Goal: Task Accomplishment & Management: Manage account settings

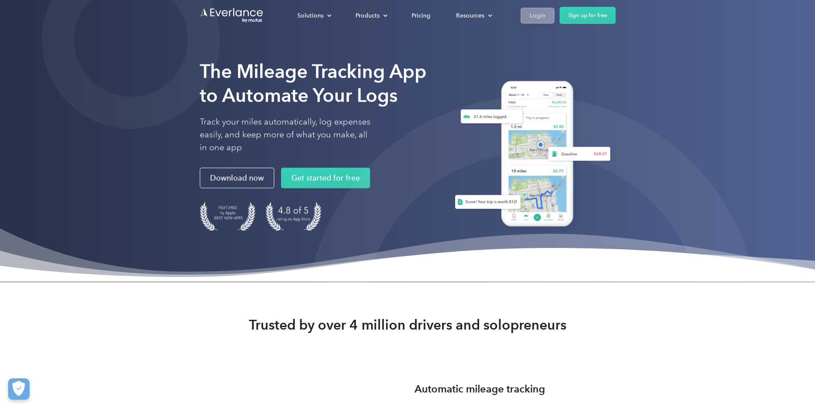
click at [546, 15] on div "Login" at bounding box center [538, 15] width 16 height 11
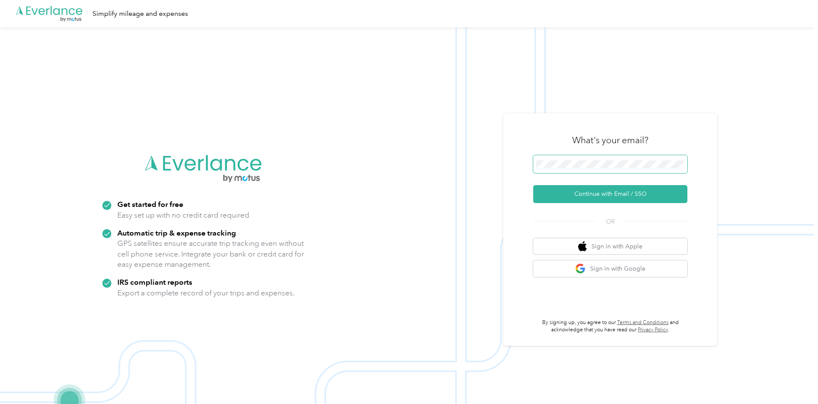
click at [602, 159] on span at bounding box center [610, 164] width 154 height 18
click at [585, 189] on button "Continue with Email / SSO" at bounding box center [610, 194] width 154 height 18
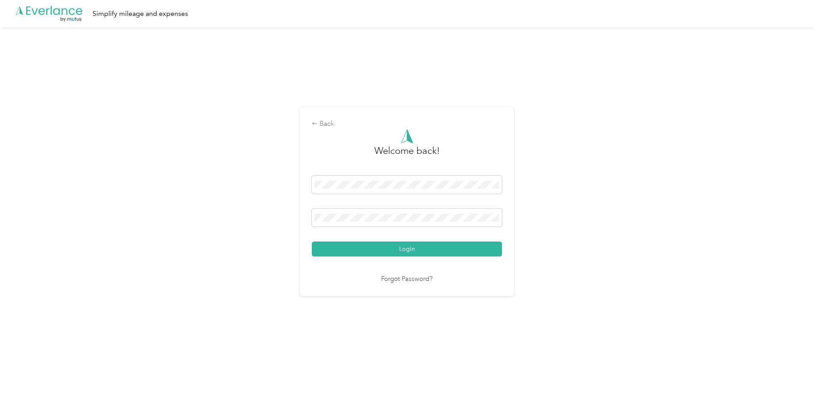
click at [312, 242] on button "Login" at bounding box center [407, 249] width 190 height 15
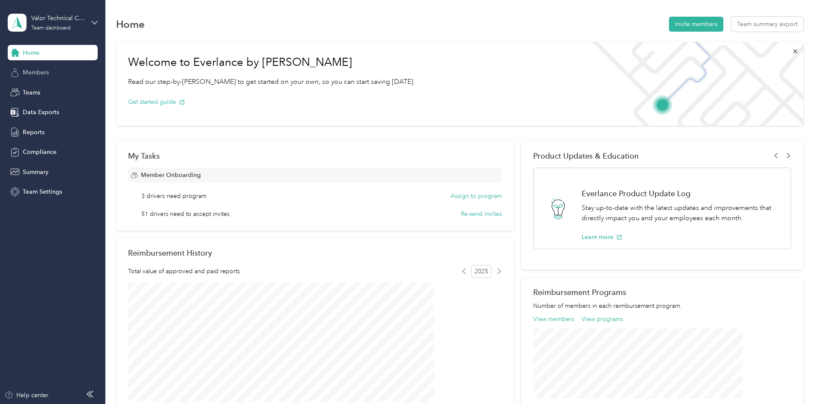
click at [43, 66] on div "Members" at bounding box center [53, 72] width 90 height 15
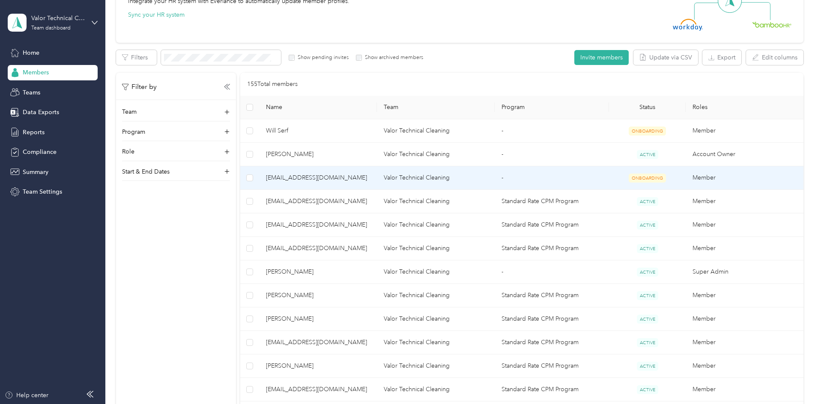
scroll to position [128, 0]
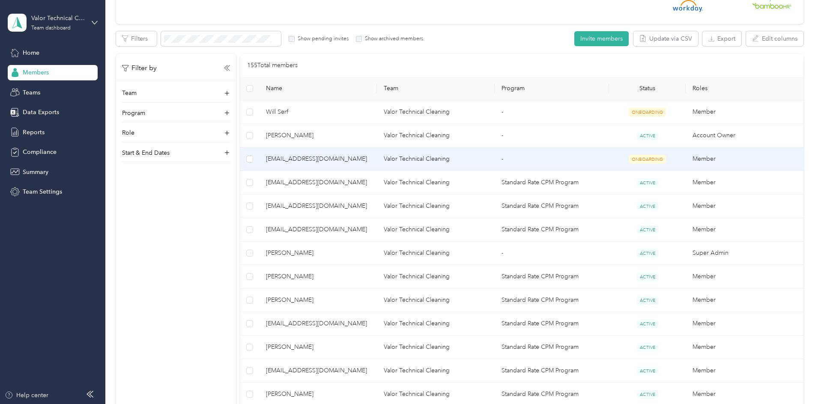
click at [349, 154] on td "[EMAIL_ADDRESS][DOMAIN_NAME]" at bounding box center [318, 160] width 118 height 24
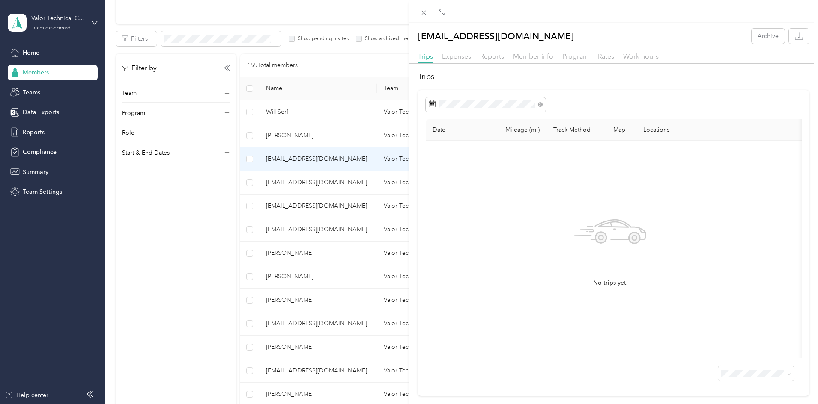
click at [354, 183] on div "[EMAIL_ADDRESS][DOMAIN_NAME] Archive Trips Expenses Reports Member info Program…" at bounding box center [409, 202] width 818 height 404
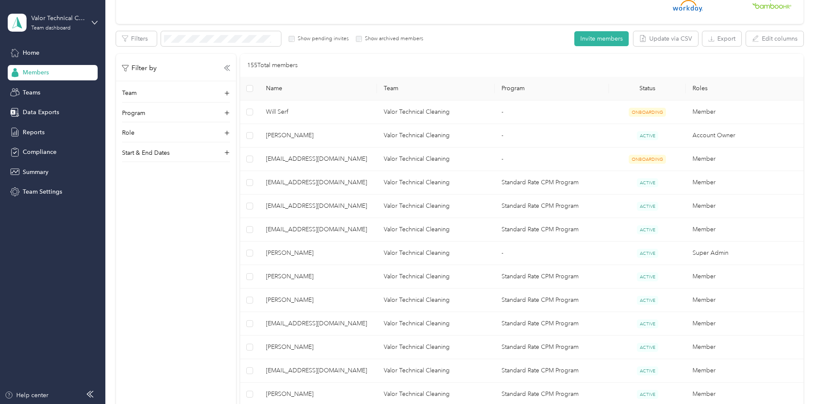
click at [354, 183] on div at bounding box center [409, 202] width 818 height 404
click at [354, 183] on span "[EMAIL_ADDRESS][DOMAIN_NAME]" at bounding box center [318, 182] width 104 height 9
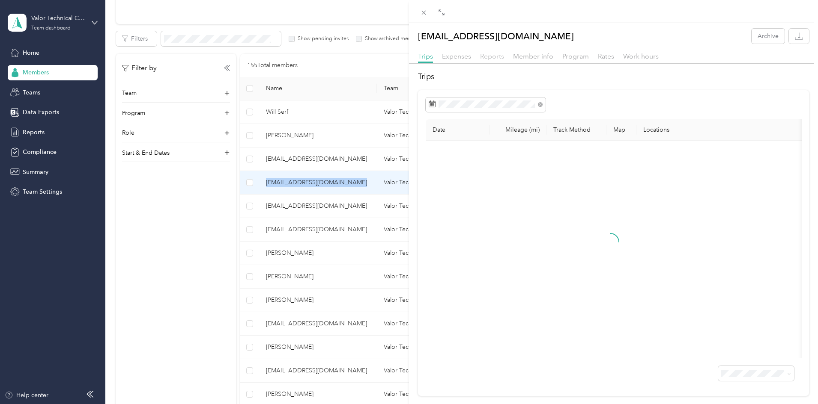
click at [496, 56] on span "Reports" at bounding box center [492, 56] width 24 height 8
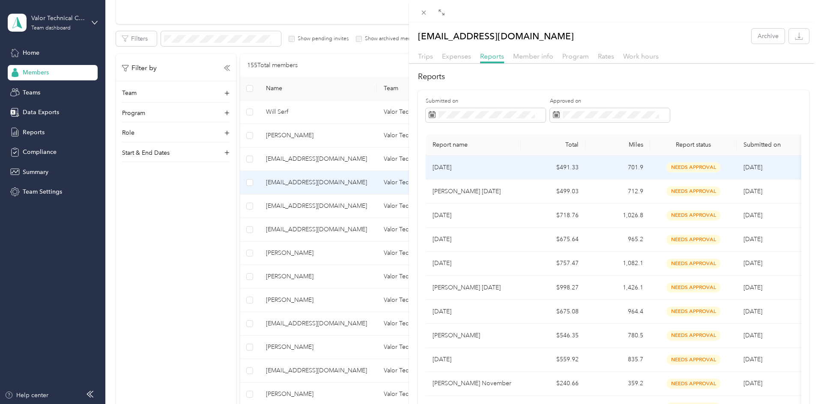
click at [491, 173] on td "[DATE]" at bounding box center [472, 168] width 95 height 24
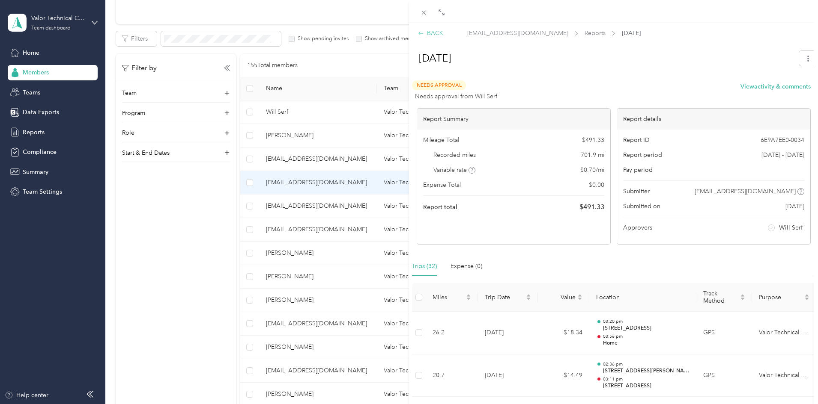
click at [428, 30] on div "BACK" at bounding box center [430, 33] width 25 height 9
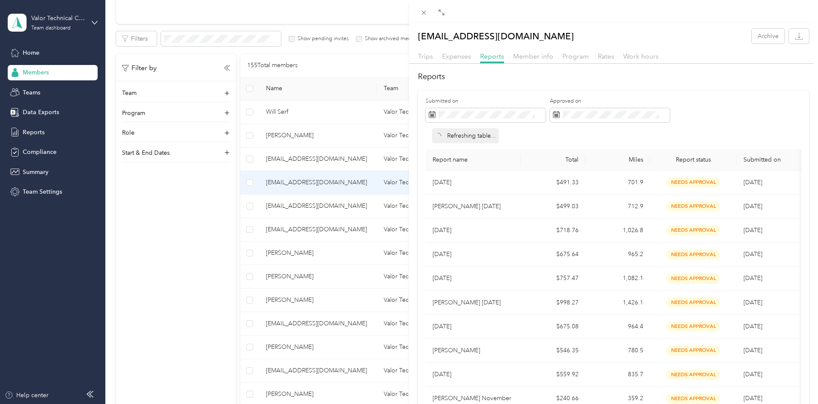
click at [368, 214] on div "[EMAIL_ADDRESS][DOMAIN_NAME] Archive Trips Expenses Reports Member info Program…" at bounding box center [409, 202] width 818 height 404
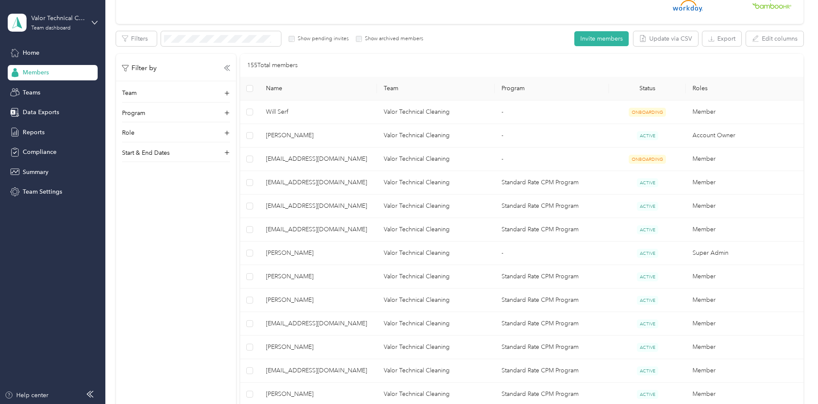
click at [362, 207] on span "[EMAIL_ADDRESS][DOMAIN_NAME]" at bounding box center [318, 206] width 104 height 9
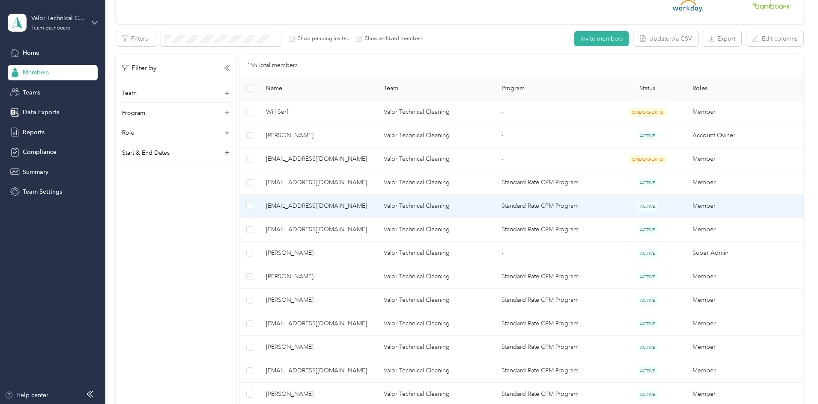
click at [362, 207] on span "[EMAIL_ADDRESS][DOMAIN_NAME]" at bounding box center [318, 206] width 104 height 9
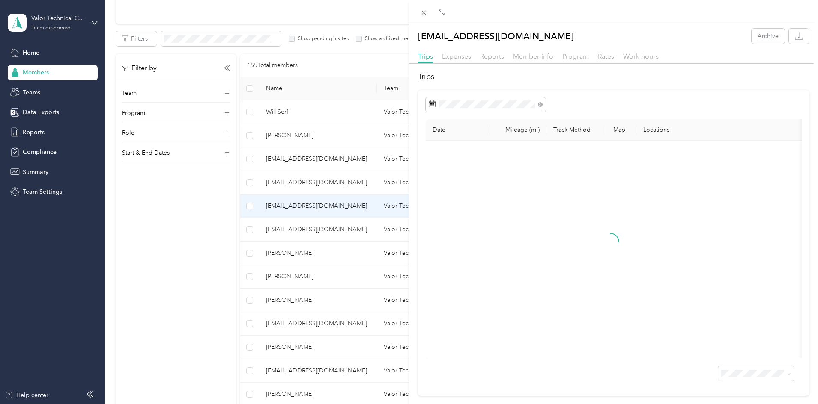
click at [488, 52] on div "Reports" at bounding box center [492, 56] width 24 height 11
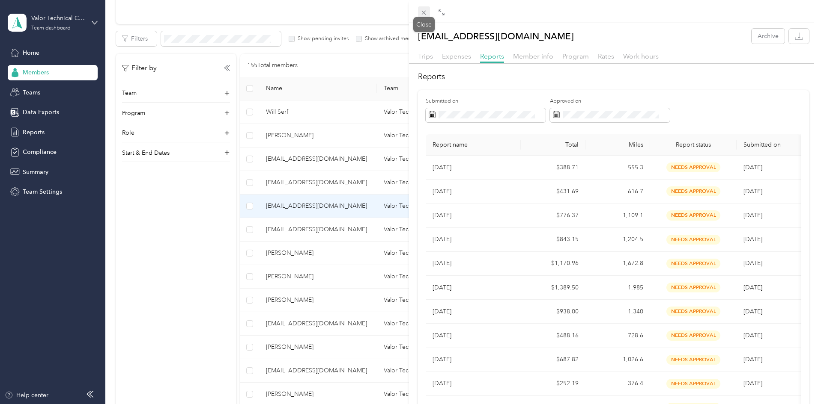
click at [421, 15] on icon at bounding box center [423, 12] width 7 height 7
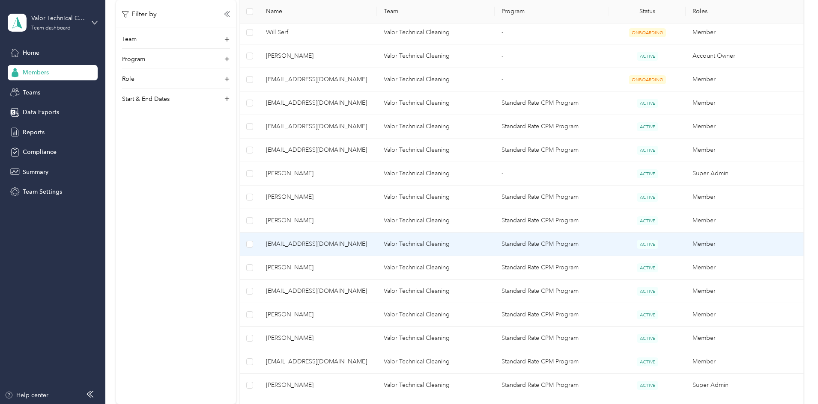
scroll to position [214, 0]
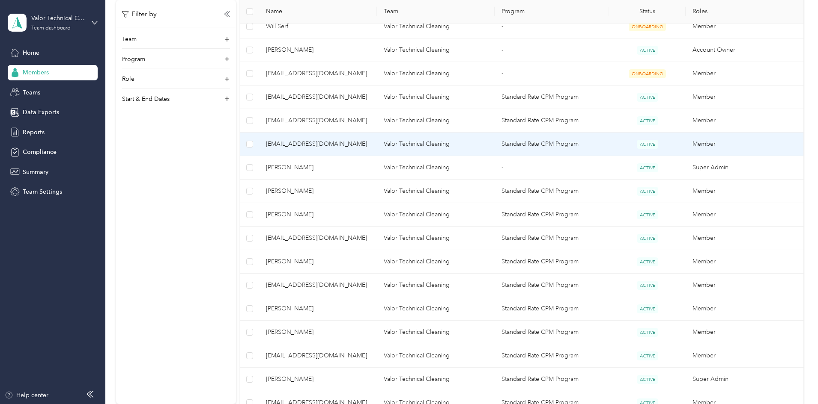
click at [370, 145] on span "[EMAIL_ADDRESS][DOMAIN_NAME]" at bounding box center [318, 144] width 104 height 9
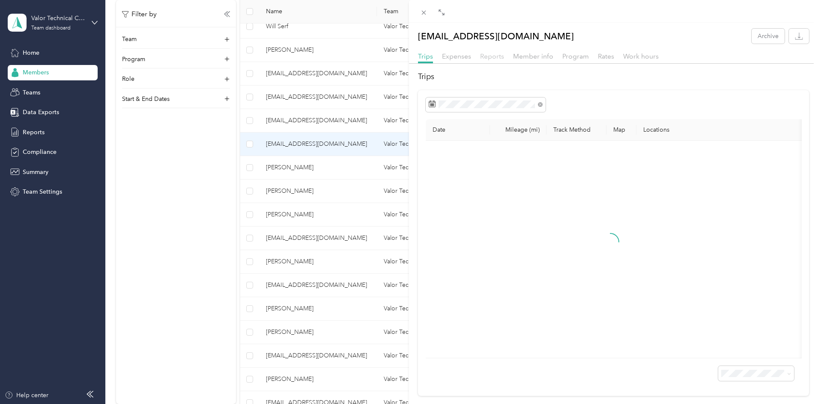
click at [491, 55] on span "Reports" at bounding box center [492, 56] width 24 height 8
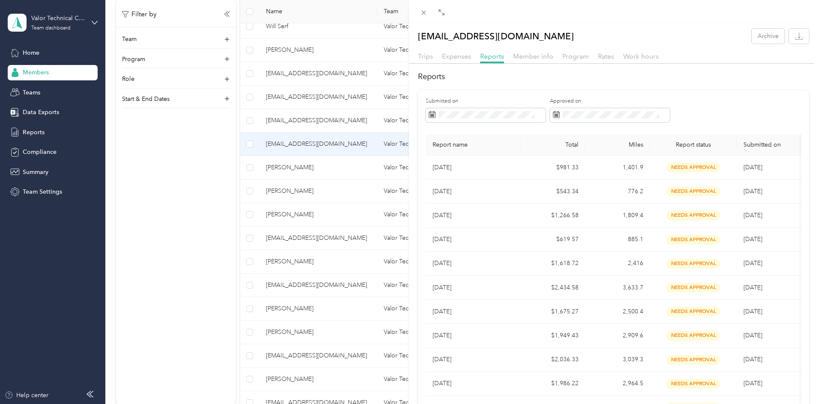
click at [352, 168] on div "[EMAIL_ADDRESS][DOMAIN_NAME] Archive Trips Expenses Reports Member info Program…" at bounding box center [409, 202] width 818 height 404
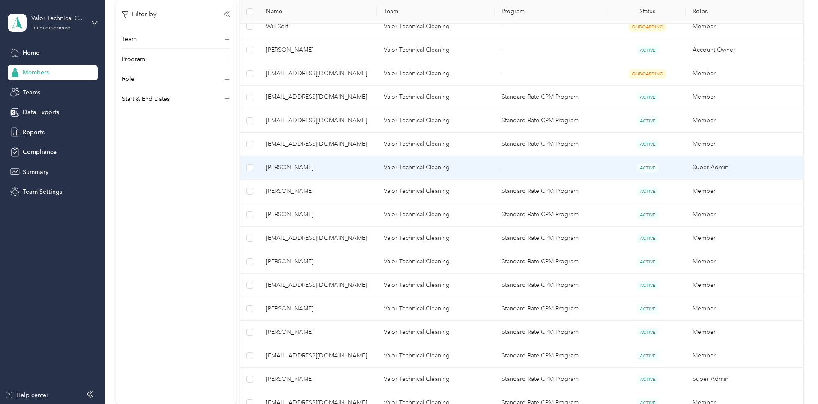
click at [349, 166] on span "[PERSON_NAME]" at bounding box center [318, 167] width 104 height 9
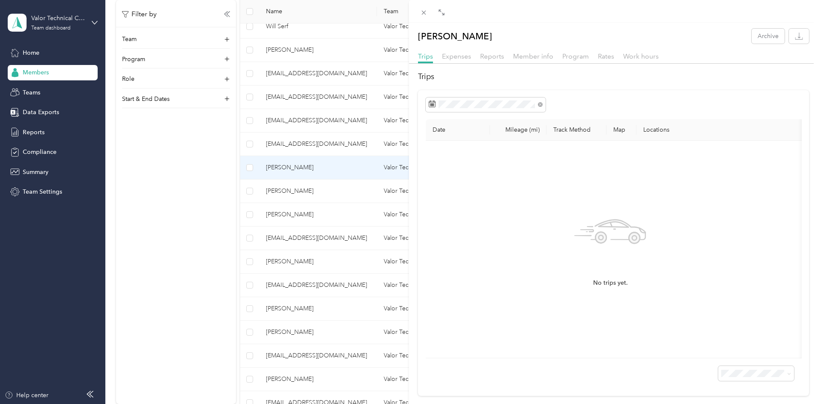
click at [340, 198] on div "[PERSON_NAME] Archive Trips Expenses Reports Member info Program Rates Work hou…" at bounding box center [409, 202] width 818 height 404
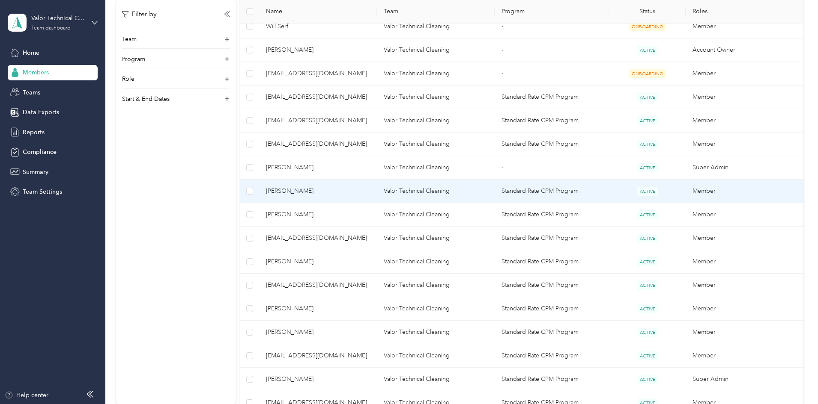
click at [338, 188] on span "[PERSON_NAME]" at bounding box center [318, 191] width 104 height 9
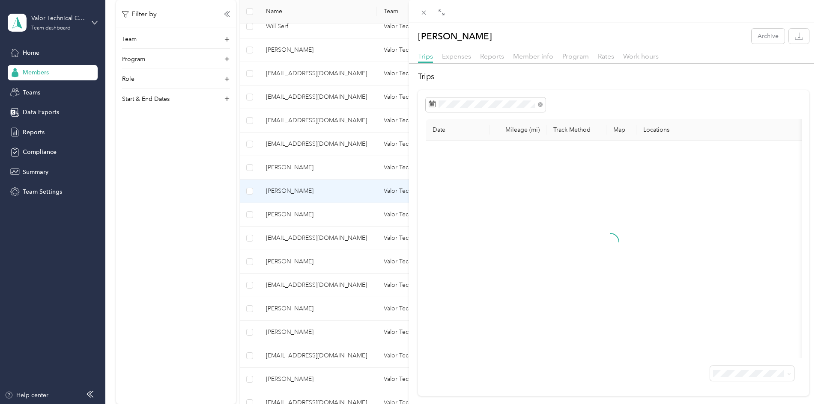
click at [338, 188] on div "[PERSON_NAME] Archive Trips Expenses Reports Member info Program Rates Work hou…" at bounding box center [409, 202] width 818 height 404
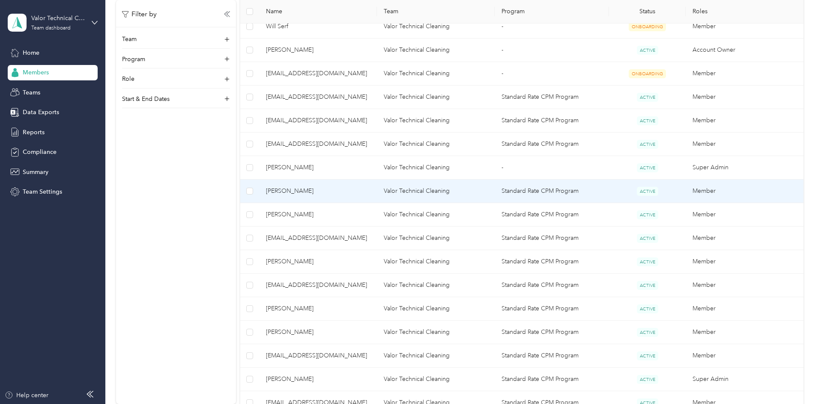
click at [334, 190] on span "[PERSON_NAME]" at bounding box center [318, 191] width 104 height 9
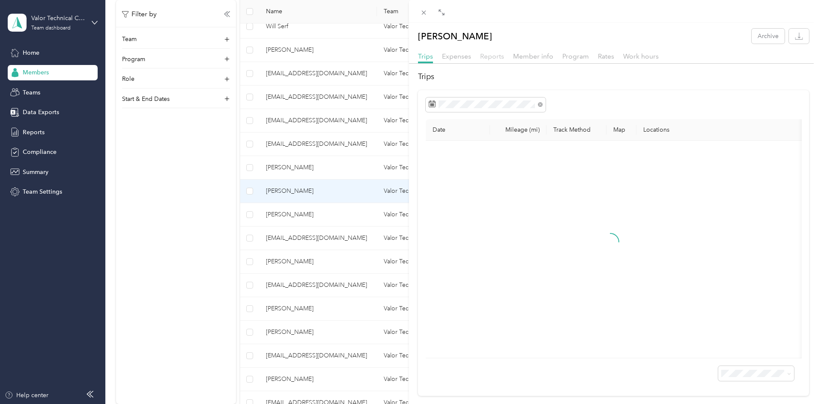
click at [500, 55] on span "Reports" at bounding box center [492, 56] width 24 height 8
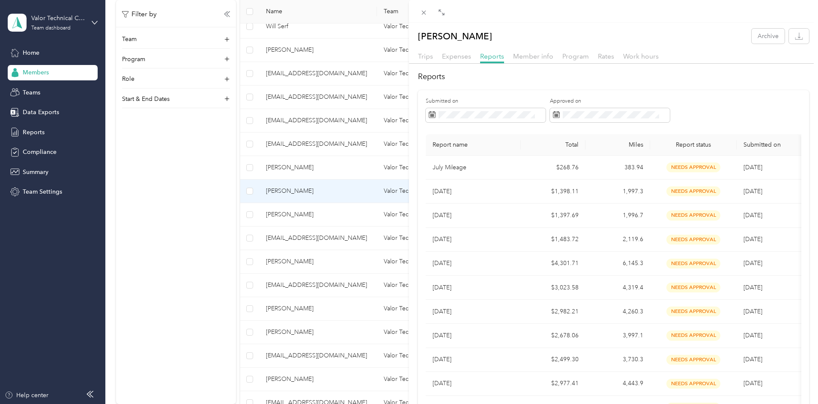
click at [366, 221] on div "[PERSON_NAME] Archive Trips Expenses Reports Member info Program Rates Work hou…" at bounding box center [409, 202] width 818 height 404
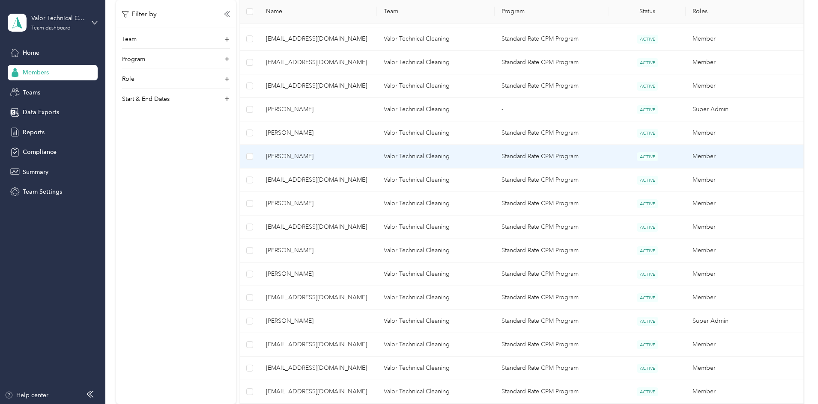
scroll to position [300, 0]
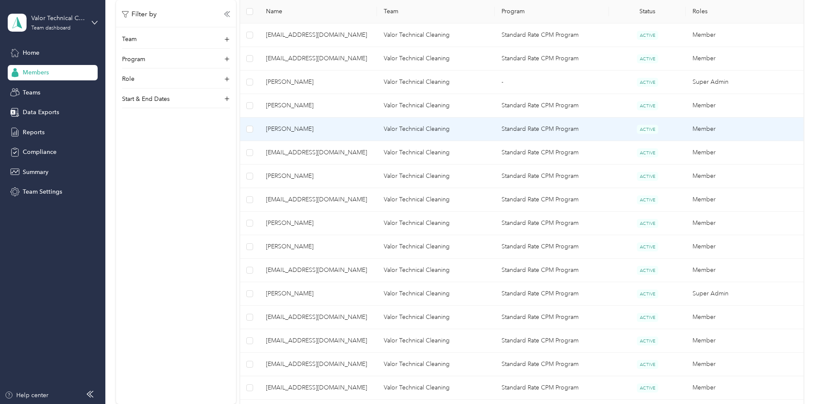
click at [331, 132] on span "[PERSON_NAME]" at bounding box center [318, 129] width 104 height 9
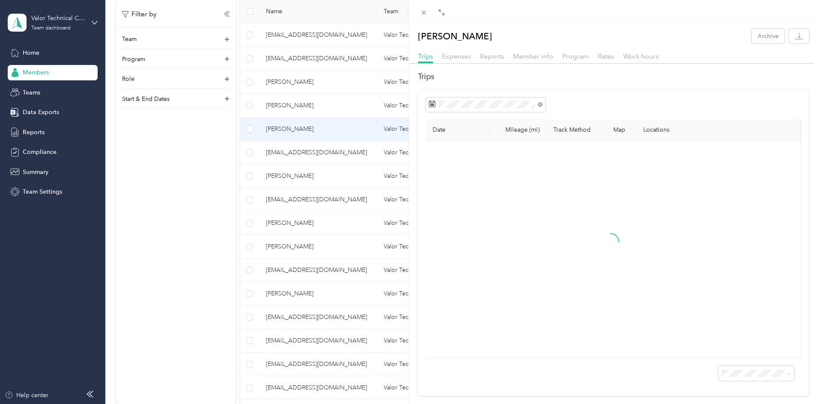
click at [477, 54] on div "Trips Expenses Reports Member info Program Rates Work hours" at bounding box center [613, 57] width 409 height 12
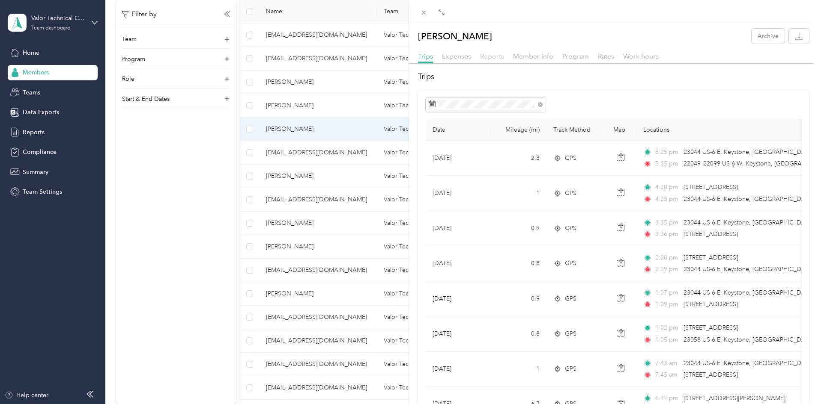
click at [485, 54] on span "Reports" at bounding box center [492, 56] width 24 height 8
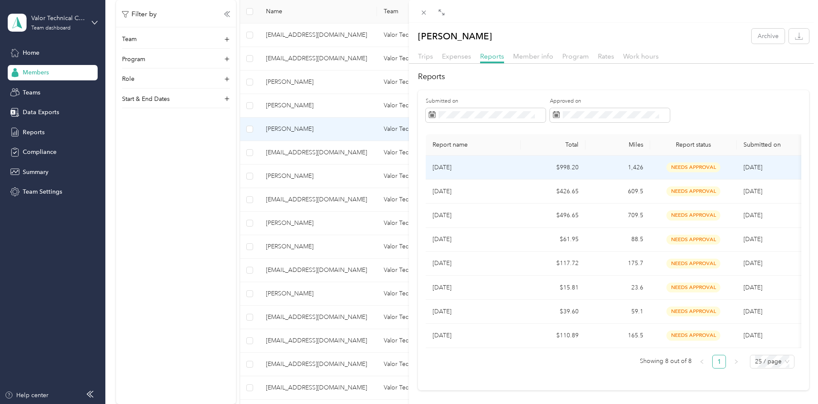
click at [485, 172] on p "[DATE]" at bounding box center [472, 167] width 81 height 9
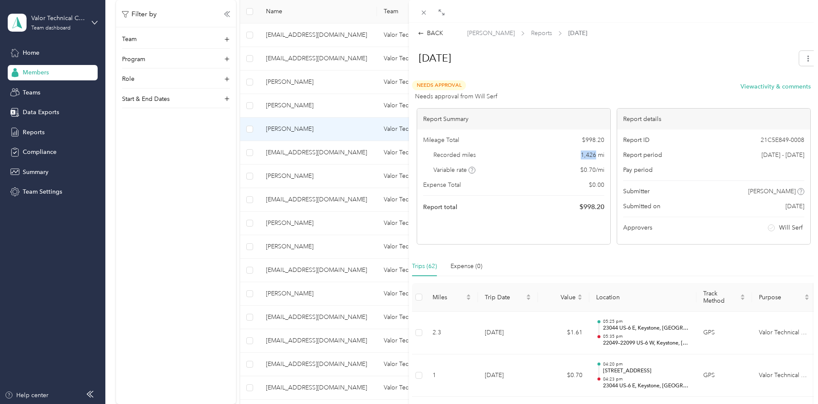
drag, startPoint x: 574, startPoint y: 152, endPoint x: 592, endPoint y: 155, distance: 18.6
click at [592, 155] on div "Recorded miles 1,426 mi" at bounding box center [513, 155] width 181 height 9
copy span "1,426"
click at [354, 151] on div "BACK [PERSON_NAME] Reports [DATE] [DATE] Needs Approval Needs approval from Wil…" at bounding box center [409, 202] width 818 height 404
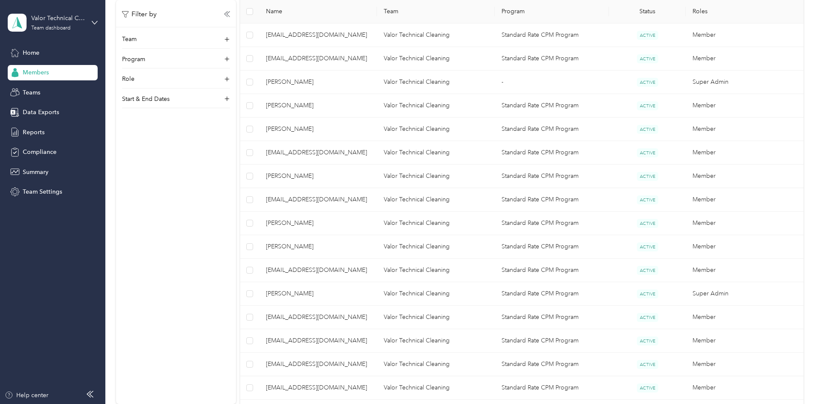
click at [354, 153] on div at bounding box center [409, 202] width 818 height 404
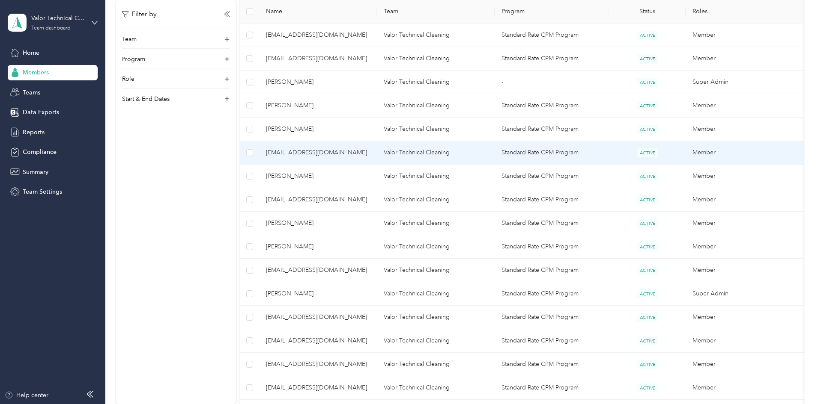
click at [354, 153] on span "[EMAIL_ADDRESS][DOMAIN_NAME]" at bounding box center [318, 152] width 104 height 9
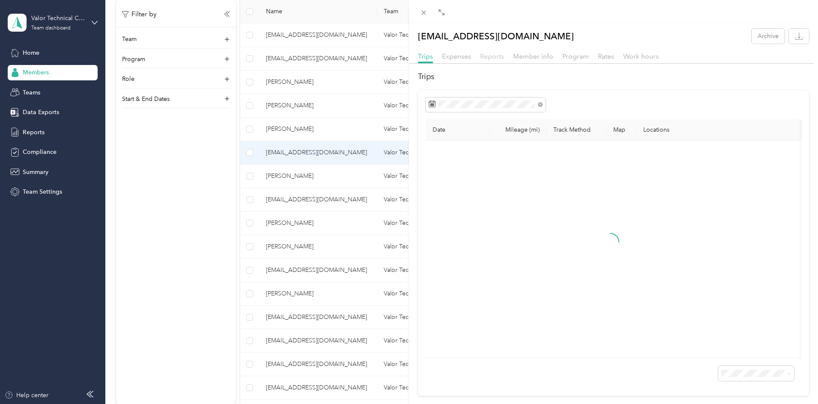
click at [492, 58] on span "Reports" at bounding box center [492, 56] width 24 height 8
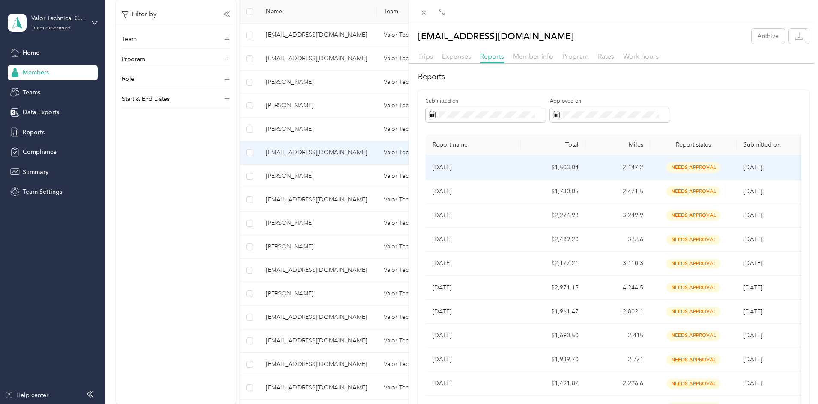
click at [515, 167] on td "[DATE]" at bounding box center [472, 168] width 95 height 24
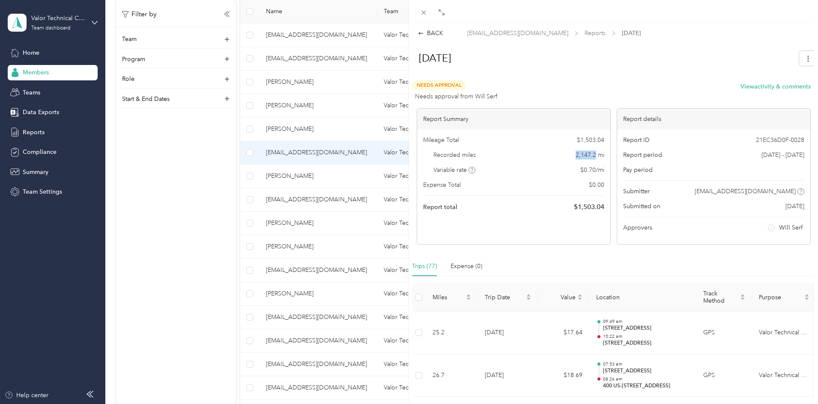
drag, startPoint x: 568, startPoint y: 152, endPoint x: 592, endPoint y: 154, distance: 23.2
click at [592, 154] on div "Recorded miles 2,147.2 mi" at bounding box center [513, 155] width 181 height 9
copy span "2,147.2"
click at [350, 177] on div "BACK [EMAIL_ADDRESS][DOMAIN_NAME] Reports [DATE] [DATE] Needs Approval Needs ap…" at bounding box center [409, 202] width 818 height 404
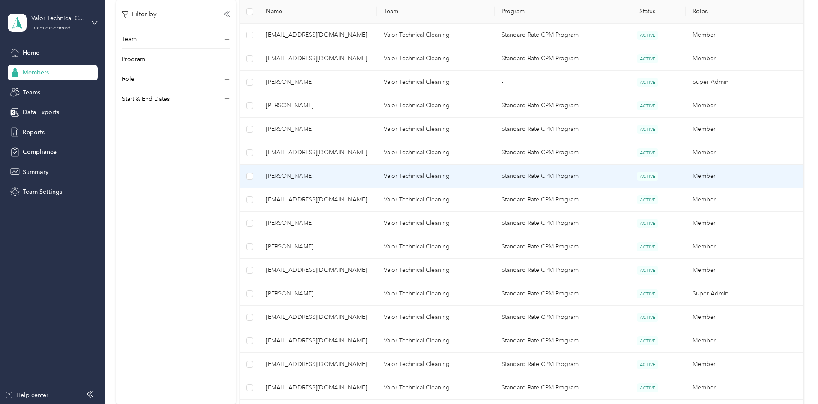
click at [338, 174] on span "[PERSON_NAME]" at bounding box center [318, 176] width 104 height 9
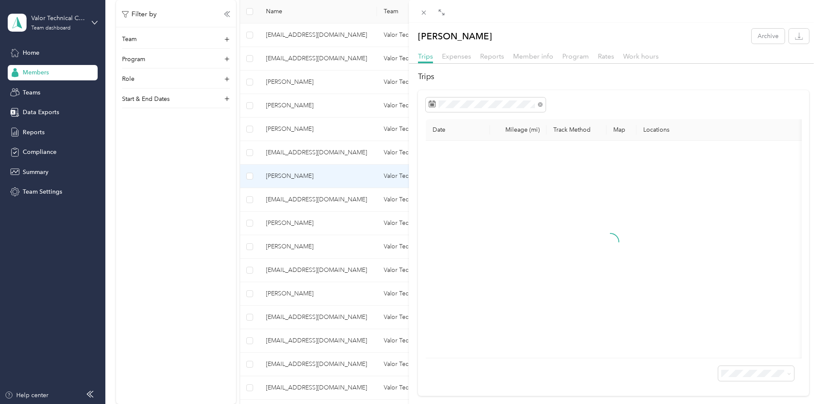
click at [494, 64] on div at bounding box center [613, 66] width 409 height 5
click at [491, 59] on span "Reports" at bounding box center [492, 56] width 24 height 8
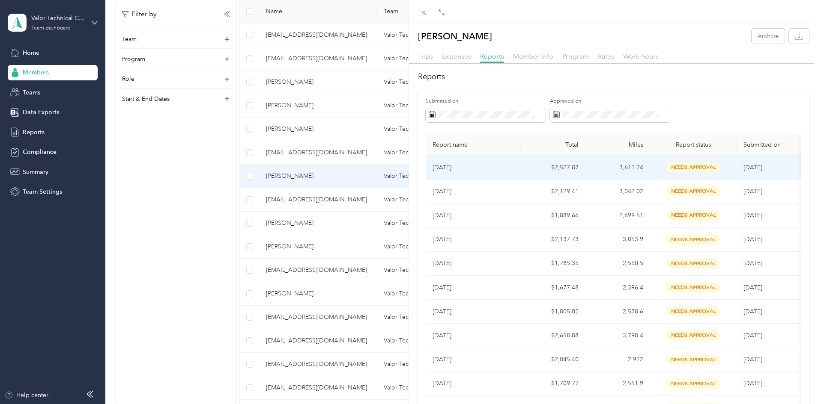
click at [513, 164] on td "[DATE]" at bounding box center [472, 168] width 95 height 24
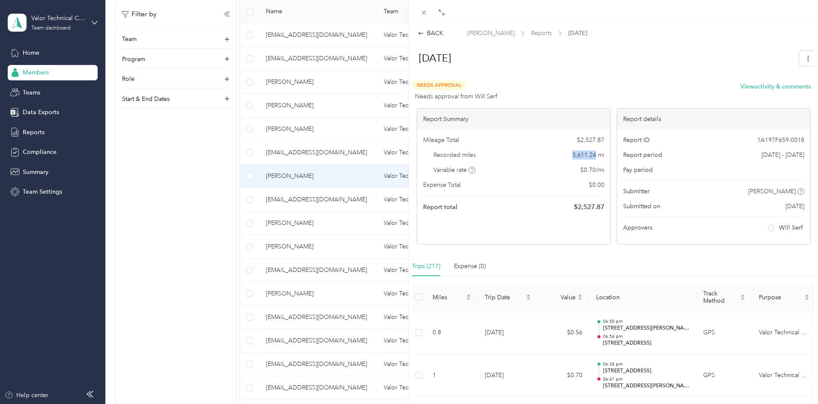
drag, startPoint x: 564, startPoint y: 155, endPoint x: 593, endPoint y: 156, distance: 28.7
click at [593, 156] on div "Recorded miles 3,611.24 mi" at bounding box center [513, 155] width 181 height 9
copy span "3,611.24"
click at [343, 198] on div "BACK [PERSON_NAME] Reports [DATE] [DATE] Needs Approval Needs approval from Wil…" at bounding box center [409, 202] width 818 height 404
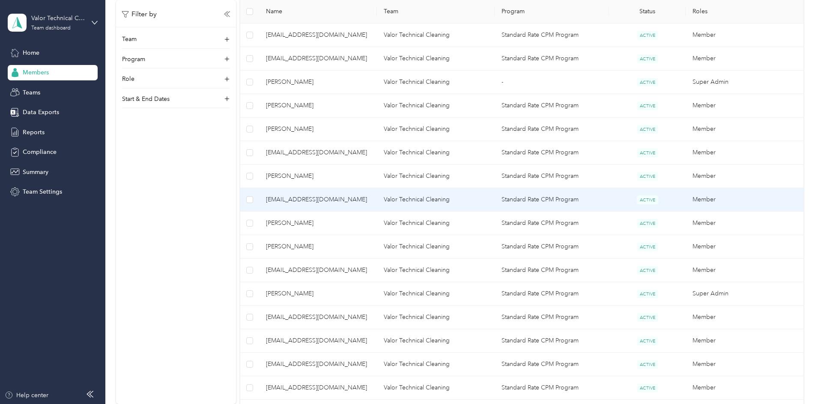
click at [343, 198] on span "[EMAIL_ADDRESS][DOMAIN_NAME]" at bounding box center [318, 199] width 104 height 9
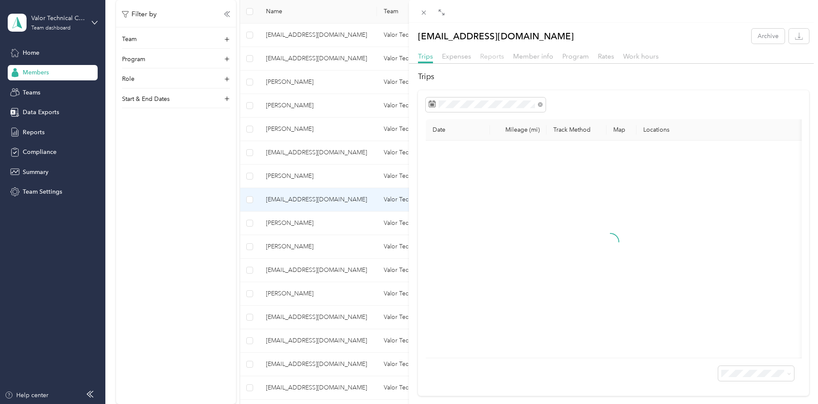
click at [487, 56] on span "Reports" at bounding box center [492, 56] width 24 height 8
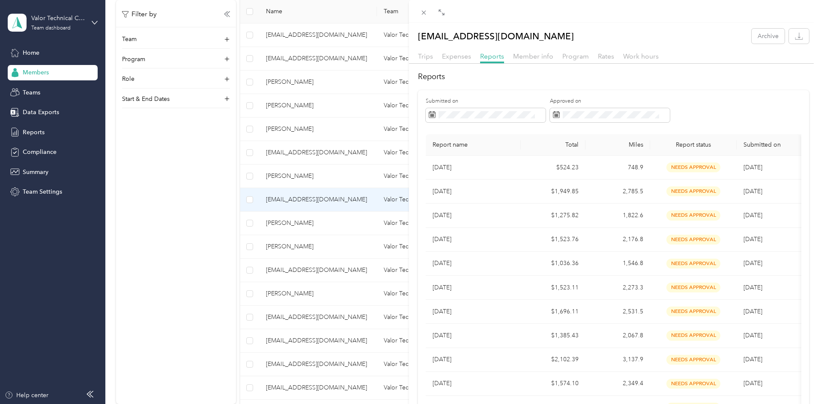
click at [349, 218] on div "[EMAIL_ADDRESS][DOMAIN_NAME] Archive Trips Expenses Reports Member info Program…" at bounding box center [409, 202] width 818 height 404
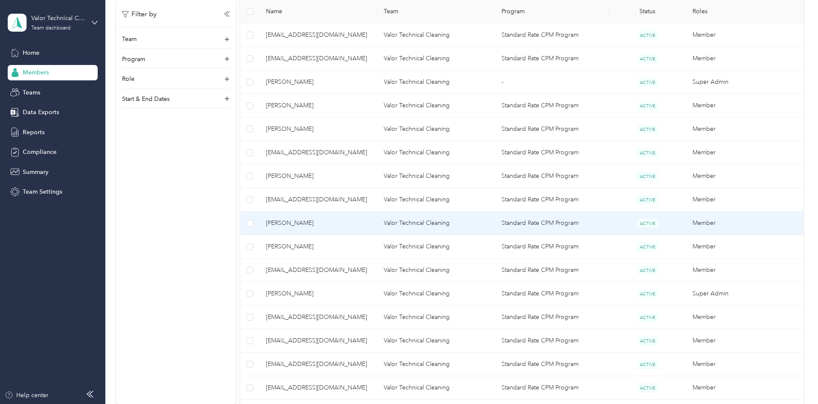
click at [338, 225] on span "[PERSON_NAME]" at bounding box center [318, 223] width 104 height 9
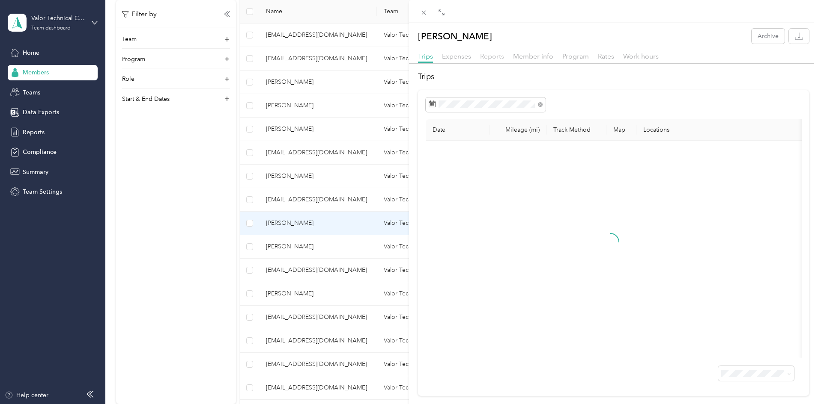
click at [493, 55] on span "Reports" at bounding box center [492, 56] width 24 height 8
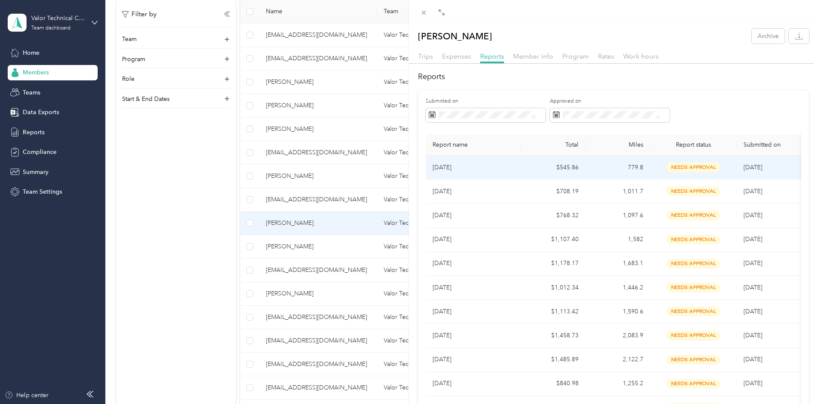
click at [452, 167] on p "[DATE]" at bounding box center [472, 167] width 81 height 9
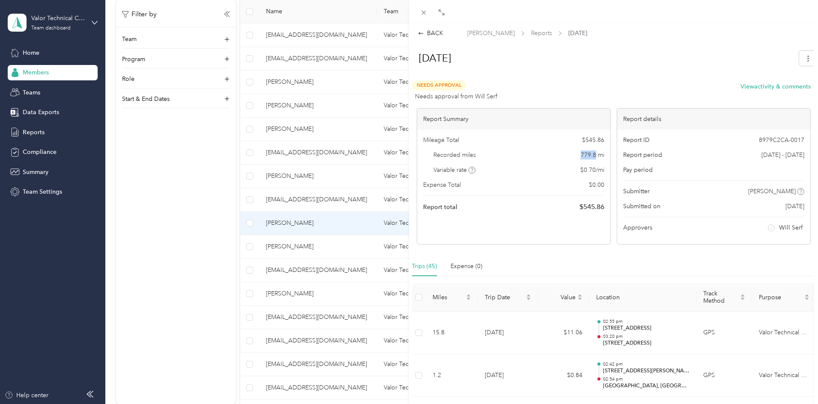
drag, startPoint x: 574, startPoint y: 155, endPoint x: 591, endPoint y: 155, distance: 17.5
click at [591, 155] on div "Recorded miles 779.8 mi" at bounding box center [513, 155] width 181 height 9
copy span "779.8"
click at [349, 249] on div "BACK [PERSON_NAME] Reports [DATE] [DATE] Needs Approval Needs approval from Wil…" at bounding box center [409, 202] width 818 height 404
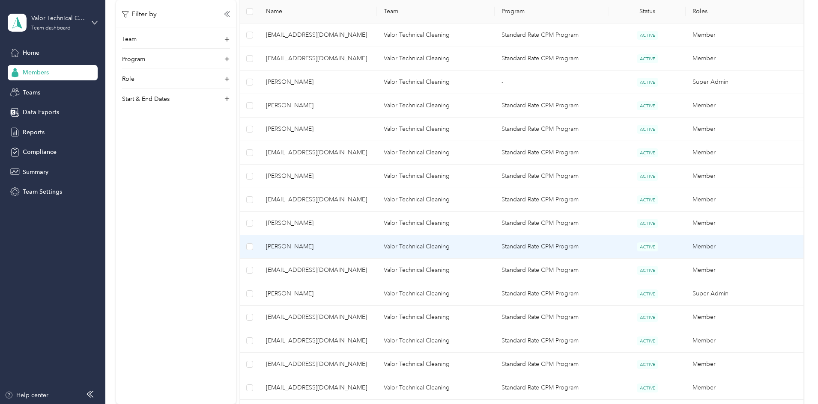
click at [346, 247] on span "[PERSON_NAME]" at bounding box center [318, 246] width 104 height 9
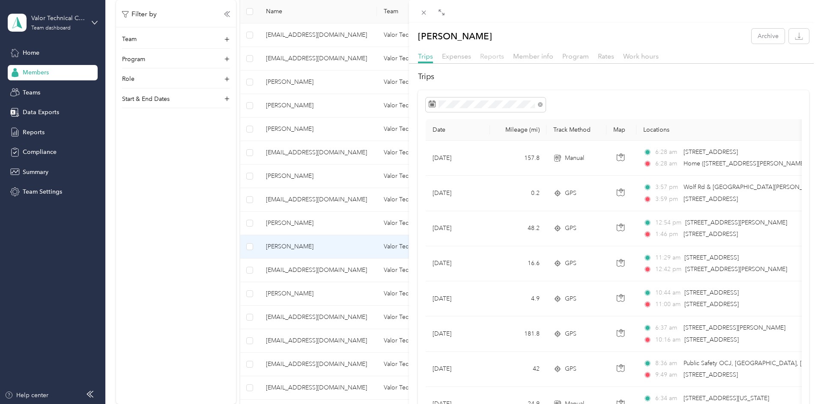
click at [490, 59] on span "Reports" at bounding box center [492, 56] width 24 height 8
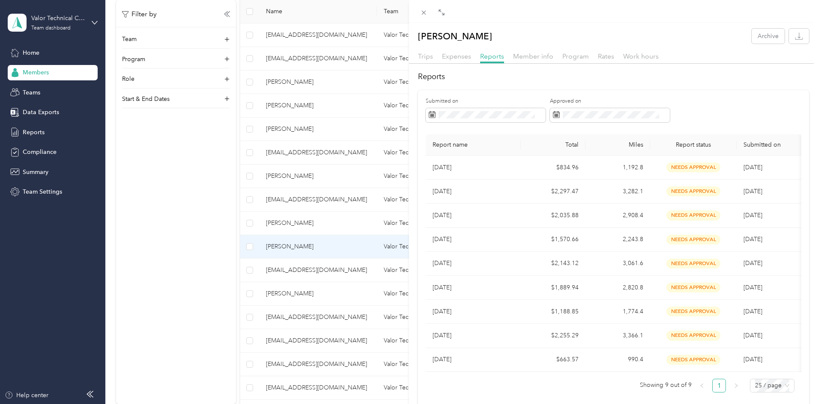
click at [326, 268] on div "[PERSON_NAME] Archive Trips Expenses Reports Member info Program Rates Work hou…" at bounding box center [409, 202] width 818 height 404
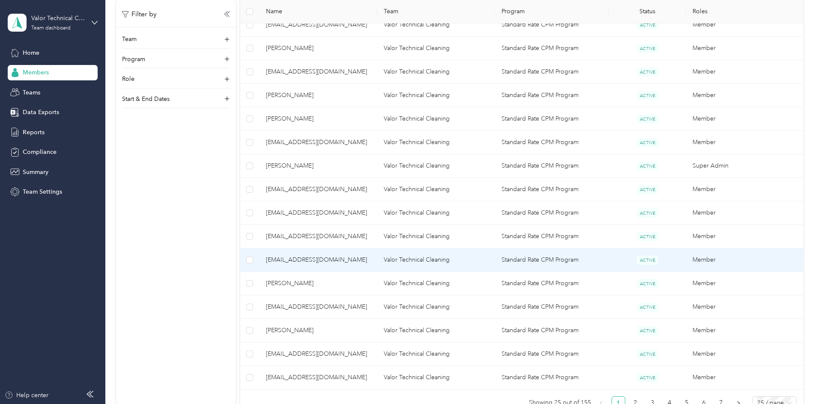
scroll to position [428, 0]
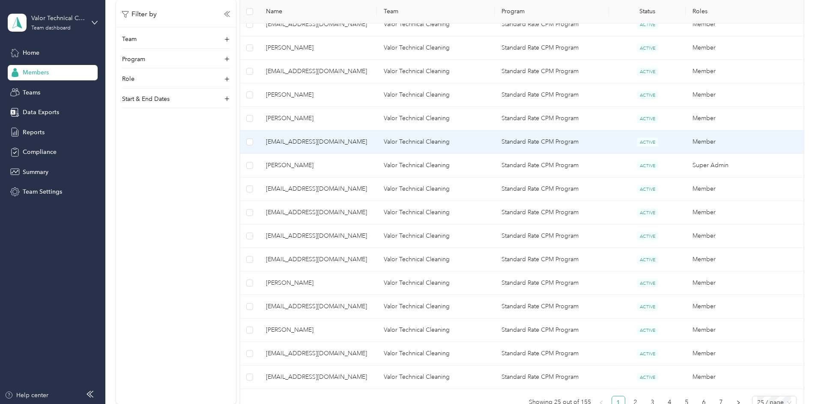
click at [353, 142] on span "[EMAIL_ADDRESS][DOMAIN_NAME]" at bounding box center [318, 141] width 104 height 9
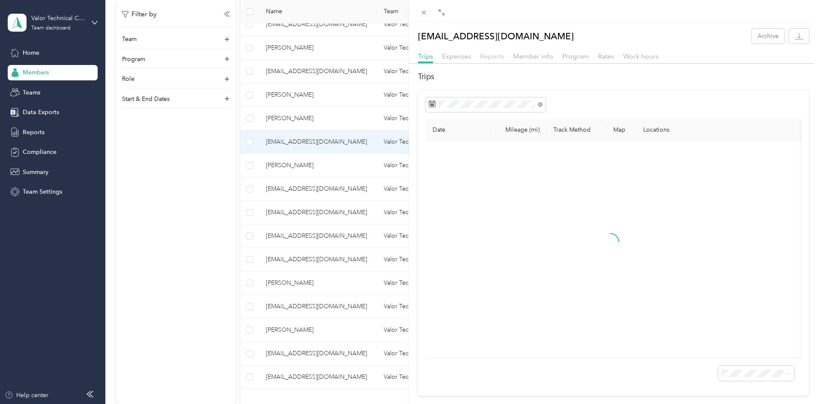
click at [497, 54] on span "Reports" at bounding box center [492, 56] width 24 height 8
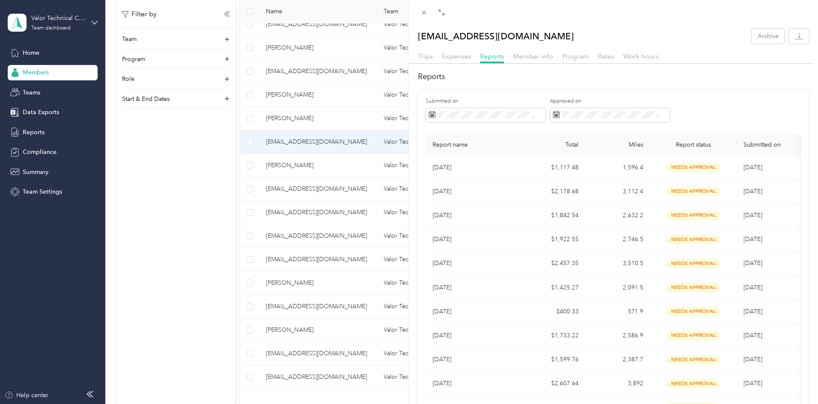
click at [339, 167] on div "[EMAIL_ADDRESS][DOMAIN_NAME] Archive Trips Expenses Reports Member info Program…" at bounding box center [409, 202] width 818 height 404
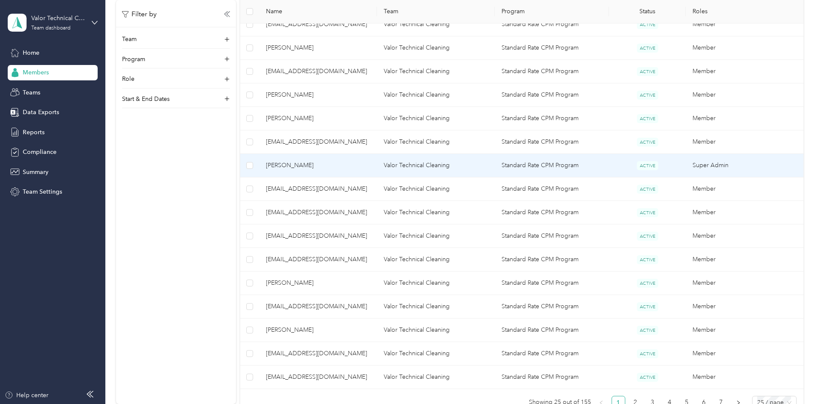
click at [336, 166] on span "[PERSON_NAME]" at bounding box center [318, 165] width 104 height 9
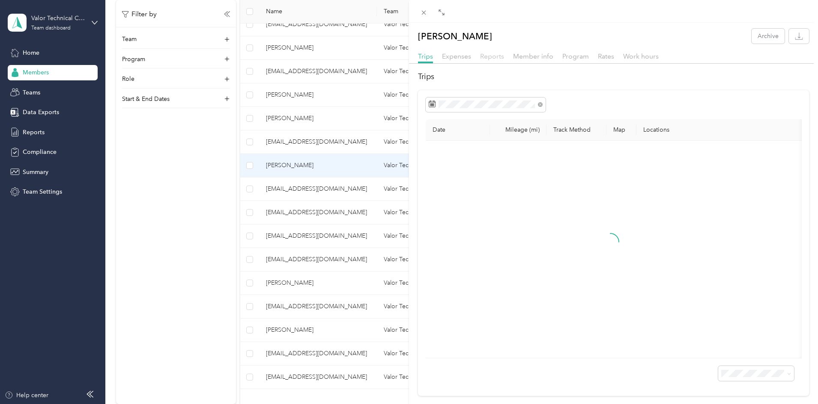
click at [501, 55] on span "Reports" at bounding box center [492, 56] width 24 height 8
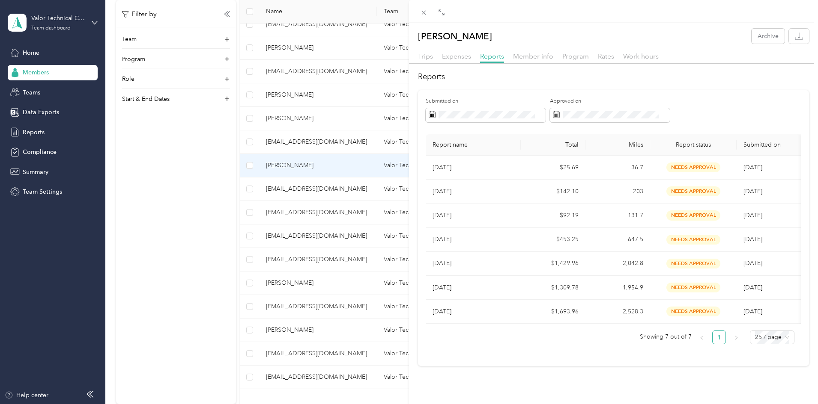
click at [344, 199] on div "[PERSON_NAME] Archive Trips Expenses Reports Member info Program Rates Work hou…" at bounding box center [409, 202] width 818 height 404
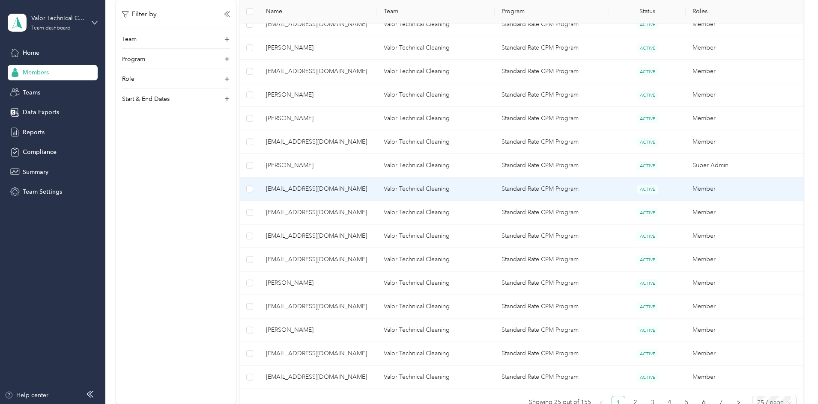
click at [341, 189] on span "[EMAIL_ADDRESS][DOMAIN_NAME]" at bounding box center [318, 188] width 104 height 9
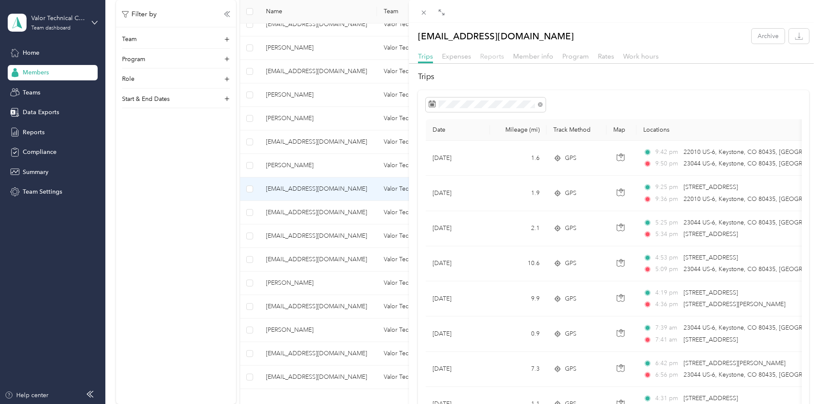
click at [487, 55] on span "Reports" at bounding box center [492, 56] width 24 height 8
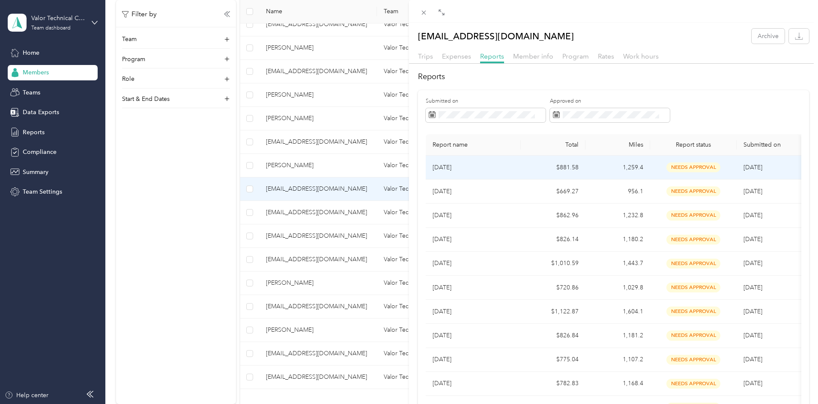
click at [480, 170] on p "[DATE]" at bounding box center [472, 167] width 81 height 9
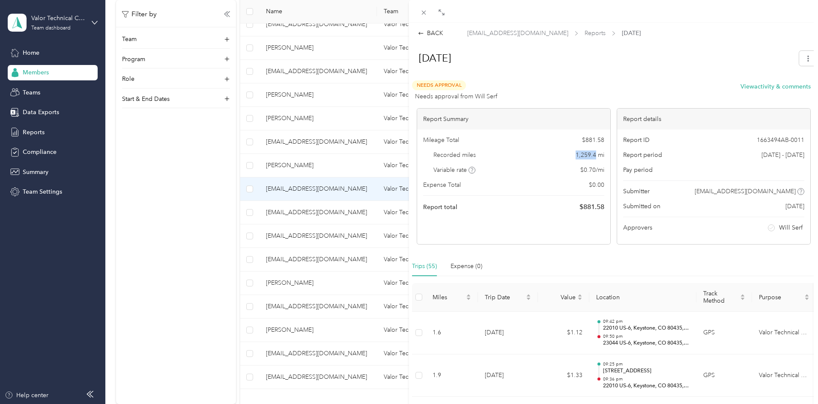
drag, startPoint x: 570, startPoint y: 155, endPoint x: 592, endPoint y: 158, distance: 21.6
click at [592, 158] on div "Recorded miles 1,259.4 mi" at bounding box center [513, 155] width 181 height 9
copy span "1,259.4"
click at [288, 212] on div "BACK [EMAIL_ADDRESS][DOMAIN_NAME] Reports [DATE] [DATE] Needs Approval Needs ap…" at bounding box center [409, 202] width 818 height 404
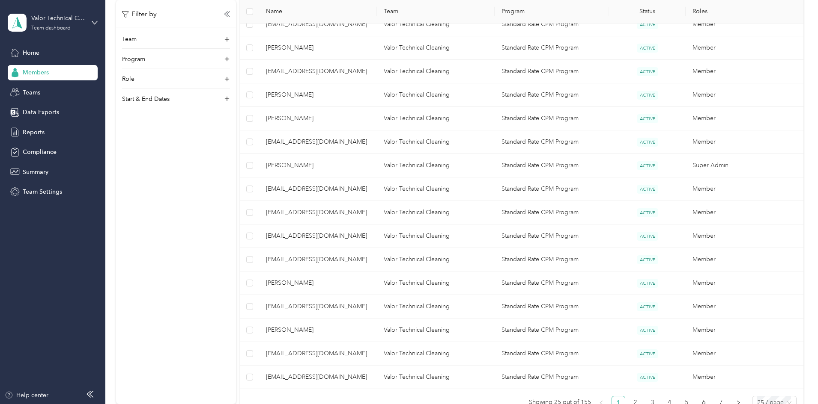
click at [356, 214] on div at bounding box center [409, 202] width 818 height 404
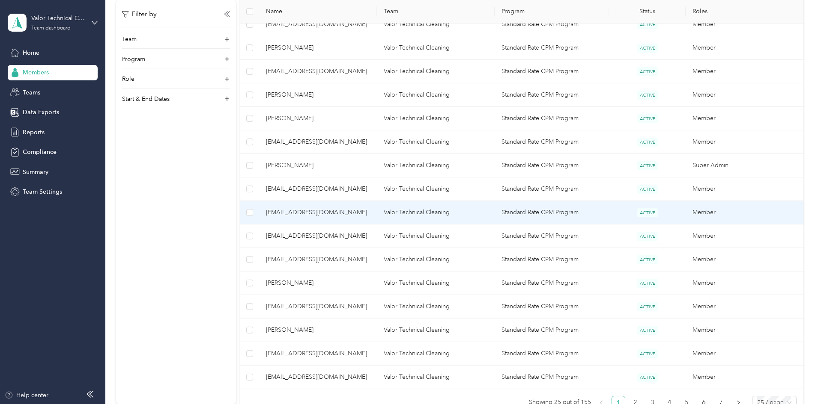
click at [356, 214] on span "[EMAIL_ADDRESS][DOMAIN_NAME]" at bounding box center [318, 212] width 104 height 9
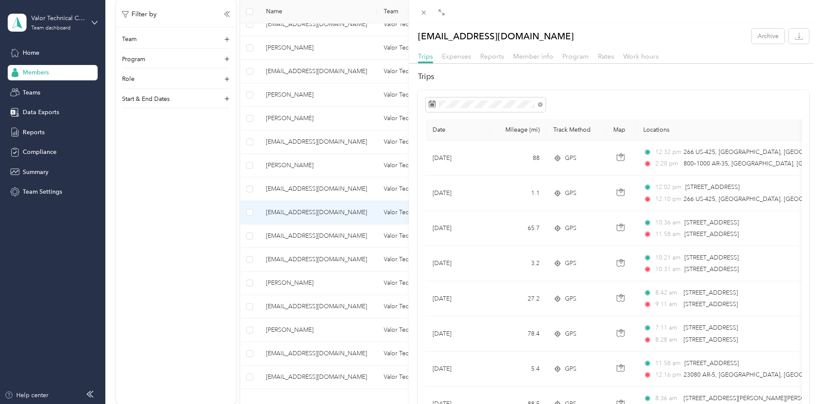
click at [482, 62] on div "Trips Expenses Reports Member info Program Rates Work hours" at bounding box center [613, 57] width 409 height 12
click at [488, 57] on span "Reports" at bounding box center [492, 56] width 24 height 8
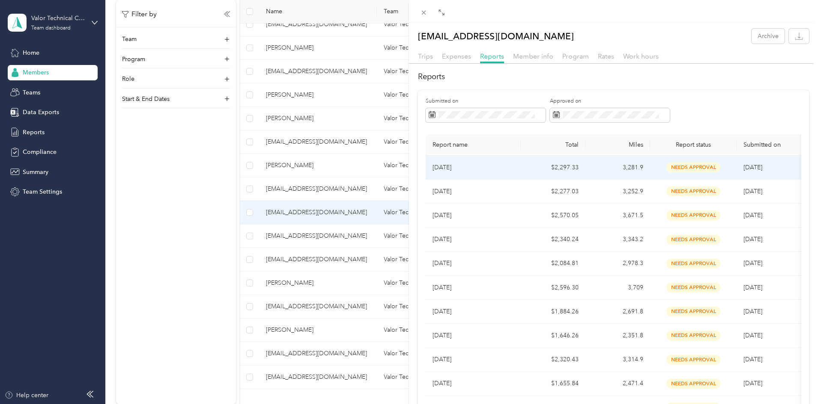
click at [508, 169] on p "[DATE]" at bounding box center [472, 167] width 81 height 9
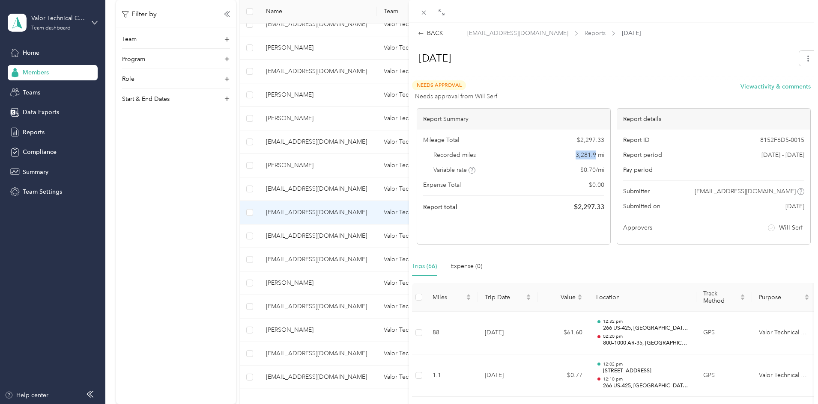
drag, startPoint x: 570, startPoint y: 155, endPoint x: 592, endPoint y: 157, distance: 21.9
click at [592, 157] on div "Recorded miles 3,281.9 mi" at bounding box center [513, 155] width 181 height 9
copy span "3,281.9"
drag, startPoint x: 216, startPoint y: 269, endPoint x: 220, endPoint y: 265, distance: 6.7
click at [216, 269] on div "BACK [EMAIL_ADDRESS][DOMAIN_NAME] Reports Sept [DATE] Needs Approval Needs appr…" at bounding box center [409, 202] width 818 height 404
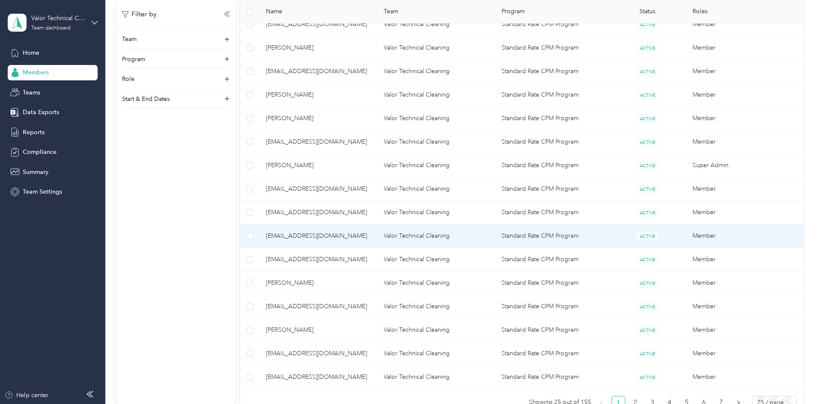
click at [359, 235] on span "[EMAIL_ADDRESS][DOMAIN_NAME]" at bounding box center [318, 236] width 104 height 9
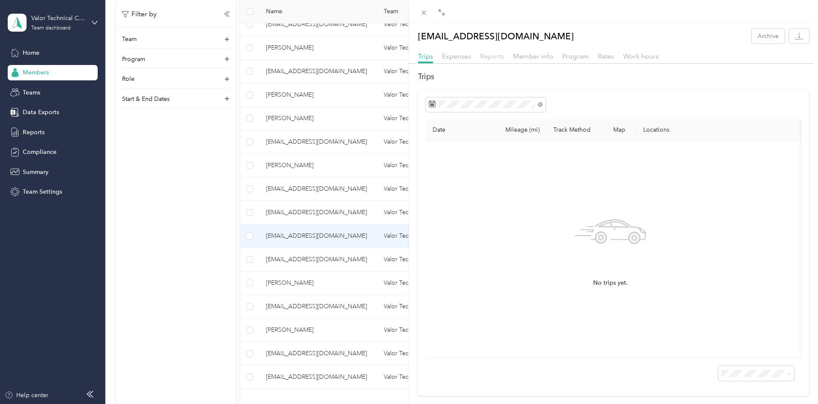
click at [489, 59] on span "Reports" at bounding box center [492, 56] width 24 height 8
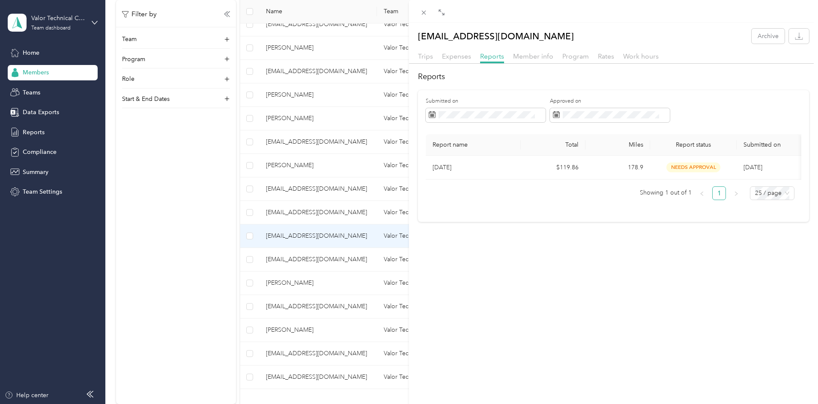
click at [275, 311] on div "[EMAIL_ADDRESS][DOMAIN_NAME] Archive Trips Expenses Reports Member info Program…" at bounding box center [409, 202] width 818 height 404
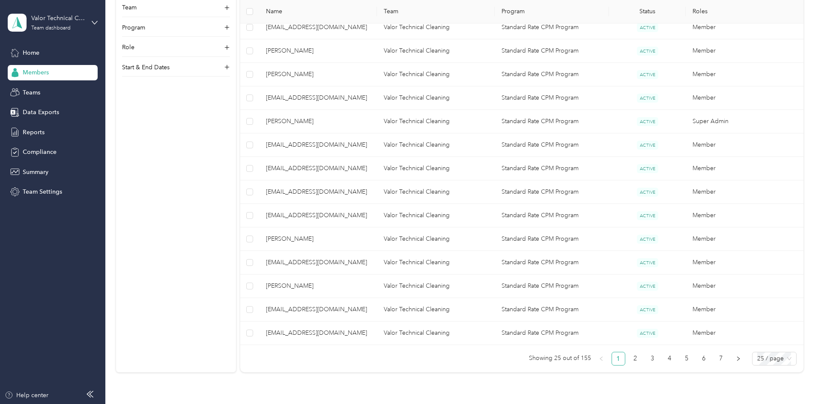
scroll to position [514, 0]
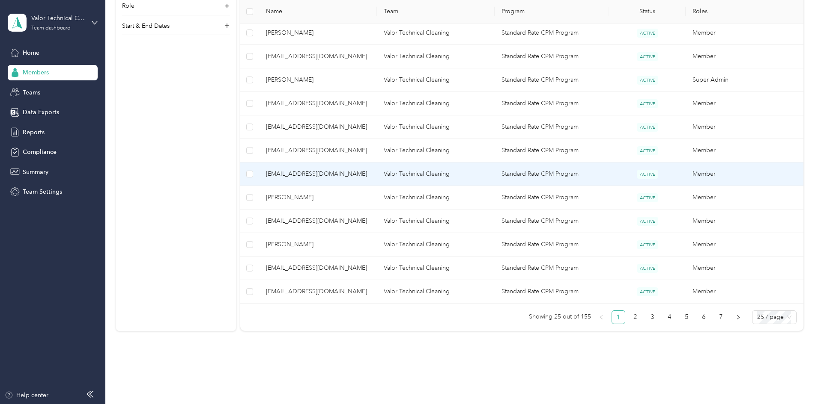
click at [354, 170] on span "[EMAIL_ADDRESS][DOMAIN_NAME]" at bounding box center [318, 174] width 104 height 9
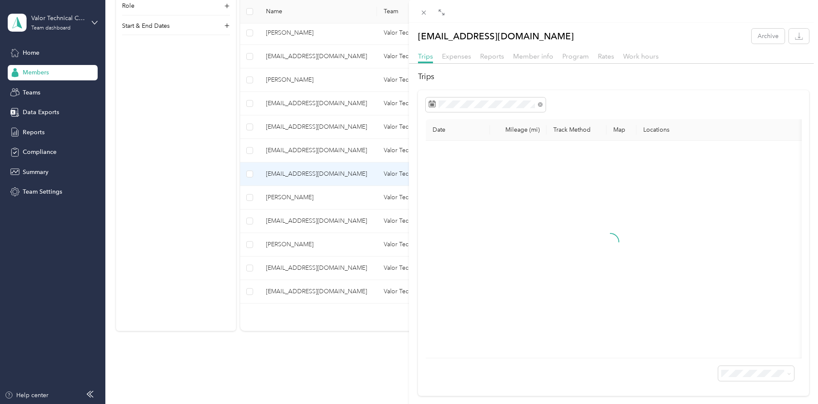
click at [499, 48] on div "[EMAIL_ADDRESS][DOMAIN_NAME] Archive Trips Expenses Reports Member info Program…" at bounding box center [613, 213] width 409 height 368
click at [499, 52] on div "Reports" at bounding box center [492, 56] width 24 height 11
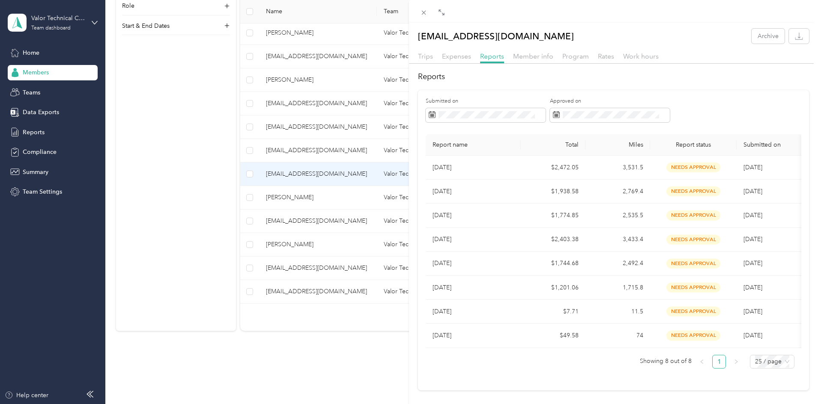
click at [266, 218] on div "[EMAIL_ADDRESS][DOMAIN_NAME] Archive Trips Expenses Reports Member info Program…" at bounding box center [409, 202] width 818 height 404
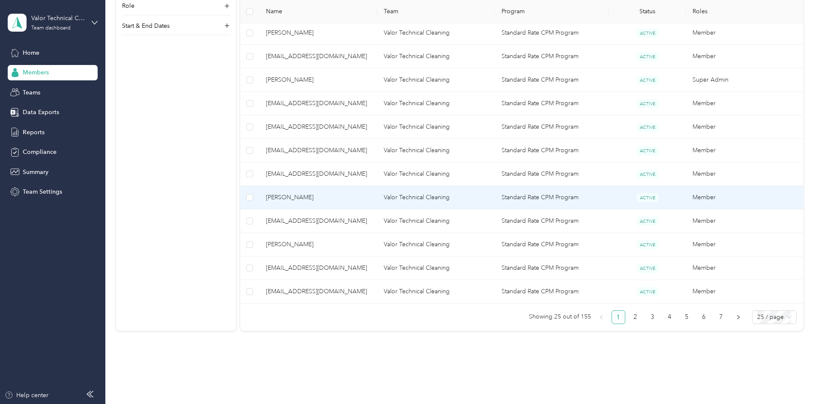
click at [344, 198] on span "[PERSON_NAME]" at bounding box center [318, 197] width 104 height 9
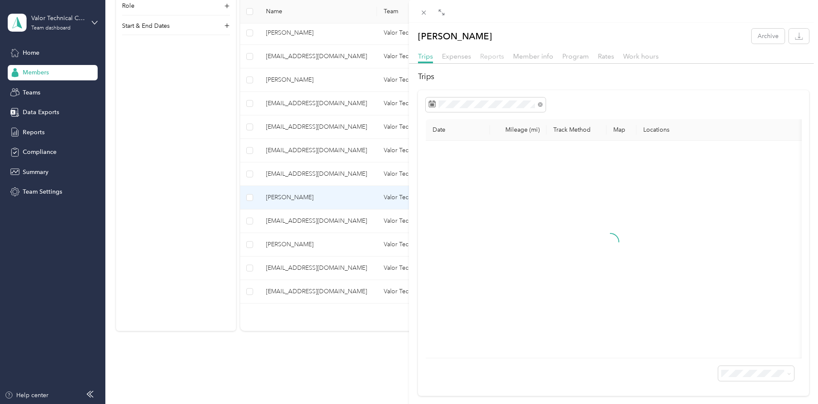
click at [495, 58] on span "Reports" at bounding box center [492, 56] width 24 height 8
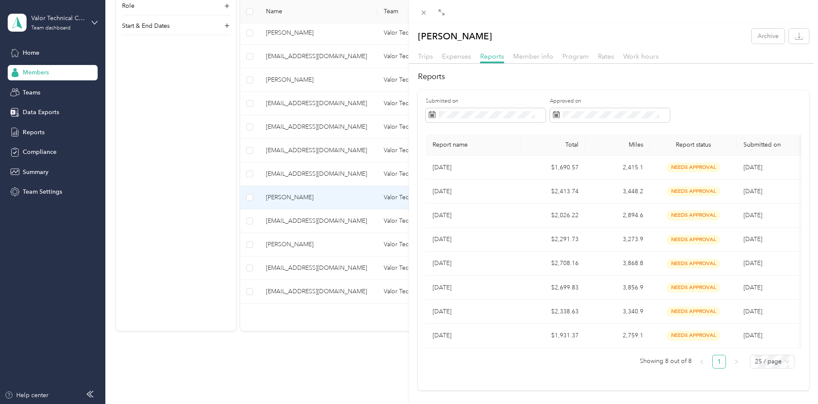
click at [260, 245] on div "[PERSON_NAME] Archive Trips Expenses Reports Member info Program Rates Work hou…" at bounding box center [409, 202] width 818 height 404
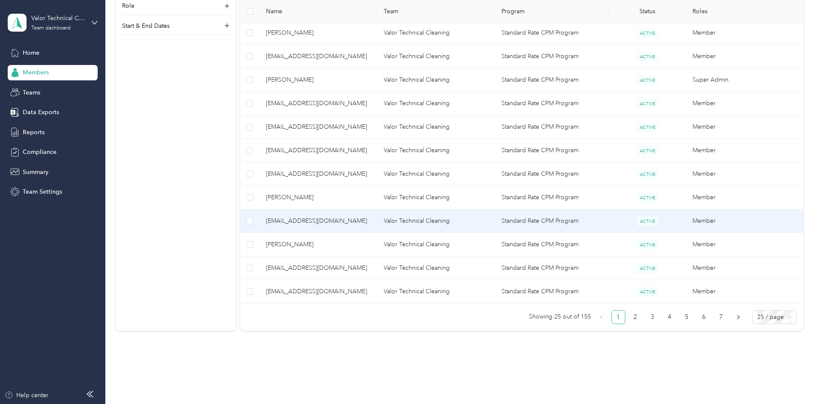
click at [356, 220] on span "[EMAIL_ADDRESS][DOMAIN_NAME]" at bounding box center [318, 221] width 104 height 9
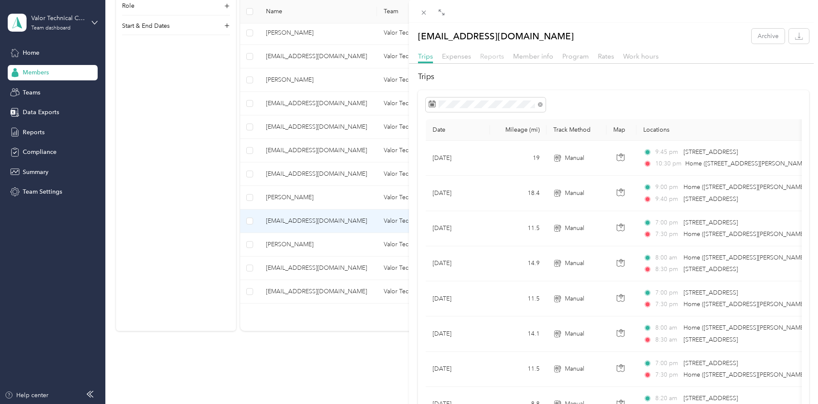
click at [491, 59] on span "Reports" at bounding box center [492, 56] width 24 height 8
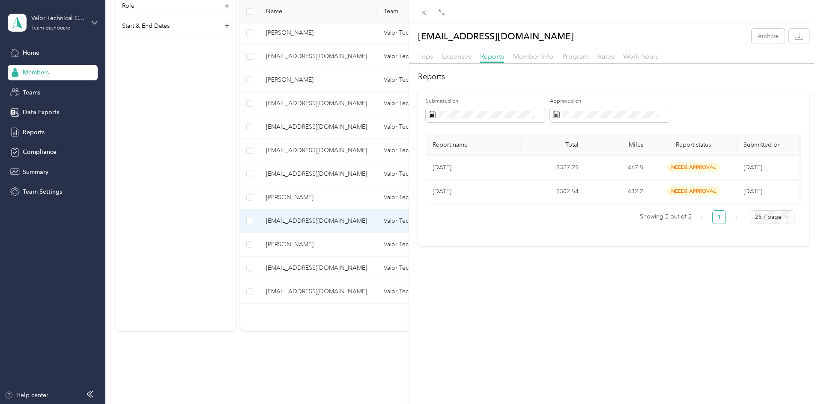
drag, startPoint x: 218, startPoint y: 292, endPoint x: 241, endPoint y: 287, distance: 23.3
click at [217, 292] on div "[EMAIL_ADDRESS][DOMAIN_NAME] Archive Trips Expenses Reports Member info Program…" at bounding box center [409, 202] width 818 height 404
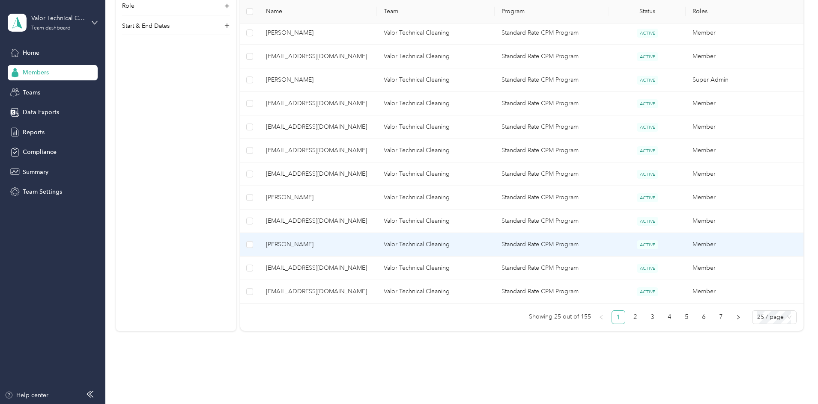
click at [342, 249] on span "[PERSON_NAME]" at bounding box center [318, 244] width 104 height 9
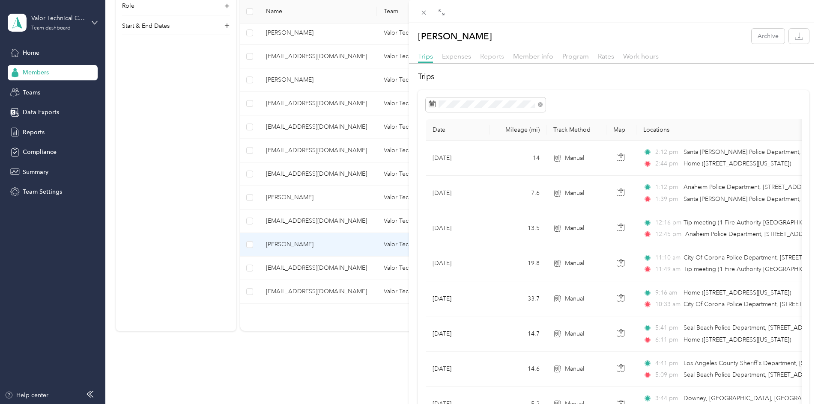
click at [493, 59] on span "Reports" at bounding box center [492, 56] width 24 height 8
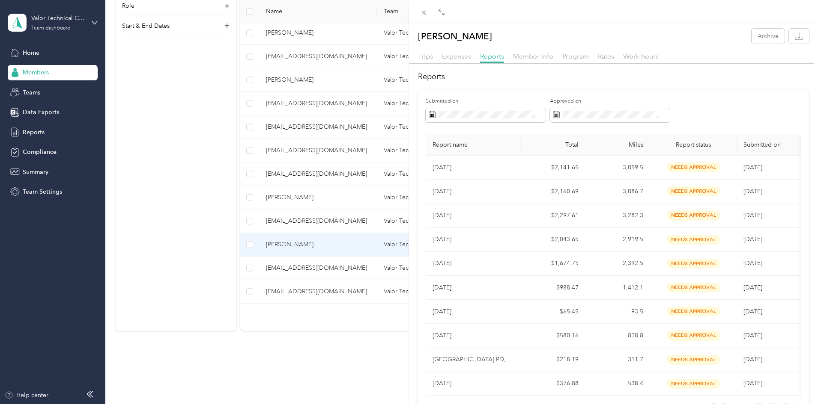
click at [281, 260] on div "[PERSON_NAME] Archive Trips Expenses Reports Member info Program Rates Work hou…" at bounding box center [409, 202] width 818 height 404
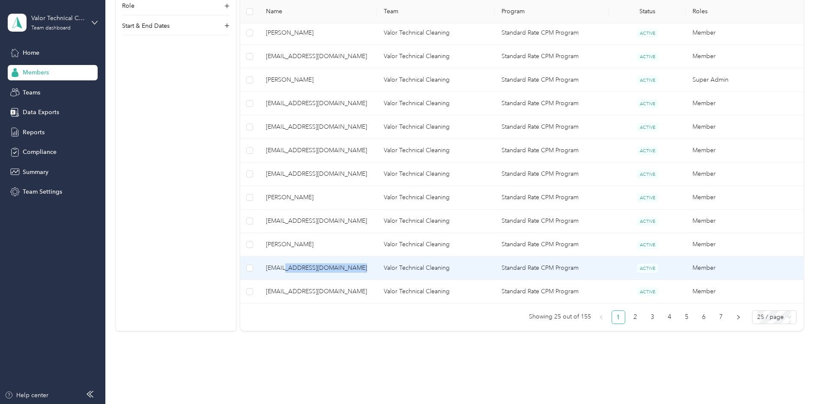
click at [370, 266] on span "[EMAIL_ADDRESS][DOMAIN_NAME]" at bounding box center [318, 268] width 104 height 9
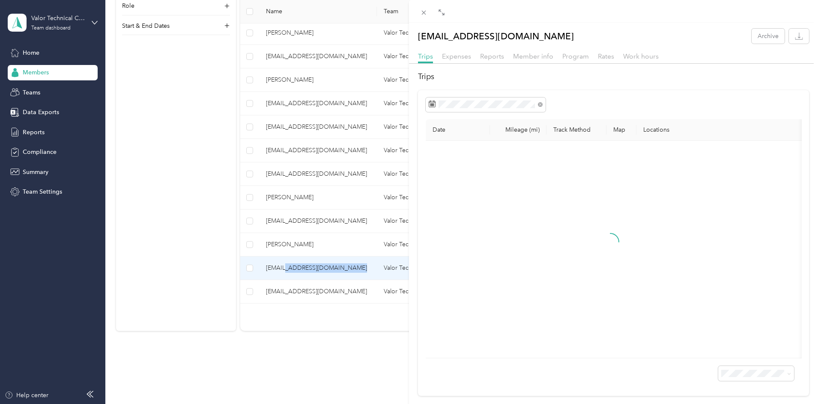
click at [489, 52] on div "Reports" at bounding box center [492, 56] width 24 height 11
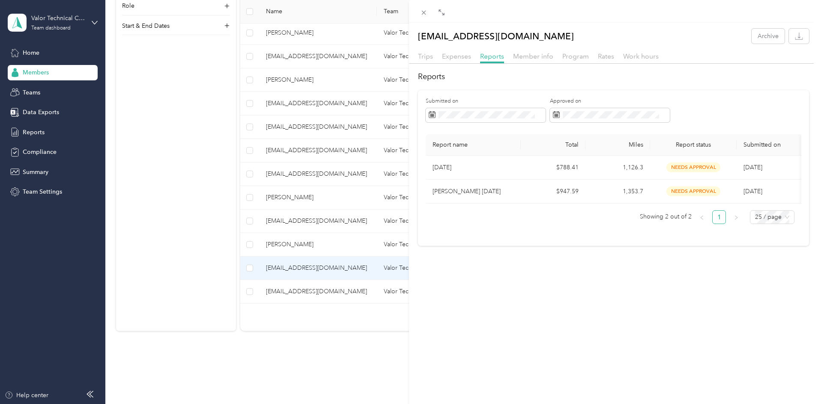
click at [311, 255] on div "[EMAIL_ADDRESS][DOMAIN_NAME] Archive Trips Expenses Reports Member info Program…" at bounding box center [409, 202] width 818 height 404
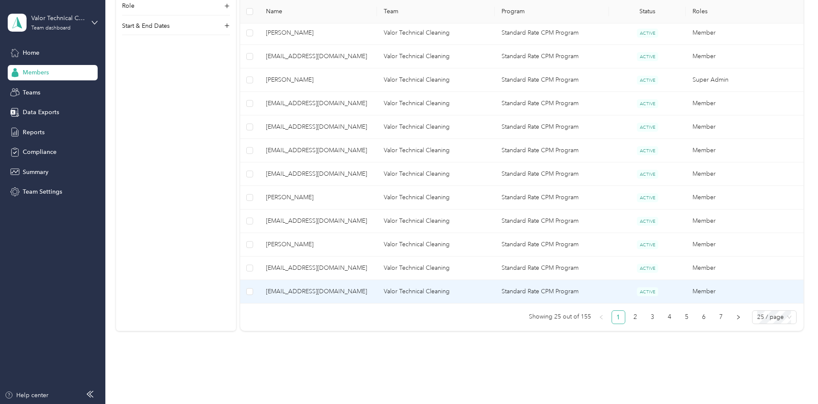
click at [359, 296] on span "[EMAIL_ADDRESS][DOMAIN_NAME]" at bounding box center [318, 291] width 104 height 9
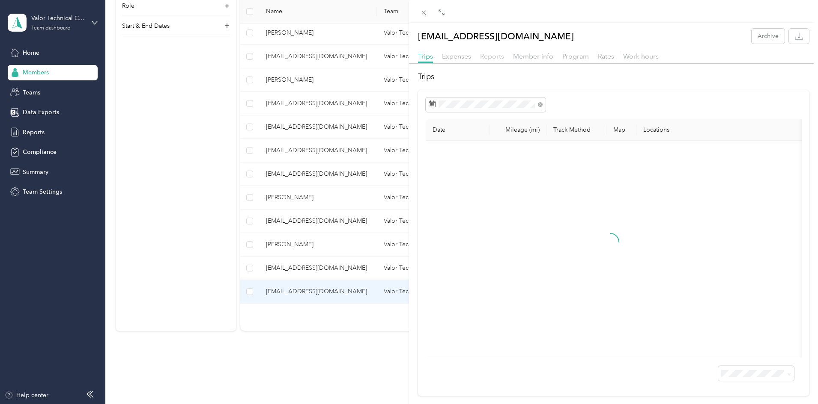
click at [491, 56] on span "Reports" at bounding box center [492, 56] width 24 height 8
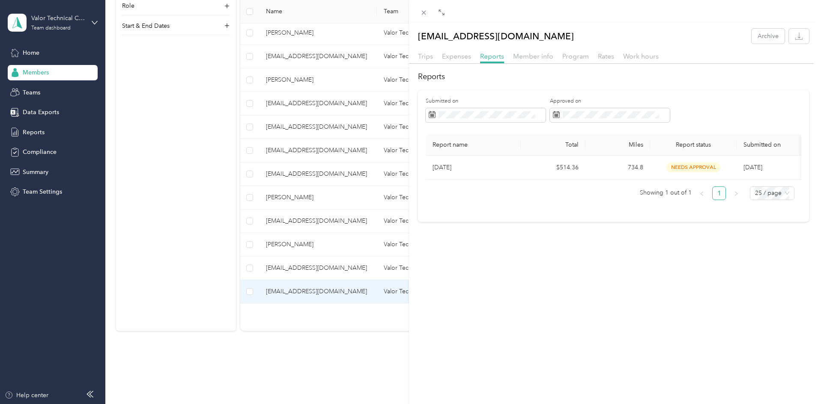
click at [272, 198] on div "[EMAIL_ADDRESS][DOMAIN_NAME] Archive Trips Expenses Reports Member info Program…" at bounding box center [409, 202] width 818 height 404
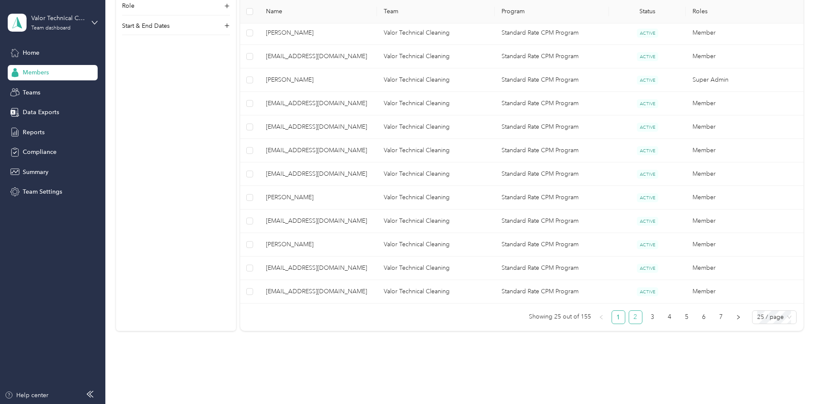
click at [629, 318] on link "2" at bounding box center [635, 317] width 13 height 13
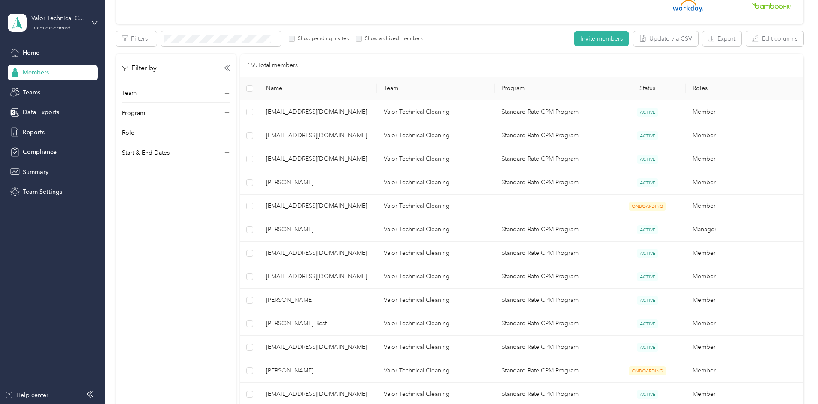
scroll to position [171, 0]
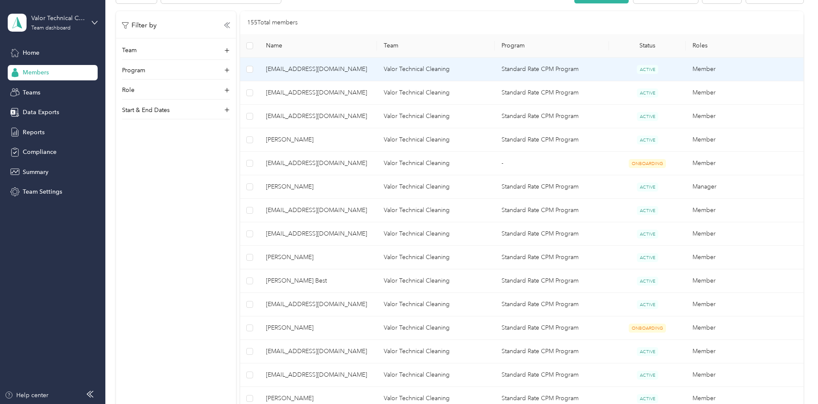
click at [354, 67] on span "[EMAIL_ADDRESS][DOMAIN_NAME]" at bounding box center [318, 69] width 104 height 9
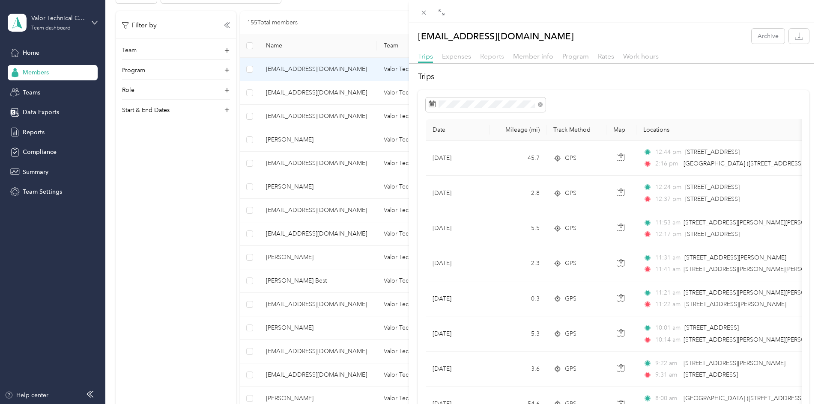
click at [499, 55] on span "Reports" at bounding box center [492, 56] width 24 height 8
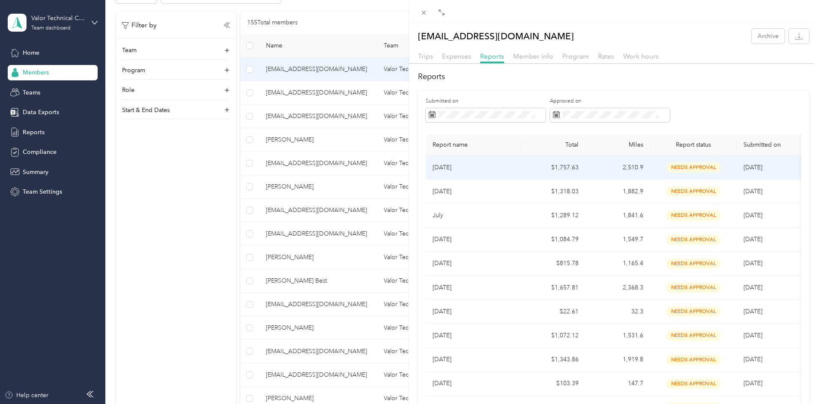
click at [485, 169] on p "[DATE]" at bounding box center [472, 167] width 81 height 9
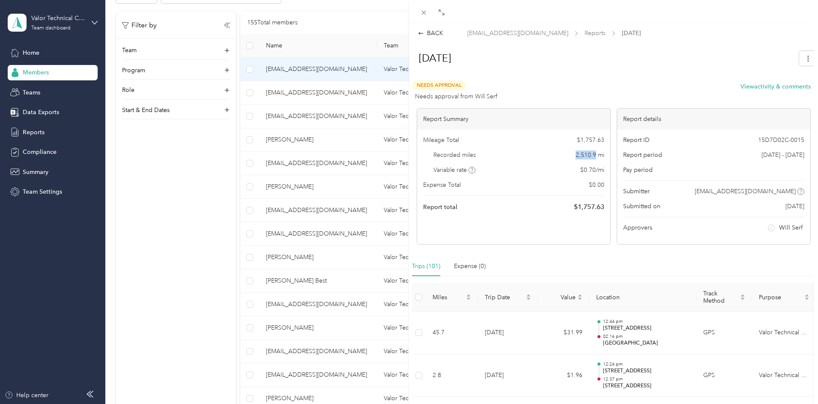
drag, startPoint x: 568, startPoint y: 155, endPoint x: 592, endPoint y: 157, distance: 23.2
click at [592, 157] on div "Recorded miles 2,510.9 mi" at bounding box center [513, 155] width 181 height 9
copy span "2,510.9"
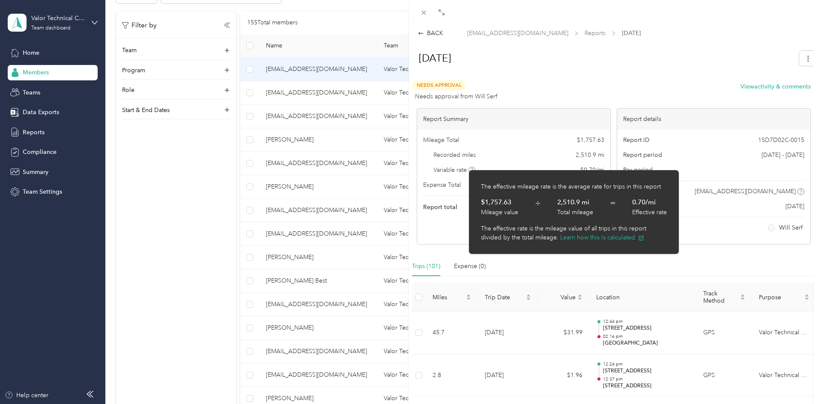
drag, startPoint x: 270, startPoint y: 137, endPoint x: 297, endPoint y: 125, distance: 29.1
click at [270, 137] on div "BACK [EMAIL_ADDRESS][DOMAIN_NAME] Reports [DATE] [DATE] Needs Approval Needs ap…" at bounding box center [409, 202] width 818 height 404
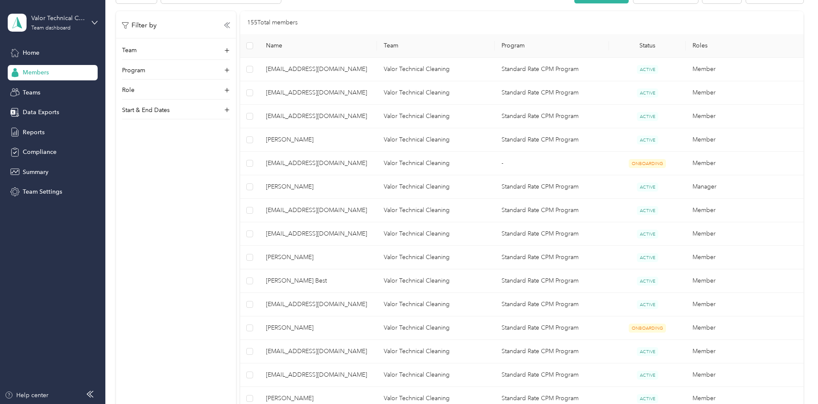
click at [344, 92] on div at bounding box center [409, 202] width 818 height 404
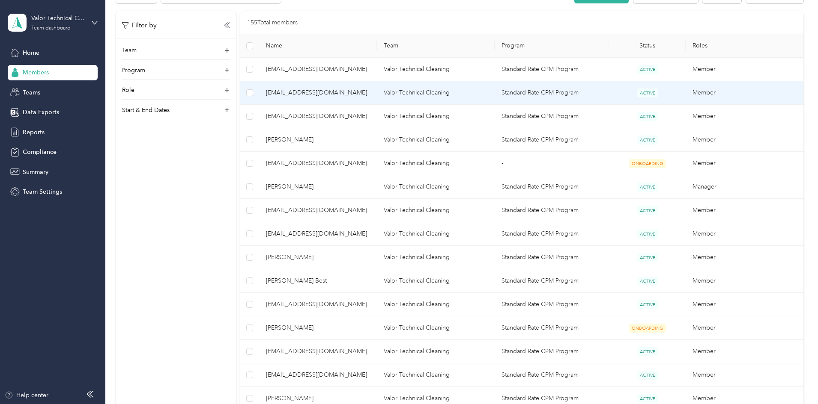
click at [344, 92] on span "[EMAIL_ADDRESS][DOMAIN_NAME]" at bounding box center [318, 92] width 104 height 9
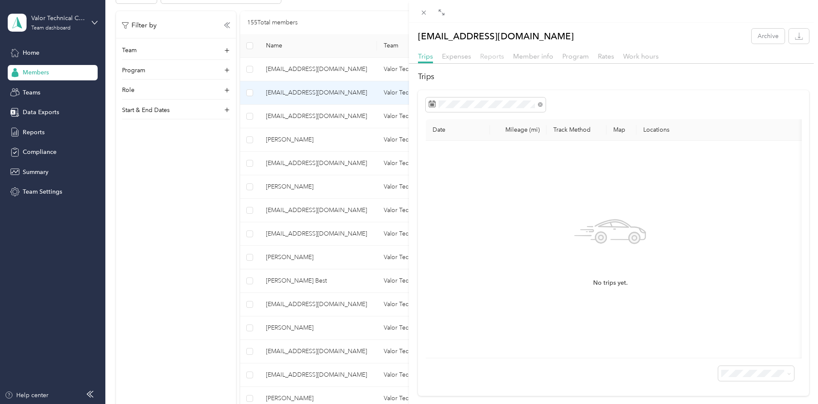
click at [496, 57] on span "Reports" at bounding box center [492, 56] width 24 height 8
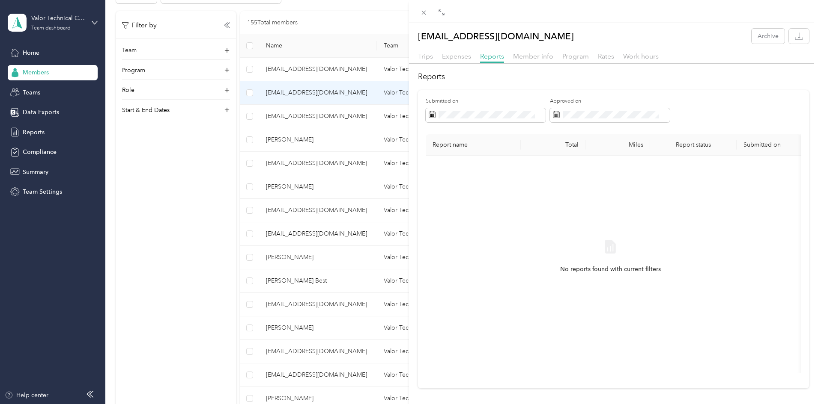
click at [237, 237] on div "[EMAIL_ADDRESS][DOMAIN_NAME] Archive Trips Expenses Reports Member info Program…" at bounding box center [409, 202] width 818 height 404
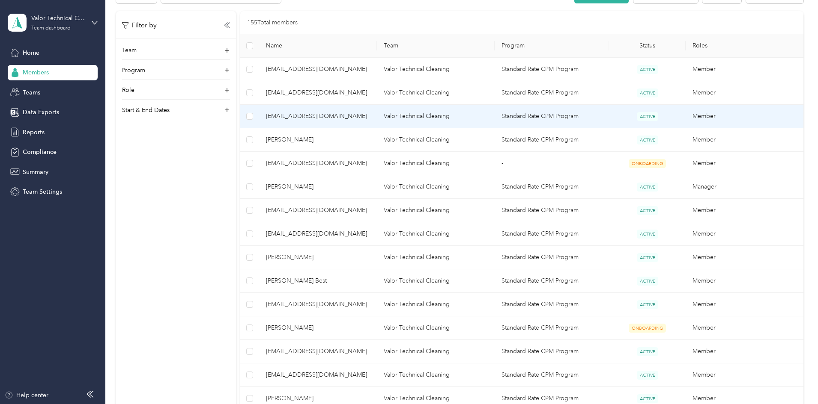
click at [361, 116] on span "[EMAIL_ADDRESS][DOMAIN_NAME]" at bounding box center [318, 116] width 104 height 9
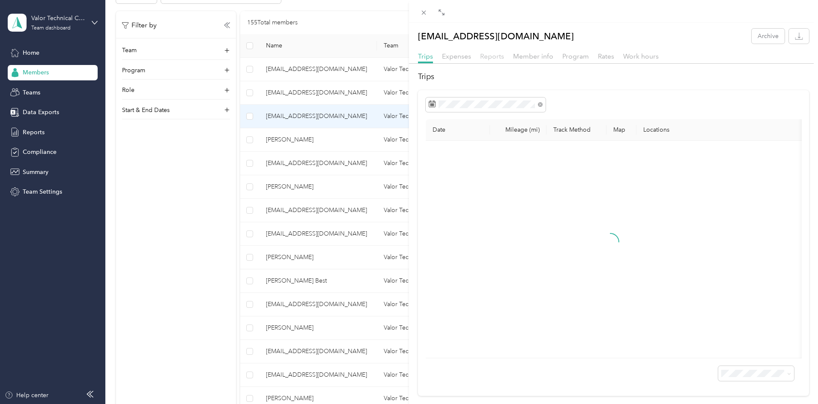
click at [496, 59] on span "Reports" at bounding box center [492, 56] width 24 height 8
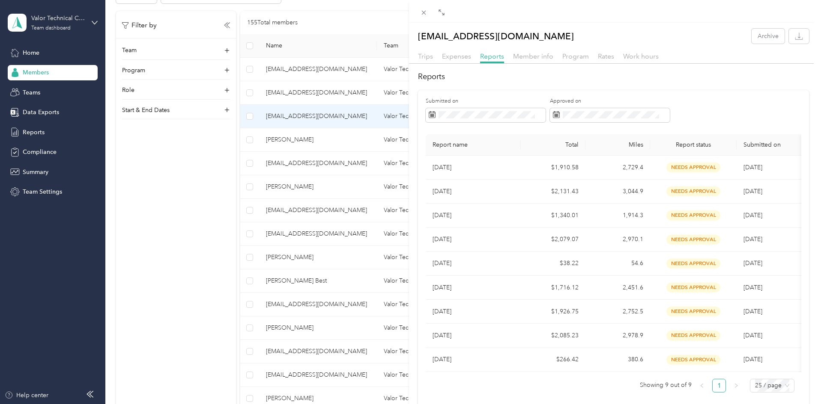
click at [247, 160] on div "[EMAIL_ADDRESS][DOMAIN_NAME] Archive Trips Expenses Reports Member info Program…" at bounding box center [409, 202] width 818 height 404
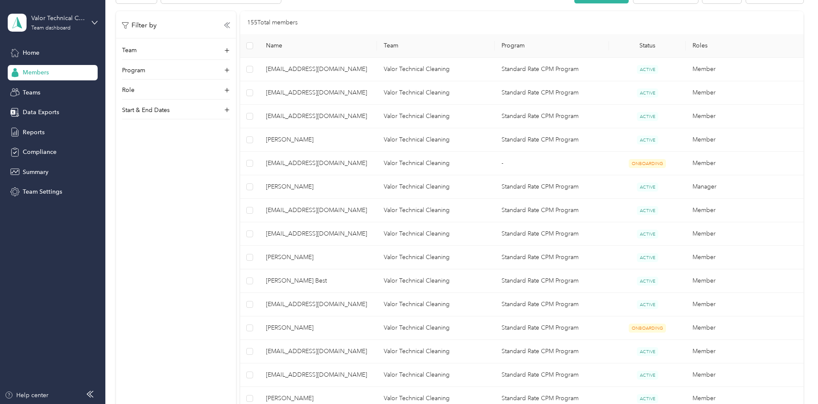
click at [356, 139] on span "[PERSON_NAME]" at bounding box center [318, 139] width 104 height 9
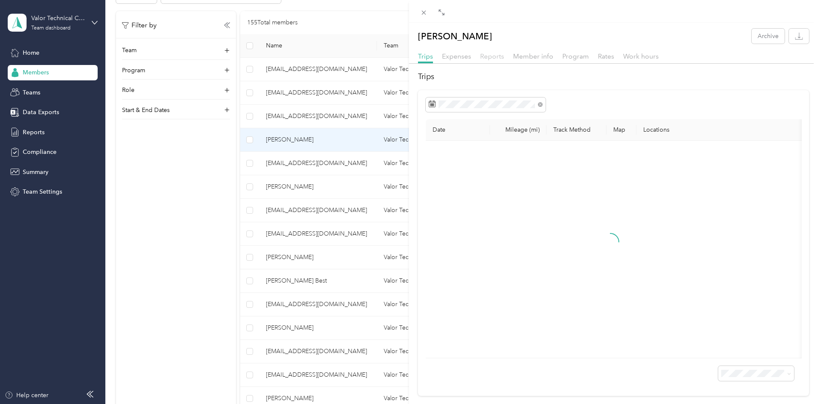
click at [486, 59] on span "Reports" at bounding box center [492, 56] width 24 height 8
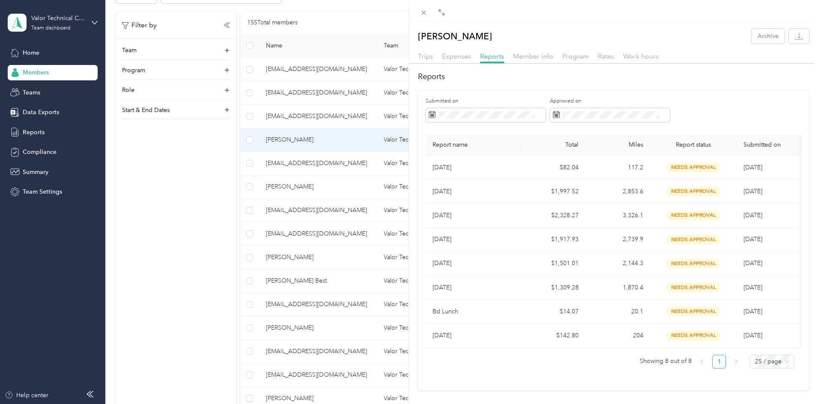
drag, startPoint x: 280, startPoint y: 205, endPoint x: 290, endPoint y: 206, distance: 9.9
click at [281, 205] on div "[PERSON_NAME] Archive Trips Expenses Reports Member info Program Rates Work hou…" at bounding box center [409, 202] width 818 height 404
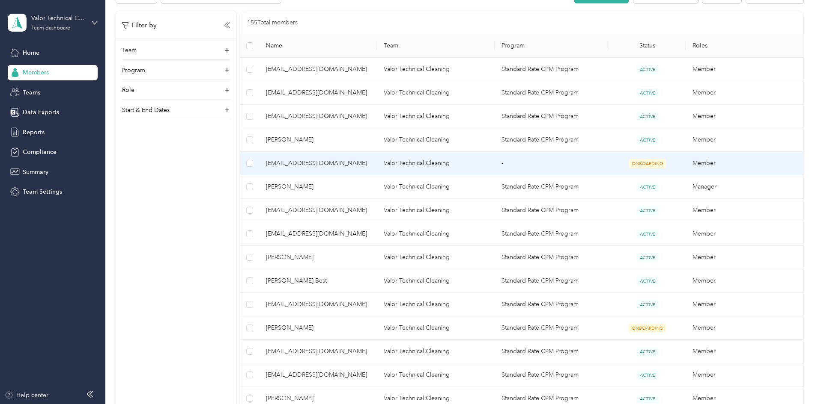
click at [359, 165] on span "[EMAIL_ADDRESS][DOMAIN_NAME]" at bounding box center [318, 163] width 104 height 9
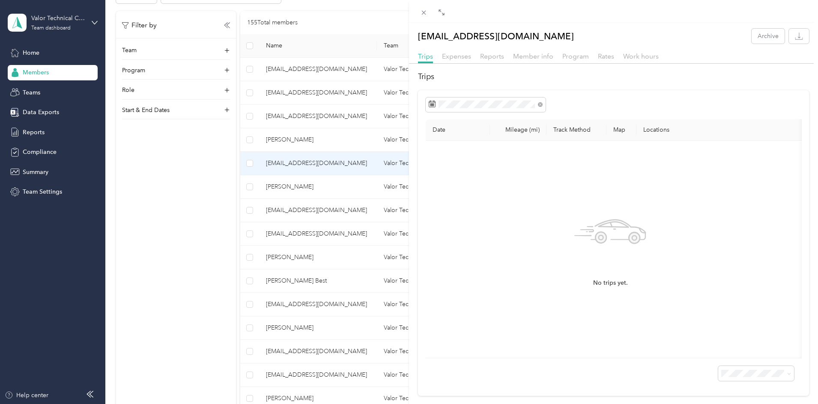
click at [207, 219] on div "[EMAIL_ADDRESS][DOMAIN_NAME] Archive Trips Expenses Reports Member info Program…" at bounding box center [409, 202] width 818 height 404
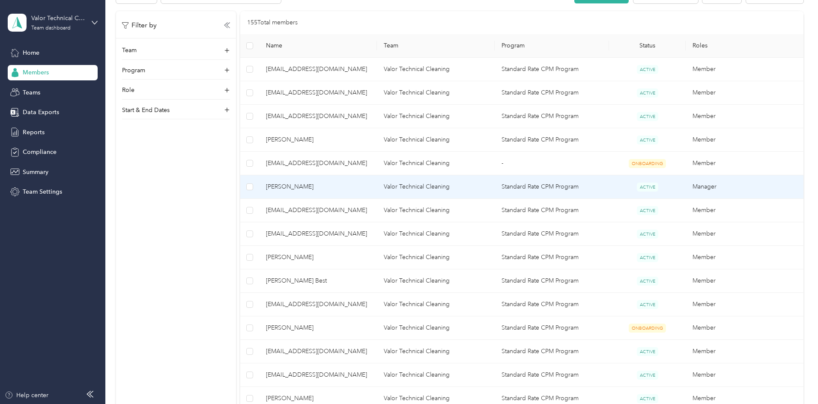
click at [329, 186] on span "[PERSON_NAME]" at bounding box center [318, 186] width 104 height 9
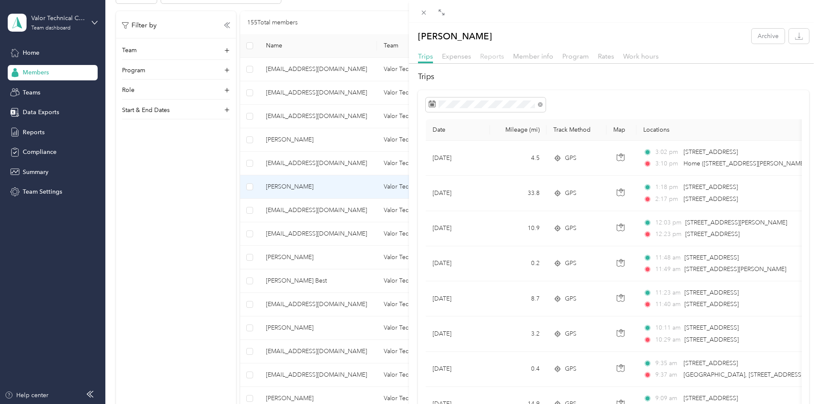
click at [495, 55] on span "Reports" at bounding box center [492, 56] width 24 height 8
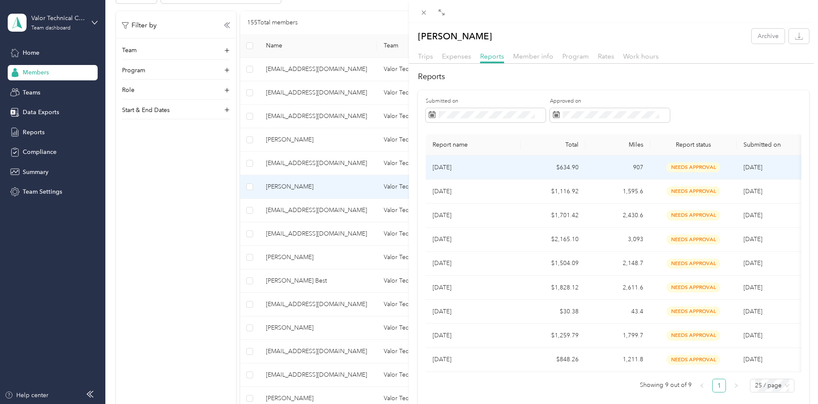
click at [494, 170] on p "[DATE]" at bounding box center [472, 167] width 81 height 9
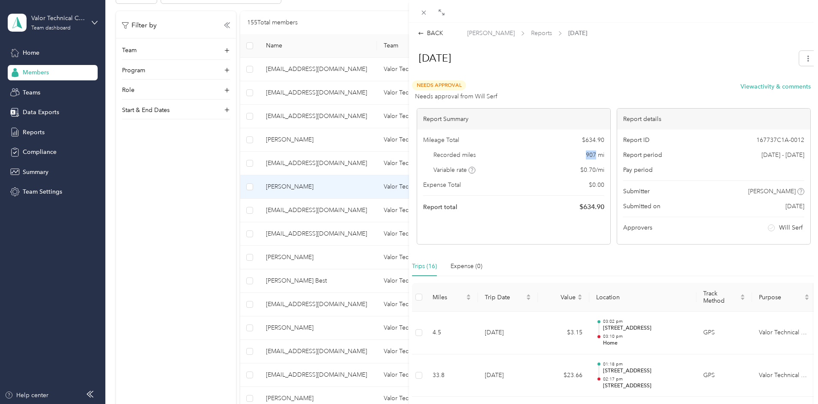
drag, startPoint x: 581, startPoint y: 152, endPoint x: 592, endPoint y: 157, distance: 12.1
click at [592, 157] on div "Recorded miles 907 mi" at bounding box center [513, 155] width 181 height 9
copy span "907"
click at [360, 208] on div "BACK [PERSON_NAME] Reports [DATE] [DATE] Needs Approval Needs approval from Wil…" at bounding box center [409, 202] width 818 height 404
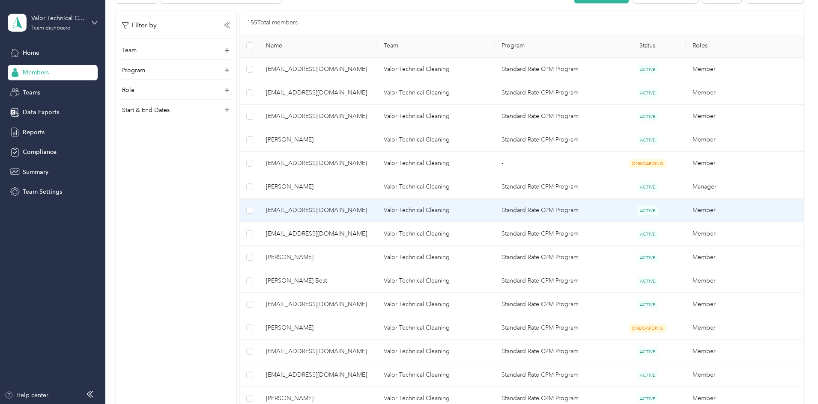
click at [360, 208] on span "[EMAIL_ADDRESS][DOMAIN_NAME]" at bounding box center [318, 210] width 104 height 9
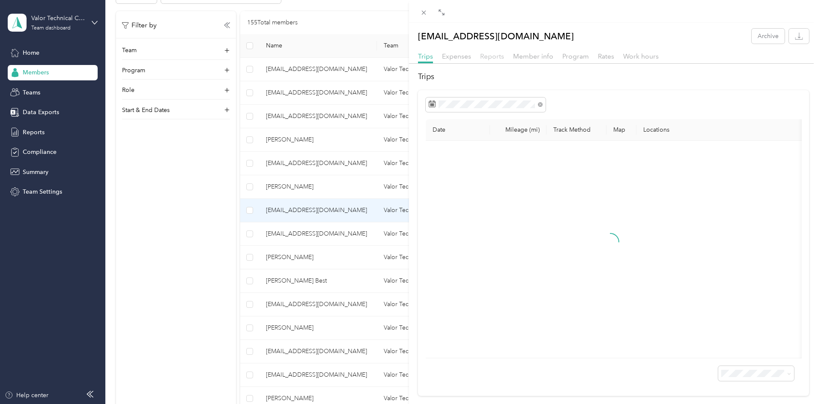
click at [488, 54] on span "Reports" at bounding box center [492, 56] width 24 height 8
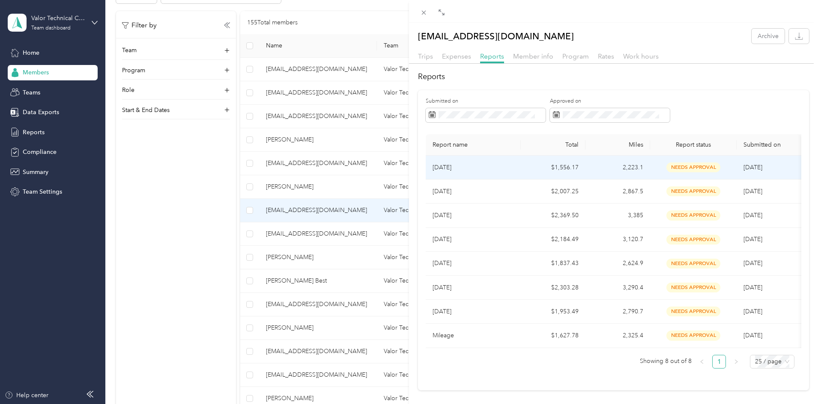
click at [509, 167] on p "[DATE]" at bounding box center [472, 167] width 81 height 9
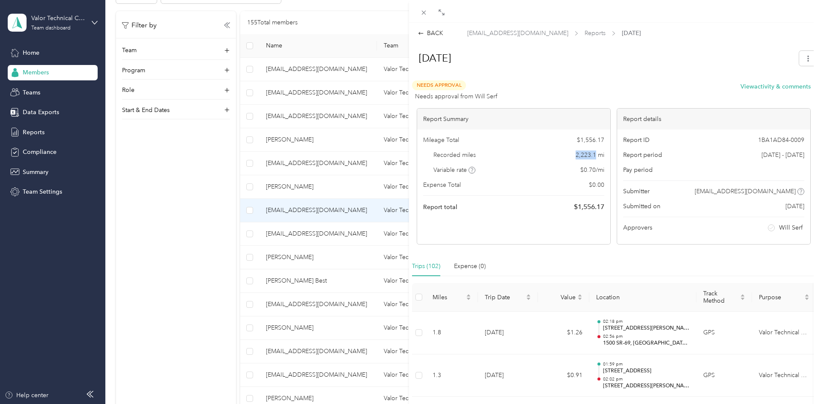
drag, startPoint x: 571, startPoint y: 153, endPoint x: 592, endPoint y: 157, distance: 21.4
click at [592, 157] on div "Recorded miles 2,223.1 mi" at bounding box center [513, 155] width 181 height 9
copy span "2,223.1"
drag, startPoint x: 255, startPoint y: 274, endPoint x: 283, endPoint y: 252, distance: 36.2
click at [255, 274] on div "BACK [EMAIL_ADDRESS][DOMAIN_NAME] Reports [DATE] [DATE] Needs Approval Needs ap…" at bounding box center [409, 202] width 818 height 404
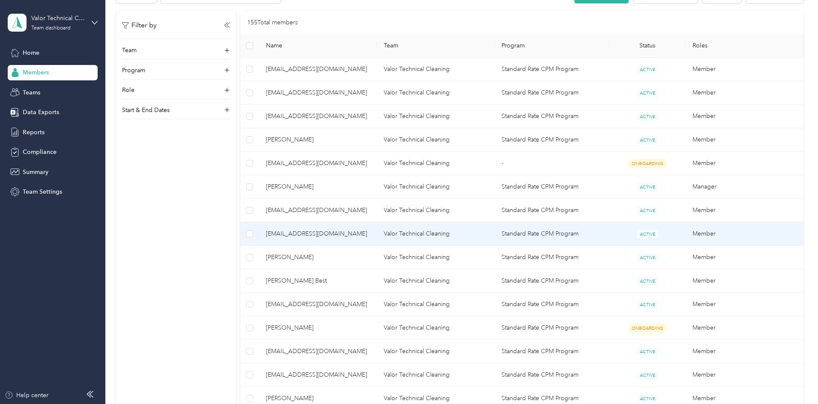
click at [346, 233] on span "[EMAIL_ADDRESS][DOMAIN_NAME]" at bounding box center [318, 233] width 104 height 9
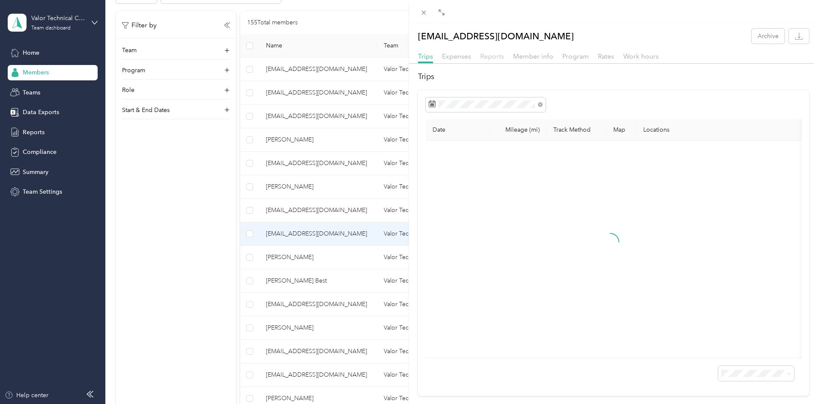
click at [487, 56] on span "Reports" at bounding box center [492, 56] width 24 height 8
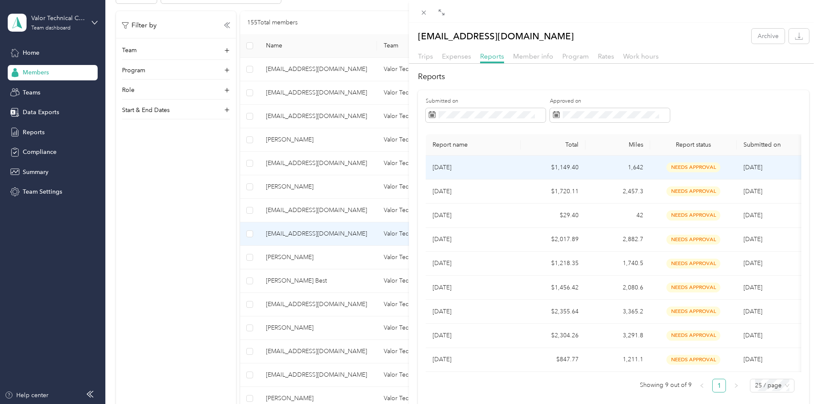
click at [473, 170] on p "[DATE]" at bounding box center [472, 167] width 81 height 9
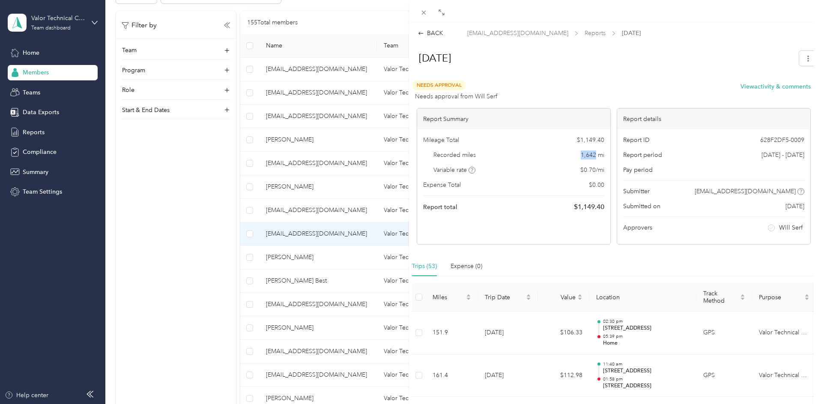
drag, startPoint x: 575, startPoint y: 150, endPoint x: 591, endPoint y: 155, distance: 16.0
click at [591, 155] on div "Mileage Total $ 1,149.40 Recorded miles 1,642 mi Variable rate $ 0.70 / mi Expe…" at bounding box center [513, 174] width 193 height 89
copy span "1,642"
click at [254, 286] on div "BACK [EMAIL_ADDRESS][DOMAIN_NAME] Reports [DATE] [DATE] Needs Approval Needs ap…" at bounding box center [409, 202] width 818 height 404
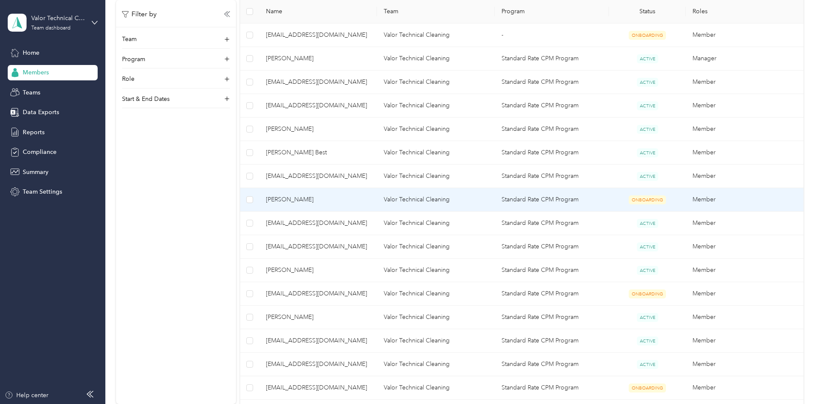
scroll to position [342, 0]
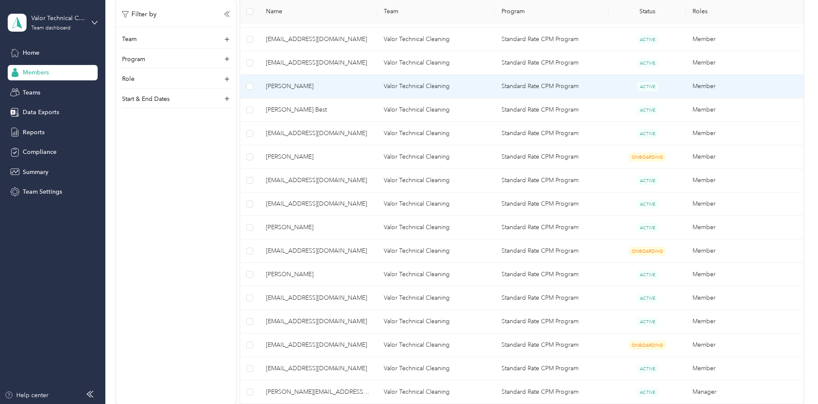
click at [345, 88] on span "[PERSON_NAME]" at bounding box center [318, 86] width 104 height 9
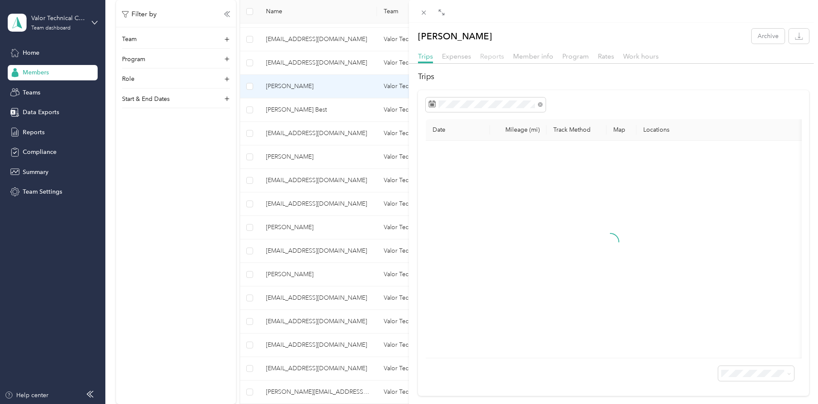
click at [495, 57] on span "Reports" at bounding box center [492, 56] width 24 height 8
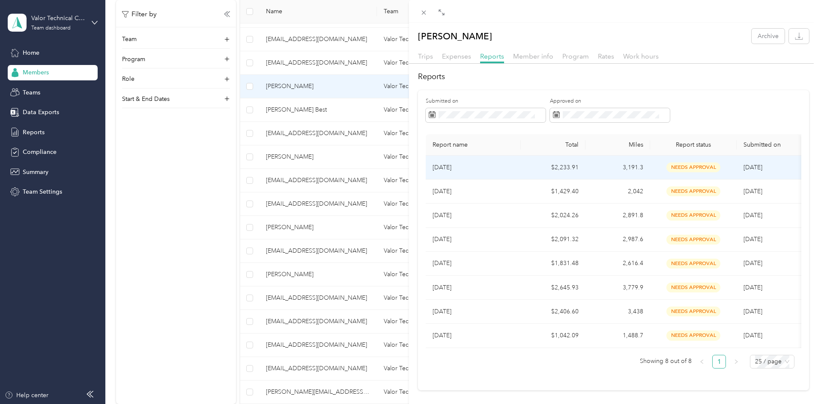
click at [512, 169] on p "[DATE]" at bounding box center [472, 167] width 81 height 9
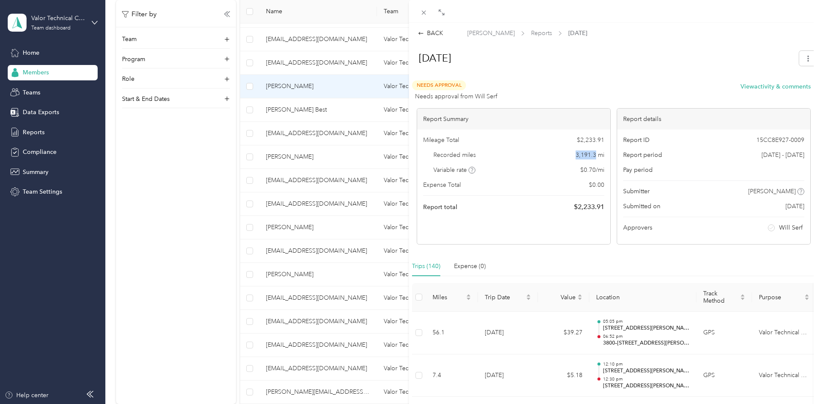
drag, startPoint x: 571, startPoint y: 155, endPoint x: 593, endPoint y: 156, distance: 22.3
click at [593, 156] on div "Recorded miles 3,191.3 mi" at bounding box center [513, 155] width 181 height 9
click at [184, 205] on div "BACK [PERSON_NAME] Reports [DATE] [DATE] Needs Approval Needs approval from Wil…" at bounding box center [409, 202] width 818 height 404
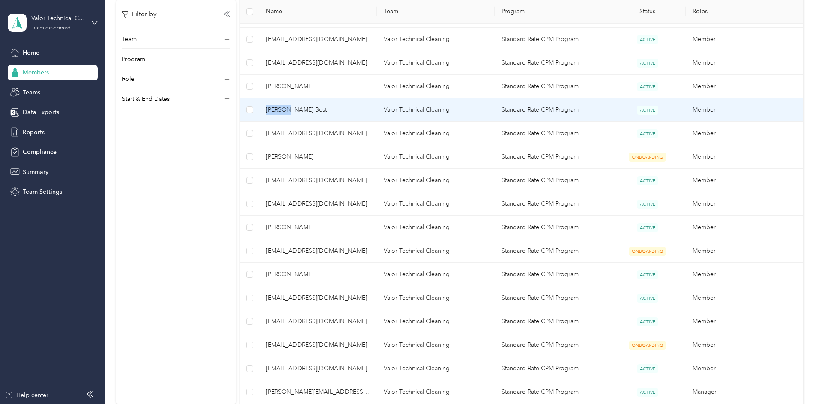
click at [336, 110] on span "[PERSON_NAME] Best" at bounding box center [318, 109] width 104 height 9
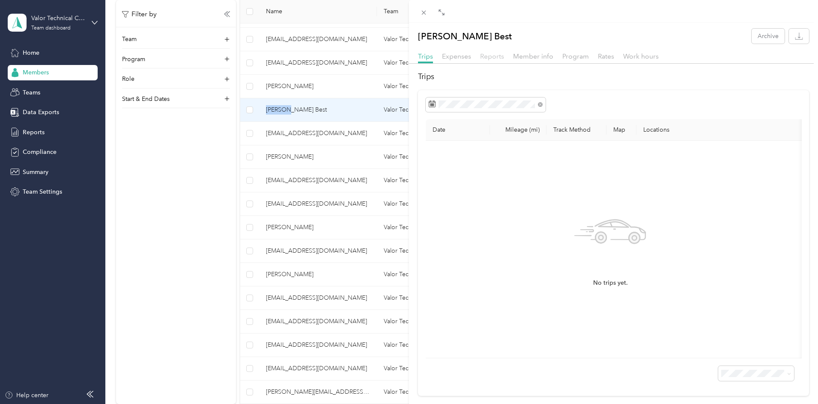
click at [488, 54] on span "Reports" at bounding box center [492, 56] width 24 height 8
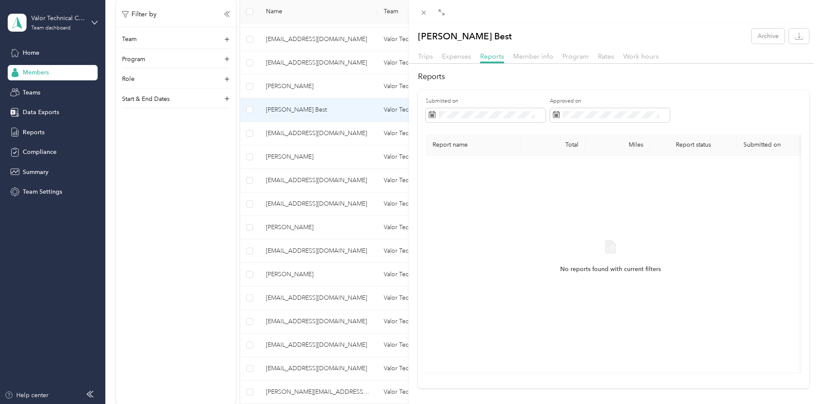
click at [372, 125] on div "[PERSON_NAME] Best Archive Trips Expenses Reports Member info Program Rates Wor…" at bounding box center [409, 202] width 818 height 404
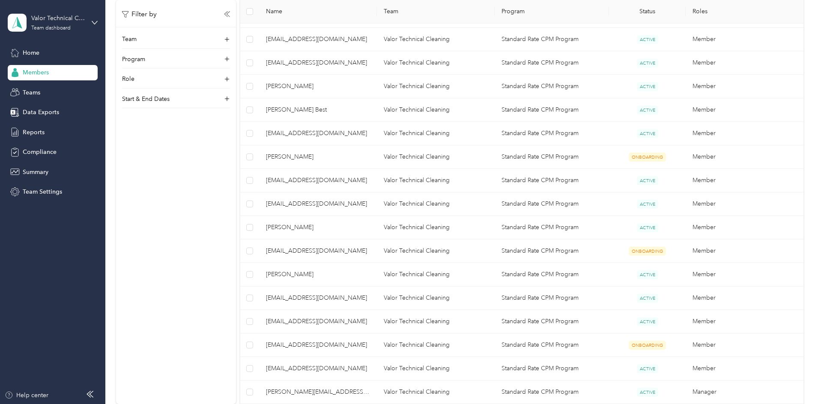
click at [338, 131] on span "[EMAIL_ADDRESS][DOMAIN_NAME]" at bounding box center [318, 133] width 104 height 9
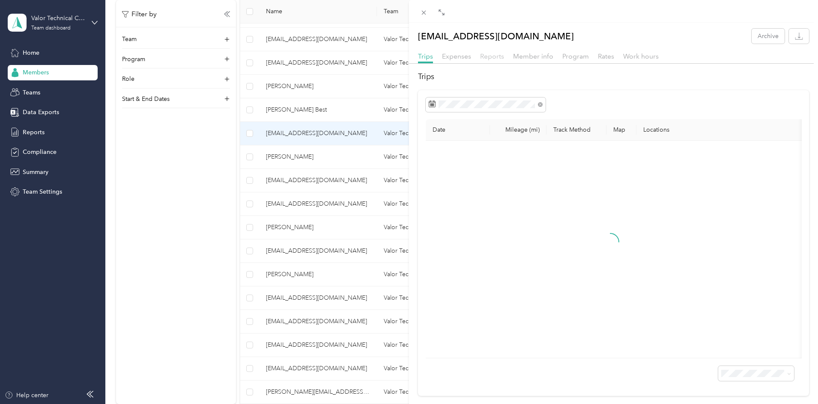
click at [491, 59] on span "Reports" at bounding box center [492, 56] width 24 height 8
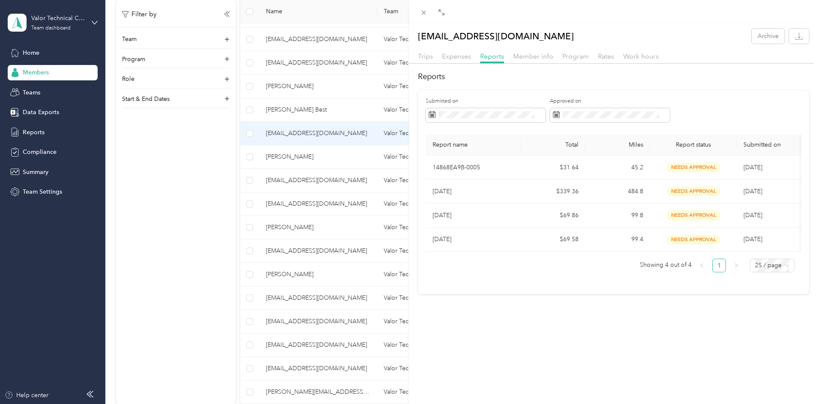
click at [267, 204] on div "[EMAIL_ADDRESS][DOMAIN_NAME] Archive Trips Expenses Reports Member info Program…" at bounding box center [409, 202] width 818 height 404
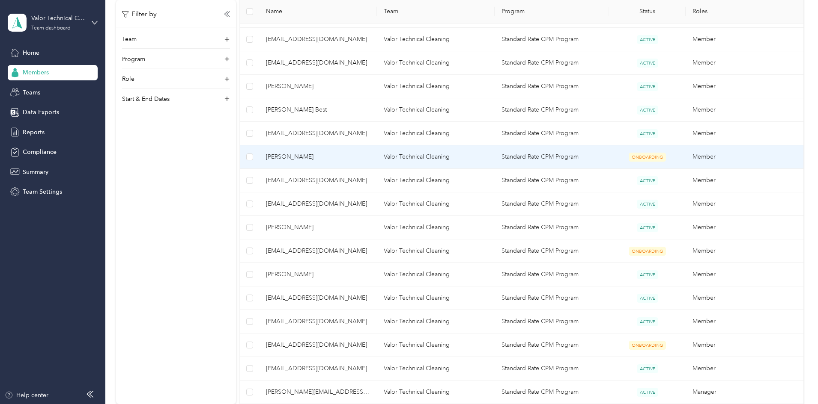
click at [336, 154] on span "[PERSON_NAME]" at bounding box center [318, 156] width 104 height 9
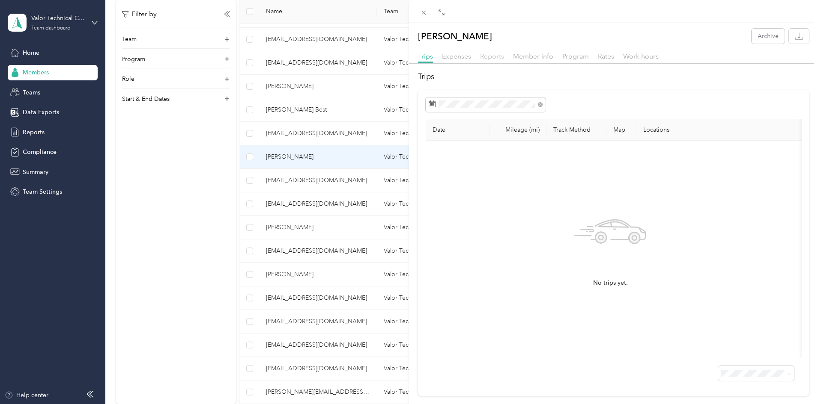
click at [487, 55] on span "Reports" at bounding box center [492, 56] width 24 height 8
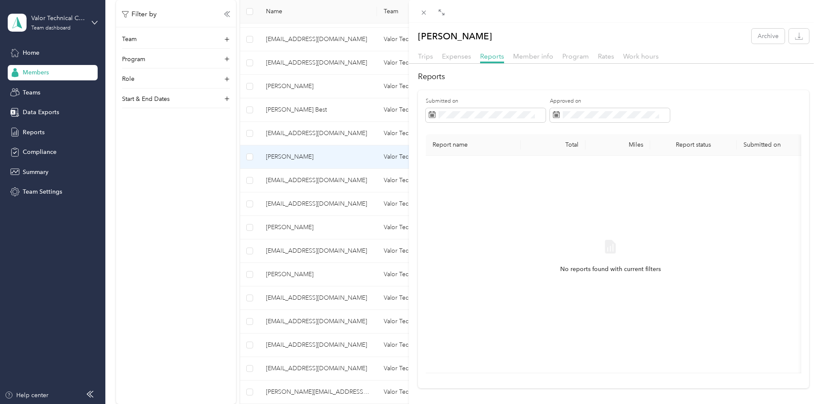
click at [312, 231] on div "[PERSON_NAME] Archive Trips Expenses Reports Member info Program Rates Work hou…" at bounding box center [409, 202] width 818 height 404
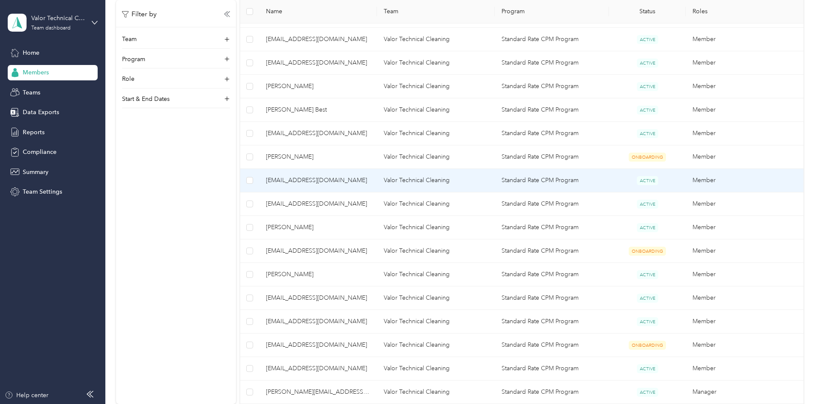
click at [354, 179] on span "[EMAIL_ADDRESS][DOMAIN_NAME]" at bounding box center [318, 180] width 104 height 9
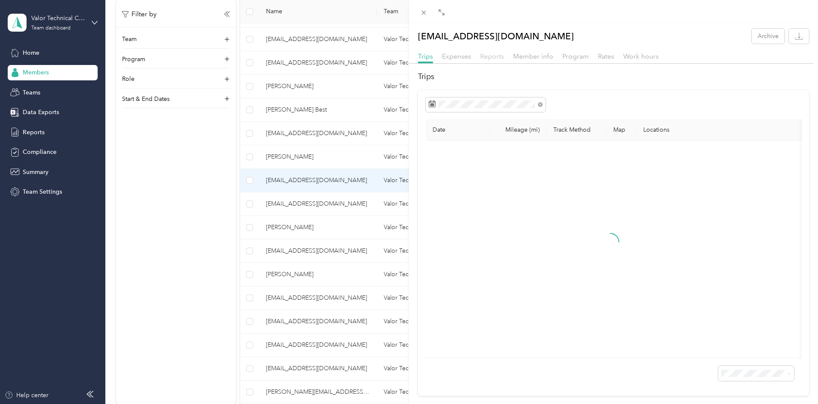
click at [492, 54] on span "Reports" at bounding box center [492, 56] width 24 height 8
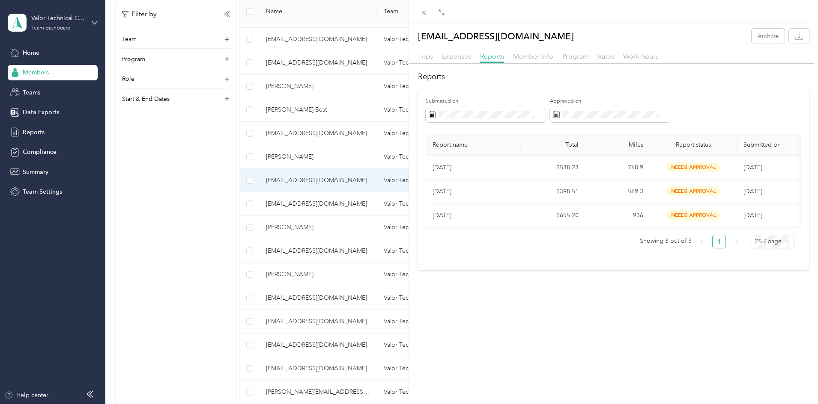
click at [259, 241] on div "[EMAIL_ADDRESS][DOMAIN_NAME] Archive Trips Expenses Reports Member info Program…" at bounding box center [409, 202] width 818 height 404
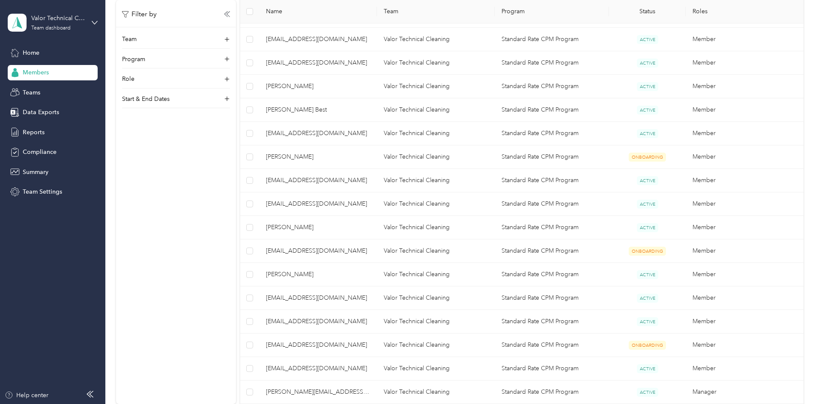
click at [362, 205] on span "[EMAIL_ADDRESS][DOMAIN_NAME]" at bounding box center [318, 203] width 104 height 9
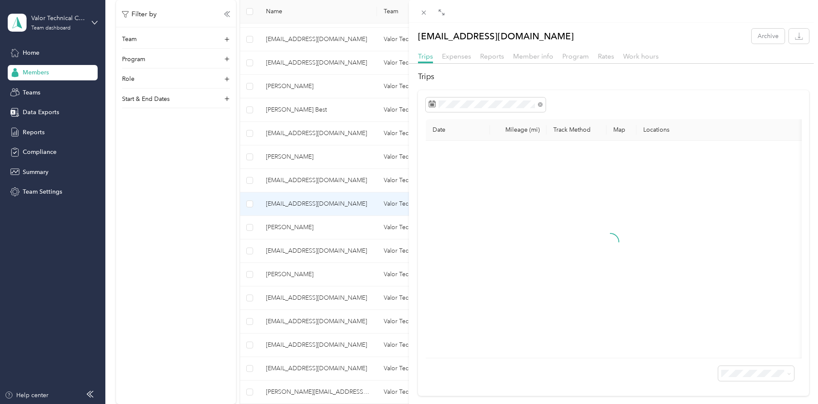
click at [489, 61] on div "Reports" at bounding box center [492, 56] width 24 height 11
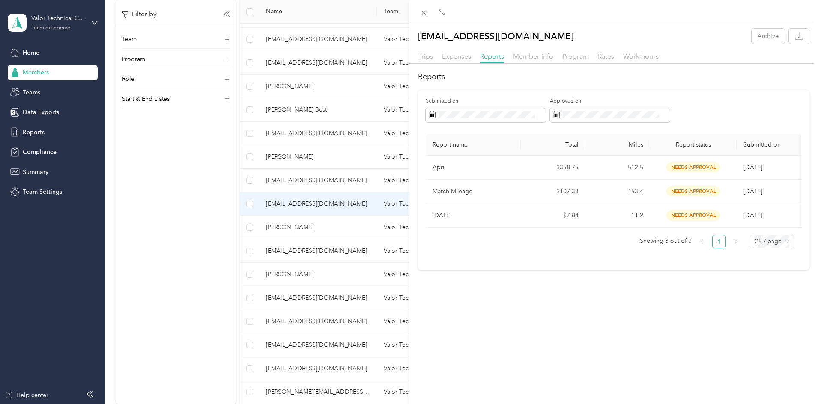
click at [254, 296] on div "[EMAIL_ADDRESS][DOMAIN_NAME] Archive Trips Expenses Reports Member info Program…" at bounding box center [409, 202] width 818 height 404
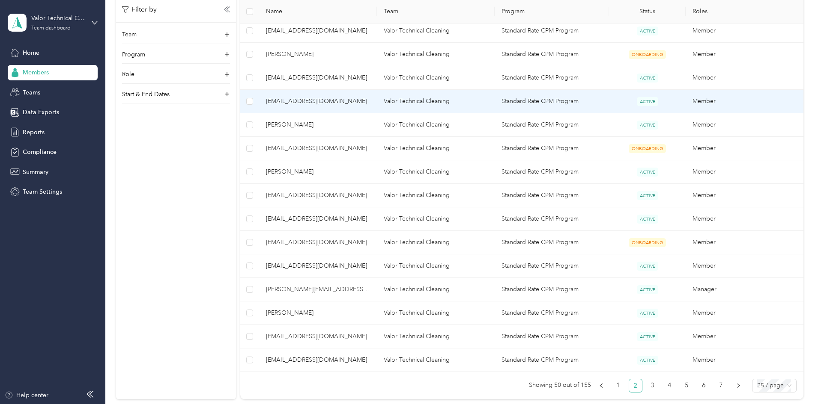
scroll to position [471, 0]
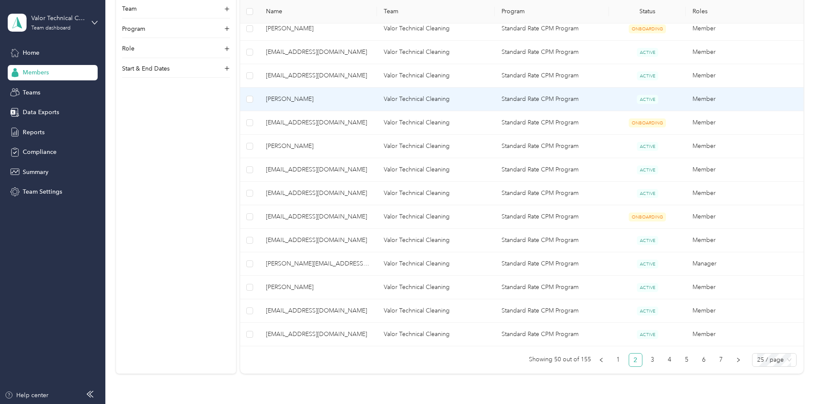
click at [344, 101] on span "[PERSON_NAME]" at bounding box center [318, 99] width 104 height 9
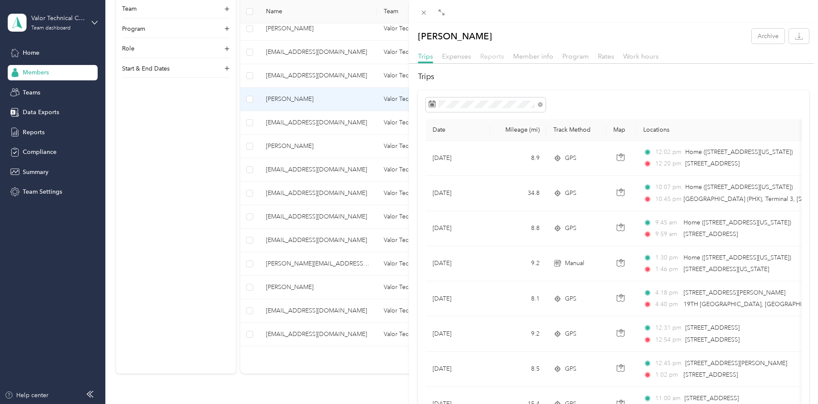
click at [496, 57] on span "Reports" at bounding box center [492, 56] width 24 height 8
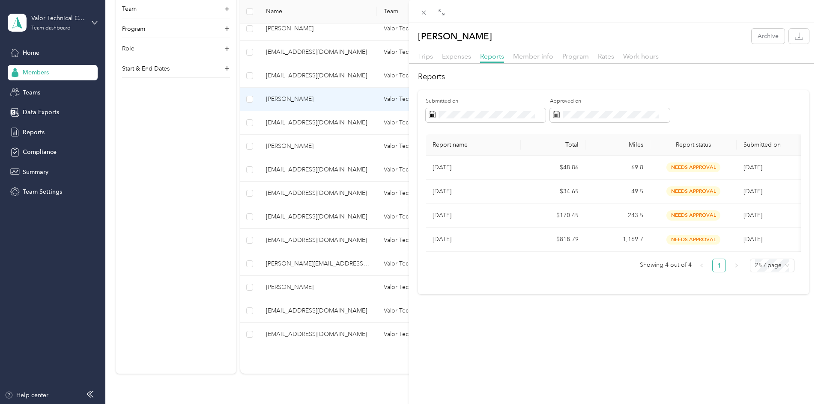
click at [246, 173] on div "[PERSON_NAME] Archive Trips Expenses Reports Member info Program Rates Work hou…" at bounding box center [409, 202] width 818 height 404
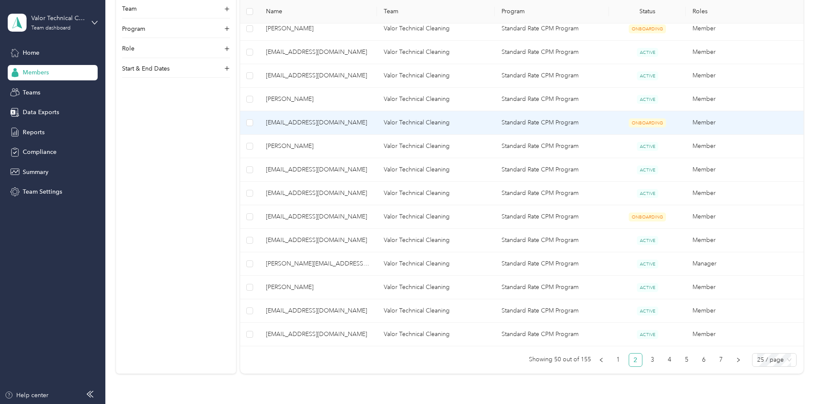
click at [348, 121] on span "[EMAIL_ADDRESS][DOMAIN_NAME]" at bounding box center [318, 122] width 104 height 9
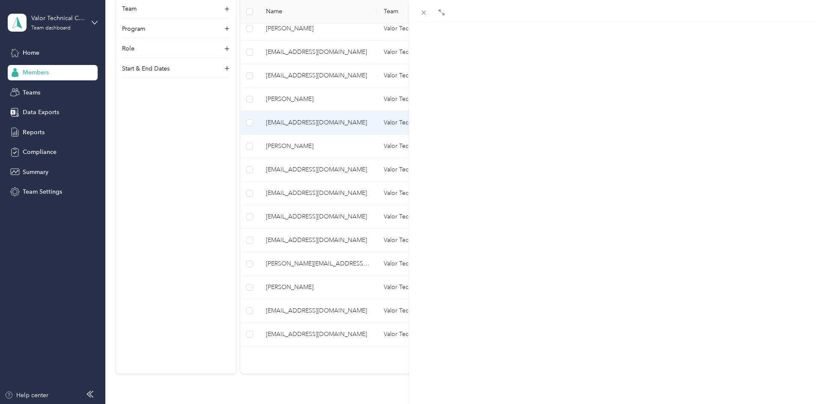
click at [482, 55] on span "Reports" at bounding box center [492, 56] width 24 height 8
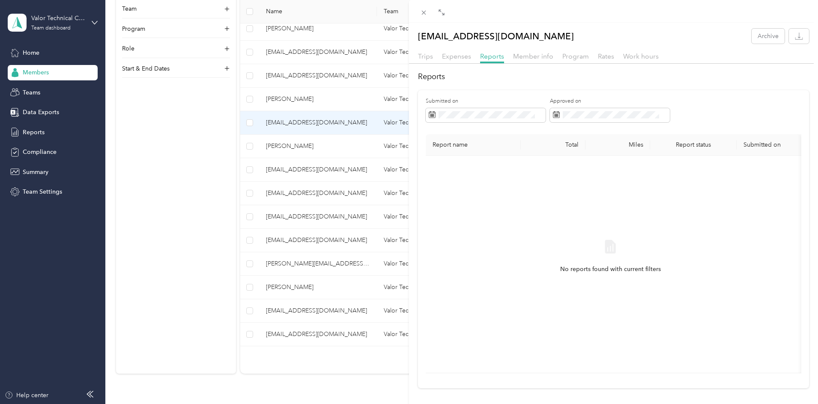
click at [266, 186] on div "[EMAIL_ADDRESS][DOMAIN_NAME] Archive Trips Expenses Reports Member info Program…" at bounding box center [409, 202] width 818 height 404
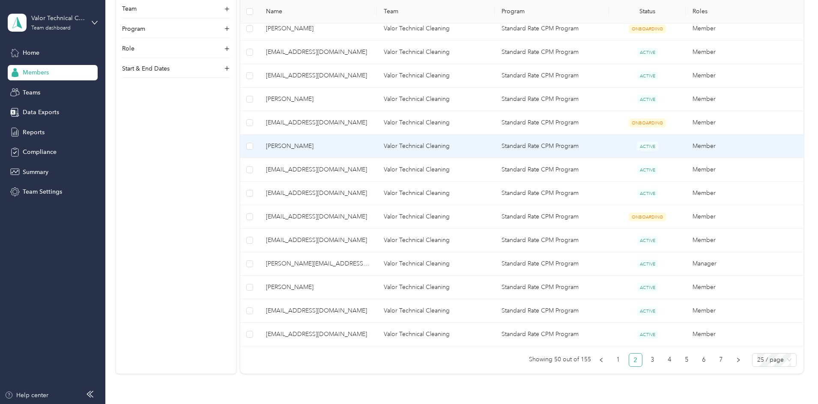
click at [352, 150] on span "[PERSON_NAME]" at bounding box center [318, 146] width 104 height 9
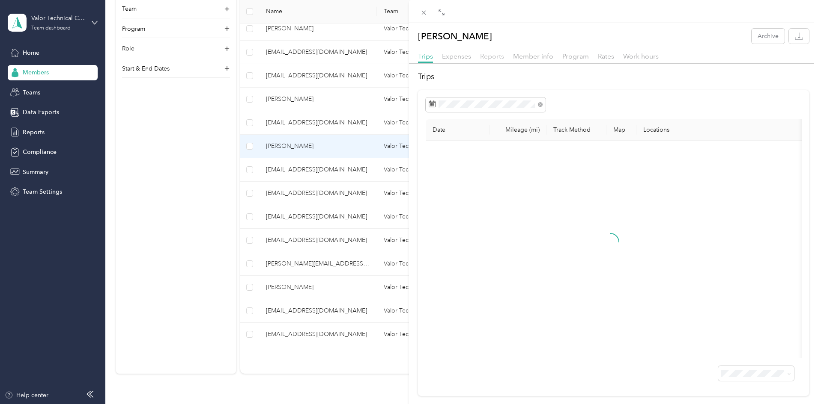
click at [493, 59] on span "Reports" at bounding box center [492, 56] width 24 height 8
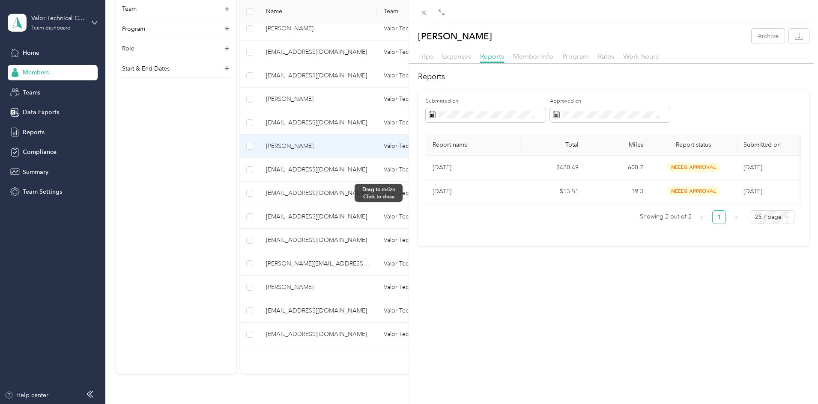
click at [325, 220] on div "[PERSON_NAME] Archive Trips Expenses Reports Member info Program Rates Work hou…" at bounding box center [409, 202] width 818 height 404
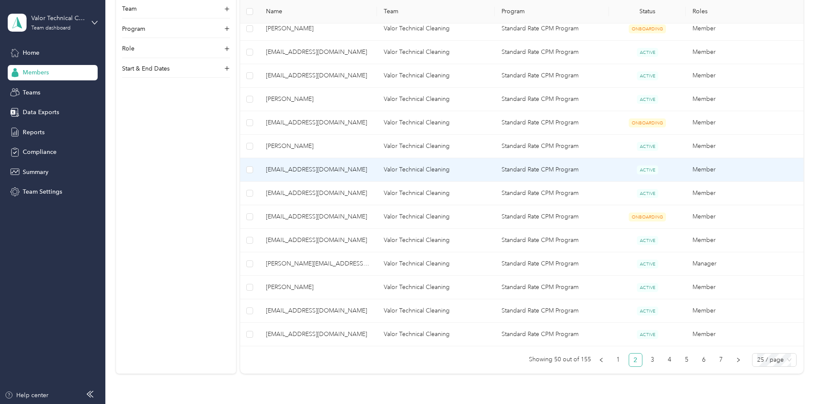
click at [354, 167] on span "[EMAIL_ADDRESS][DOMAIN_NAME]" at bounding box center [318, 169] width 104 height 9
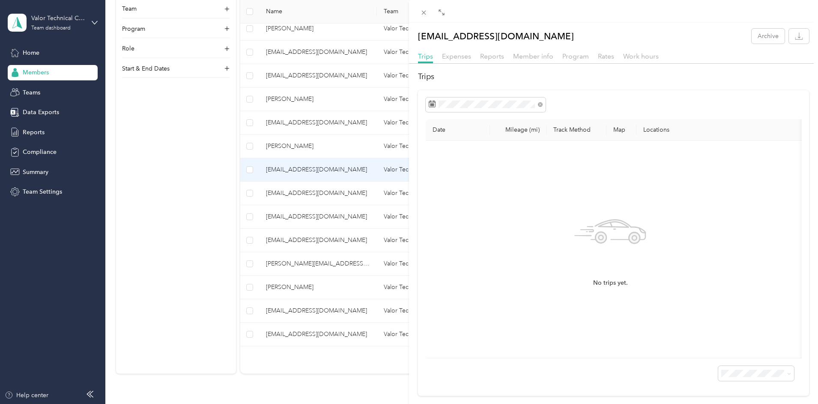
click at [494, 50] on div "[EMAIL_ADDRESS][DOMAIN_NAME] Archive Trips Expenses Reports Member info Program…" at bounding box center [613, 213] width 409 height 368
click at [491, 57] on span "Reports" at bounding box center [492, 56] width 24 height 8
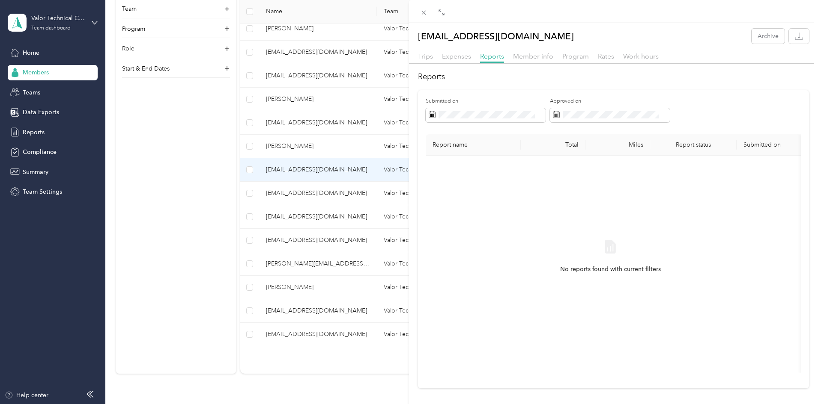
click at [332, 211] on div "[EMAIL_ADDRESS][DOMAIN_NAME] Archive Trips Expenses Reports Member info Program…" at bounding box center [409, 202] width 818 height 404
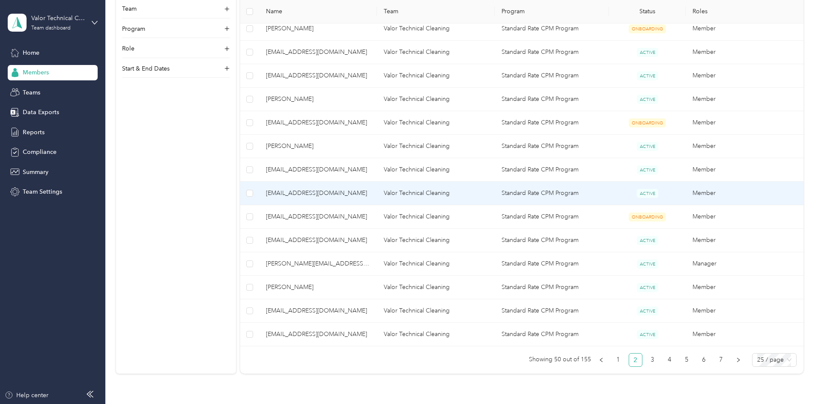
click at [354, 199] on td "[EMAIL_ADDRESS][DOMAIN_NAME]" at bounding box center [318, 194] width 118 height 24
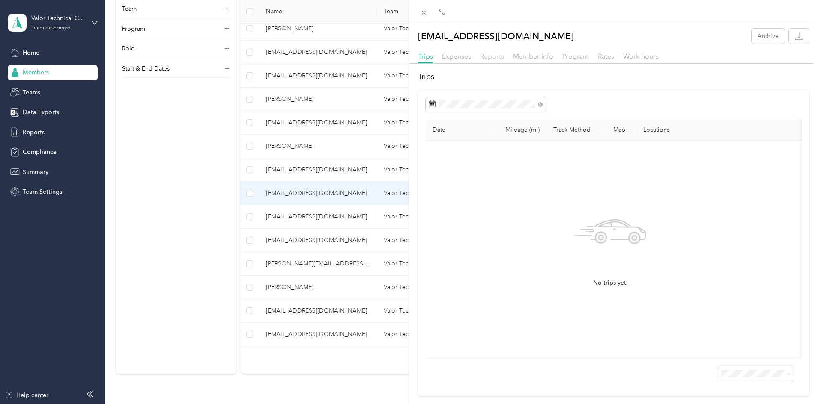
click at [481, 58] on span "Reports" at bounding box center [492, 56] width 24 height 8
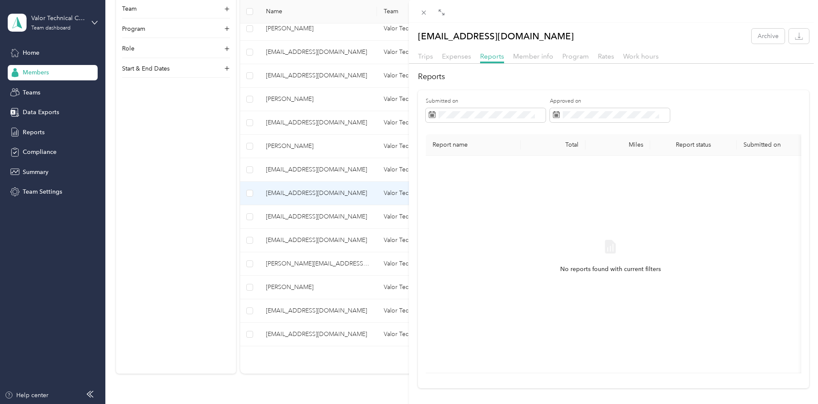
click at [256, 259] on div "[EMAIL_ADDRESS][DOMAIN_NAME] Archive Trips Expenses Reports Member info Program…" at bounding box center [409, 202] width 818 height 404
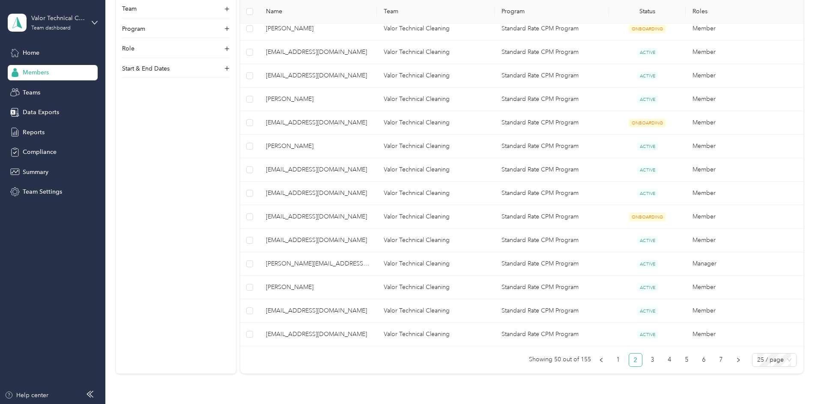
click at [345, 217] on span "[EMAIL_ADDRESS][DOMAIN_NAME]" at bounding box center [318, 216] width 104 height 9
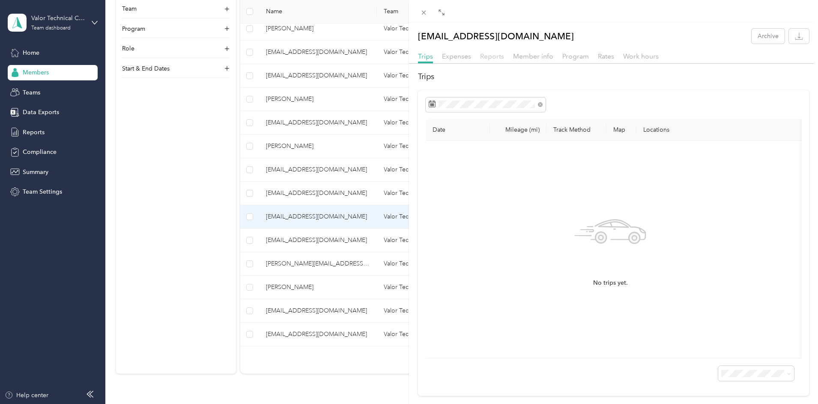
click at [482, 54] on span "Reports" at bounding box center [492, 56] width 24 height 8
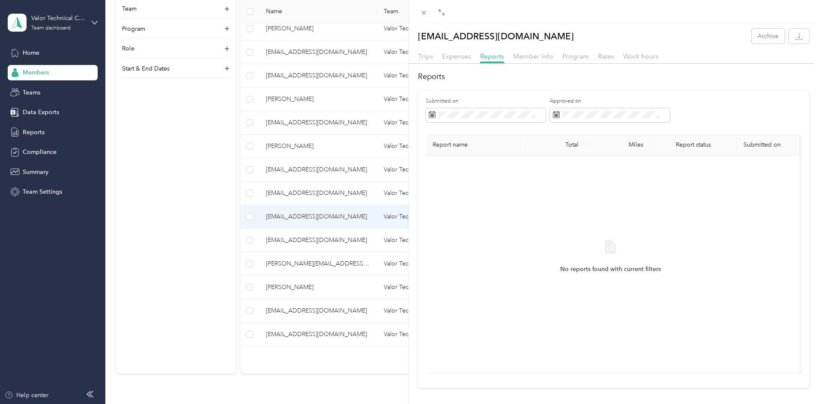
click at [268, 261] on div "[EMAIL_ADDRESS][DOMAIN_NAME] Archive Trips Expenses Reports Member info Program…" at bounding box center [409, 202] width 818 height 404
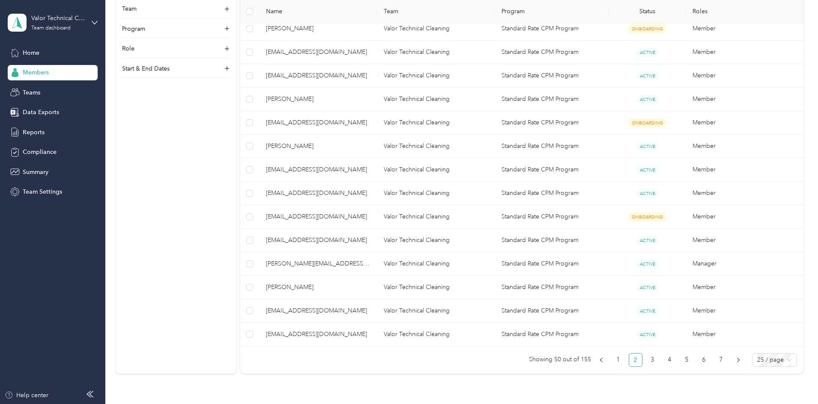
click at [357, 241] on span "[EMAIL_ADDRESS][DOMAIN_NAME]" at bounding box center [318, 240] width 104 height 9
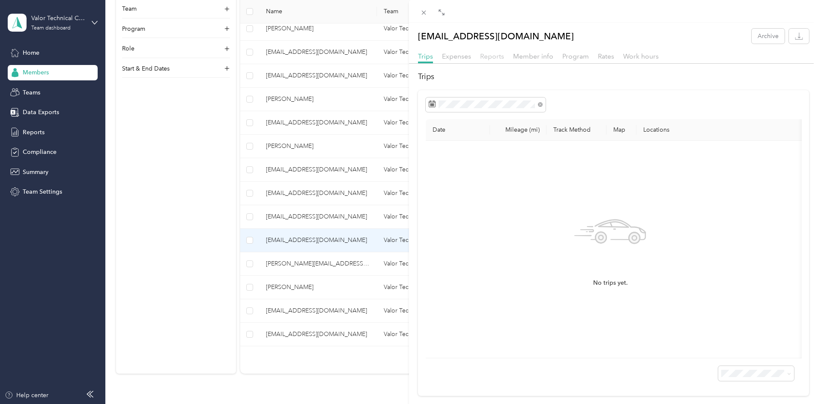
click at [487, 57] on span "Reports" at bounding box center [492, 56] width 24 height 8
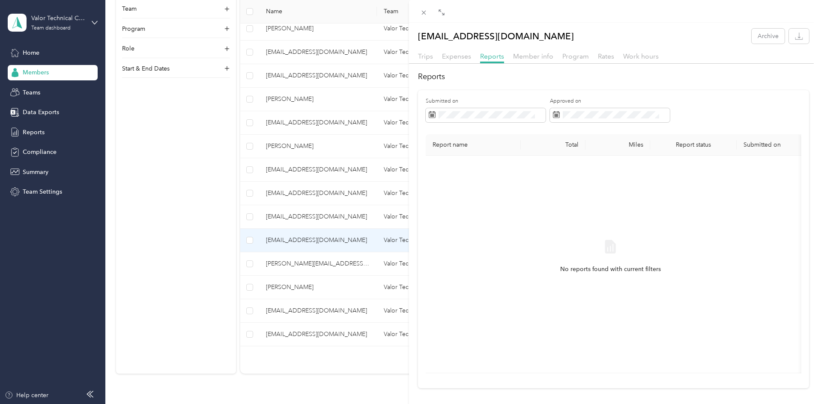
click at [237, 269] on div "[EMAIL_ADDRESS][DOMAIN_NAME] Archive Trips Expenses Reports Member info Program…" at bounding box center [409, 202] width 818 height 404
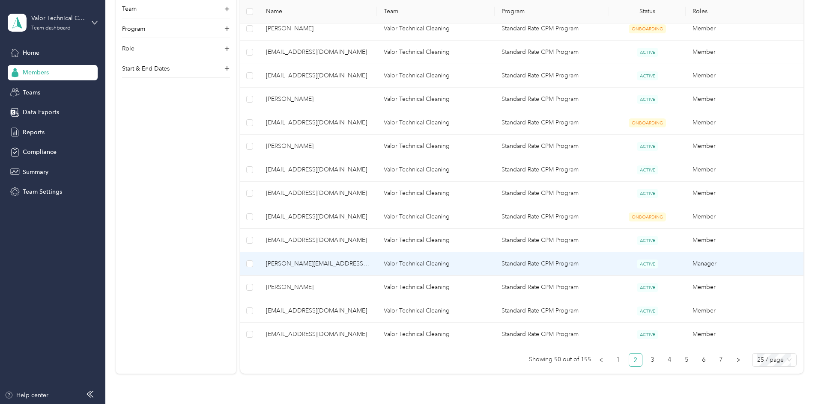
click at [344, 265] on span "[PERSON_NAME][EMAIL_ADDRESS][DOMAIN_NAME]" at bounding box center [318, 263] width 104 height 9
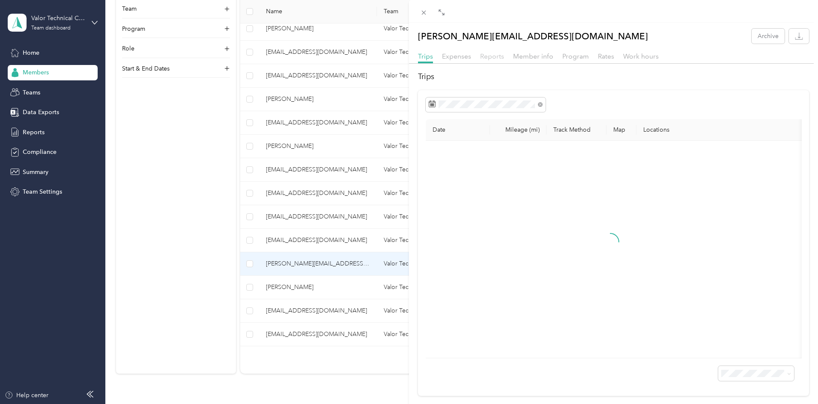
click at [487, 56] on span "Reports" at bounding box center [492, 56] width 24 height 8
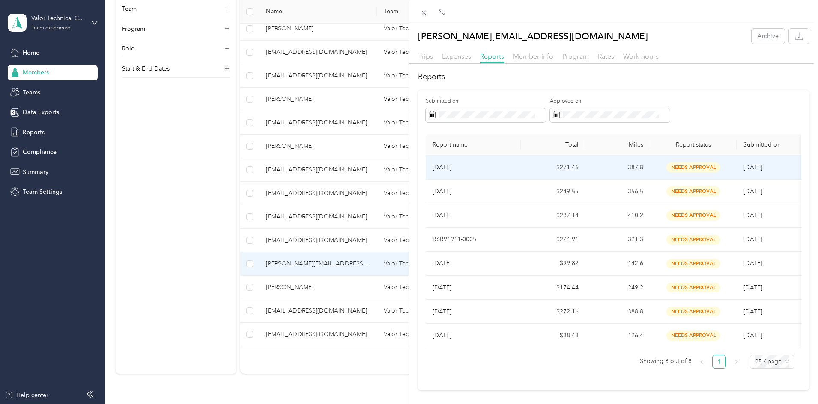
click at [507, 167] on p "[DATE]" at bounding box center [472, 167] width 81 height 9
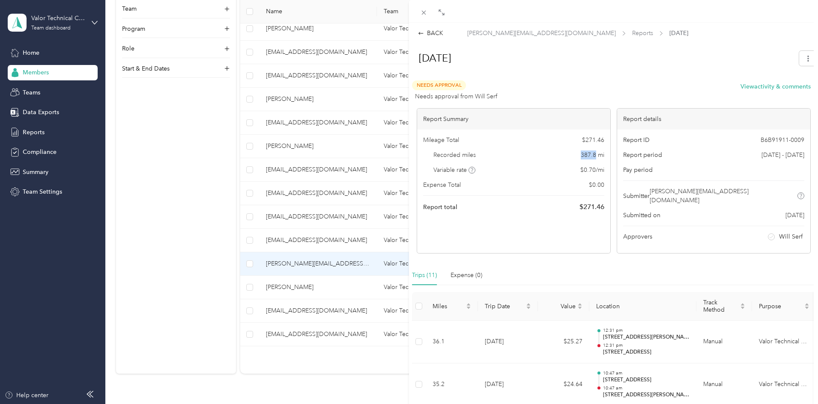
drag, startPoint x: 579, startPoint y: 152, endPoint x: 592, endPoint y: 153, distance: 12.9
click at [592, 153] on div "Recorded miles 387.8 mi" at bounding box center [513, 155] width 181 height 9
click at [280, 308] on div "BACK [PERSON_NAME][EMAIL_ADDRESS][DOMAIN_NAME] Reports [DATE] [DATE] Needs Appr…" at bounding box center [409, 202] width 818 height 404
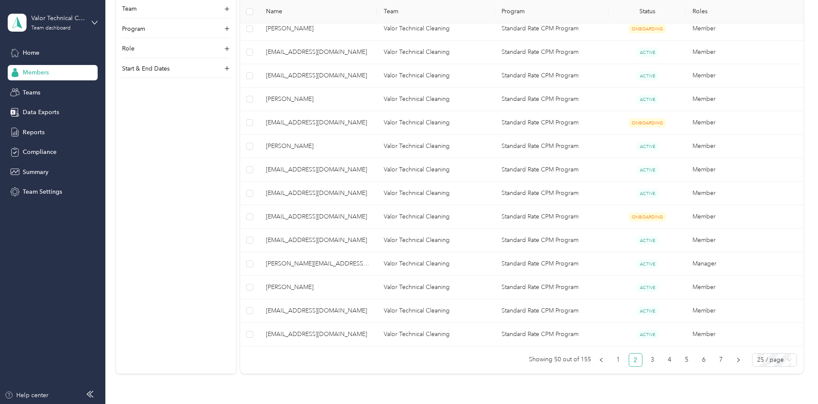
click at [346, 285] on span "[PERSON_NAME]" at bounding box center [318, 287] width 104 height 9
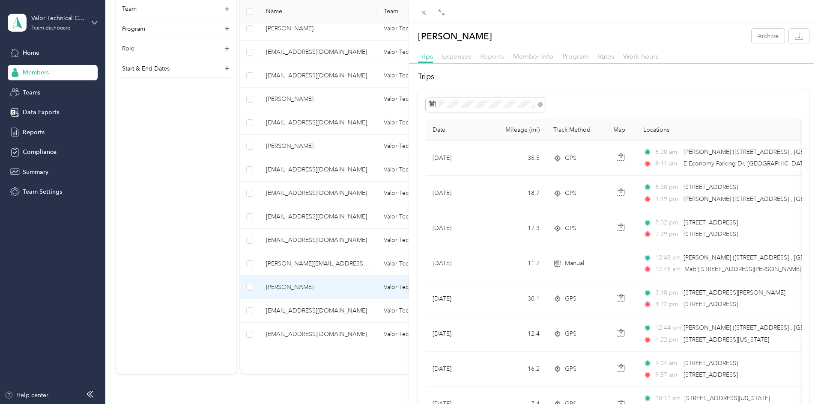
click at [494, 56] on span "Reports" at bounding box center [492, 56] width 24 height 8
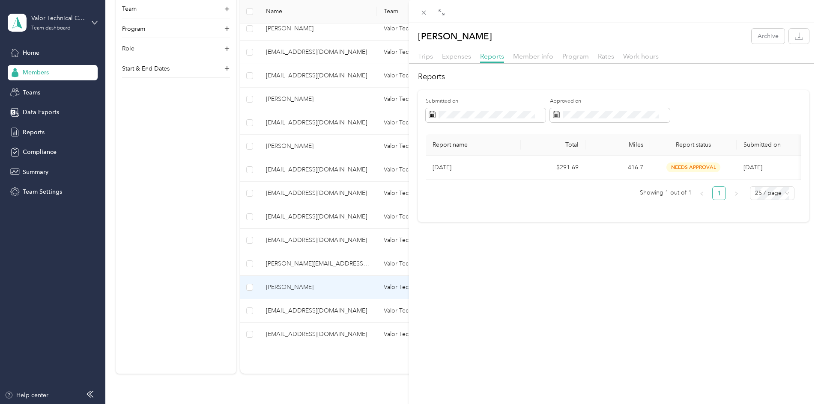
click at [331, 314] on div "[PERSON_NAME] Archive Trips Expenses Reports Member info Program Rates Work hou…" at bounding box center [409, 202] width 818 height 404
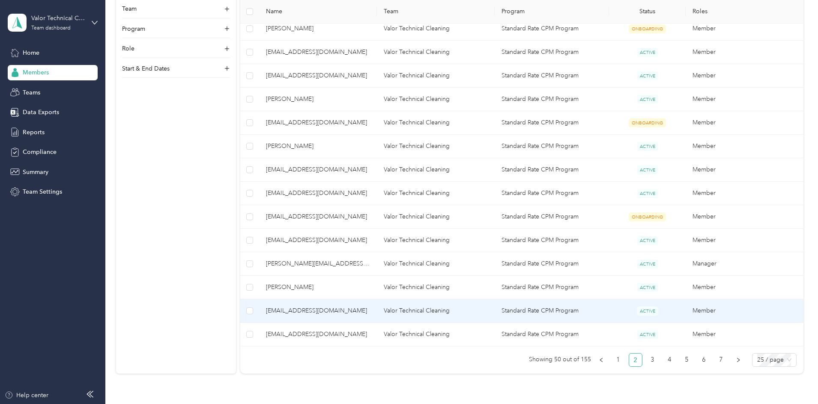
click at [348, 308] on span "[EMAIL_ADDRESS][DOMAIN_NAME]" at bounding box center [318, 310] width 104 height 9
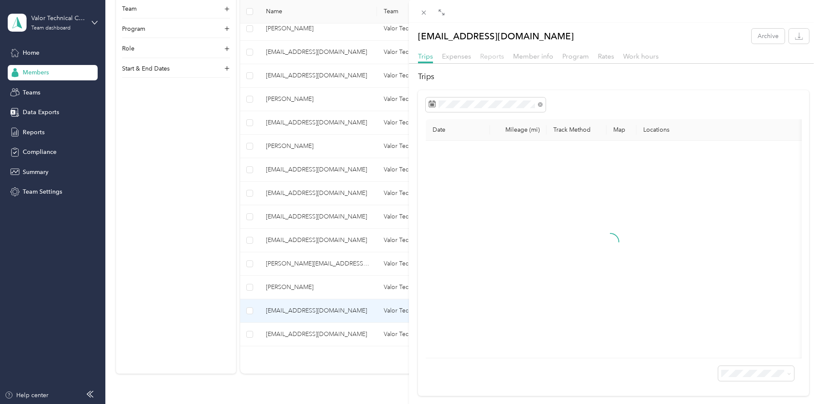
click at [492, 59] on span "Reports" at bounding box center [492, 56] width 24 height 8
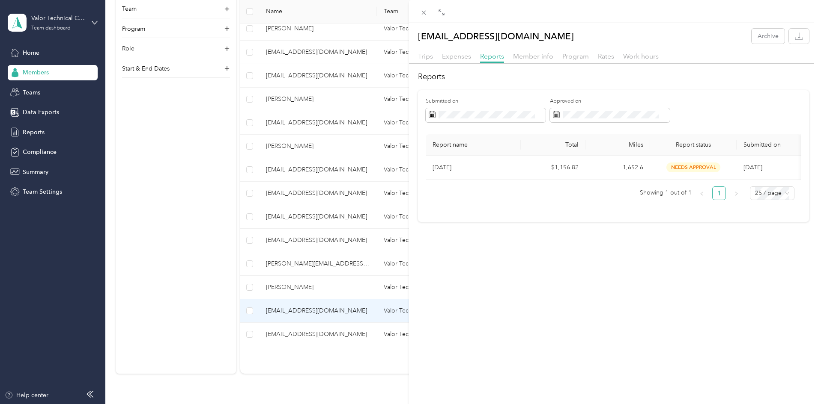
drag, startPoint x: 239, startPoint y: 281, endPoint x: 292, endPoint y: 310, distance: 60.7
click at [239, 281] on div "[EMAIL_ADDRESS][DOMAIN_NAME] Archive Trips Expenses Reports Member info Program…" at bounding box center [409, 202] width 818 height 404
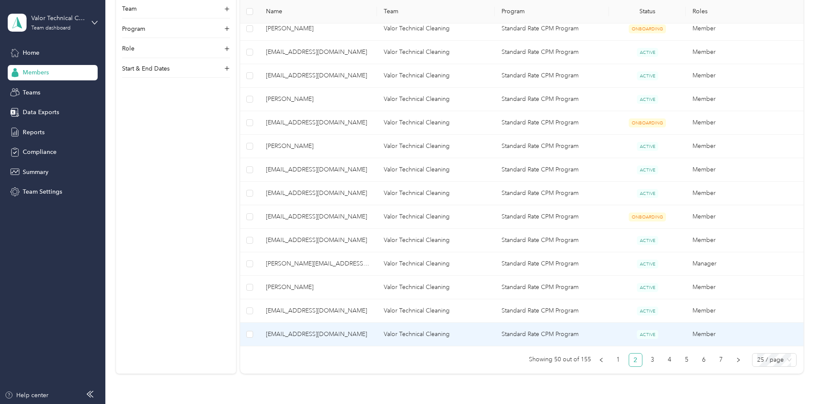
click at [348, 333] on span "[EMAIL_ADDRESS][DOMAIN_NAME]" at bounding box center [318, 334] width 104 height 9
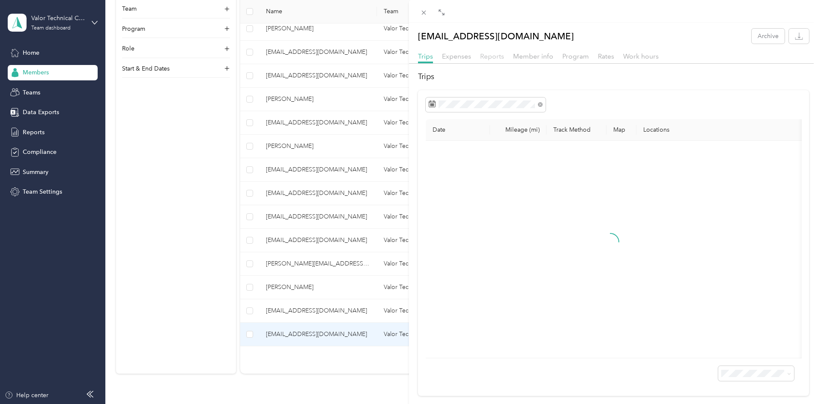
click at [495, 52] on div "Reports" at bounding box center [492, 56] width 24 height 11
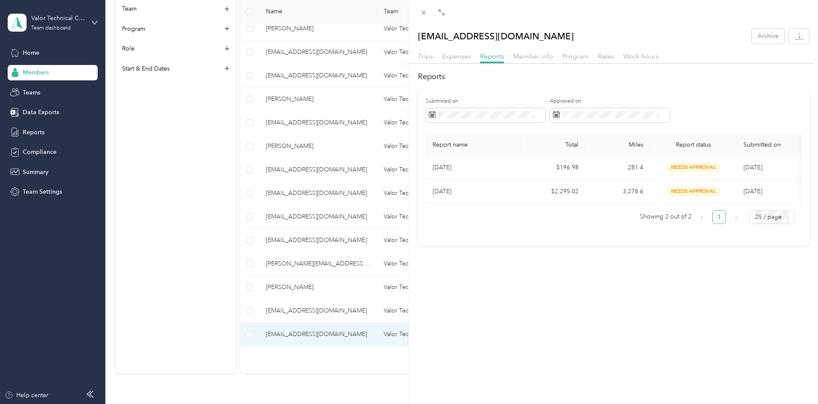
click at [244, 286] on div "[EMAIL_ADDRESS][DOMAIN_NAME] Archive Trips Expenses Reports Member info Program…" at bounding box center [409, 202] width 818 height 404
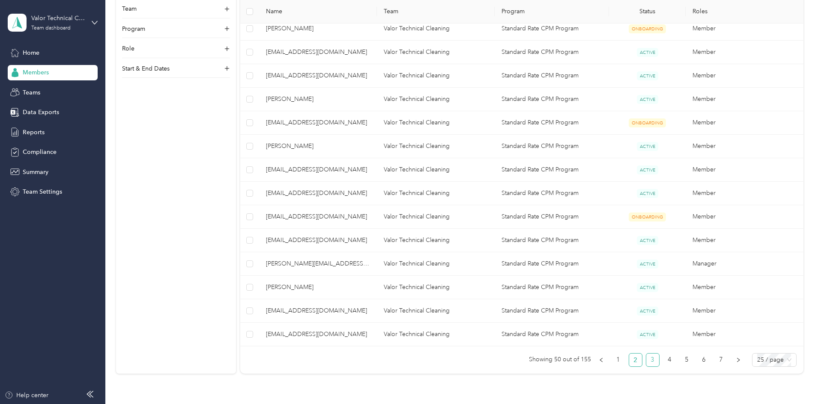
click at [646, 360] on link "3" at bounding box center [652, 360] width 13 height 13
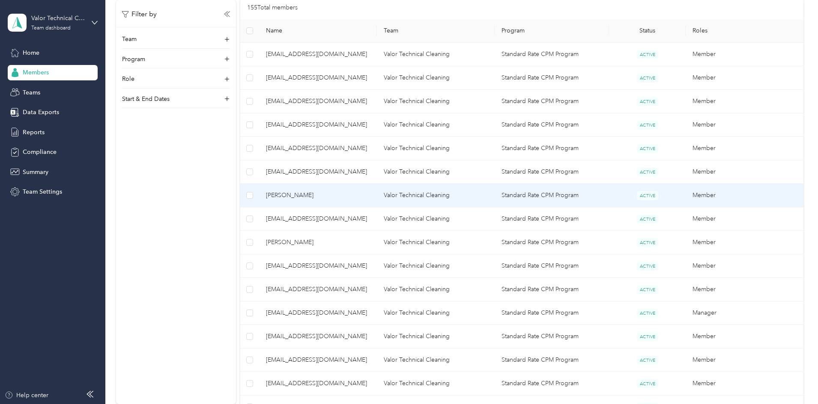
scroll to position [171, 0]
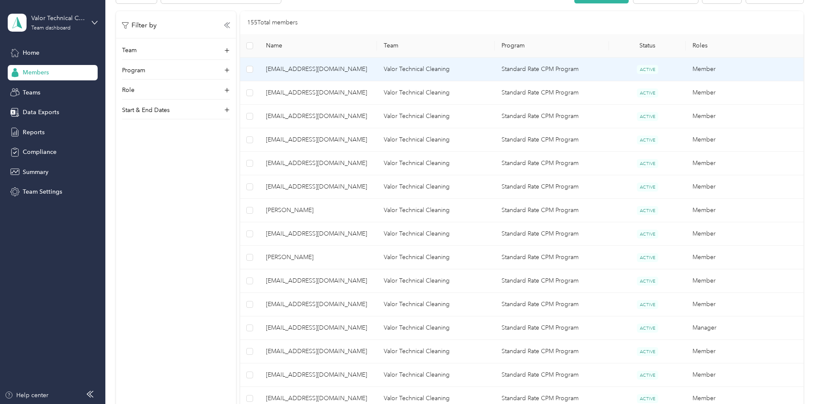
click at [370, 68] on span "[EMAIL_ADDRESS][DOMAIN_NAME]" at bounding box center [318, 69] width 104 height 9
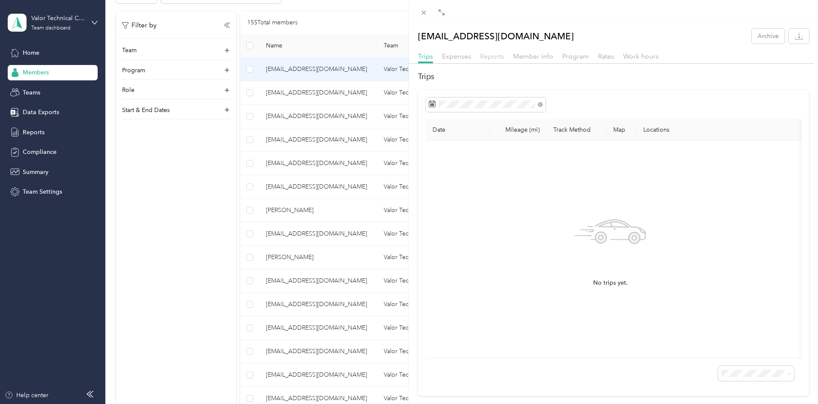
click at [491, 59] on span "Reports" at bounding box center [492, 56] width 24 height 8
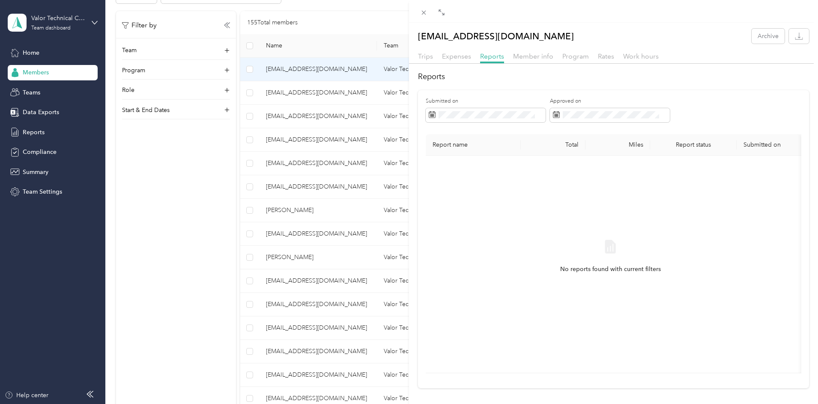
click at [246, 194] on div "[EMAIL_ADDRESS][DOMAIN_NAME] Archive Trips Expenses Reports Member info Program…" at bounding box center [409, 202] width 818 height 404
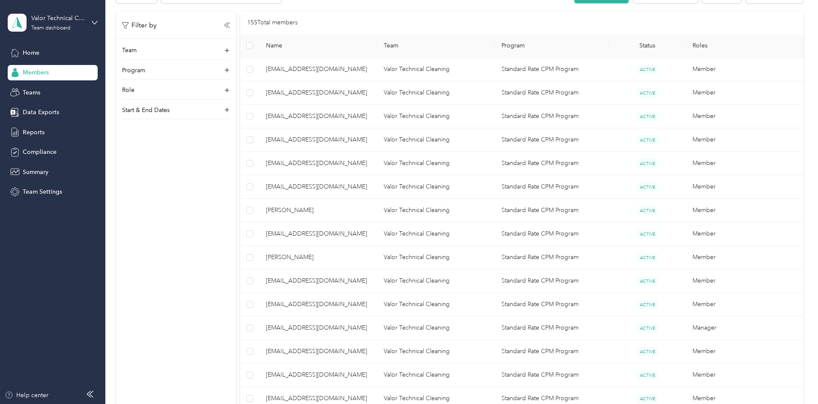
click at [348, 93] on span "[EMAIL_ADDRESS][DOMAIN_NAME]" at bounding box center [318, 92] width 104 height 9
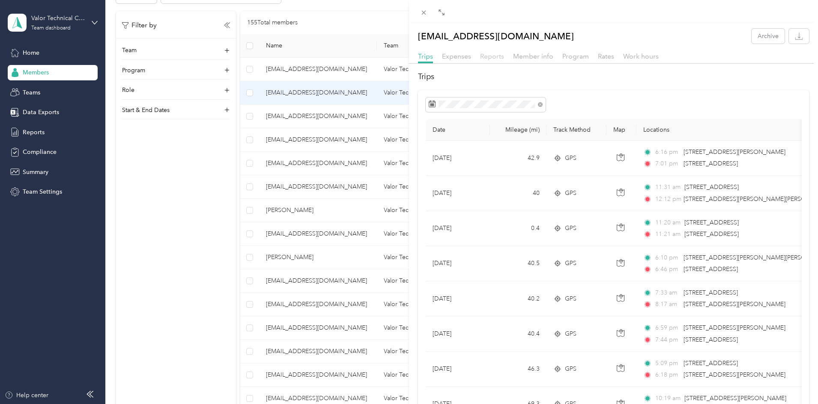
click at [498, 56] on span "Reports" at bounding box center [492, 56] width 24 height 8
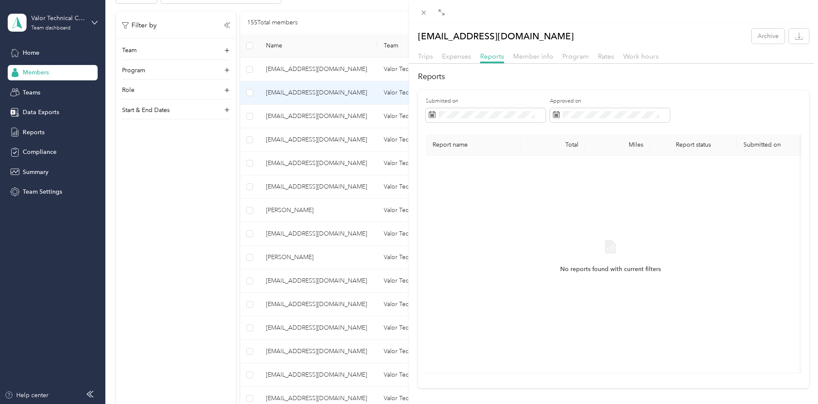
click at [271, 170] on div "[EMAIL_ADDRESS][DOMAIN_NAME] Archive Trips Expenses Reports Member info Program…" at bounding box center [409, 202] width 818 height 404
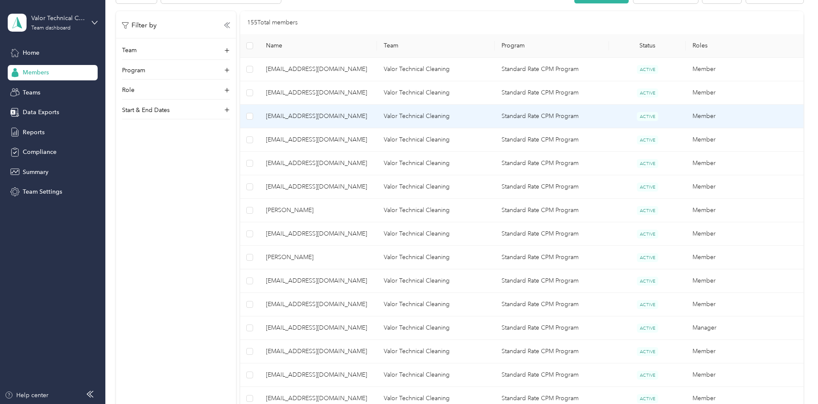
click at [363, 114] on span "[EMAIL_ADDRESS][DOMAIN_NAME]" at bounding box center [318, 116] width 104 height 9
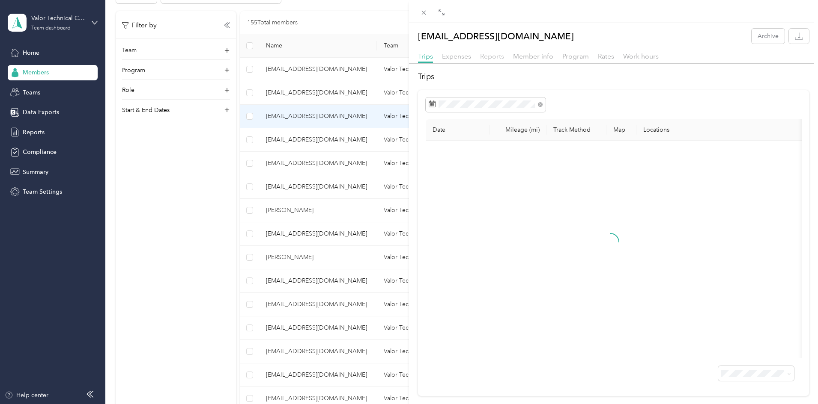
click at [500, 57] on span "Reports" at bounding box center [492, 56] width 24 height 8
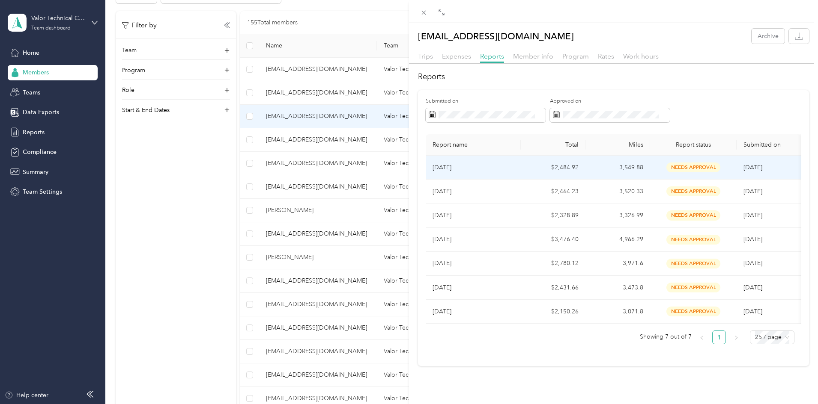
click at [530, 170] on td "$2,484.92" at bounding box center [552, 168] width 65 height 24
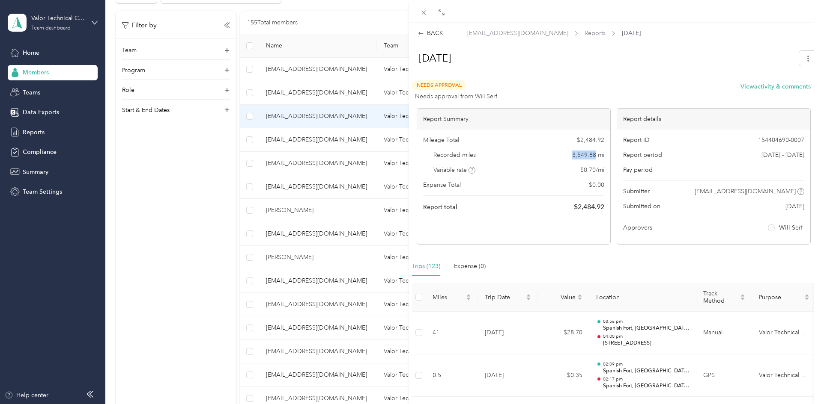
drag, startPoint x: 565, startPoint y: 154, endPoint x: 592, endPoint y: 158, distance: 26.4
click at [592, 158] on div "Recorded miles 3,549.88 mi" at bounding box center [513, 155] width 181 height 9
click at [284, 166] on div "BACK [EMAIL_ADDRESS][DOMAIN_NAME] Reports [DATE] [DATE] Needs Approval Needs ap…" at bounding box center [409, 202] width 818 height 404
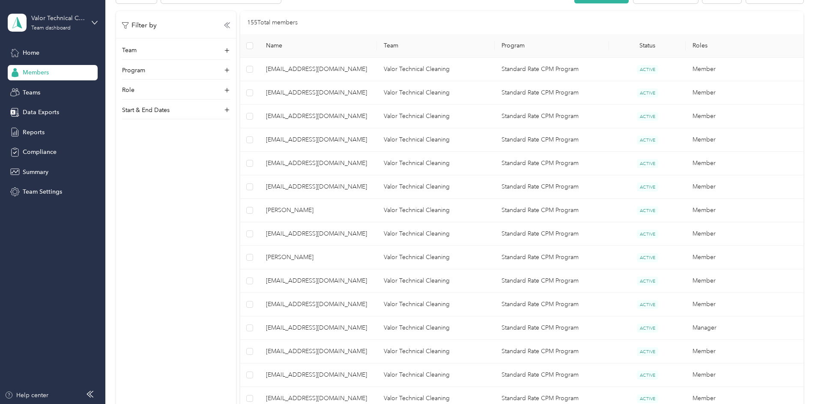
click at [352, 137] on div at bounding box center [409, 202] width 818 height 404
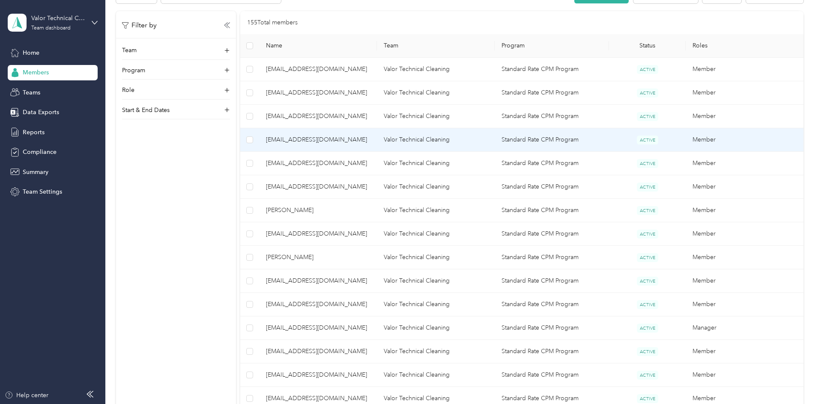
click at [352, 137] on span "[EMAIL_ADDRESS][DOMAIN_NAME]" at bounding box center [318, 139] width 104 height 9
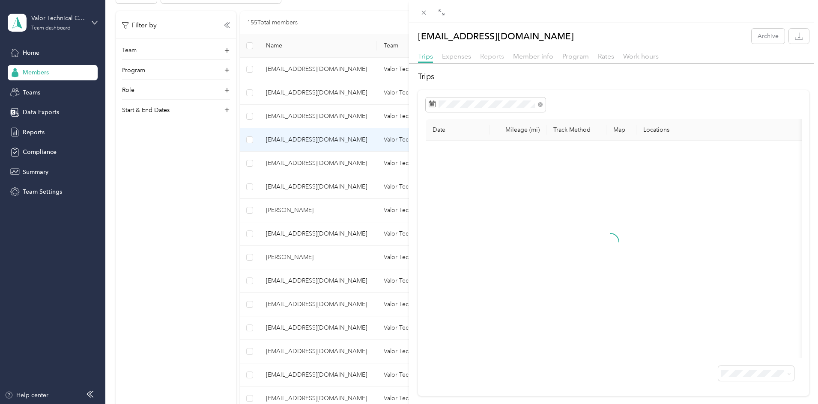
click at [494, 55] on span "Reports" at bounding box center [492, 56] width 24 height 8
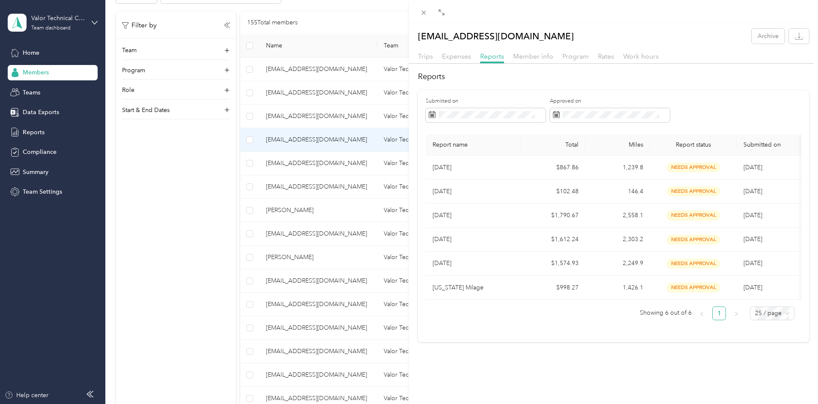
click at [208, 235] on div "[EMAIL_ADDRESS][DOMAIN_NAME] Archive Trips Expenses Reports Member info Program…" at bounding box center [409, 202] width 818 height 404
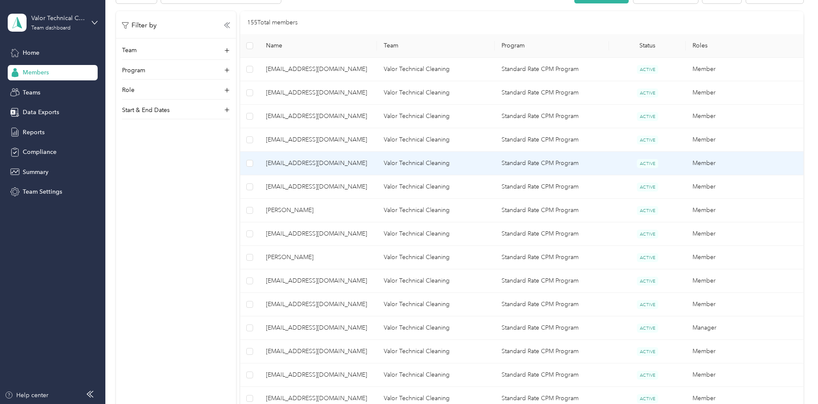
click at [362, 162] on span "[EMAIL_ADDRESS][DOMAIN_NAME]" at bounding box center [318, 163] width 104 height 9
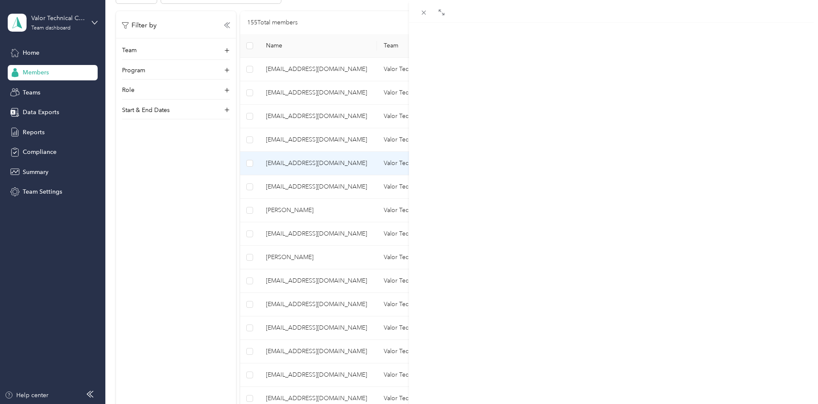
click at [498, 55] on span "Reports" at bounding box center [492, 56] width 24 height 8
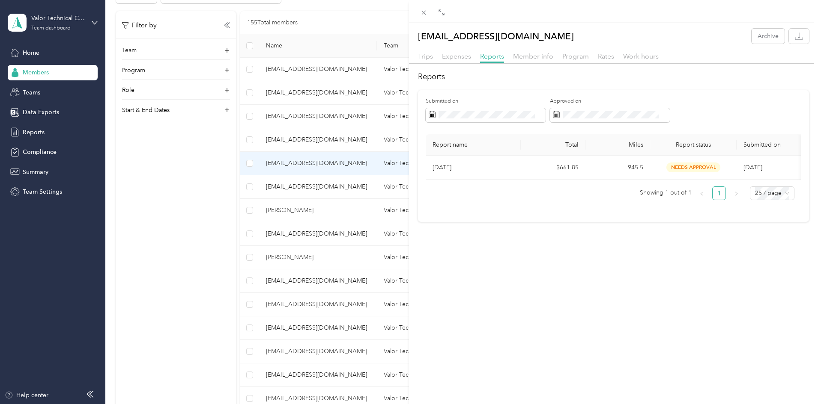
click at [199, 250] on div "[EMAIL_ADDRESS][DOMAIN_NAME] Archive Trips Expenses Reports Member info Program…" at bounding box center [409, 202] width 818 height 404
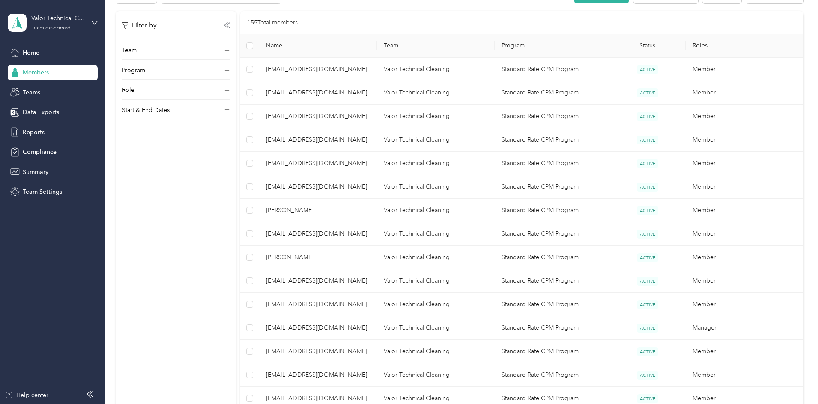
click at [369, 187] on span "[EMAIL_ADDRESS][DOMAIN_NAME]" at bounding box center [318, 186] width 104 height 9
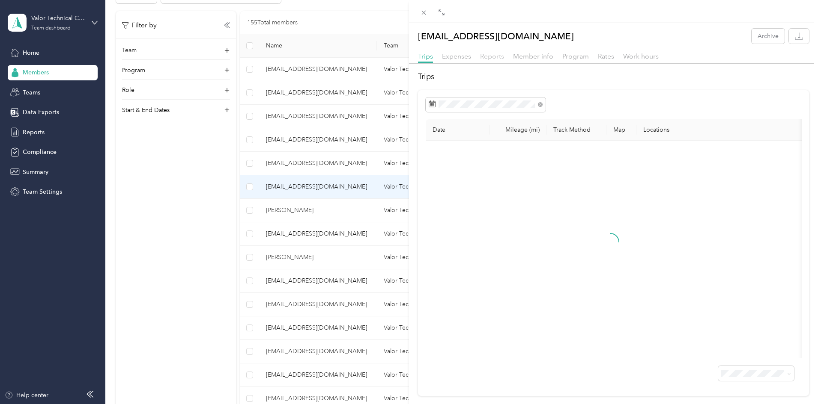
click at [495, 57] on span "Reports" at bounding box center [492, 56] width 24 height 8
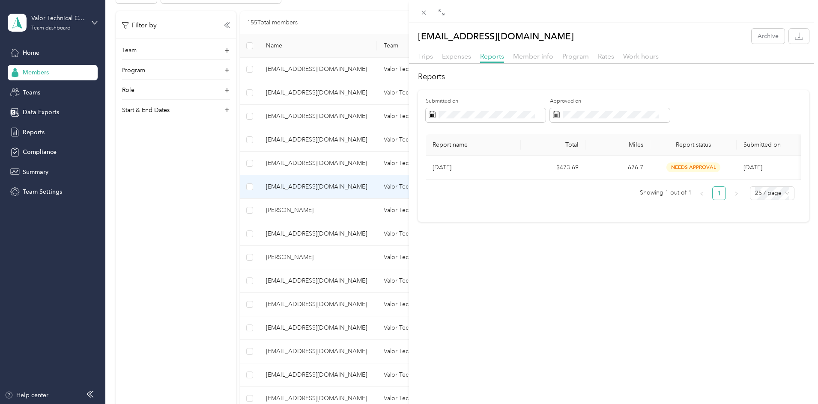
click at [226, 287] on div "[EMAIL_ADDRESS][DOMAIN_NAME] Archive Trips Expenses Reports Member info Program…" at bounding box center [409, 202] width 818 height 404
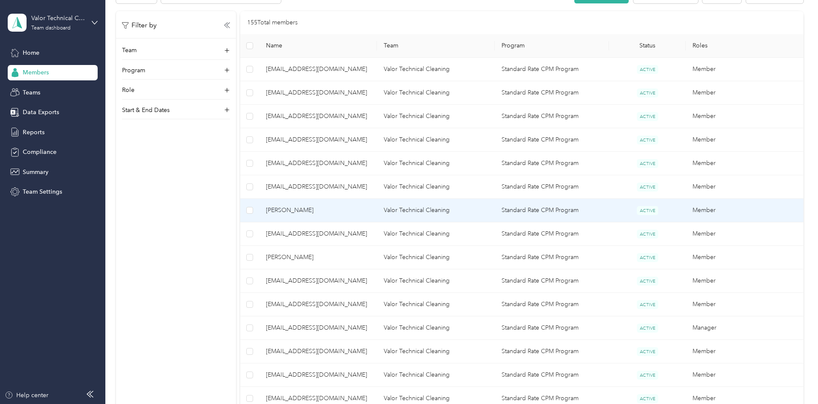
click at [357, 208] on span "[PERSON_NAME]" at bounding box center [318, 210] width 104 height 9
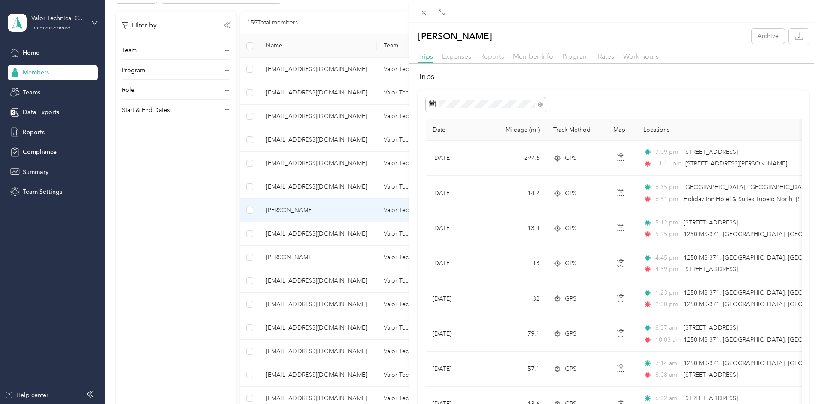
click at [497, 57] on span "Reports" at bounding box center [492, 56] width 24 height 8
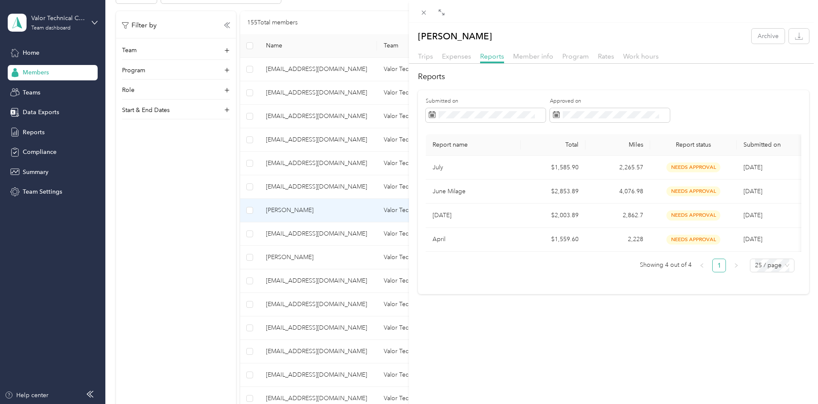
click at [369, 233] on div "[PERSON_NAME] Archive Trips Expenses Reports Member info Program Rates Work hou…" at bounding box center [409, 202] width 818 height 404
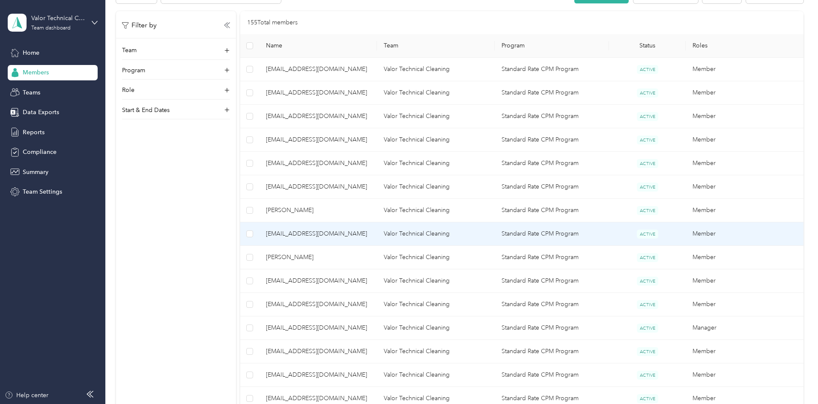
click at [368, 233] on span "[EMAIL_ADDRESS][DOMAIN_NAME]" at bounding box center [318, 233] width 104 height 9
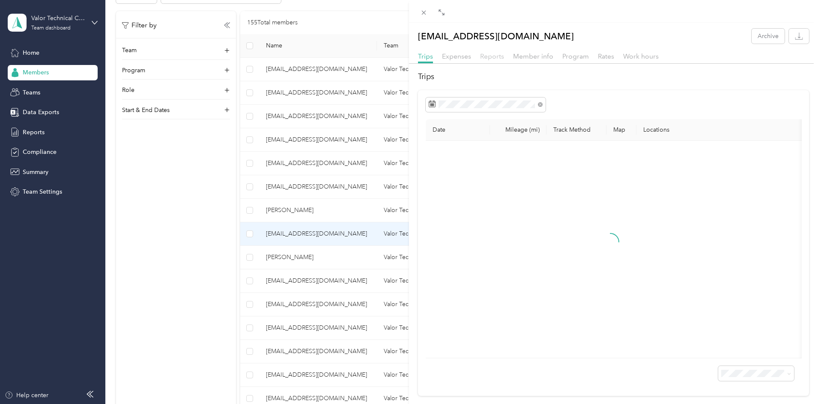
click at [494, 59] on span "Reports" at bounding box center [492, 56] width 24 height 8
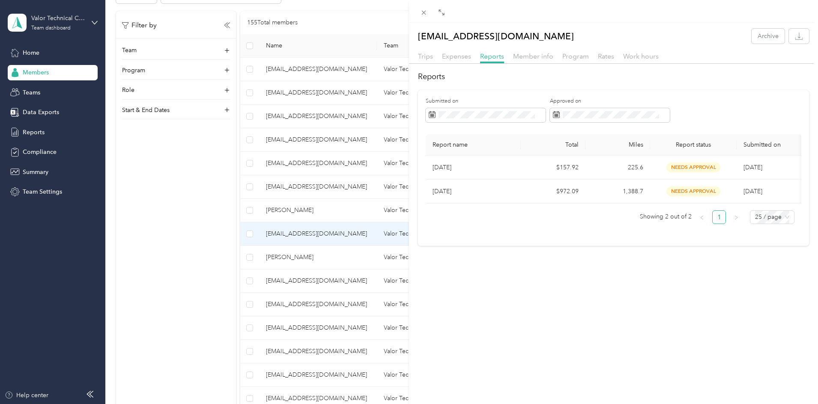
click at [292, 256] on div "[EMAIL_ADDRESS][DOMAIN_NAME] Archive Trips Expenses Reports Member info Program…" at bounding box center [409, 202] width 818 height 404
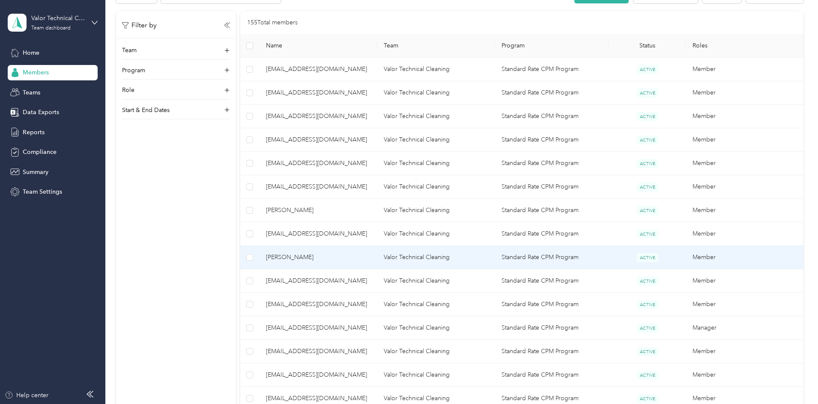
click at [360, 252] on td "[PERSON_NAME]" at bounding box center [318, 258] width 118 height 24
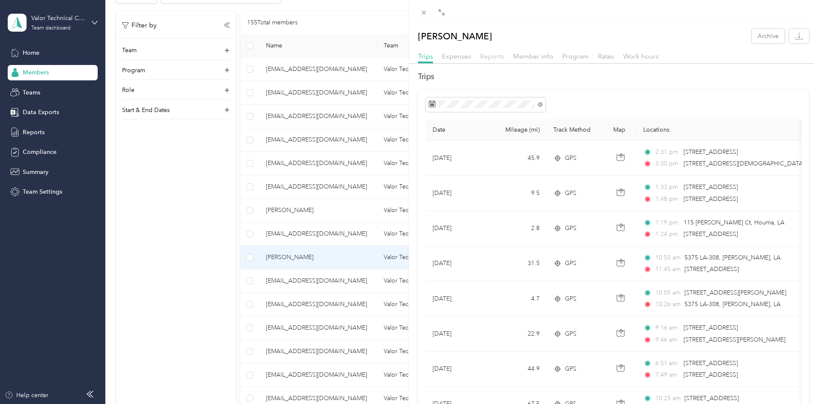
click at [486, 55] on span "Reports" at bounding box center [492, 56] width 24 height 8
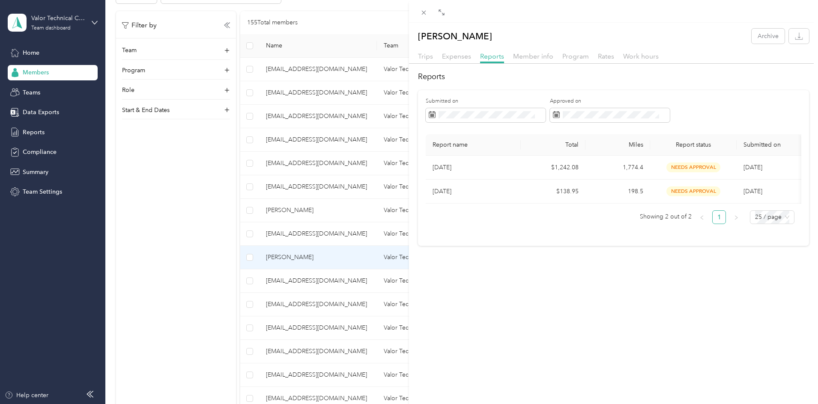
click at [253, 294] on div "[PERSON_NAME] Archive Trips Expenses Reports Member info Program Rates Work hou…" at bounding box center [409, 202] width 818 height 404
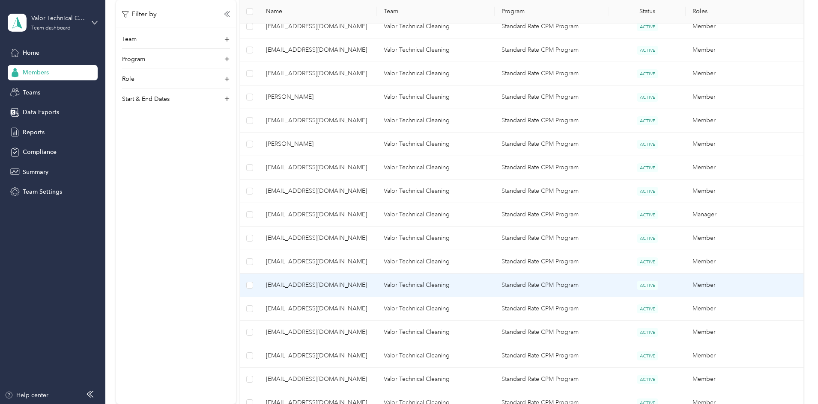
scroll to position [300, 0]
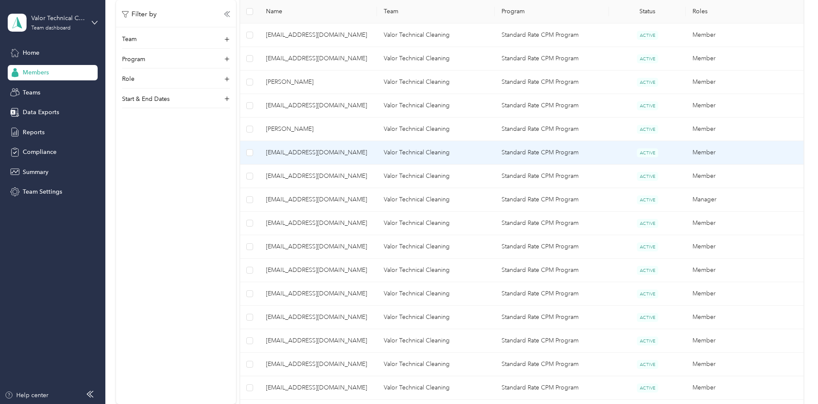
click at [351, 153] on span "[EMAIL_ADDRESS][DOMAIN_NAME]" at bounding box center [318, 152] width 104 height 9
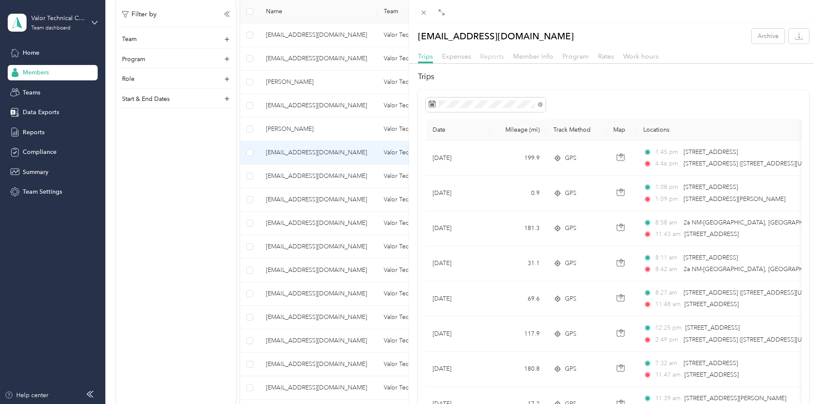
click at [494, 58] on span "Reports" at bounding box center [492, 56] width 24 height 8
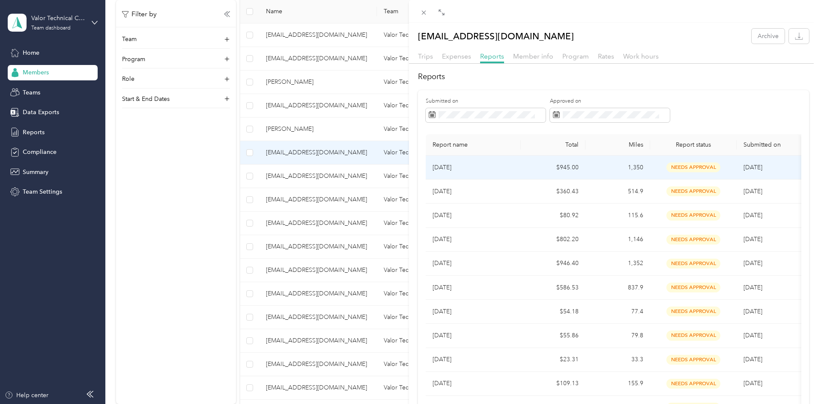
click at [508, 167] on p "[DATE]" at bounding box center [472, 167] width 81 height 9
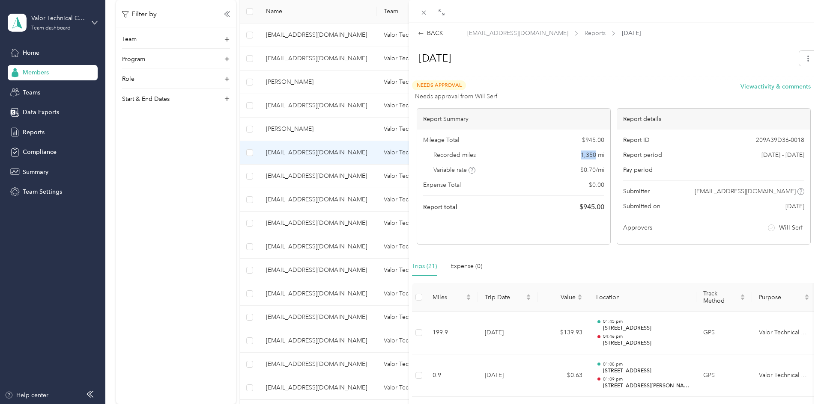
drag, startPoint x: 576, startPoint y: 154, endPoint x: 592, endPoint y: 155, distance: 15.9
click at [592, 155] on div "Recorded miles 1,350 mi" at bounding box center [513, 155] width 181 height 9
click at [357, 179] on div "BACK [EMAIL_ADDRESS][DOMAIN_NAME] Reports [DATE] [DATE] Needs Approval Needs ap…" at bounding box center [409, 202] width 818 height 404
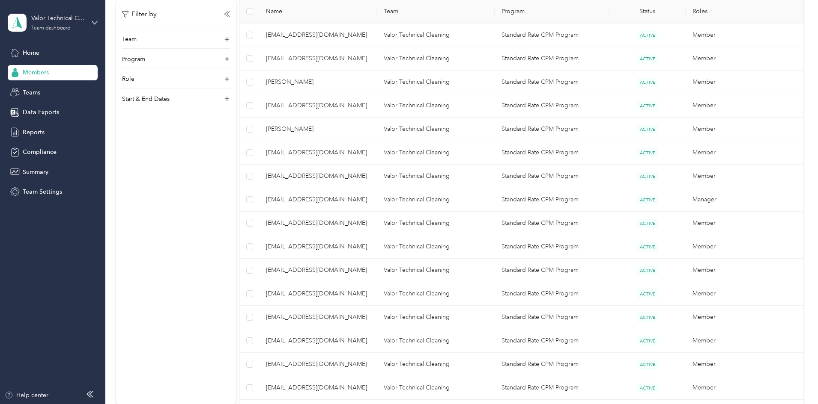
click at [355, 174] on div at bounding box center [409, 202] width 818 height 404
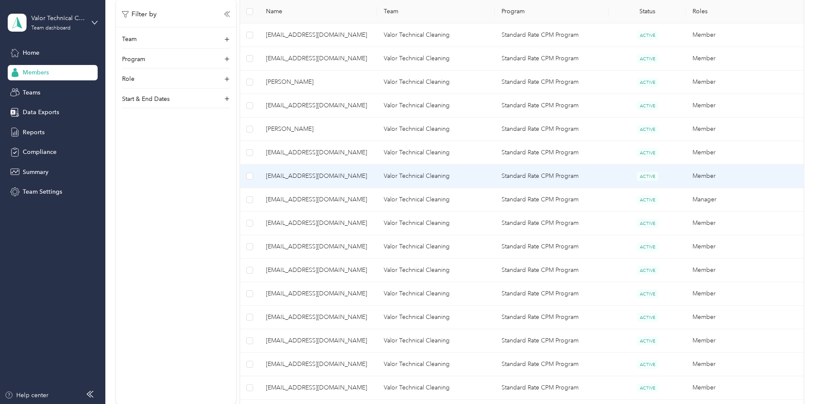
click at [355, 174] on span "[EMAIL_ADDRESS][DOMAIN_NAME]" at bounding box center [318, 176] width 104 height 9
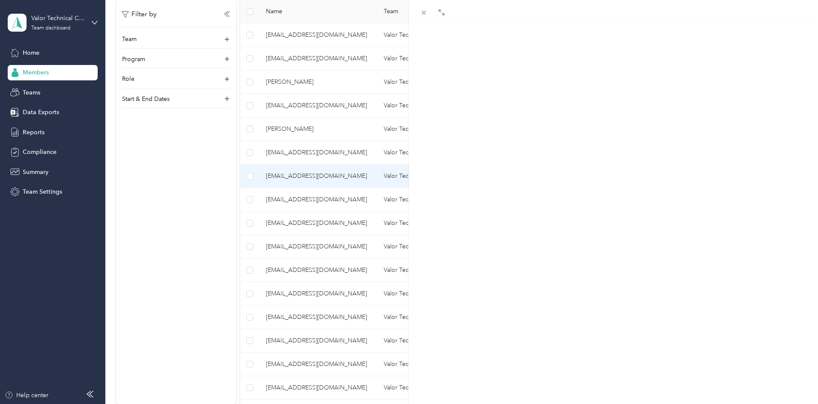
click at [264, 183] on div "[EMAIL_ADDRESS][DOMAIN_NAME] Archive Trips Expenses Reports Member info Program…" at bounding box center [409, 202] width 818 height 404
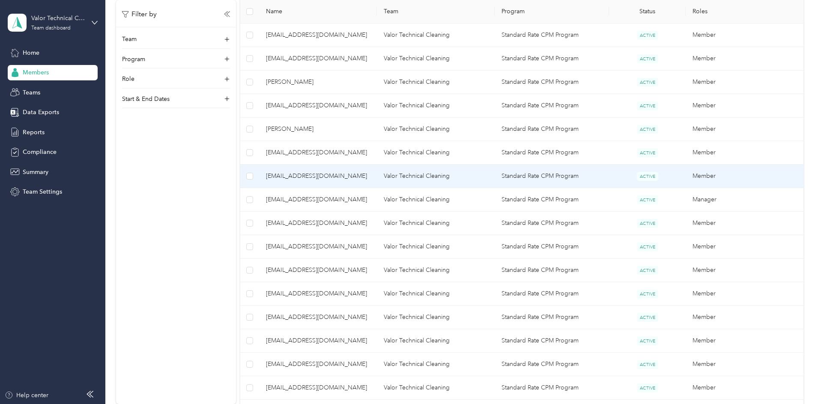
click at [349, 175] on span "[EMAIL_ADDRESS][DOMAIN_NAME]" at bounding box center [318, 176] width 104 height 9
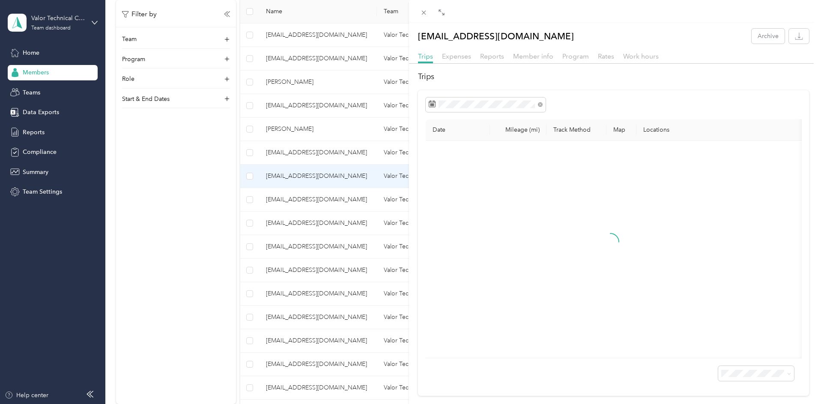
click at [484, 51] on div "Reports" at bounding box center [492, 56] width 24 height 11
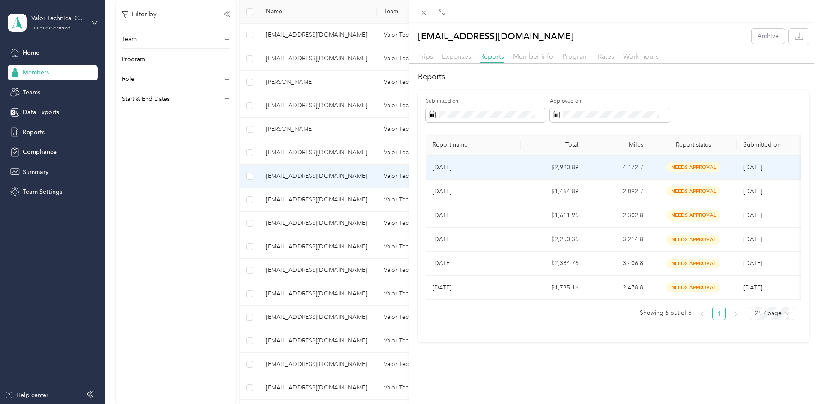
click at [533, 165] on td "$2,920.89" at bounding box center [552, 168] width 65 height 24
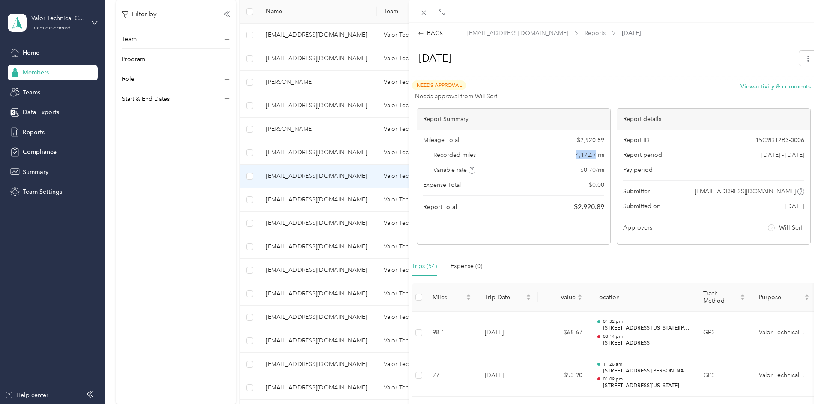
drag, startPoint x: 567, startPoint y: 152, endPoint x: 592, endPoint y: 157, distance: 26.1
click at [592, 157] on div "Recorded miles 4,172.7 mi" at bounding box center [513, 155] width 181 height 9
drag, startPoint x: 221, startPoint y: 289, endPoint x: 269, endPoint y: 267, distance: 52.9
click at [221, 289] on div "BACK [EMAIL_ADDRESS][DOMAIN_NAME] Reports [DATE] [DATE] Needs Approval Needs ap…" at bounding box center [409, 202] width 818 height 404
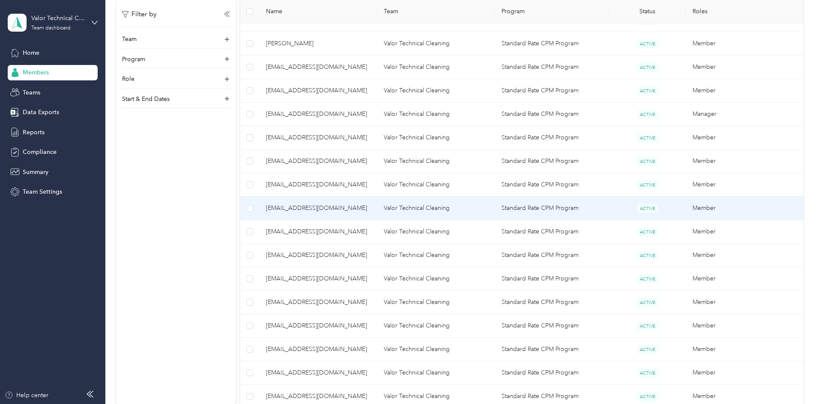
scroll to position [428, 0]
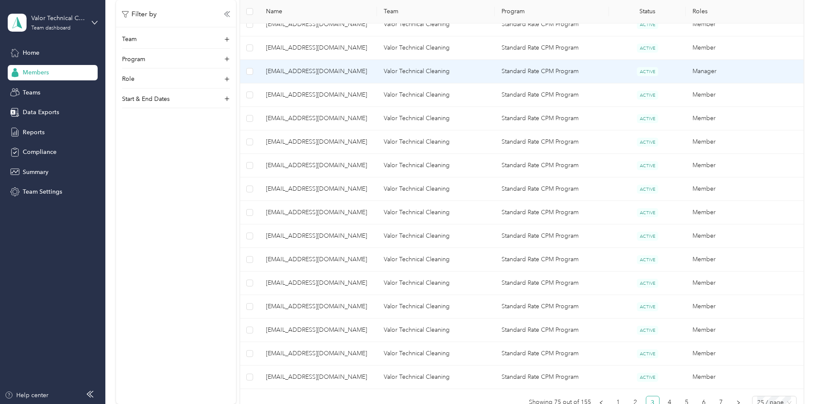
click at [348, 68] on span "[EMAIL_ADDRESS][DOMAIN_NAME]" at bounding box center [318, 71] width 104 height 9
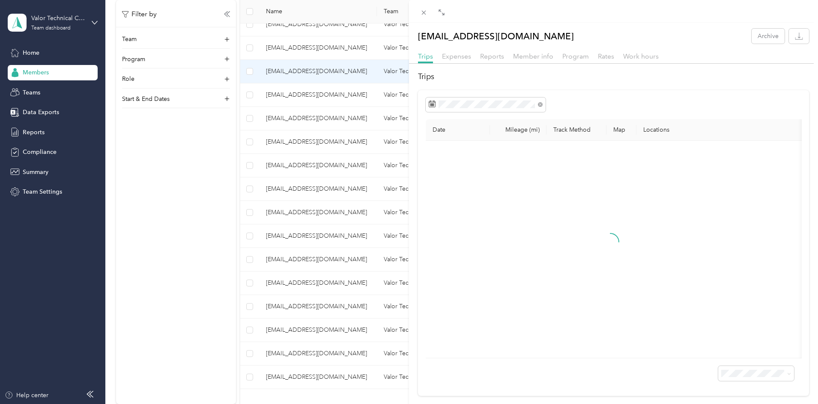
click at [488, 49] on div "[EMAIL_ADDRESS][DOMAIN_NAME] Archive Trips Expenses Reports Member info Program…" at bounding box center [613, 213] width 409 height 368
click at [488, 60] on span "Reports" at bounding box center [492, 56] width 24 height 8
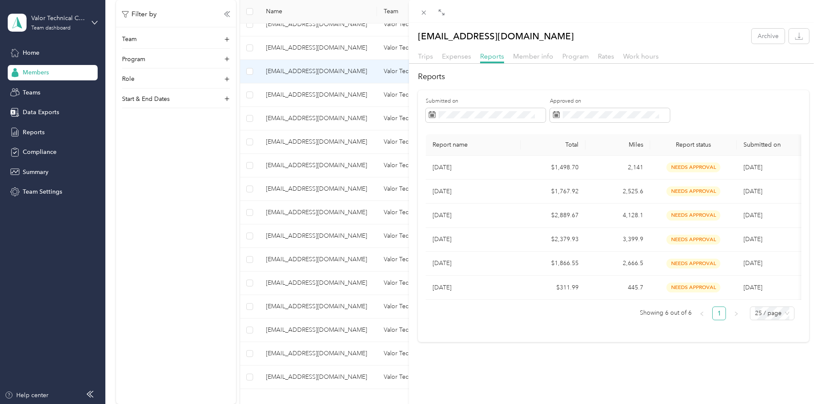
click at [351, 97] on div "[EMAIL_ADDRESS][DOMAIN_NAME] Archive Trips Expenses Reports Member info Program…" at bounding box center [409, 202] width 818 height 404
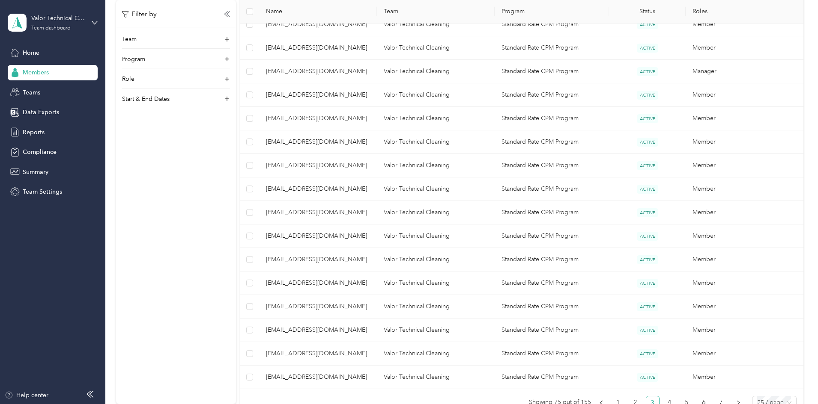
click at [348, 97] on span "[EMAIL_ADDRESS][DOMAIN_NAME]" at bounding box center [318, 94] width 104 height 9
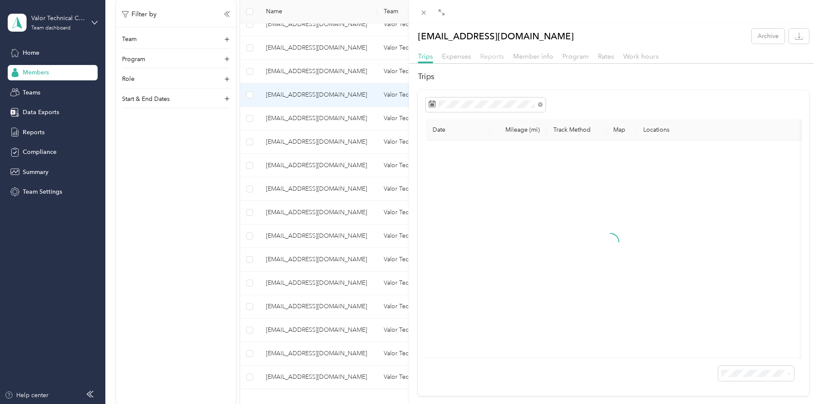
click at [500, 52] on span "Reports" at bounding box center [492, 56] width 24 height 8
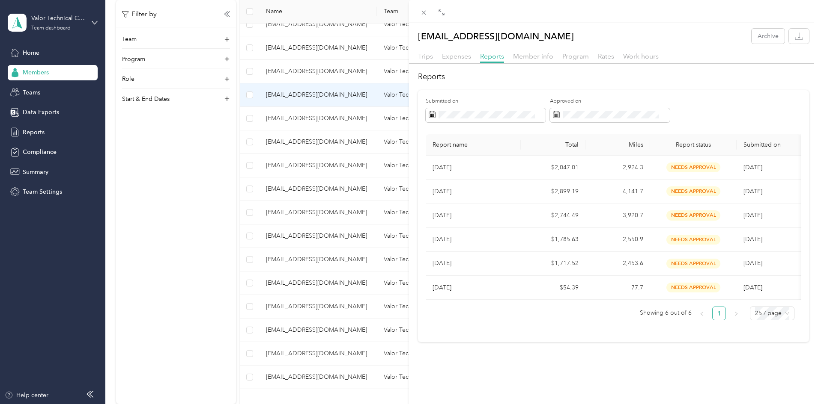
click at [361, 122] on div "[EMAIL_ADDRESS][DOMAIN_NAME] Archive Trips Expenses Reports Member info Program…" at bounding box center [409, 202] width 818 height 404
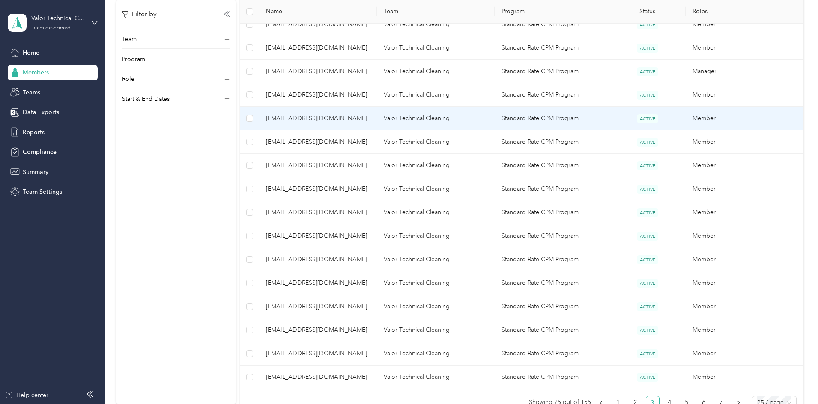
click at [331, 116] on span "[EMAIL_ADDRESS][DOMAIN_NAME]" at bounding box center [318, 118] width 104 height 9
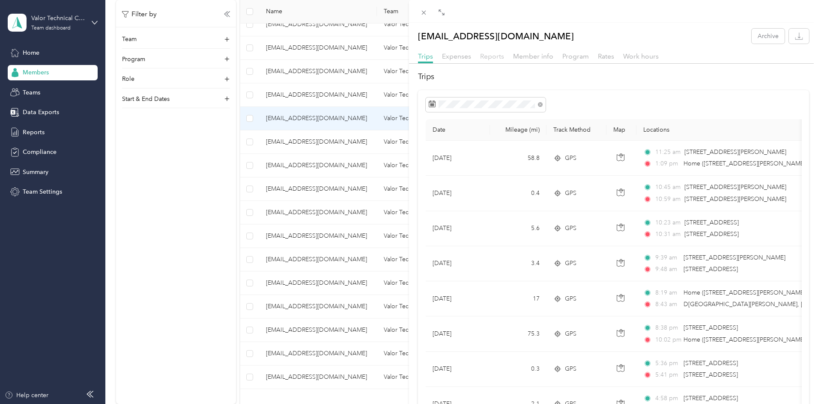
click at [500, 56] on span "Reports" at bounding box center [492, 56] width 24 height 8
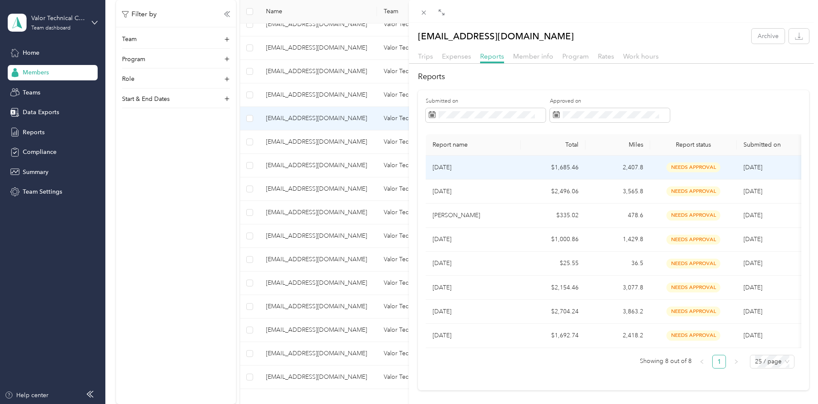
click at [478, 162] on td "[DATE]" at bounding box center [472, 168] width 95 height 24
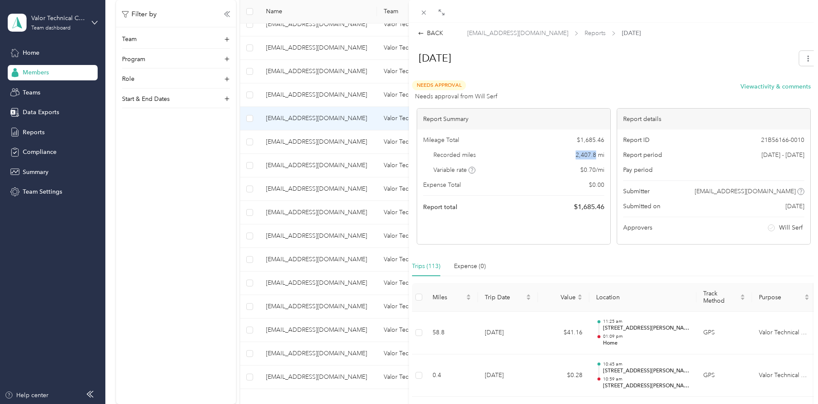
drag, startPoint x: 568, startPoint y: 156, endPoint x: 593, endPoint y: 155, distance: 25.3
click at [593, 155] on div "Recorded miles 2,407.8 mi" at bounding box center [513, 155] width 181 height 9
drag, startPoint x: 146, startPoint y: 193, endPoint x: 261, endPoint y: 157, distance: 120.9
click at [145, 193] on div "BACK [EMAIL_ADDRESS][DOMAIN_NAME] Reports [DATE] [DATE] Needs Approval Needs ap…" at bounding box center [409, 202] width 818 height 404
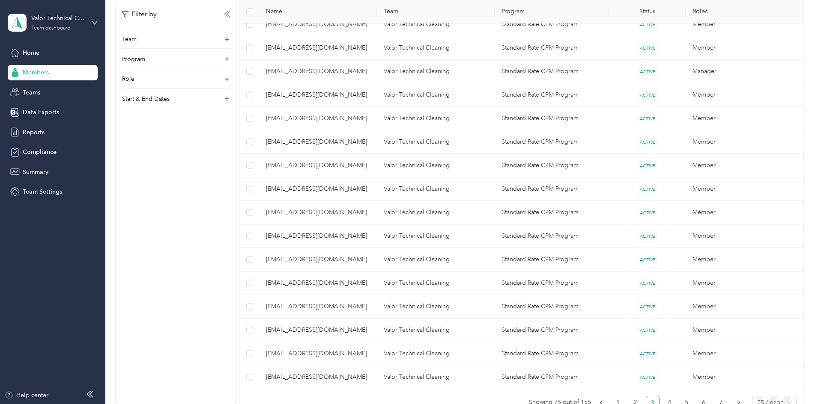
scroll to position [471, 0]
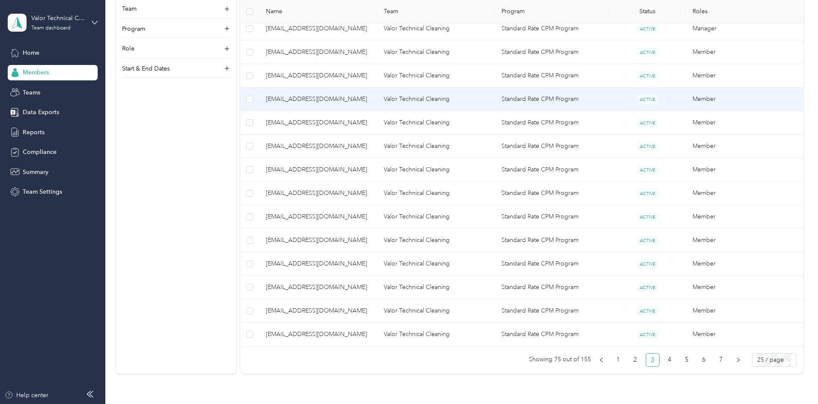
click at [338, 97] on span "[EMAIL_ADDRESS][DOMAIN_NAME]" at bounding box center [318, 99] width 104 height 9
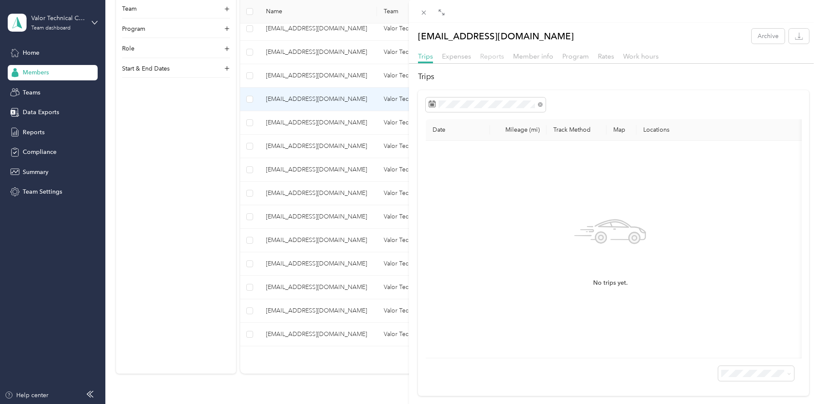
click at [489, 57] on span "Reports" at bounding box center [492, 56] width 24 height 8
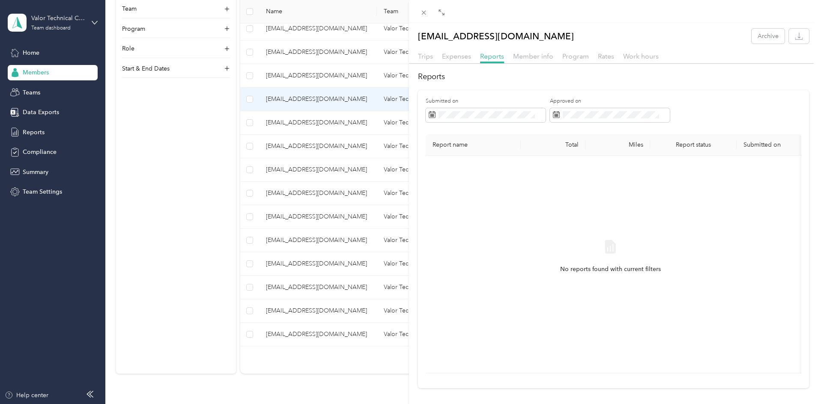
click at [342, 126] on div "[EMAIL_ADDRESS][DOMAIN_NAME] Archive Trips Expenses Reports Member info Program…" at bounding box center [409, 202] width 818 height 404
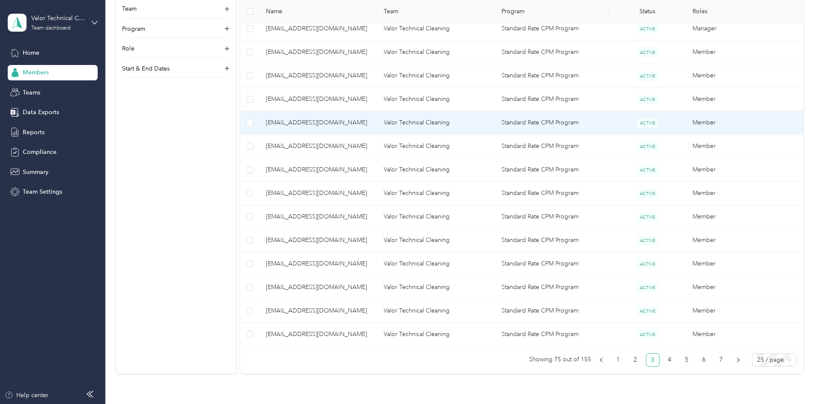
click at [341, 123] on span "[EMAIL_ADDRESS][DOMAIN_NAME]" at bounding box center [318, 122] width 104 height 9
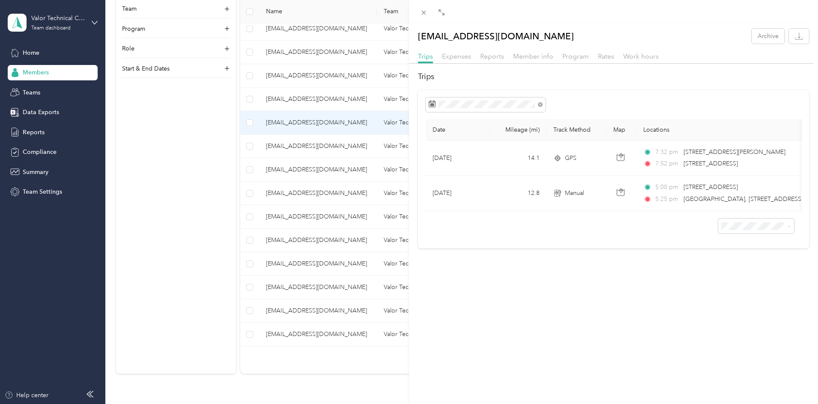
click at [491, 62] on div "Trips Expenses Reports Member info Program Rates Work hours" at bounding box center [613, 57] width 409 height 12
click at [490, 55] on span "Reports" at bounding box center [492, 56] width 24 height 8
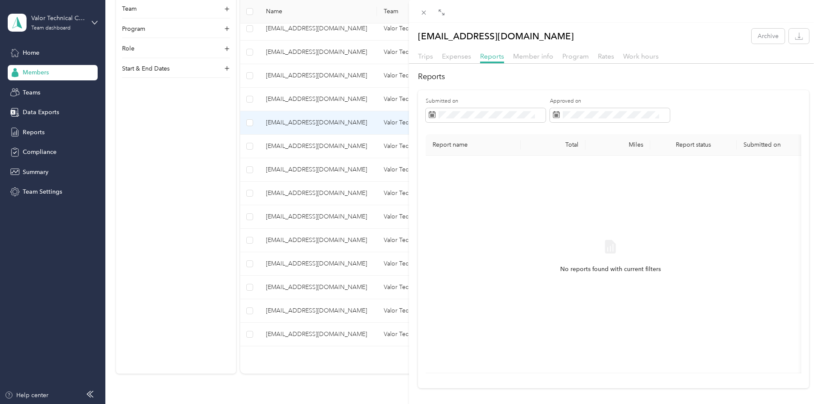
click at [357, 143] on div "[EMAIL_ADDRESS][DOMAIN_NAME] Archive Trips Expenses Reports Member info Program…" at bounding box center [409, 202] width 818 height 404
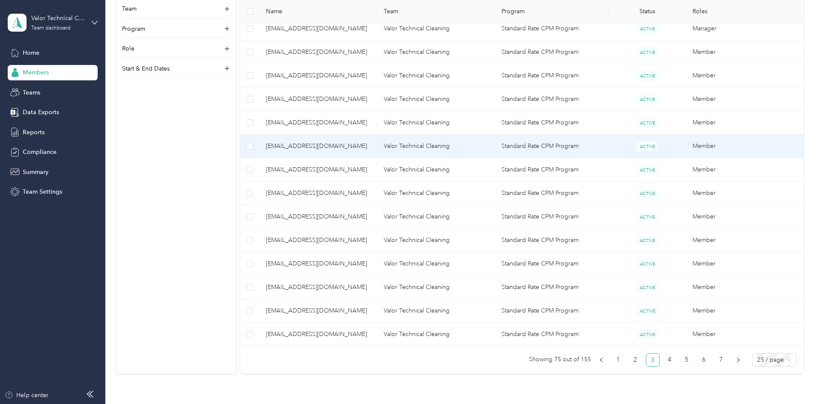
click at [356, 152] on td "[EMAIL_ADDRESS][DOMAIN_NAME]" at bounding box center [318, 147] width 118 height 24
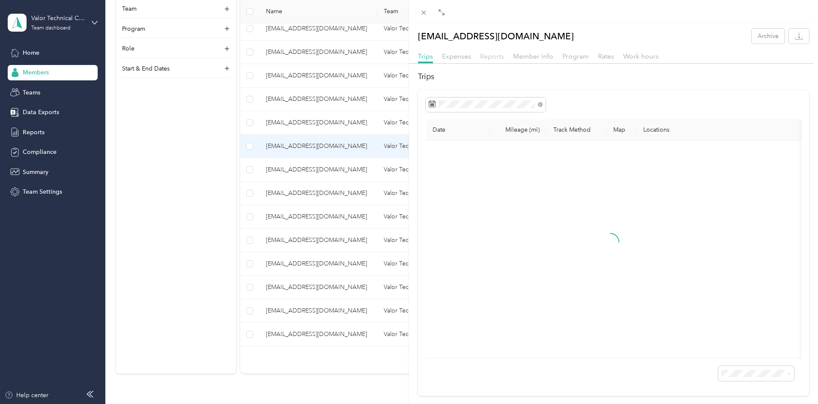
click at [480, 57] on span "Reports" at bounding box center [492, 56] width 24 height 8
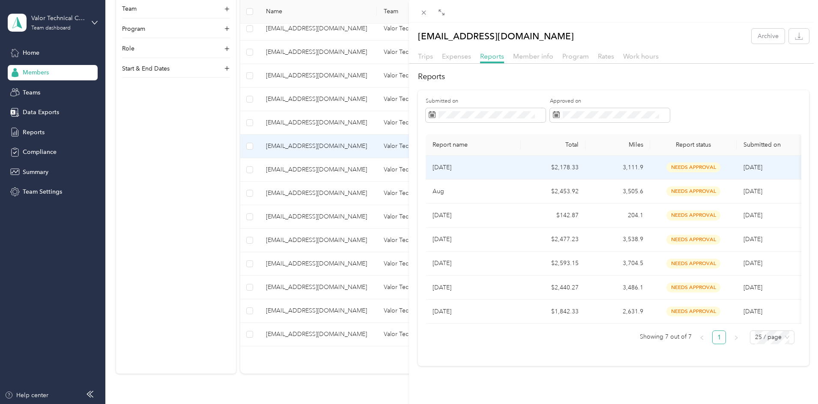
click at [476, 167] on p "[DATE]" at bounding box center [472, 167] width 81 height 9
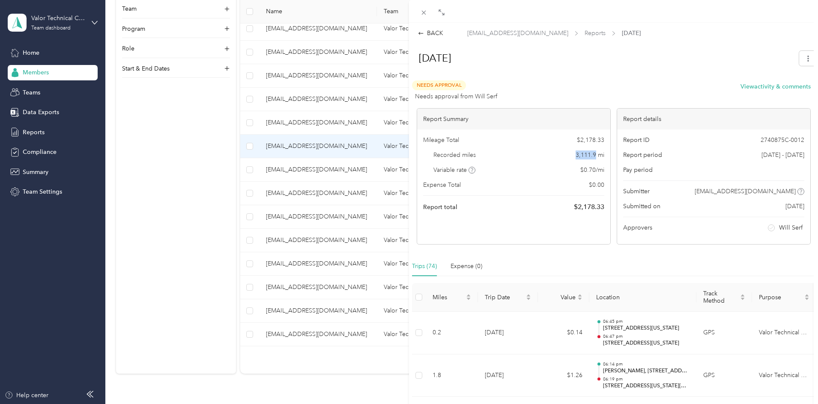
click at [593, 156] on div "Recorded miles 3,111.9 mi" at bounding box center [513, 155] width 181 height 9
click at [351, 168] on div "BACK [EMAIL_ADDRESS][DOMAIN_NAME] Reports [DATE] [DATE] Needs Approval Needs ap…" at bounding box center [409, 202] width 818 height 404
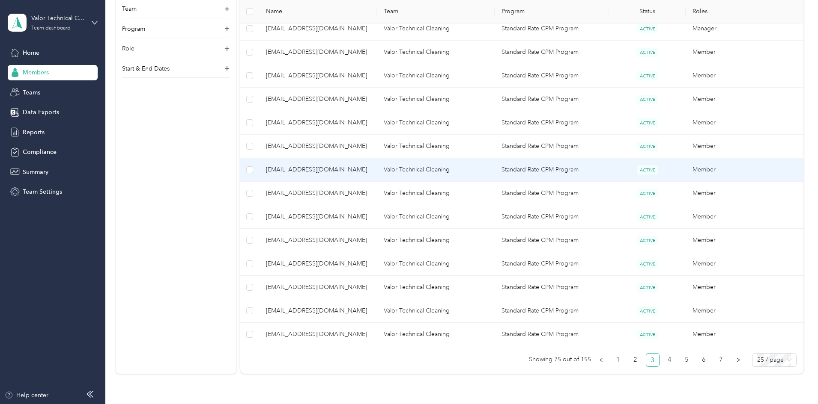
click at [351, 168] on span "[EMAIL_ADDRESS][DOMAIN_NAME]" at bounding box center [318, 169] width 104 height 9
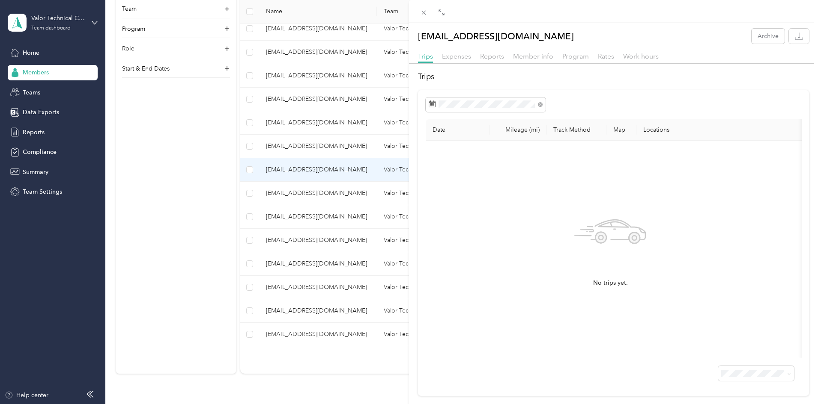
click at [488, 48] on div "[EMAIL_ADDRESS][DOMAIN_NAME] Archive Trips Expenses Reports Member info Program…" at bounding box center [613, 213] width 409 height 368
click at [489, 54] on span "Reports" at bounding box center [492, 56] width 24 height 8
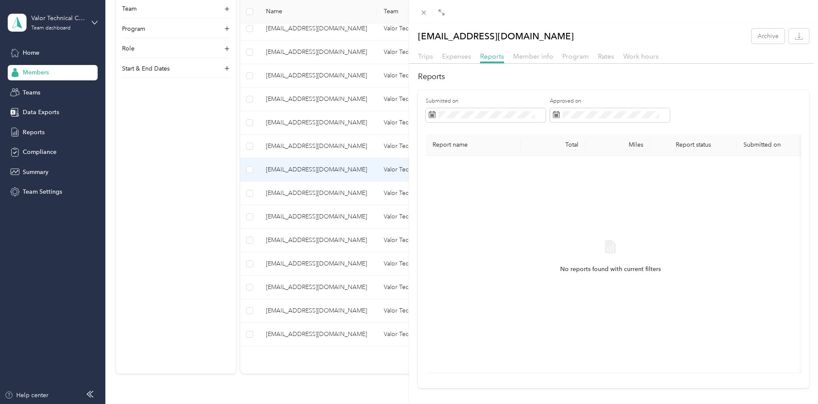
click at [333, 194] on div "[EMAIL_ADDRESS][DOMAIN_NAME] Archive Trips Expenses Reports Member info Program…" at bounding box center [409, 202] width 818 height 404
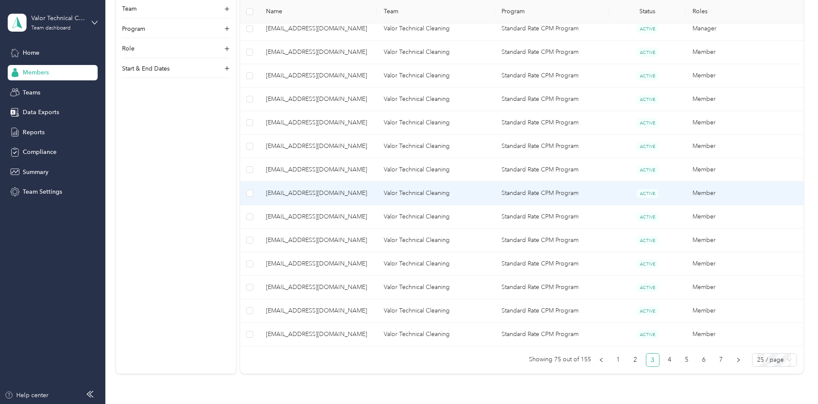
click at [346, 191] on span "[EMAIL_ADDRESS][DOMAIN_NAME]" at bounding box center [318, 193] width 104 height 9
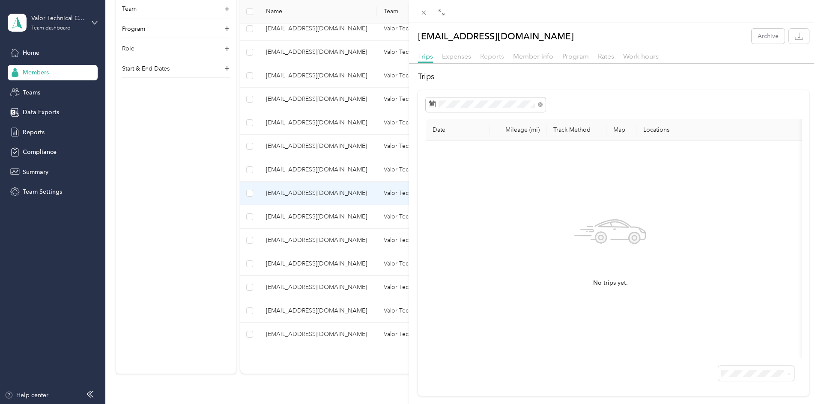
click at [488, 56] on span "Reports" at bounding box center [492, 56] width 24 height 8
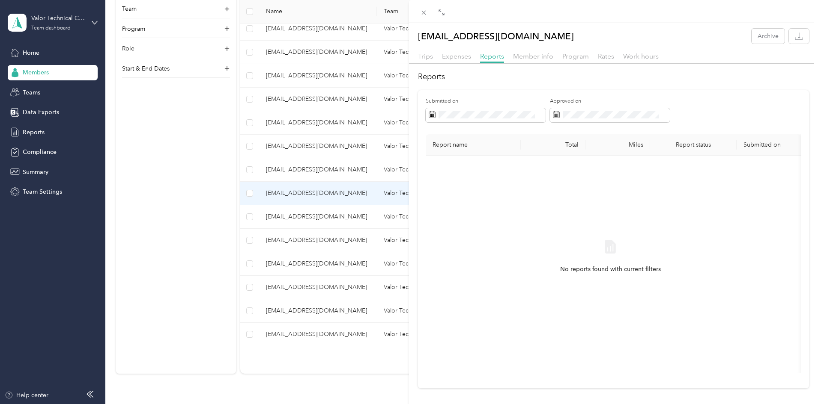
click at [251, 249] on div "[EMAIL_ADDRESS][DOMAIN_NAME] Archive Trips Expenses Reports Member info Program…" at bounding box center [409, 202] width 818 height 404
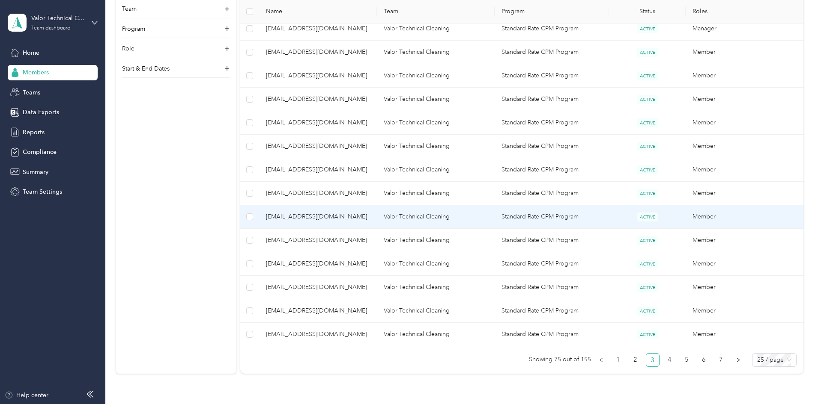
click at [365, 213] on span "[EMAIL_ADDRESS][DOMAIN_NAME]" at bounding box center [318, 216] width 104 height 9
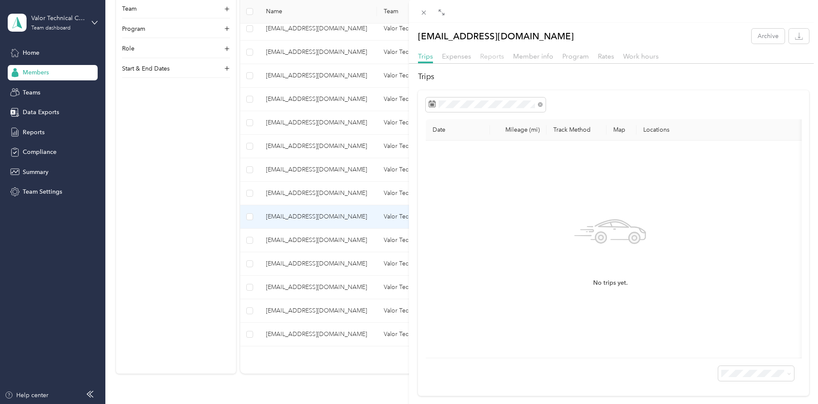
click at [497, 59] on span "Reports" at bounding box center [492, 56] width 24 height 8
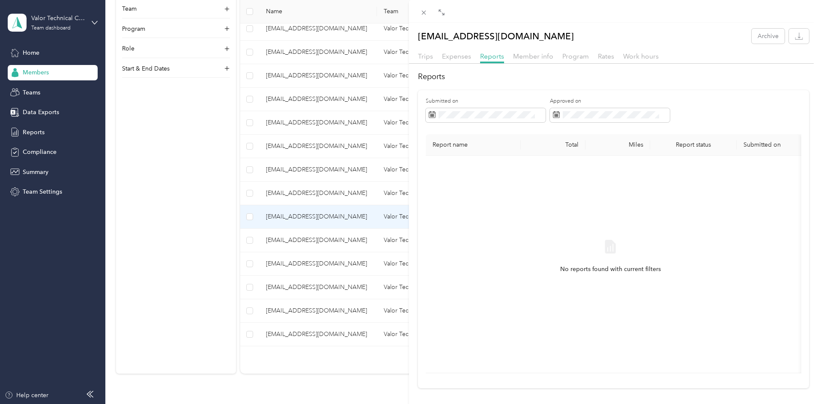
drag, startPoint x: 235, startPoint y: 268, endPoint x: 248, endPoint y: 294, distance: 29.7
click at [235, 268] on div "[EMAIL_ADDRESS][DOMAIN_NAME] Archive Trips Expenses Reports Member info Program…" at bounding box center [409, 202] width 818 height 404
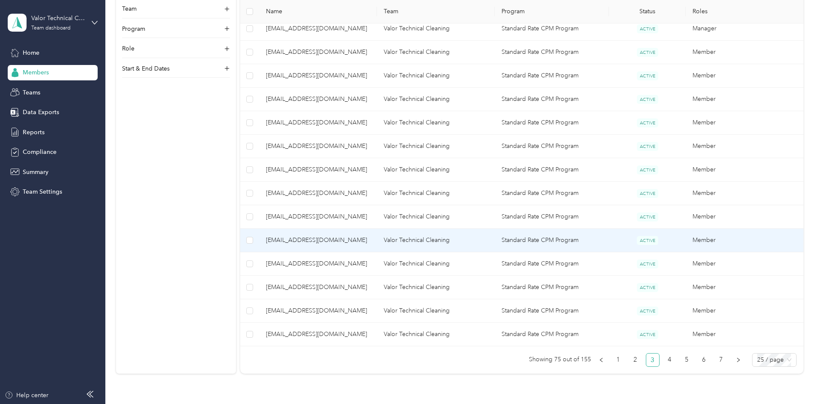
click at [364, 237] on span "[EMAIL_ADDRESS][DOMAIN_NAME]" at bounding box center [318, 240] width 104 height 9
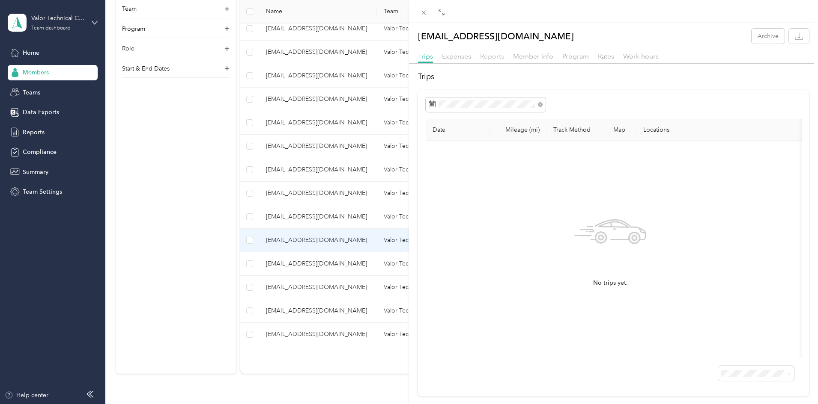
click at [499, 55] on span "Reports" at bounding box center [492, 56] width 24 height 8
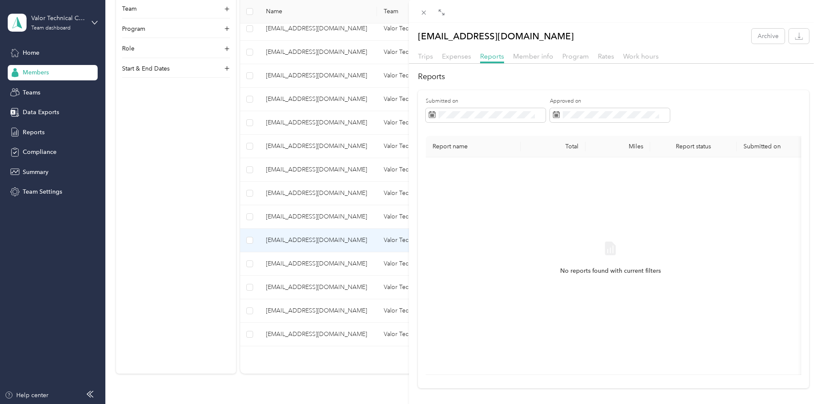
click at [265, 265] on div "[EMAIL_ADDRESS][DOMAIN_NAME] Archive Trips Expenses Reports Member info Program…" at bounding box center [409, 202] width 818 height 404
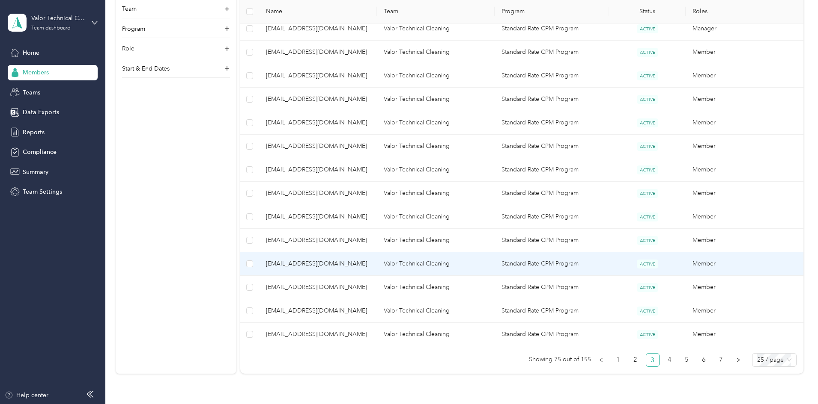
click at [360, 264] on span "[EMAIL_ADDRESS][DOMAIN_NAME]" at bounding box center [318, 263] width 104 height 9
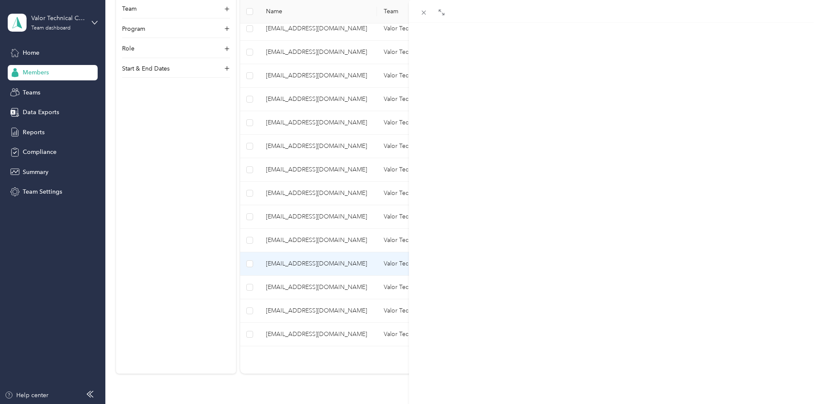
click at [487, 57] on span "Reports" at bounding box center [492, 56] width 24 height 8
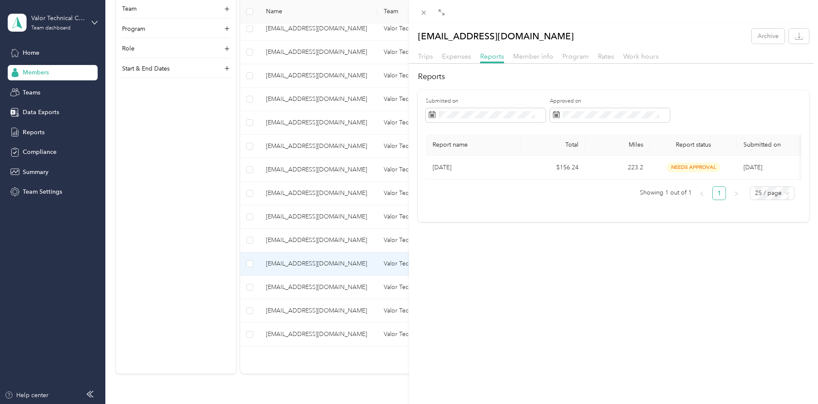
click at [266, 233] on div "[EMAIL_ADDRESS][DOMAIN_NAME] Archive Trips Expenses Reports Member info Program…" at bounding box center [409, 202] width 818 height 404
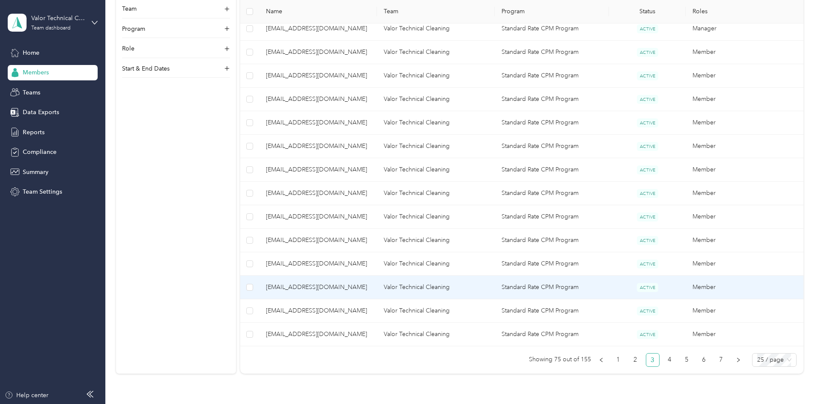
click at [370, 290] on span "[EMAIL_ADDRESS][DOMAIN_NAME]" at bounding box center [318, 287] width 104 height 9
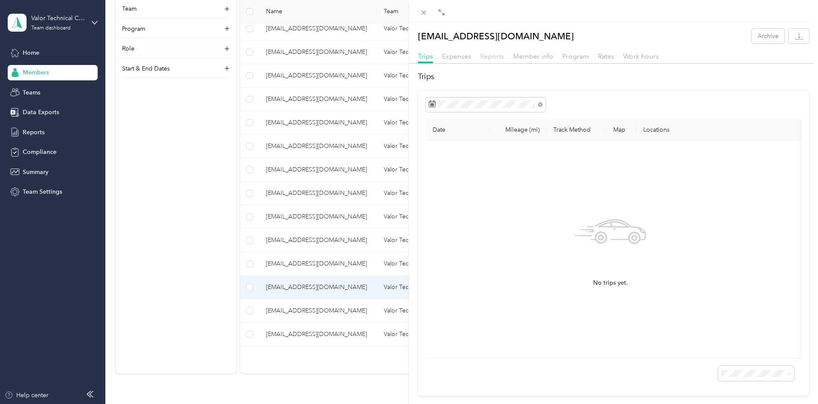
click at [495, 57] on span "Reports" at bounding box center [492, 56] width 24 height 8
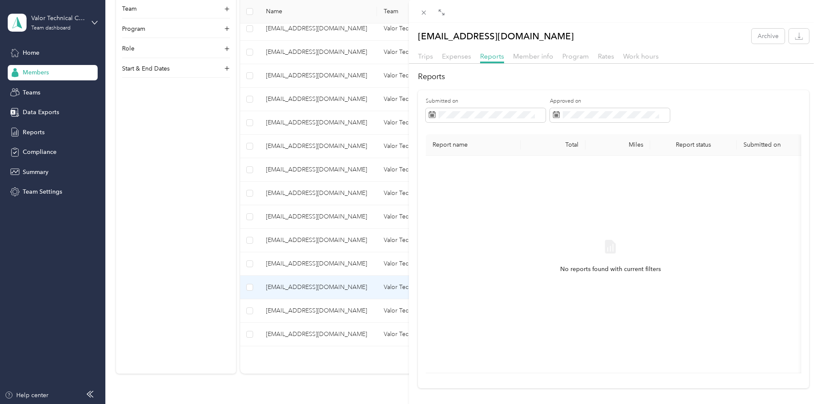
click at [262, 294] on div "[EMAIL_ADDRESS][DOMAIN_NAME] Archive Trips Expenses Reports Member info Program…" at bounding box center [409, 202] width 818 height 404
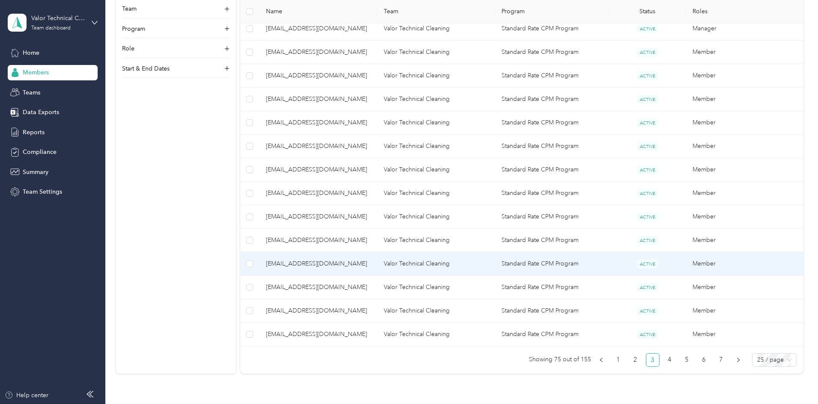
click at [339, 264] on span "[EMAIL_ADDRESS][DOMAIN_NAME]" at bounding box center [318, 263] width 104 height 9
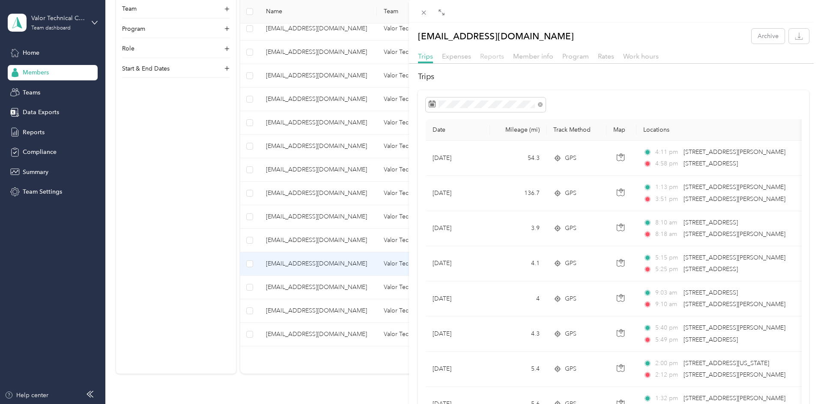
click at [497, 59] on span "Reports" at bounding box center [492, 56] width 24 height 8
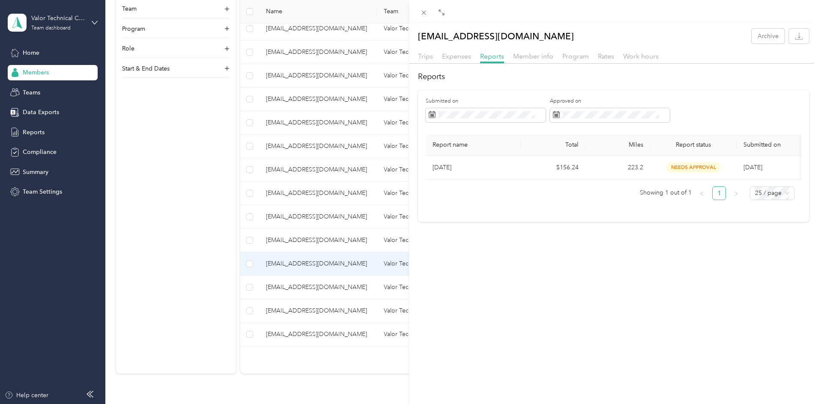
click at [263, 222] on div "[EMAIL_ADDRESS][DOMAIN_NAME] Archive Trips Expenses Reports Member info Program…" at bounding box center [409, 202] width 818 height 404
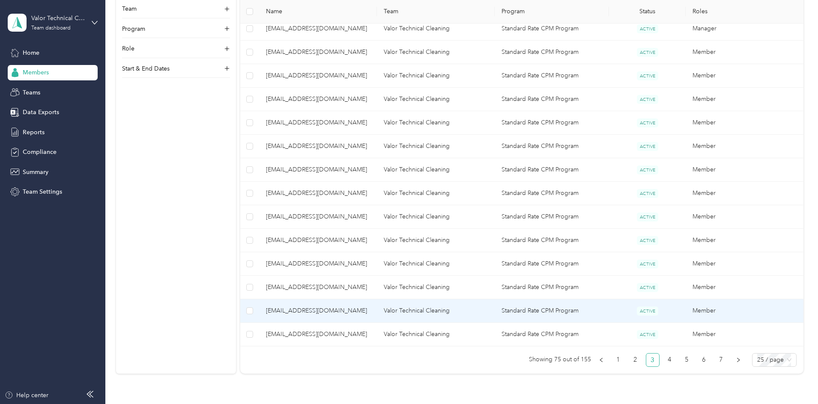
click at [347, 308] on span "[EMAIL_ADDRESS][DOMAIN_NAME]" at bounding box center [318, 310] width 104 height 9
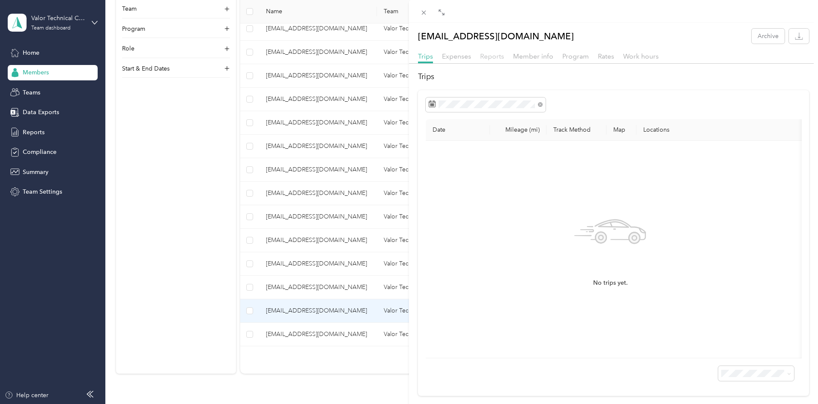
click at [485, 52] on span "Reports" at bounding box center [492, 56] width 24 height 8
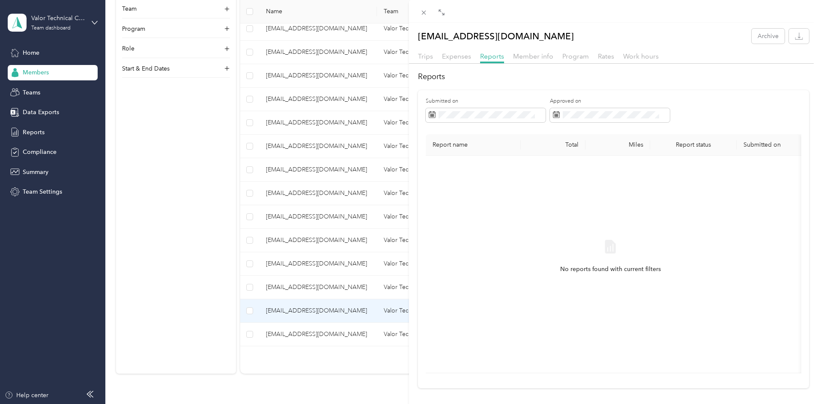
click at [253, 275] on div "[EMAIL_ADDRESS][DOMAIN_NAME] Archive Trips Expenses Reports Member info Program…" at bounding box center [409, 202] width 818 height 404
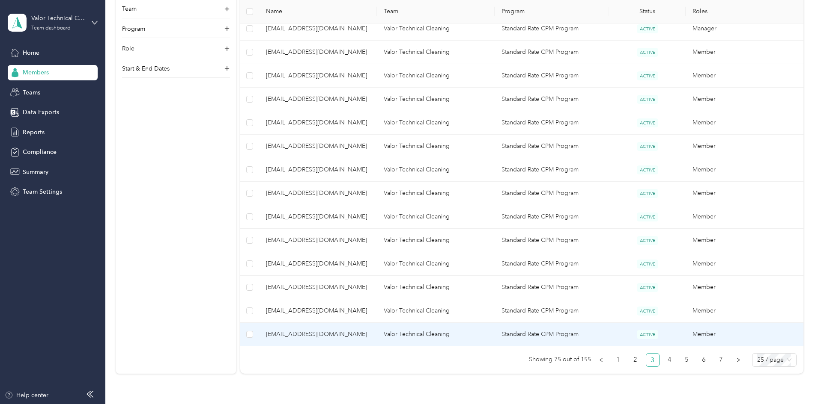
click at [345, 336] on span "[EMAIL_ADDRESS][DOMAIN_NAME]" at bounding box center [318, 334] width 104 height 9
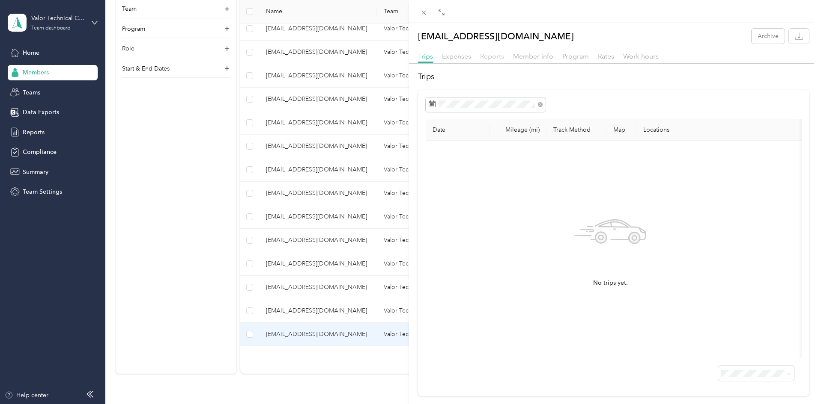
click at [486, 54] on span "Reports" at bounding box center [492, 56] width 24 height 8
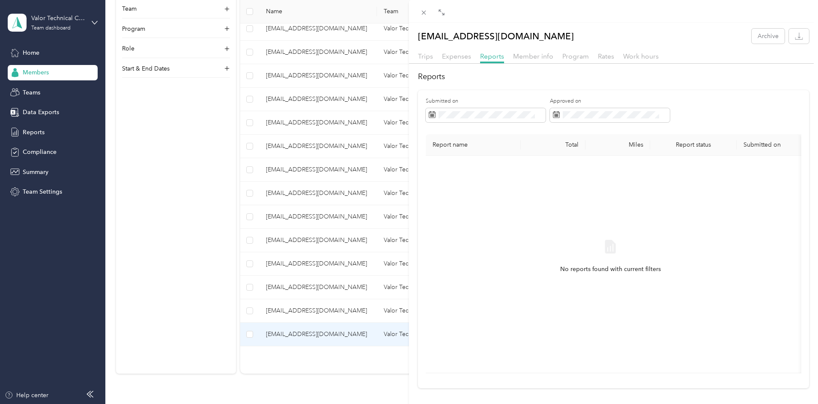
click at [261, 229] on div "[EMAIL_ADDRESS][DOMAIN_NAME] Archive Trips Expenses Reports Member info Program…" at bounding box center [409, 202] width 818 height 404
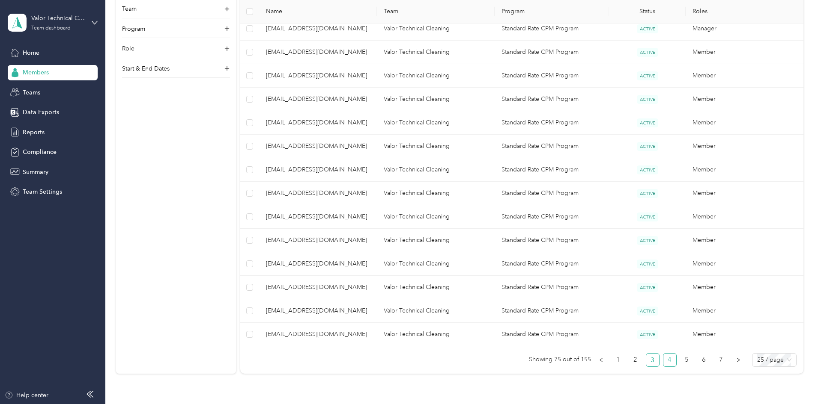
click at [663, 364] on link "4" at bounding box center [669, 360] width 13 height 13
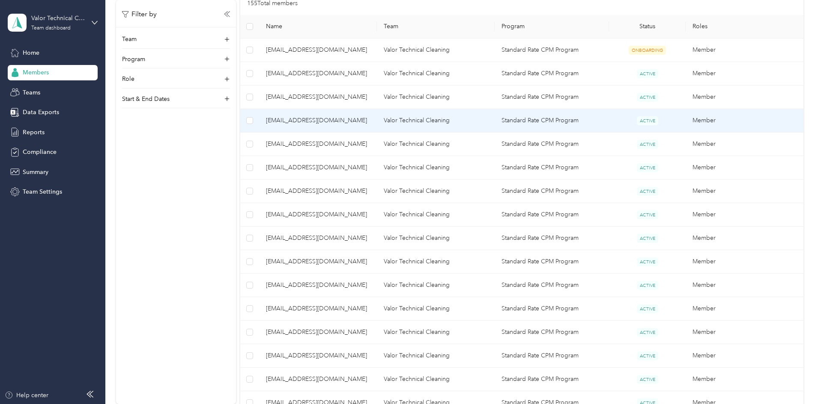
scroll to position [171, 0]
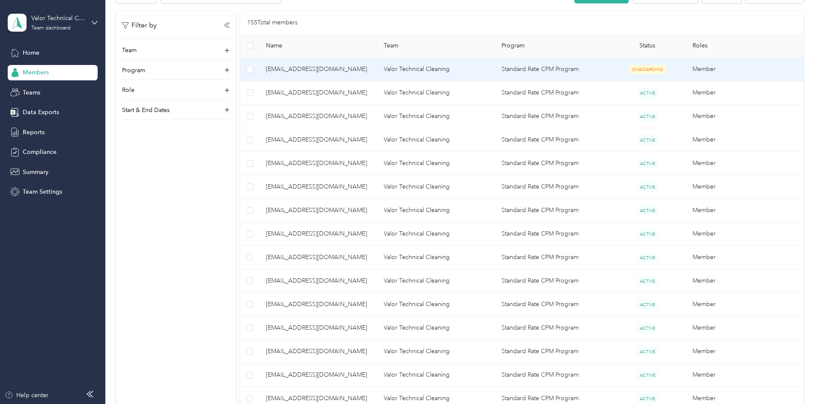
click at [352, 68] on span "[EMAIL_ADDRESS][DOMAIN_NAME]" at bounding box center [318, 69] width 104 height 9
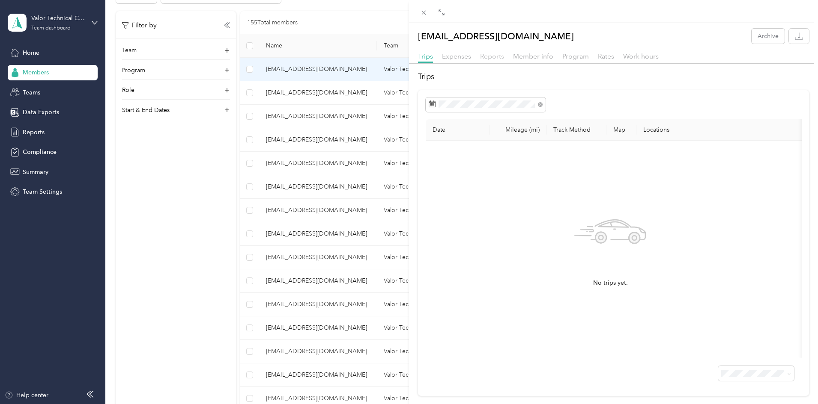
click at [495, 55] on span "Reports" at bounding box center [492, 56] width 24 height 8
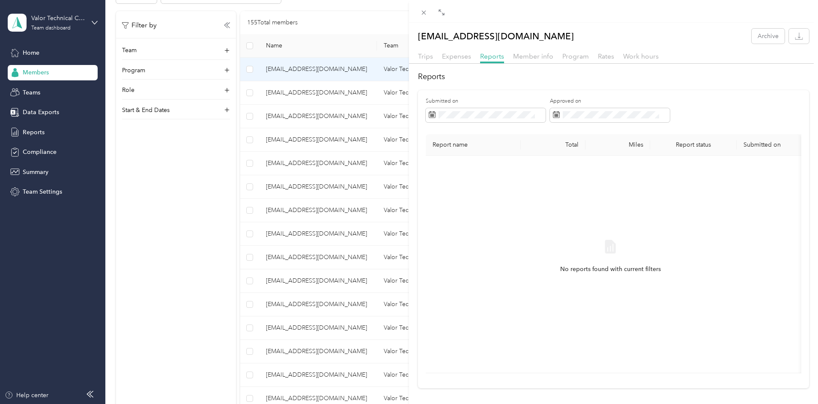
click at [184, 230] on div "[EMAIL_ADDRESS][DOMAIN_NAME] Archive Trips Expenses Reports Member info Program…" at bounding box center [409, 202] width 818 height 404
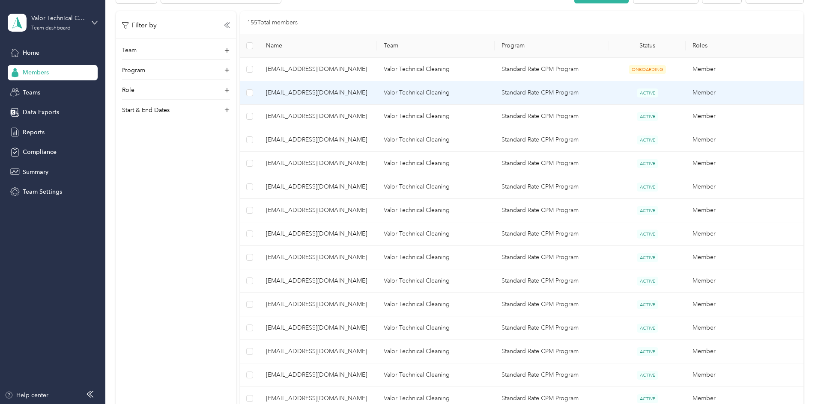
click at [352, 92] on span "[EMAIL_ADDRESS][DOMAIN_NAME]" at bounding box center [318, 92] width 104 height 9
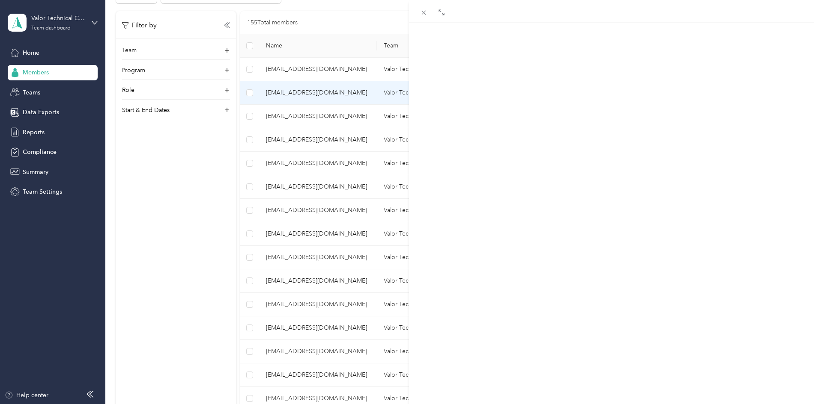
click at [490, 55] on span "Reports" at bounding box center [492, 56] width 24 height 8
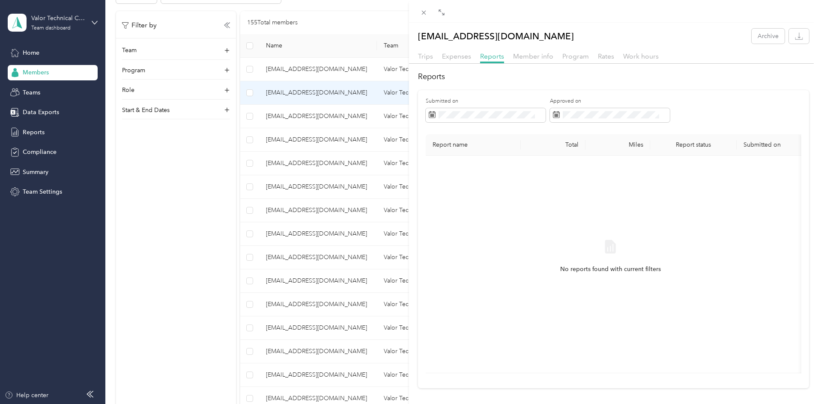
drag, startPoint x: 227, startPoint y: 223, endPoint x: 256, endPoint y: 220, distance: 28.3
click at [231, 225] on div "[EMAIL_ADDRESS][DOMAIN_NAME] Archive Trips Expenses Reports Member info Program…" at bounding box center [409, 202] width 818 height 404
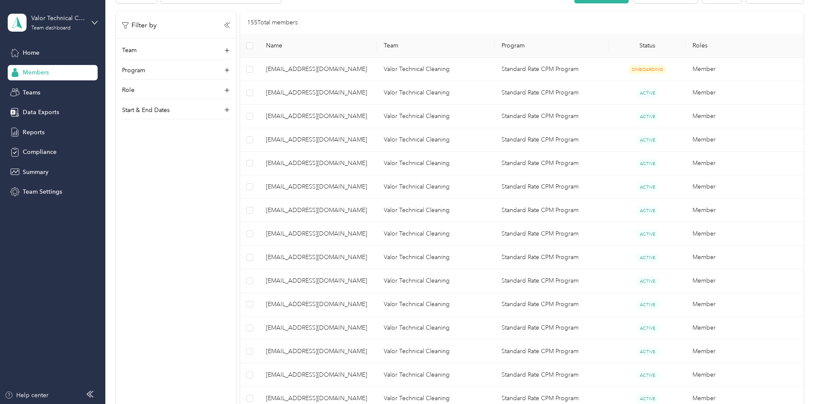
click at [353, 107] on div at bounding box center [409, 202] width 818 height 404
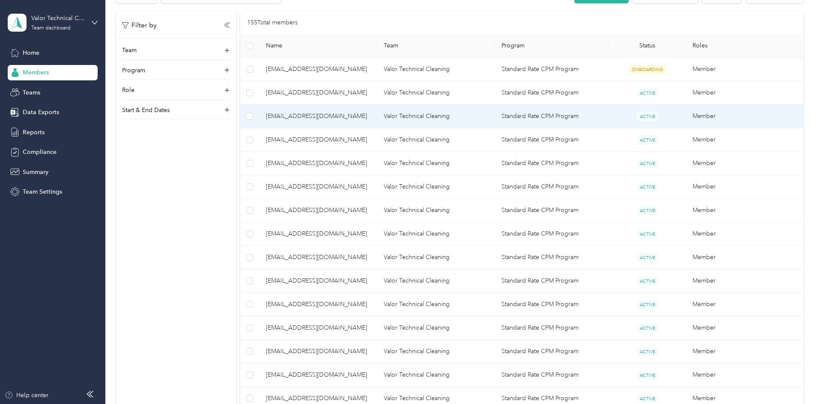
click at [352, 113] on span "[EMAIL_ADDRESS][DOMAIN_NAME]" at bounding box center [318, 116] width 104 height 9
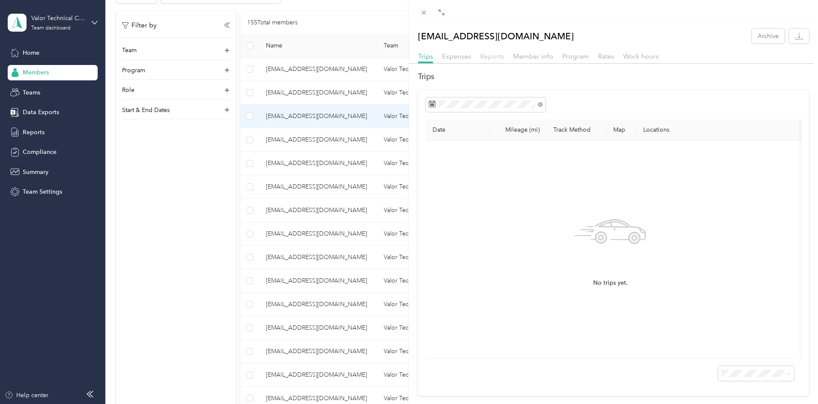
click at [480, 55] on span "Reports" at bounding box center [492, 56] width 24 height 8
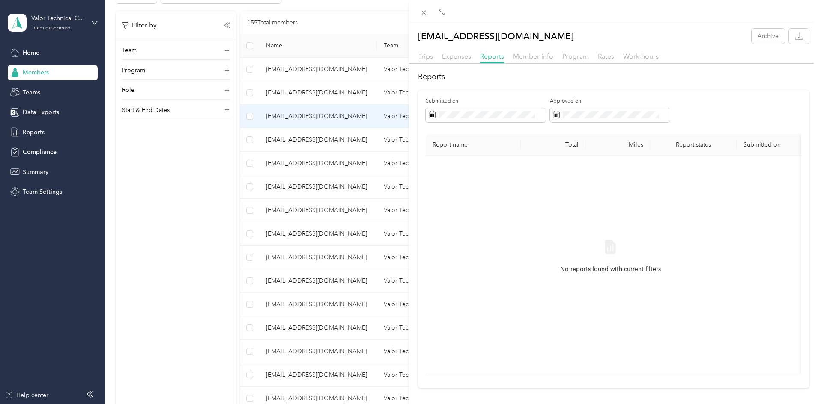
click at [218, 213] on div "[EMAIL_ADDRESS][DOMAIN_NAME] Archive Trips Expenses Reports Member info Program…" at bounding box center [409, 202] width 818 height 404
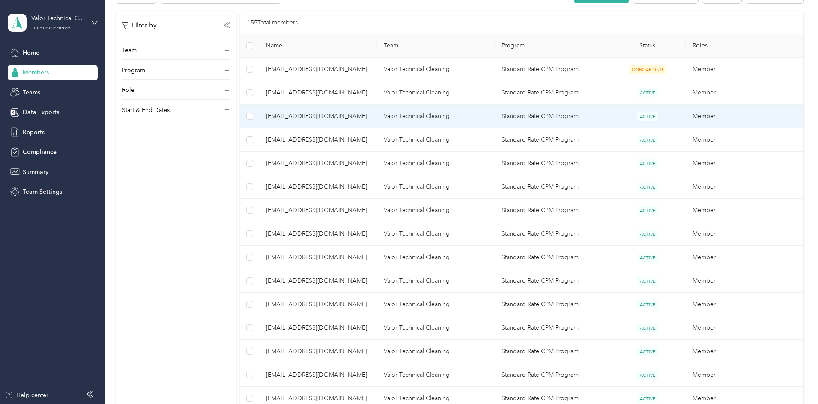
click at [375, 109] on td "[EMAIL_ADDRESS][DOMAIN_NAME]" at bounding box center [318, 117] width 118 height 24
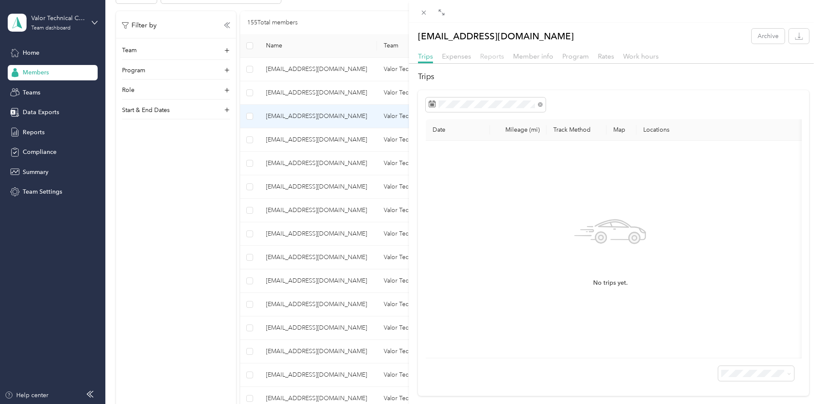
click at [500, 56] on span "Reports" at bounding box center [492, 56] width 24 height 8
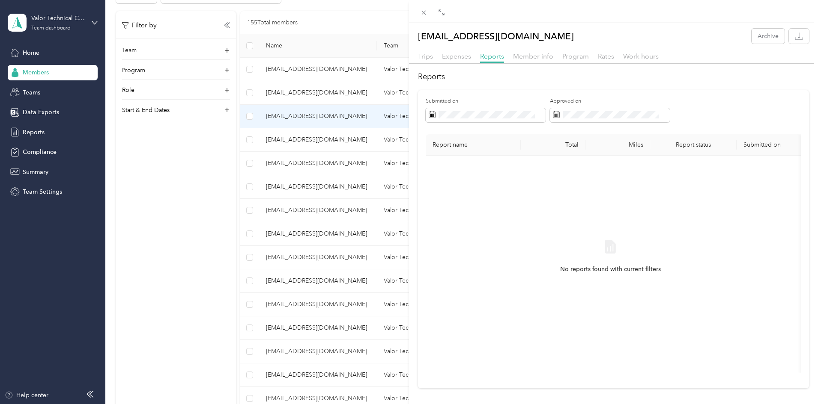
click at [282, 224] on div "[EMAIL_ADDRESS][DOMAIN_NAME] Archive Trips Expenses Reports Member info Program…" at bounding box center [409, 202] width 818 height 404
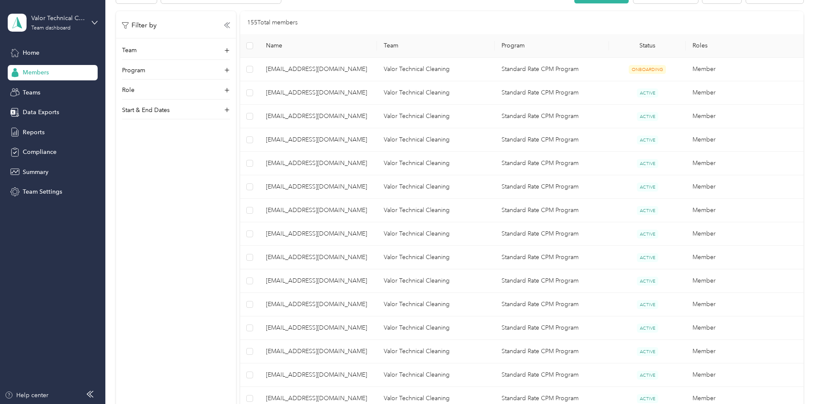
click at [365, 139] on span "[EMAIL_ADDRESS][DOMAIN_NAME]" at bounding box center [318, 139] width 104 height 9
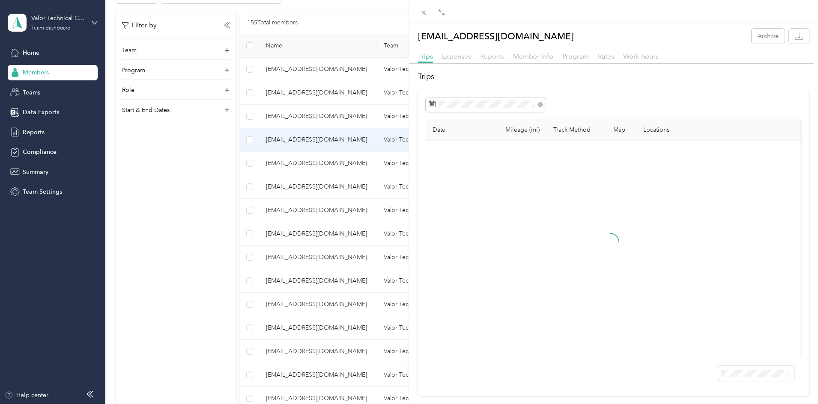
click at [496, 57] on span "Reports" at bounding box center [492, 56] width 24 height 8
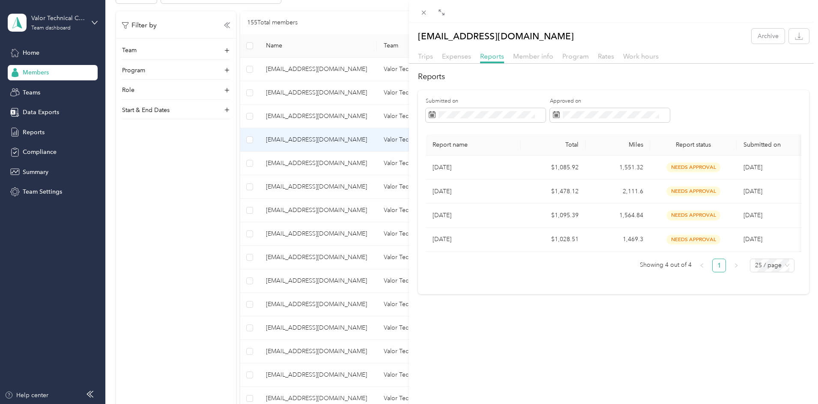
click at [244, 197] on div "[EMAIL_ADDRESS][DOMAIN_NAME] Archive Trips Expenses Reports Member info Program…" at bounding box center [409, 202] width 818 height 404
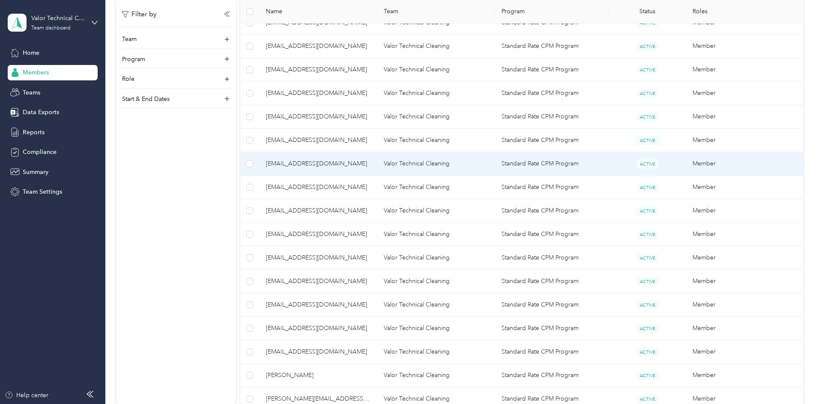
scroll to position [257, 0]
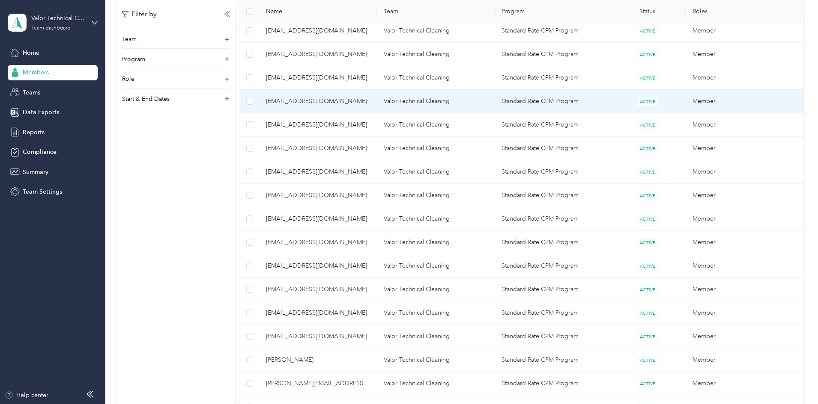
click at [333, 78] on span "[EMAIL_ADDRESS][DOMAIN_NAME]" at bounding box center [318, 77] width 104 height 9
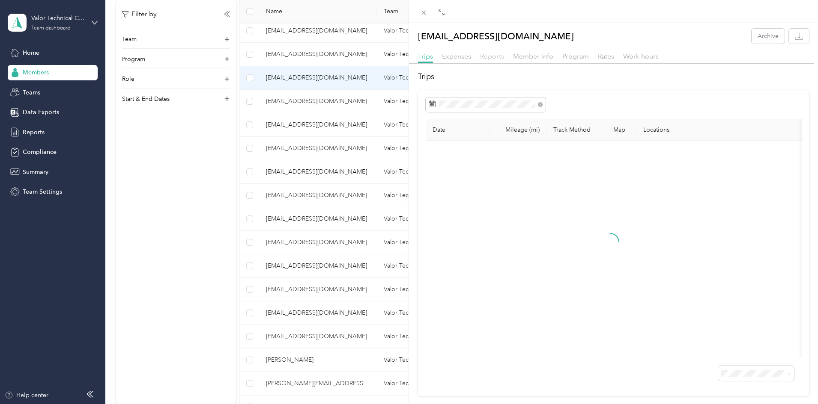
click at [485, 54] on span "Reports" at bounding box center [492, 56] width 24 height 8
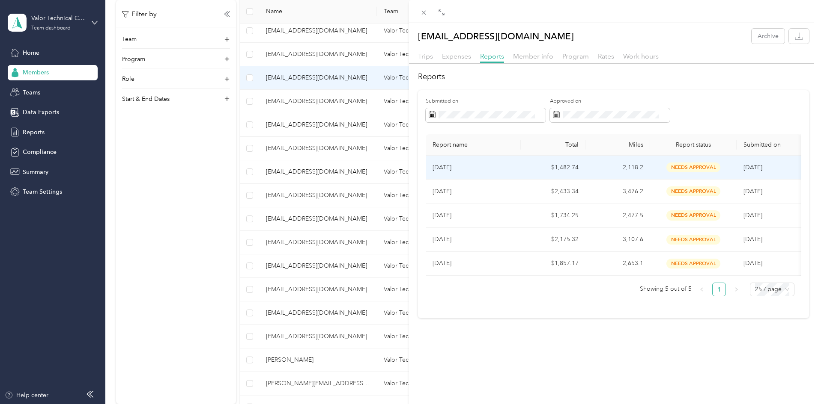
click at [470, 166] on p "[DATE]" at bounding box center [472, 167] width 81 height 9
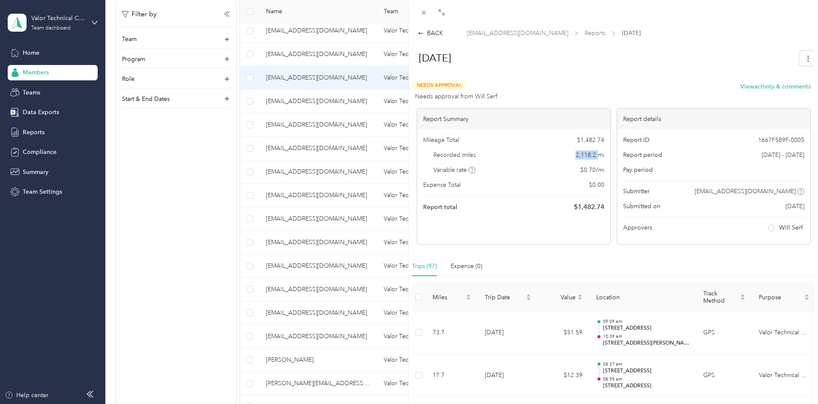
drag, startPoint x: 572, startPoint y: 155, endPoint x: 594, endPoint y: 155, distance: 22.3
click at [594, 155] on span "2,118.2 mi" at bounding box center [589, 155] width 29 height 9
click at [245, 234] on div "BACK [EMAIL_ADDRESS][DOMAIN_NAME] Reports [DATE] [DATE] Needs Approval Needs ap…" at bounding box center [409, 202] width 818 height 404
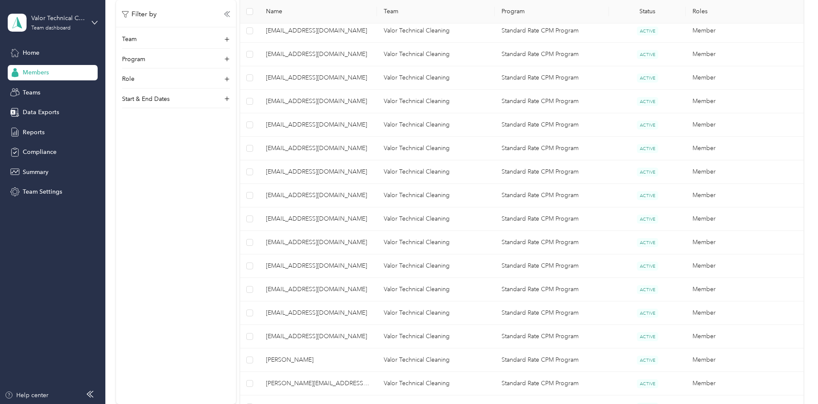
click at [342, 100] on span "[EMAIL_ADDRESS][DOMAIN_NAME]" at bounding box center [318, 101] width 104 height 9
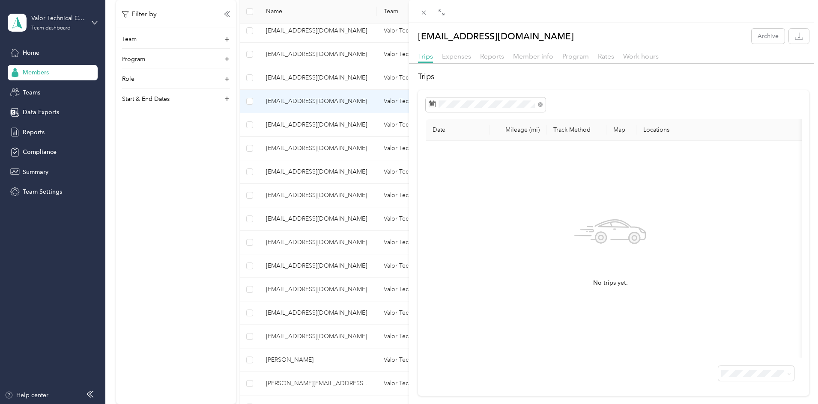
click at [503, 59] on div "Trips Expenses Reports Member info Program Rates Work hours" at bounding box center [613, 57] width 409 height 12
click at [497, 55] on span "Reports" at bounding box center [492, 56] width 24 height 8
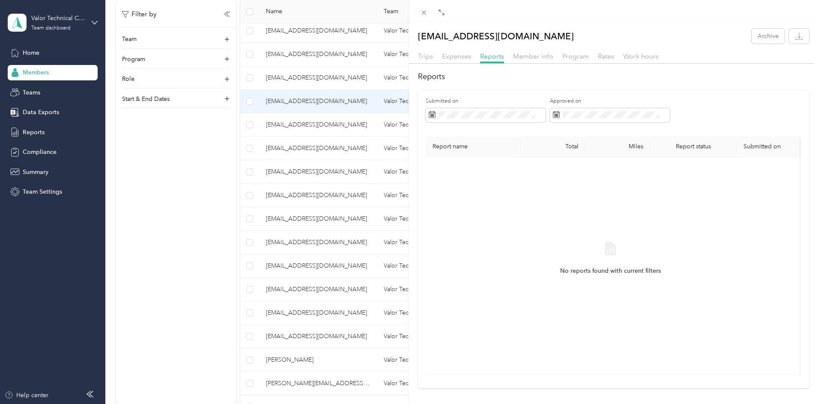
click at [268, 218] on div "[EMAIL_ADDRESS][DOMAIN_NAME] Archive Trips Expenses Reports Member info Program…" at bounding box center [409, 202] width 818 height 404
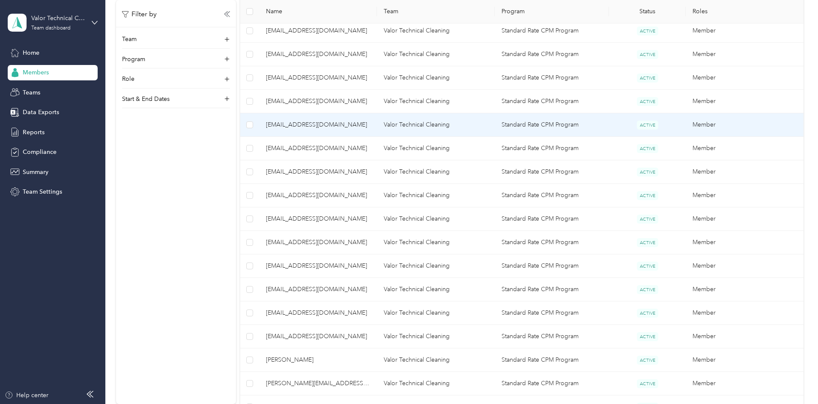
click at [357, 121] on span "[EMAIL_ADDRESS][DOMAIN_NAME]" at bounding box center [318, 124] width 104 height 9
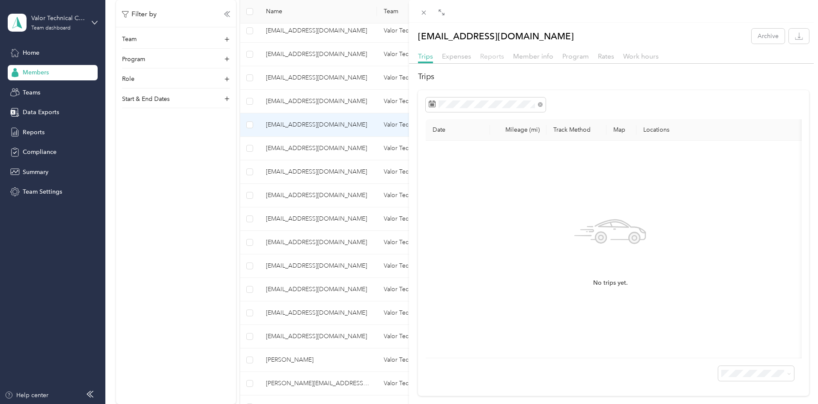
click at [494, 54] on span "Reports" at bounding box center [492, 56] width 24 height 8
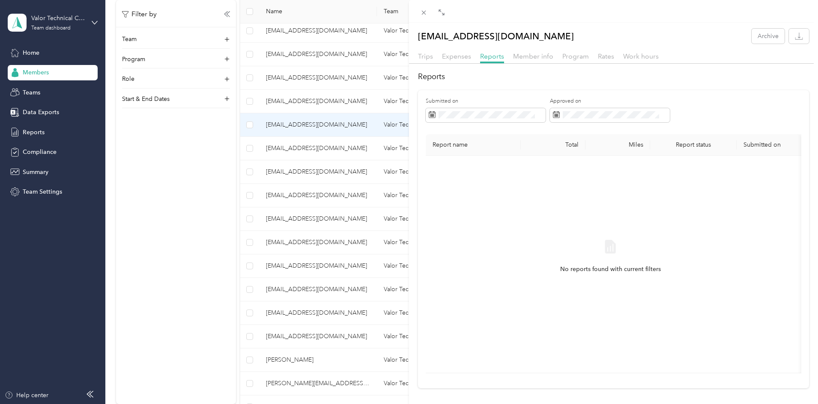
click at [342, 133] on div "[EMAIL_ADDRESS][DOMAIN_NAME] Archive Trips Expenses Reports Member info Program…" at bounding box center [409, 202] width 818 height 404
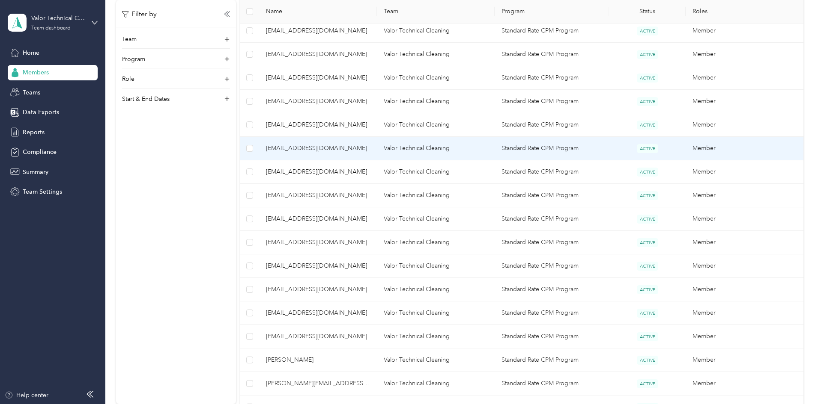
click at [348, 146] on span "[EMAIL_ADDRESS][DOMAIN_NAME]" at bounding box center [318, 148] width 104 height 9
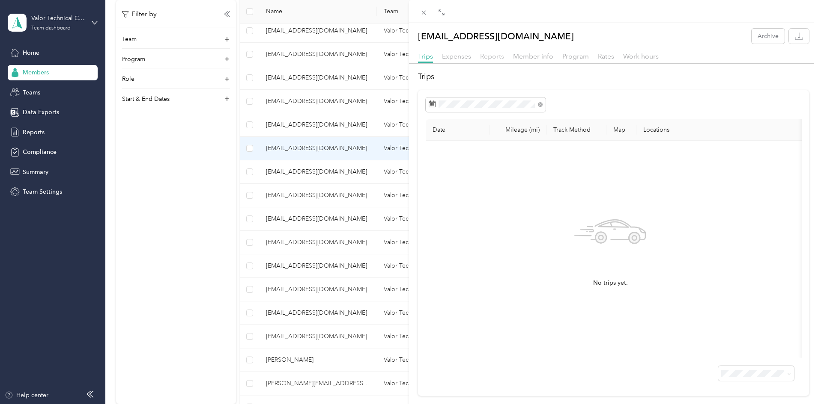
click at [494, 56] on span "Reports" at bounding box center [492, 56] width 24 height 8
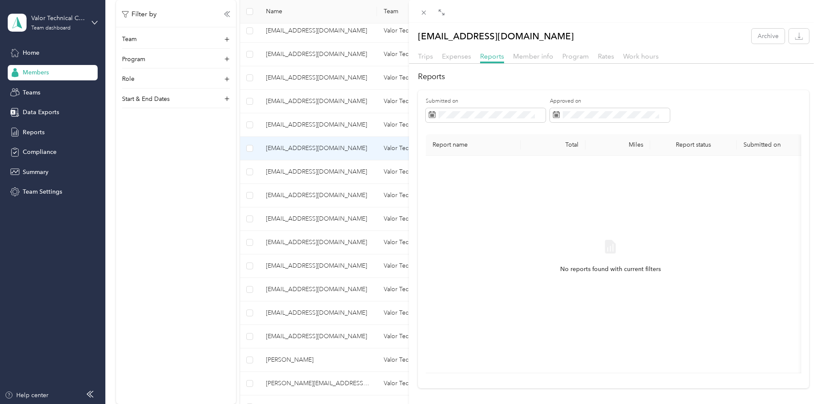
click at [367, 174] on div "[EMAIL_ADDRESS][DOMAIN_NAME] Archive Trips Expenses Reports Member info Program…" at bounding box center [409, 202] width 818 height 404
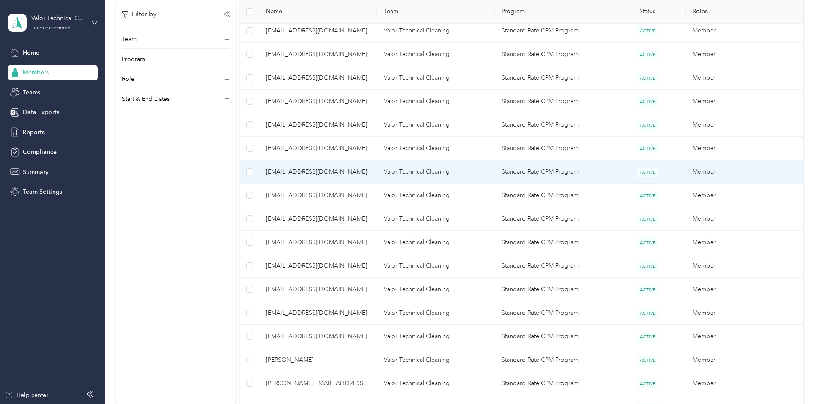
click at [370, 173] on span "[EMAIL_ADDRESS][DOMAIN_NAME]" at bounding box center [318, 171] width 104 height 9
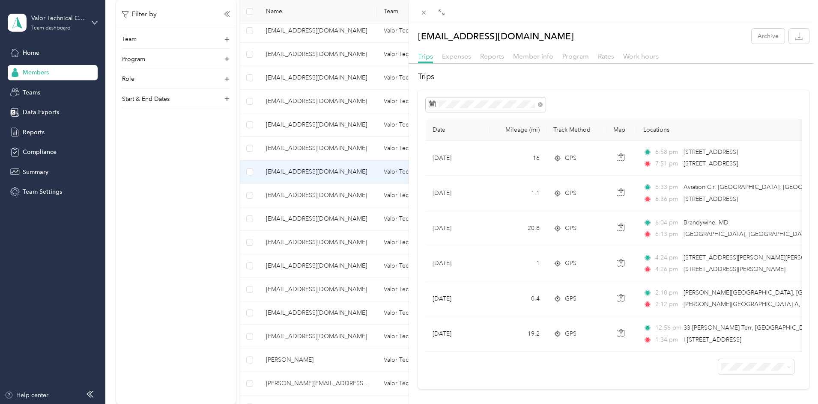
click at [494, 52] on div "Reports" at bounding box center [492, 56] width 24 height 11
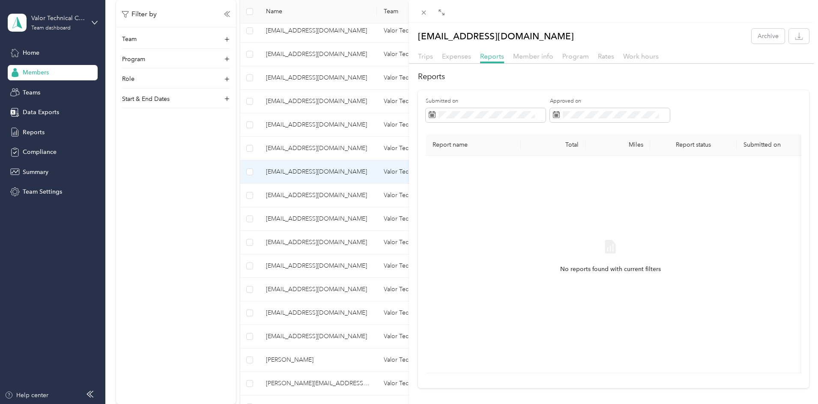
click at [242, 219] on div "[EMAIL_ADDRESS][DOMAIN_NAME] Archive Trips Expenses Reports Member info Program…" at bounding box center [409, 202] width 818 height 404
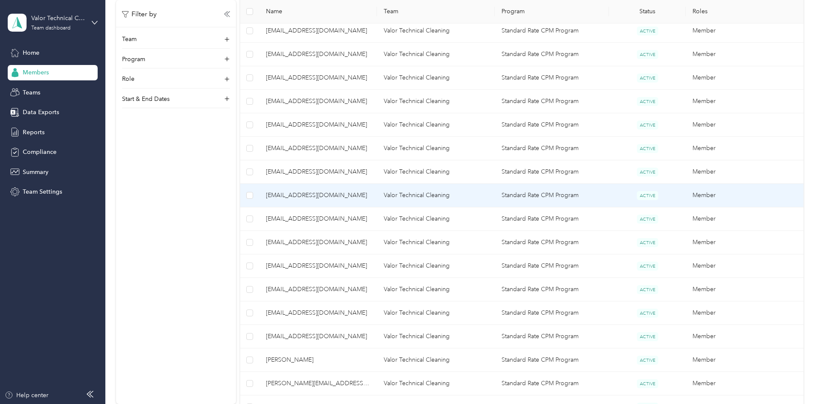
click at [370, 192] on span "[EMAIL_ADDRESS][DOMAIN_NAME]" at bounding box center [318, 195] width 104 height 9
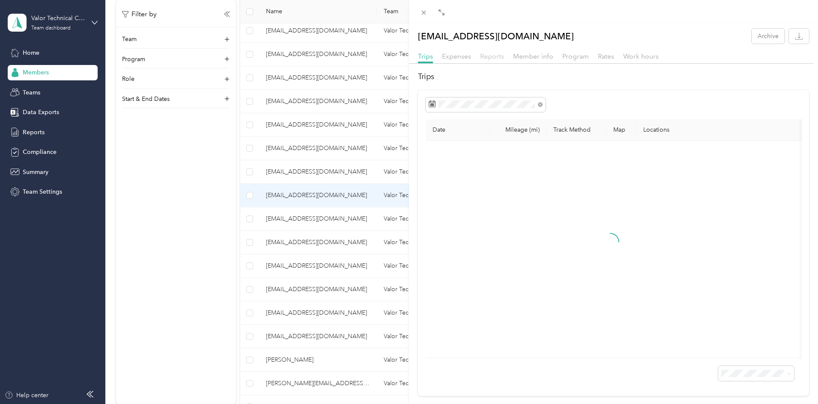
click at [496, 57] on span "Reports" at bounding box center [492, 56] width 24 height 8
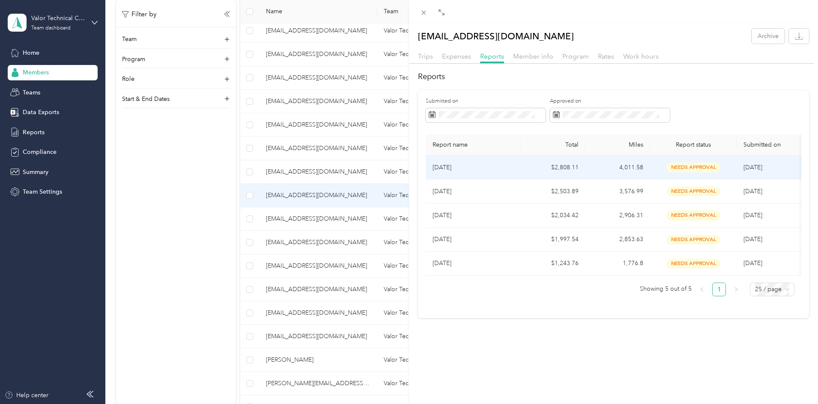
click at [506, 164] on p "[DATE]" at bounding box center [472, 167] width 81 height 9
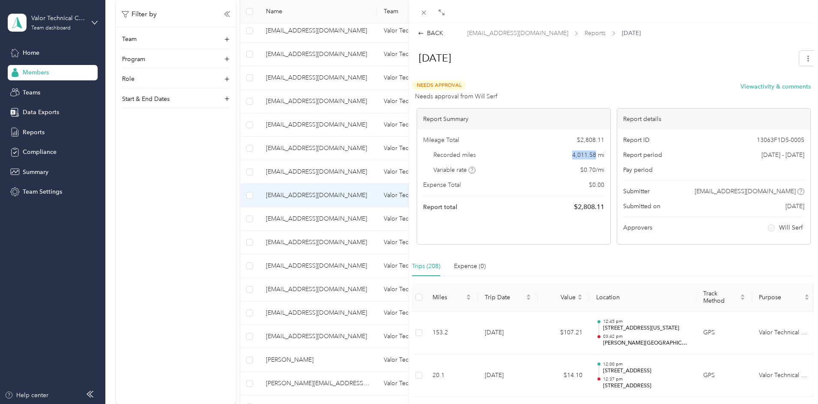
drag, startPoint x: 565, startPoint y: 156, endPoint x: 591, endPoint y: 156, distance: 26.5
click at [591, 156] on div "Recorded miles 4,011.58 mi" at bounding box center [513, 155] width 181 height 9
drag, startPoint x: 272, startPoint y: 308, endPoint x: 366, endPoint y: 244, distance: 113.7
click at [272, 308] on div "BACK [EMAIL_ADDRESS][DOMAIN_NAME] Reports [DATE] [DATE] Needs Approval Needs ap…" at bounding box center [409, 202] width 818 height 404
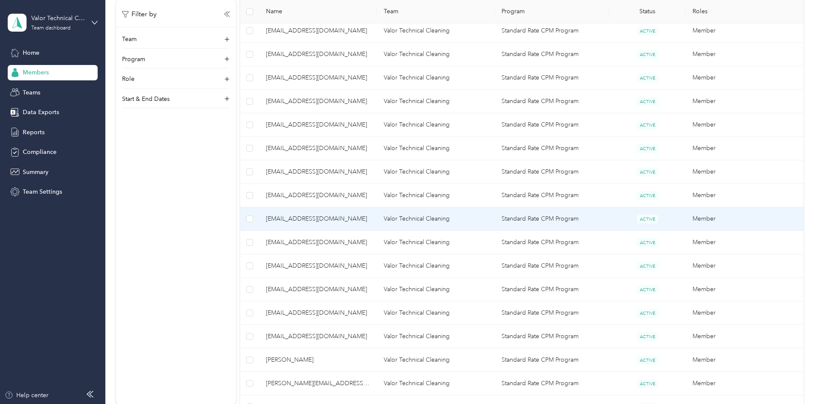
click at [370, 223] on span "[EMAIL_ADDRESS][DOMAIN_NAME]" at bounding box center [318, 218] width 104 height 9
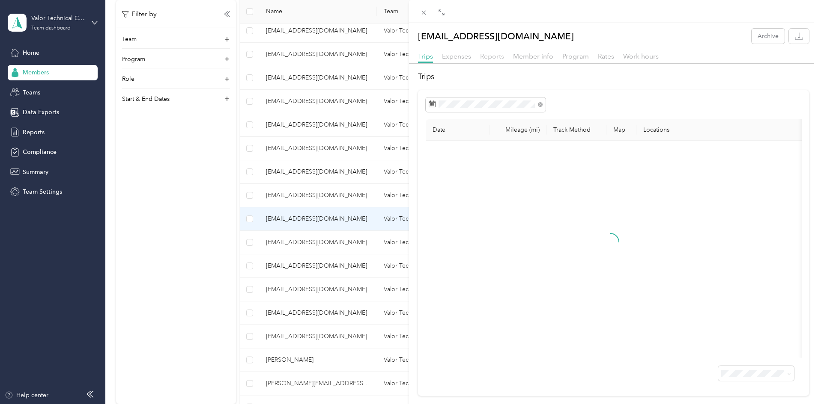
click at [488, 53] on span "Reports" at bounding box center [492, 56] width 24 height 8
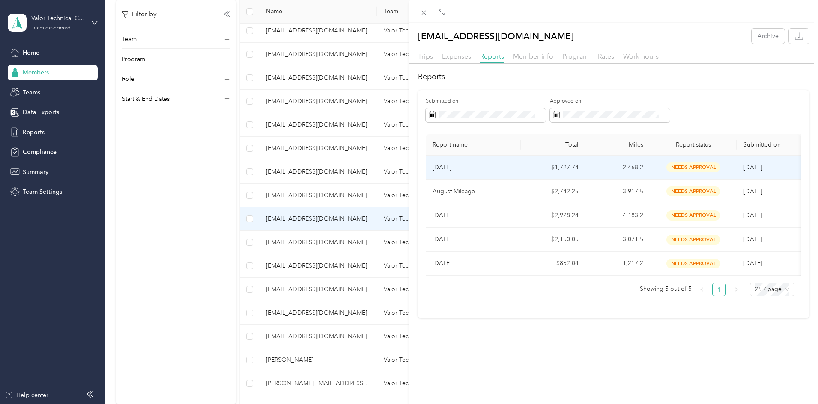
click at [494, 162] on td "[DATE]" at bounding box center [472, 168] width 95 height 24
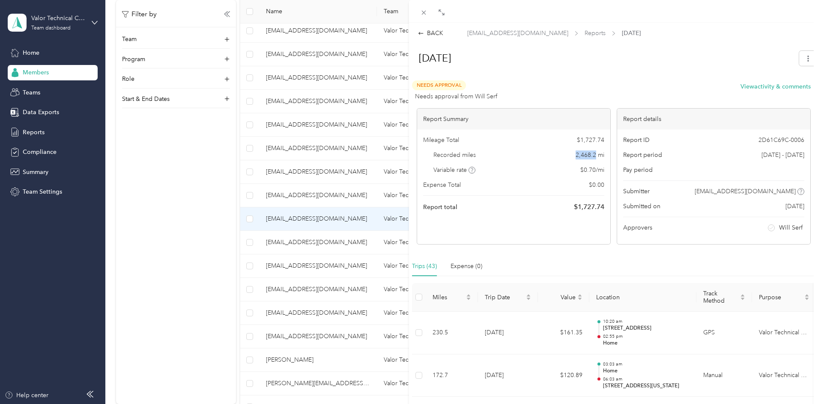
drag, startPoint x: 572, startPoint y: 155, endPoint x: 592, endPoint y: 156, distance: 19.7
click at [592, 156] on span "2,468.2 mi" at bounding box center [589, 155] width 29 height 9
click at [268, 288] on div "BACK [EMAIL_ADDRESS][DOMAIN_NAME] Reports [DATE] [DATE] Needs Approval Needs ap…" at bounding box center [409, 202] width 818 height 404
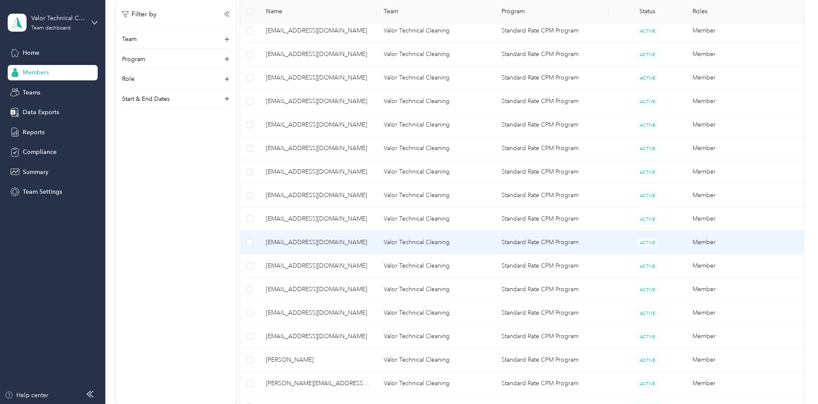
click at [370, 243] on span "[EMAIL_ADDRESS][DOMAIN_NAME]" at bounding box center [318, 242] width 104 height 9
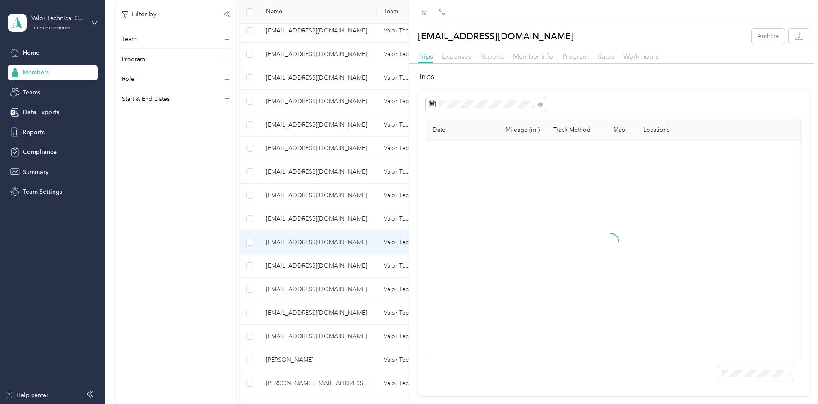
click at [495, 57] on span "Reports" at bounding box center [492, 56] width 24 height 8
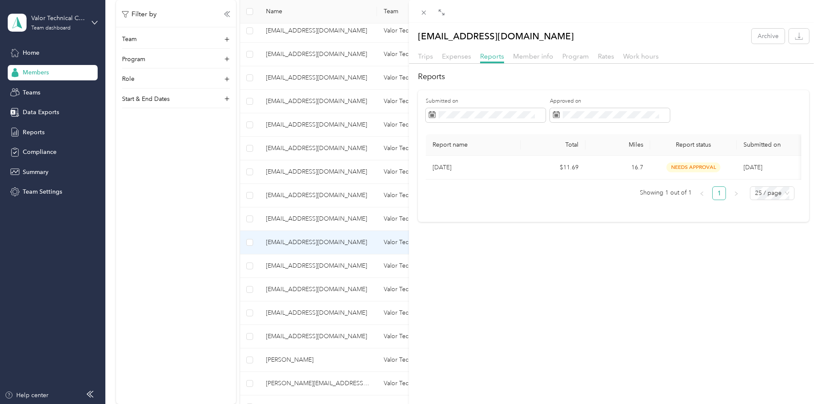
click at [235, 307] on div "[EMAIL_ADDRESS][DOMAIN_NAME] Archive Trips Expenses Reports Member info Program…" at bounding box center [409, 202] width 818 height 404
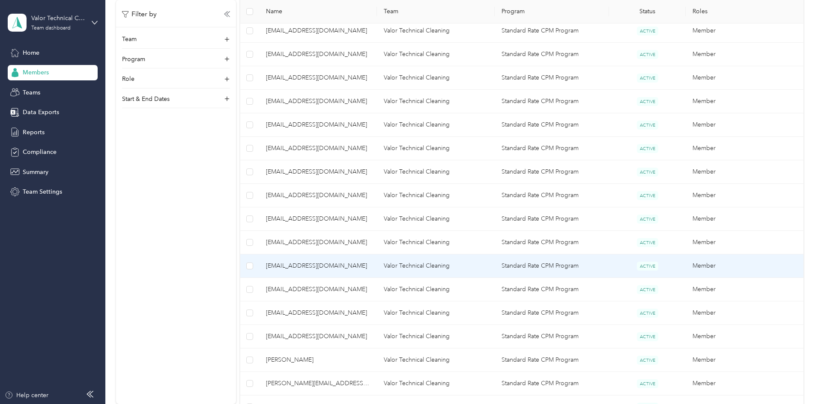
click at [364, 268] on span "[EMAIL_ADDRESS][DOMAIN_NAME]" at bounding box center [318, 266] width 104 height 9
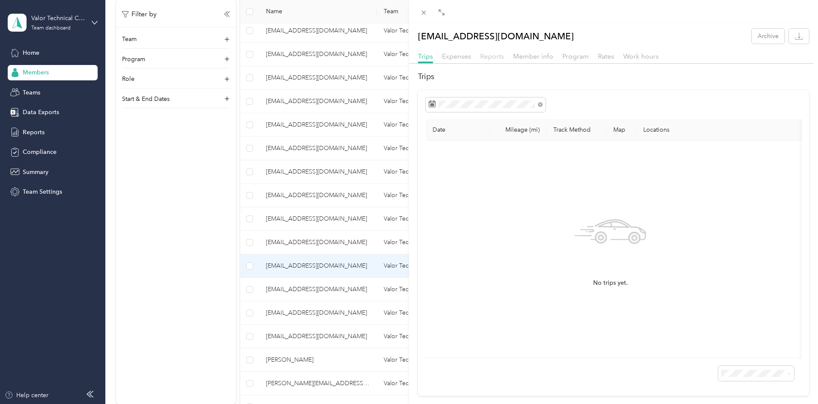
click at [488, 55] on span "Reports" at bounding box center [492, 56] width 24 height 8
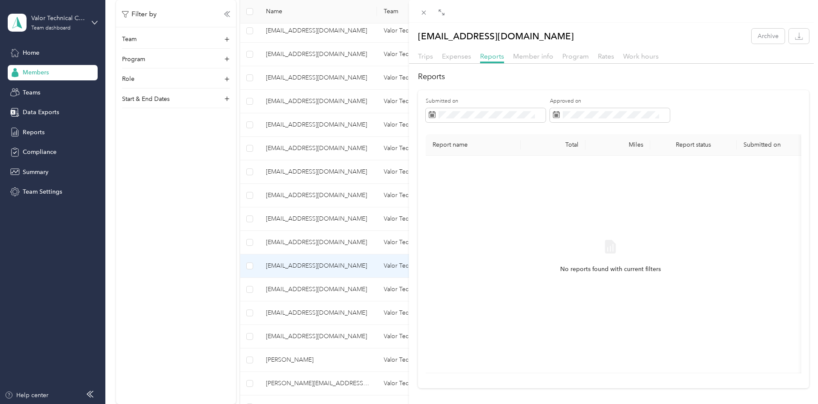
click at [263, 293] on div "[EMAIL_ADDRESS][DOMAIN_NAME] Archive Trips Expenses Reports Member info Program…" at bounding box center [409, 202] width 818 height 404
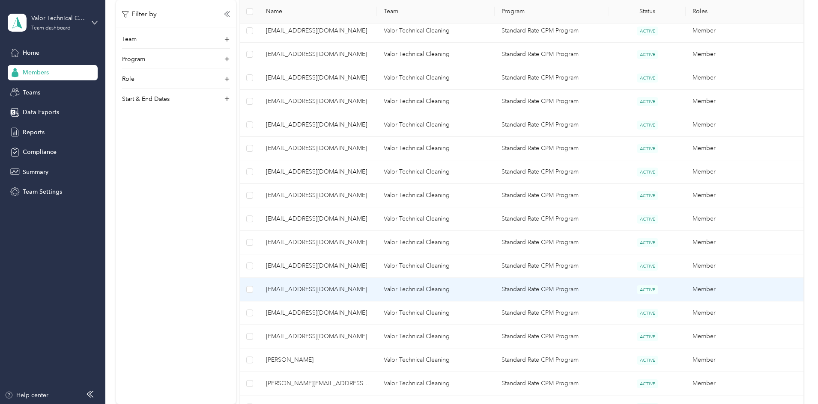
click at [377, 295] on td "[EMAIL_ADDRESS][DOMAIN_NAME]" at bounding box center [318, 290] width 118 height 24
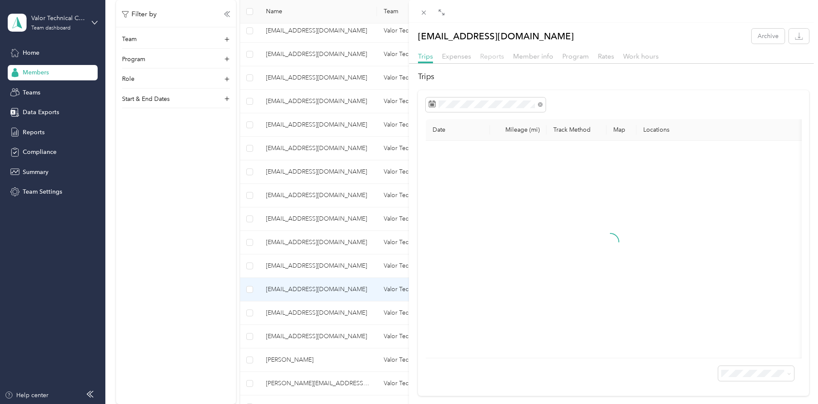
click at [492, 56] on span "Reports" at bounding box center [492, 56] width 24 height 8
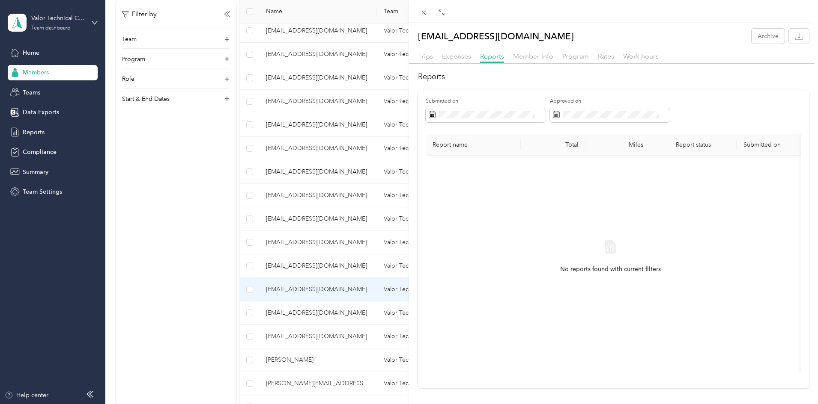
click at [275, 285] on div "[EMAIL_ADDRESS][DOMAIN_NAME] Archive Trips Expenses Reports Member info Program…" at bounding box center [409, 202] width 818 height 404
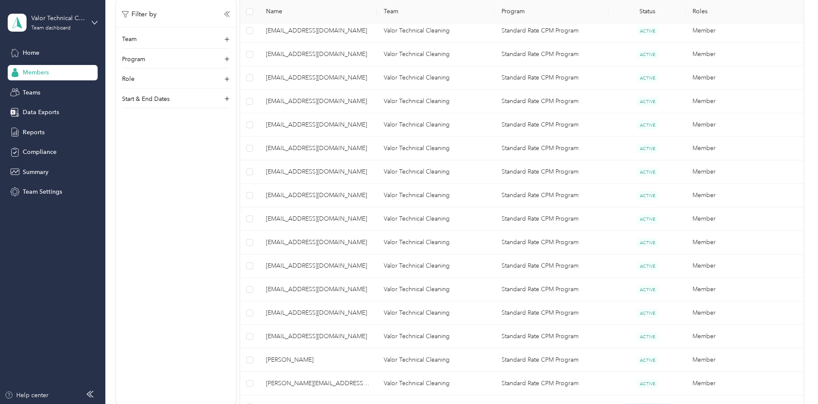
click at [362, 312] on span "[EMAIL_ADDRESS][DOMAIN_NAME]" at bounding box center [318, 313] width 104 height 9
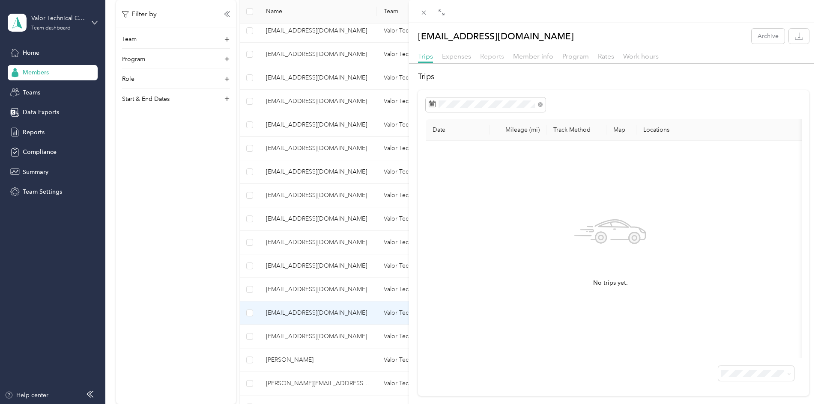
click at [487, 53] on span "Reports" at bounding box center [492, 56] width 24 height 8
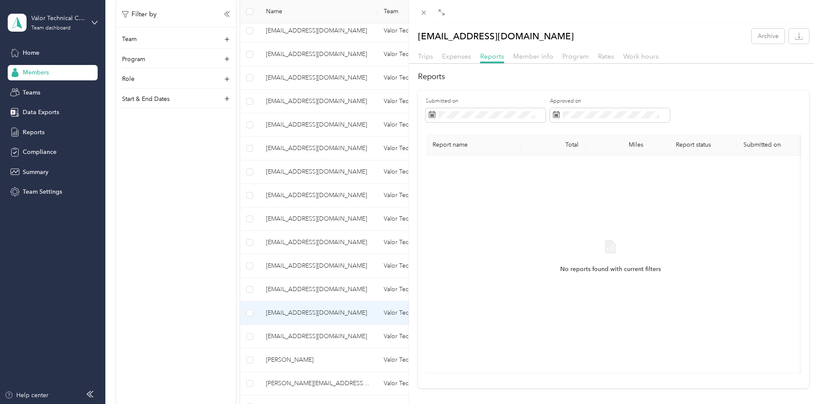
click at [259, 312] on div "[EMAIL_ADDRESS][DOMAIN_NAME] Archive Trips Expenses Reports Member info Program…" at bounding box center [409, 202] width 818 height 404
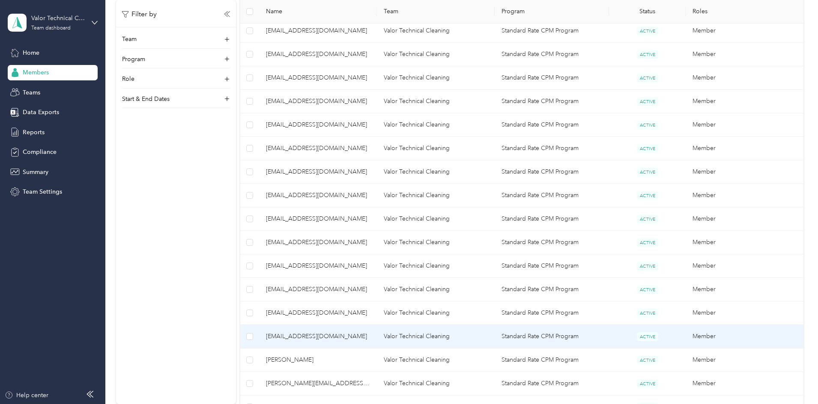
click at [366, 334] on span "[EMAIL_ADDRESS][DOMAIN_NAME]" at bounding box center [318, 336] width 104 height 9
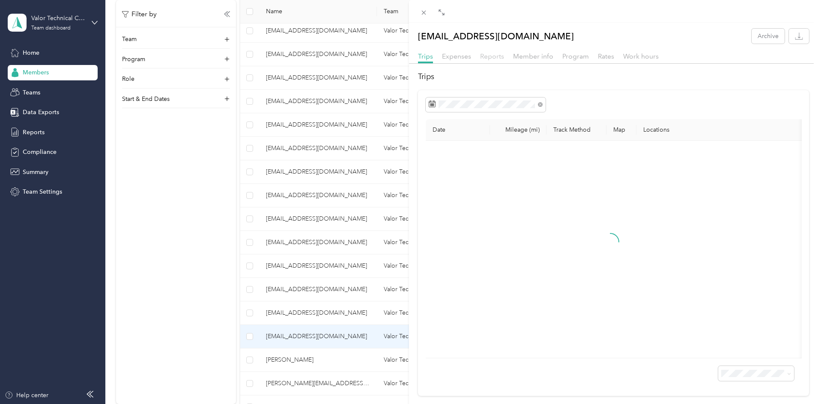
click at [489, 53] on span "Reports" at bounding box center [492, 56] width 24 height 8
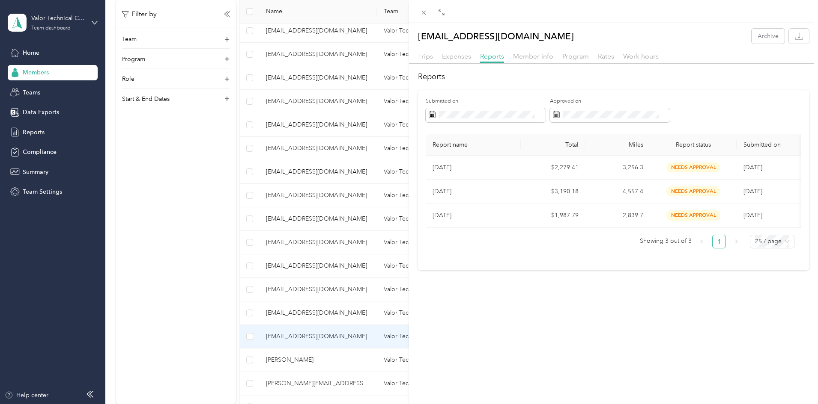
click at [217, 239] on div "[EMAIL_ADDRESS][DOMAIN_NAME] Archive Trips Expenses Reports Member info Program…" at bounding box center [409, 202] width 818 height 404
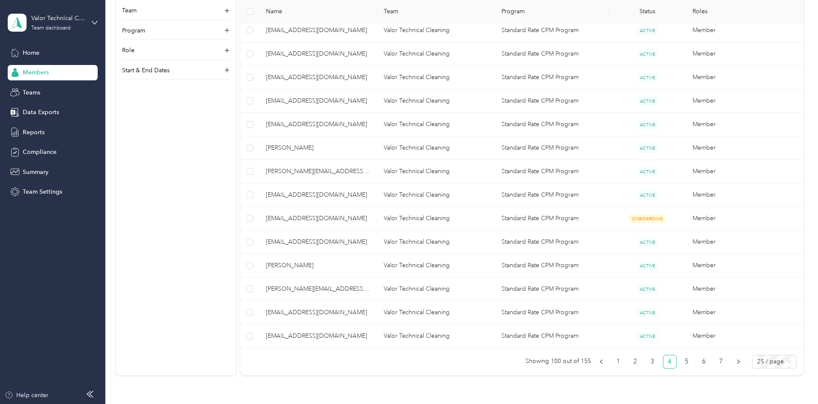
scroll to position [471, 0]
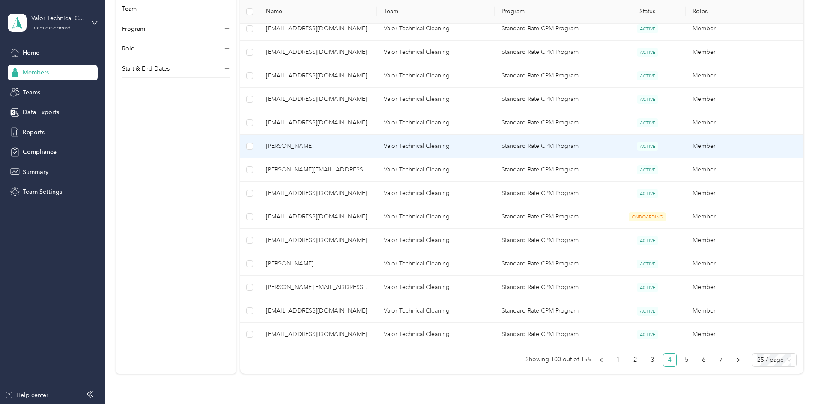
click at [366, 142] on span "[PERSON_NAME]" at bounding box center [318, 146] width 104 height 9
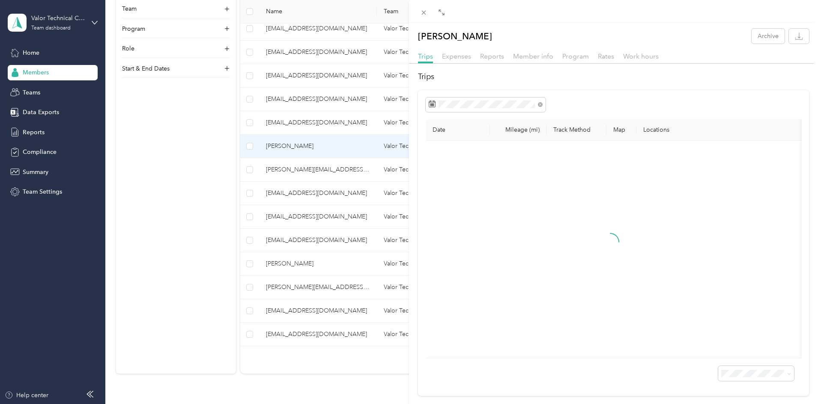
click at [493, 60] on div "Reports" at bounding box center [492, 56] width 24 height 11
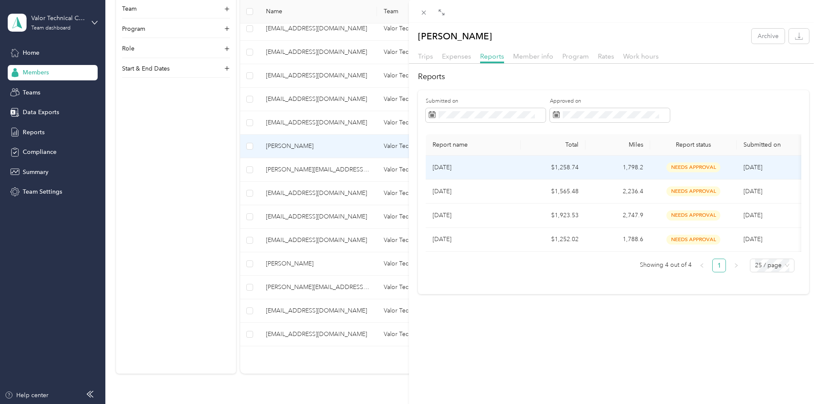
click at [501, 162] on td "[DATE]" at bounding box center [472, 168] width 95 height 24
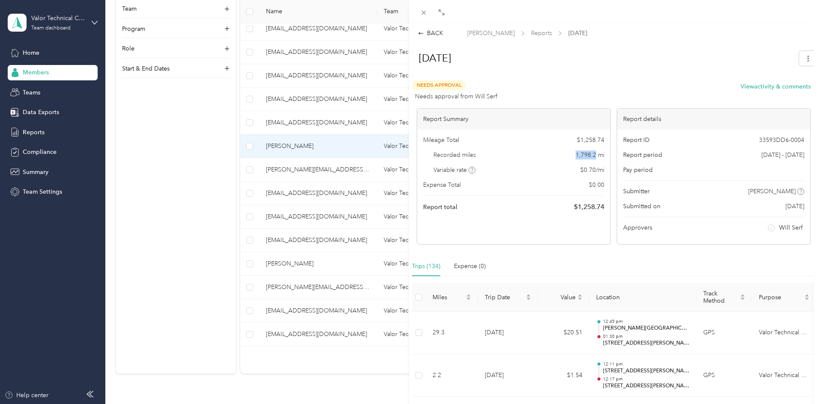
drag, startPoint x: 571, startPoint y: 152, endPoint x: 592, endPoint y: 154, distance: 20.3
click at [592, 154] on div "Recorded miles 1,798.2 mi" at bounding box center [513, 155] width 181 height 9
drag, startPoint x: 265, startPoint y: 232, endPoint x: 349, endPoint y: 190, distance: 94.4
click at [265, 232] on div "BACK [PERSON_NAME] Reports [DATE] [DATE] Needs Approval Needs approval from Wil…" at bounding box center [409, 202] width 818 height 404
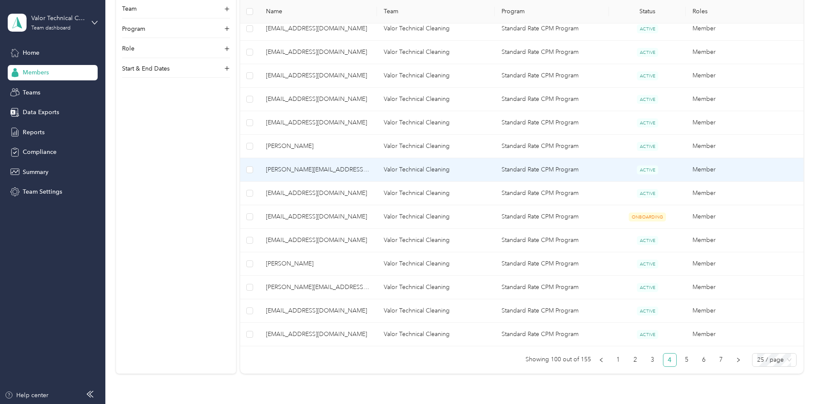
click at [360, 170] on span "[PERSON_NAME][EMAIL_ADDRESS][DOMAIN_NAME]" at bounding box center [318, 169] width 104 height 9
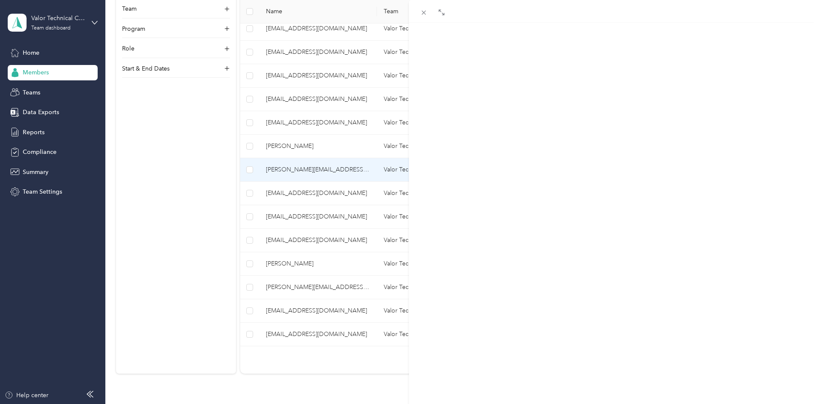
click at [486, 59] on span "Reports" at bounding box center [492, 56] width 24 height 8
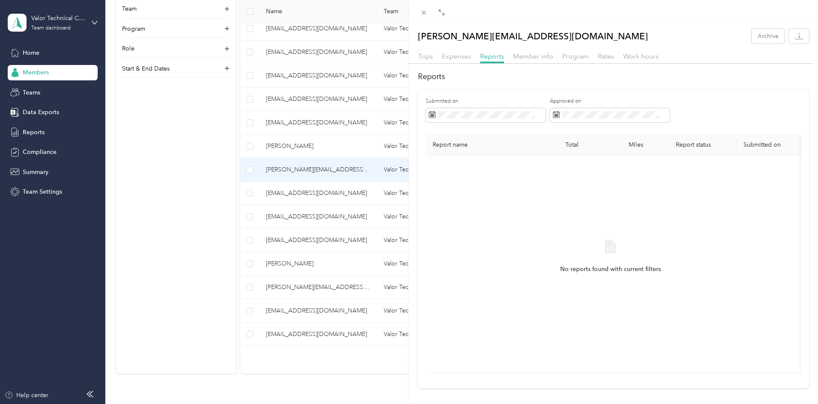
click at [314, 195] on div "[PERSON_NAME][EMAIL_ADDRESS][DOMAIN_NAME] Archive Trips Expenses Reports Member…" at bounding box center [409, 202] width 818 height 404
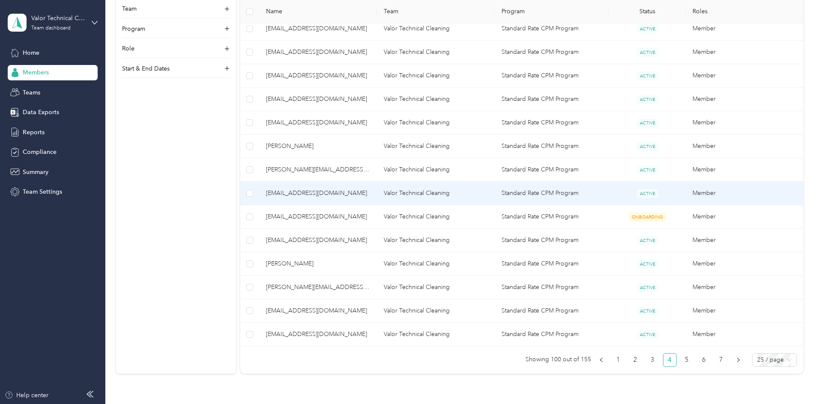
click at [370, 192] on span "[EMAIL_ADDRESS][DOMAIN_NAME]" at bounding box center [318, 193] width 104 height 9
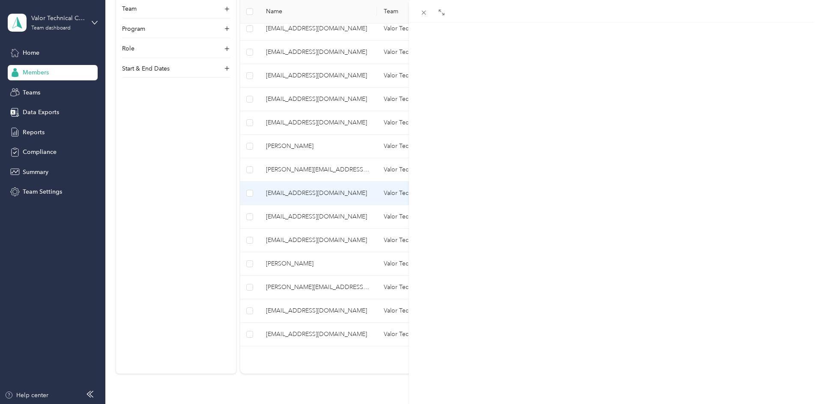
click at [489, 59] on span "Reports" at bounding box center [492, 56] width 24 height 8
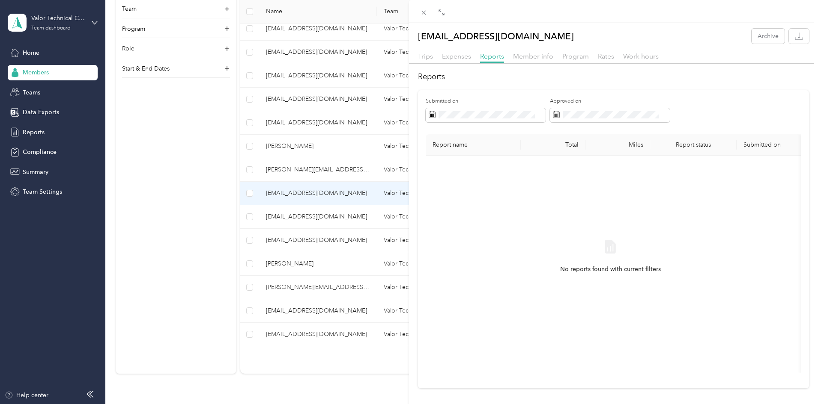
click at [258, 229] on div "[EMAIL_ADDRESS][DOMAIN_NAME] Archive Trips Expenses Reports Member info Program…" at bounding box center [409, 202] width 818 height 404
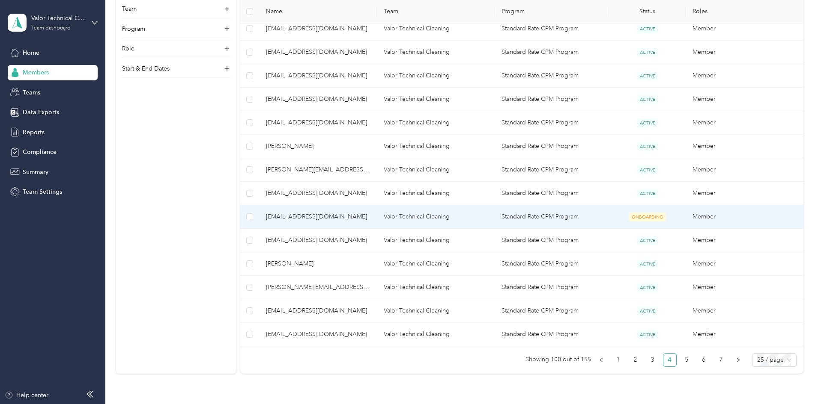
click at [370, 218] on span "[EMAIL_ADDRESS][DOMAIN_NAME]" at bounding box center [318, 216] width 104 height 9
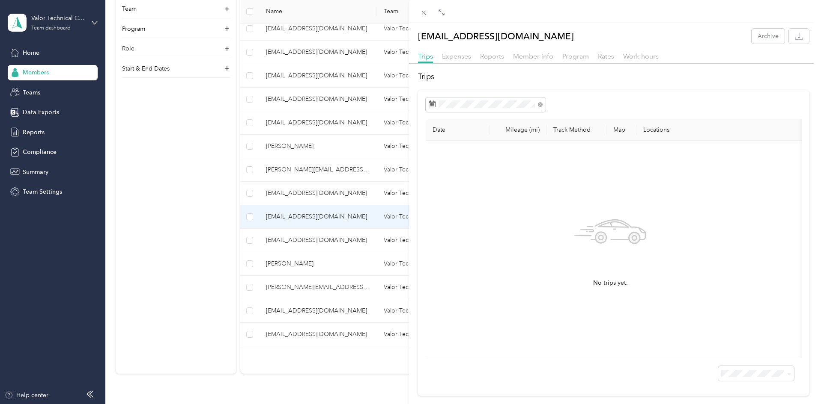
click at [496, 51] on div "[EMAIL_ADDRESS][DOMAIN_NAME] Archive Trips Expenses Reports Member info Program…" at bounding box center [613, 213] width 409 height 368
click at [495, 56] on span "Reports" at bounding box center [492, 56] width 24 height 8
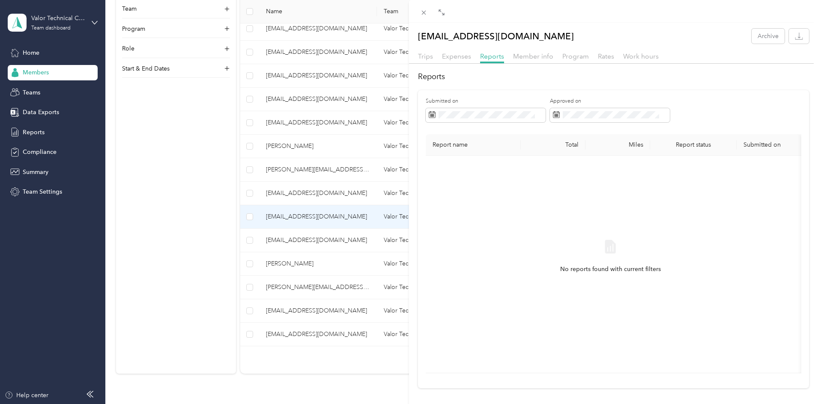
click at [266, 194] on div "[EMAIL_ADDRESS][DOMAIN_NAME] Archive Trips Expenses Reports Member info Program…" at bounding box center [409, 202] width 818 height 404
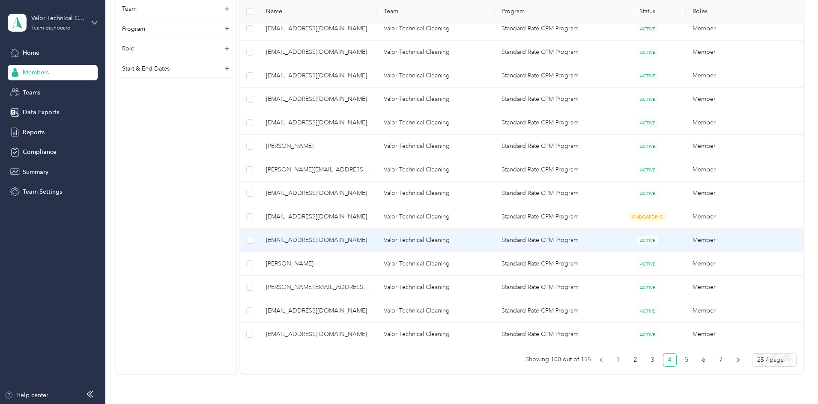
click at [343, 243] on span "[EMAIL_ADDRESS][DOMAIN_NAME]" at bounding box center [318, 240] width 104 height 9
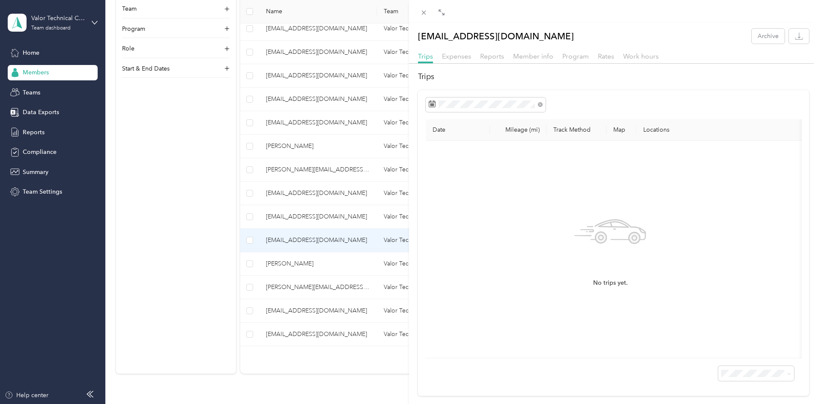
click at [498, 61] on div "Reports" at bounding box center [492, 56] width 24 height 11
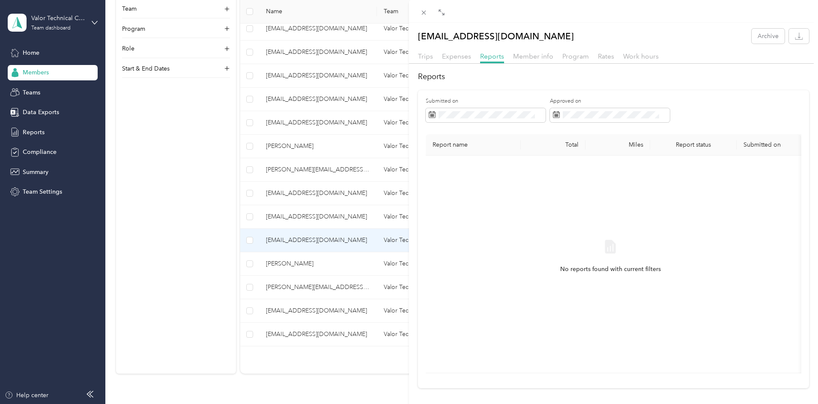
click at [272, 269] on div "[EMAIL_ADDRESS][DOMAIN_NAME] Archive Trips Expenses Reports Member info Program…" at bounding box center [409, 202] width 818 height 404
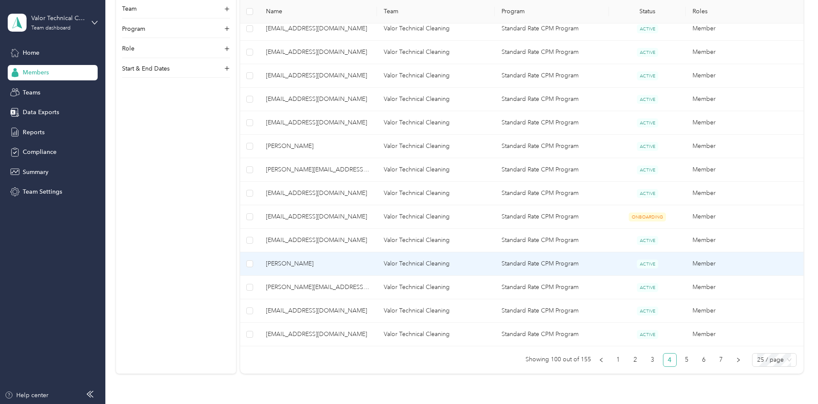
click at [354, 264] on span "[PERSON_NAME]" at bounding box center [318, 263] width 104 height 9
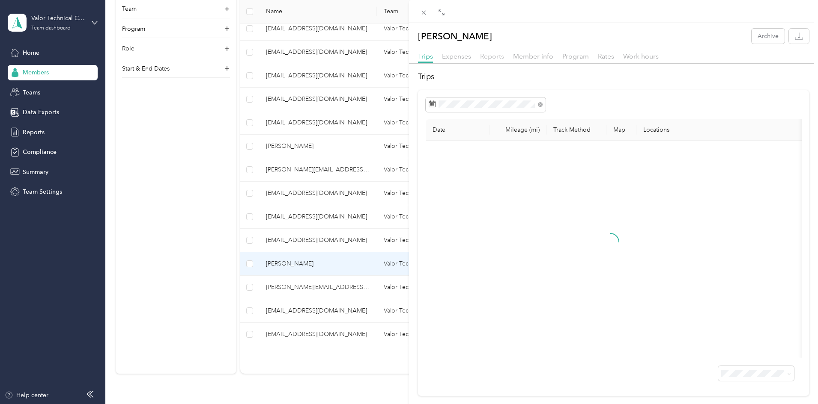
click at [501, 56] on span "Reports" at bounding box center [492, 56] width 24 height 8
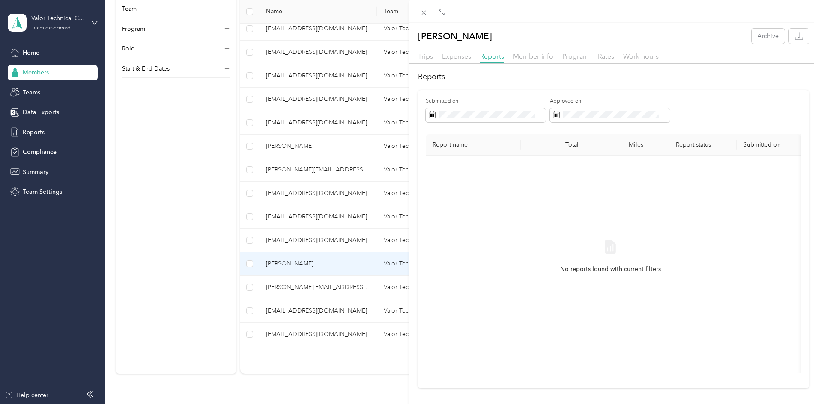
click at [268, 306] on div "[PERSON_NAME] Archive Trips Expenses Reports Member info Program Rates Work hou…" at bounding box center [409, 202] width 818 height 404
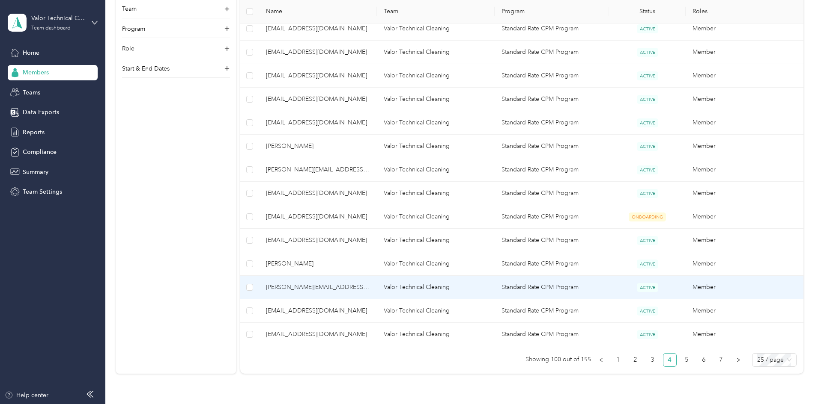
click at [361, 285] on span "[PERSON_NAME][EMAIL_ADDRESS][DOMAIN_NAME]" at bounding box center [318, 287] width 104 height 9
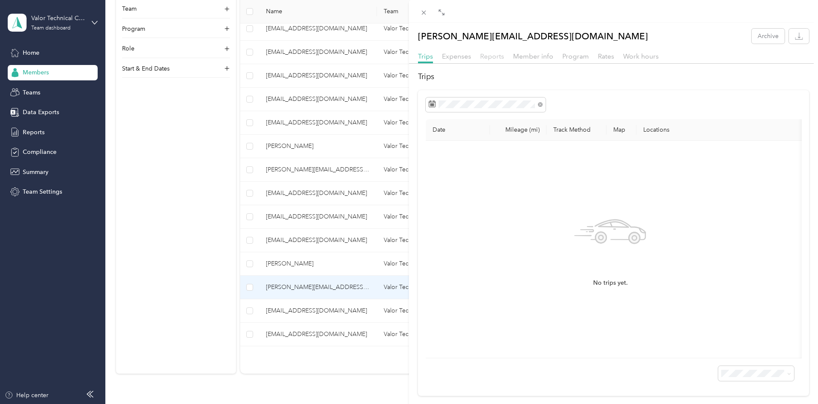
click at [497, 59] on span "Reports" at bounding box center [492, 56] width 24 height 8
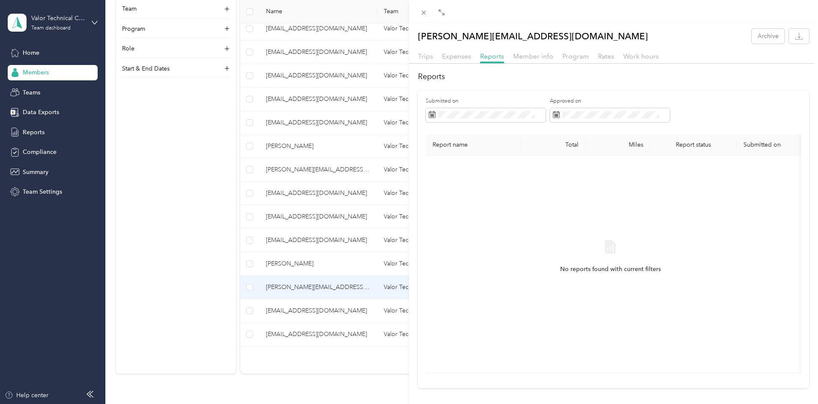
click at [253, 274] on div "[PERSON_NAME][EMAIL_ADDRESS][DOMAIN_NAME] Archive Trips Expenses Reports Member…" at bounding box center [409, 202] width 818 height 404
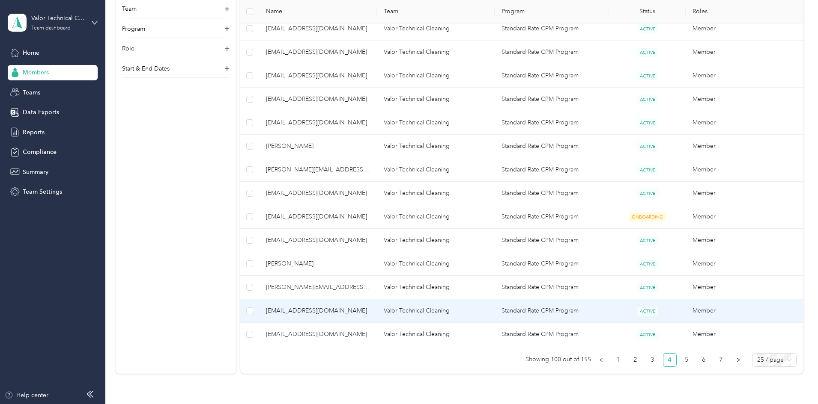
click at [343, 312] on span "[EMAIL_ADDRESS][DOMAIN_NAME]" at bounding box center [318, 310] width 104 height 9
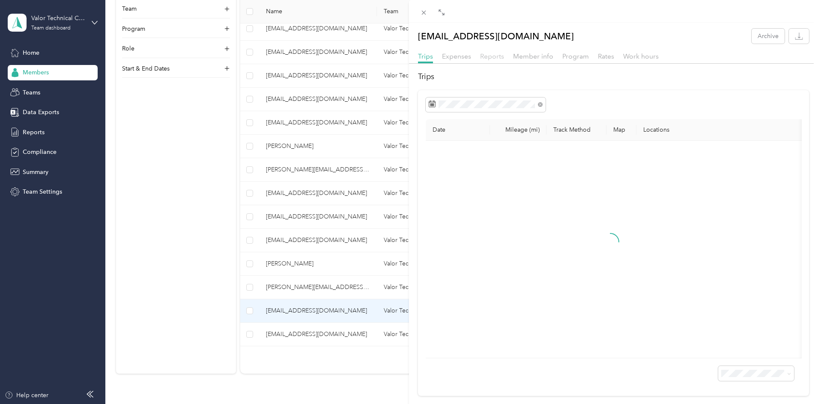
click at [495, 54] on span "Reports" at bounding box center [492, 56] width 24 height 8
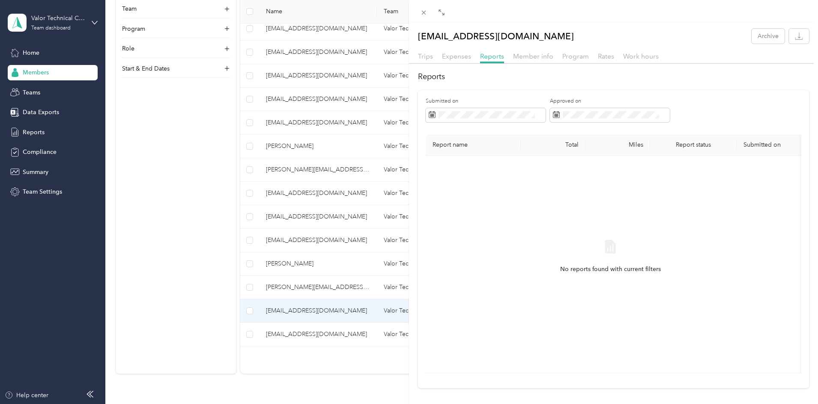
click at [255, 300] on div "[EMAIL_ADDRESS][DOMAIN_NAME] Archive Trips Expenses Reports Member info Program…" at bounding box center [409, 202] width 818 height 404
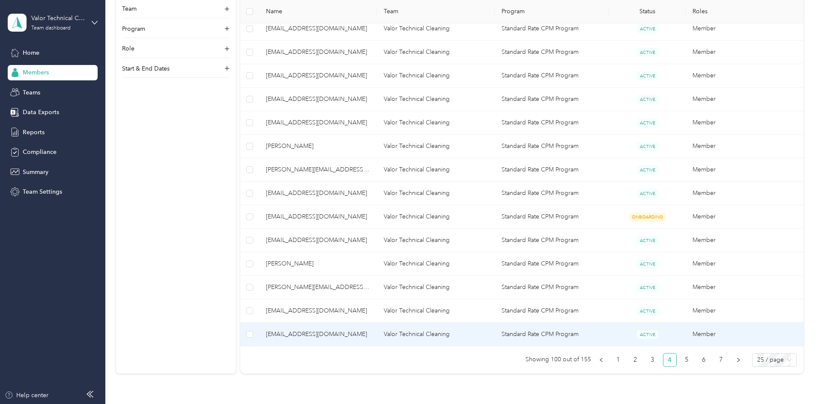
click at [351, 339] on span "[EMAIL_ADDRESS][DOMAIN_NAME]" at bounding box center [318, 334] width 104 height 9
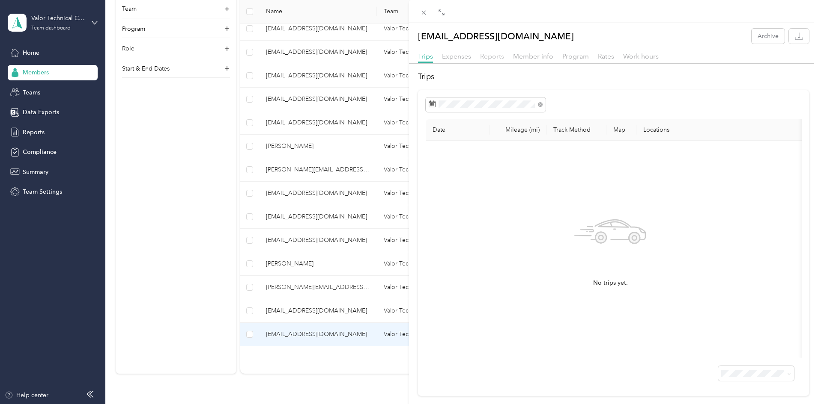
click at [494, 55] on span "Reports" at bounding box center [492, 56] width 24 height 8
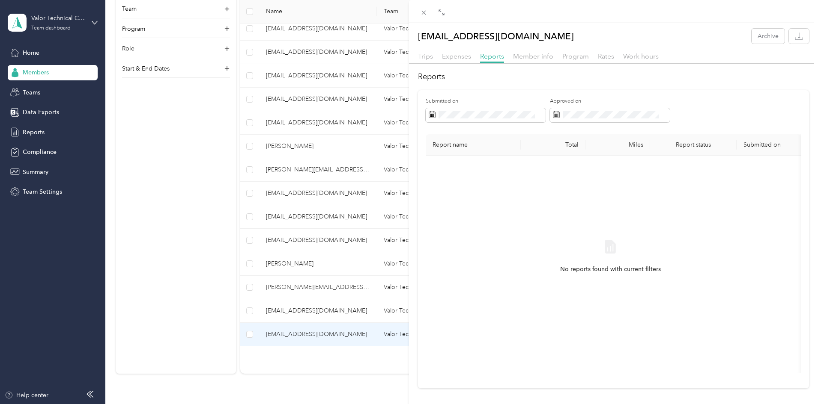
click at [172, 295] on div "[EMAIL_ADDRESS][DOMAIN_NAME] Archive Trips Expenses Reports Member info Program…" at bounding box center [409, 202] width 818 height 404
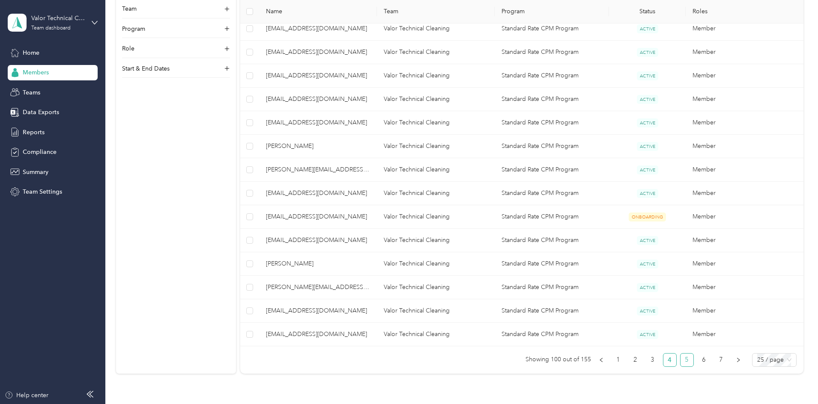
click at [680, 359] on link "5" at bounding box center [686, 360] width 13 height 13
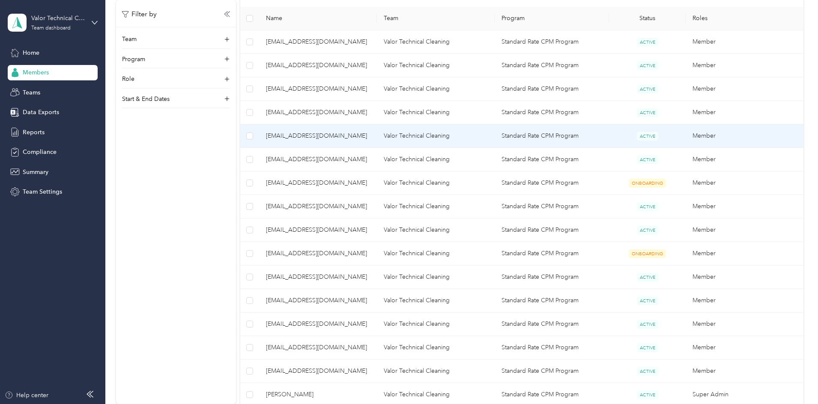
scroll to position [171, 0]
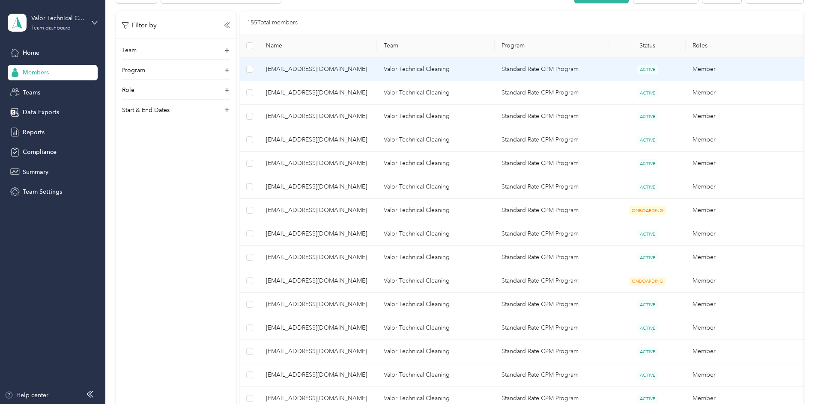
click at [347, 67] on span "[EMAIL_ADDRESS][DOMAIN_NAME]" at bounding box center [318, 69] width 104 height 9
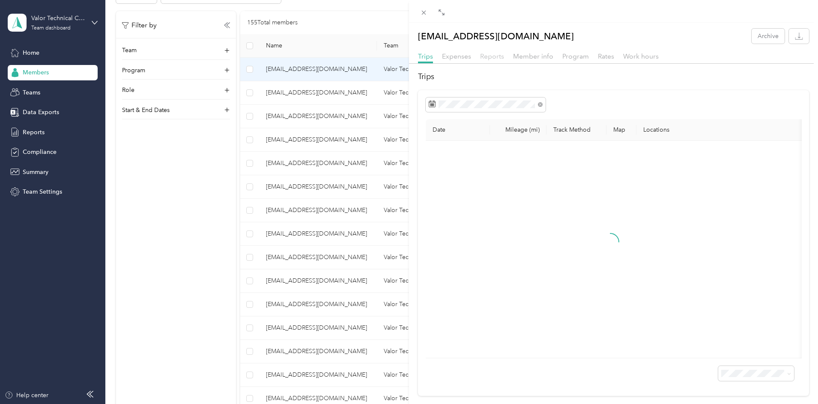
click at [504, 55] on div "Trips Expenses Reports Member info Program Rates Work hours" at bounding box center [613, 57] width 409 height 12
click at [496, 60] on span "Reports" at bounding box center [492, 56] width 24 height 8
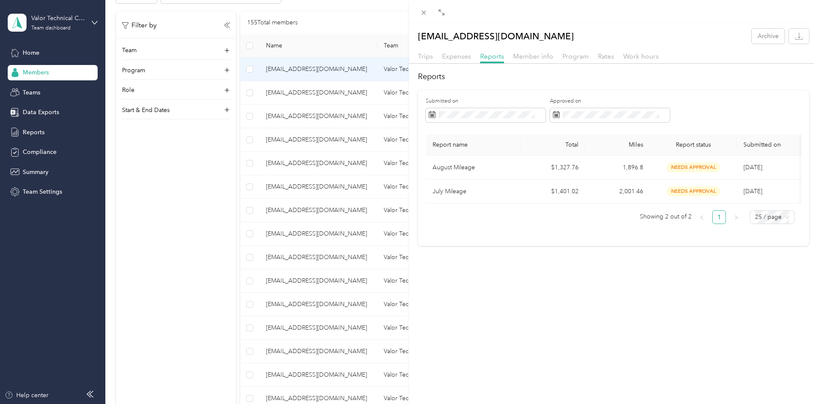
click at [353, 101] on div "[EMAIL_ADDRESS][DOMAIN_NAME] Archive Trips Expenses Reports Member info Program…" at bounding box center [409, 202] width 818 height 404
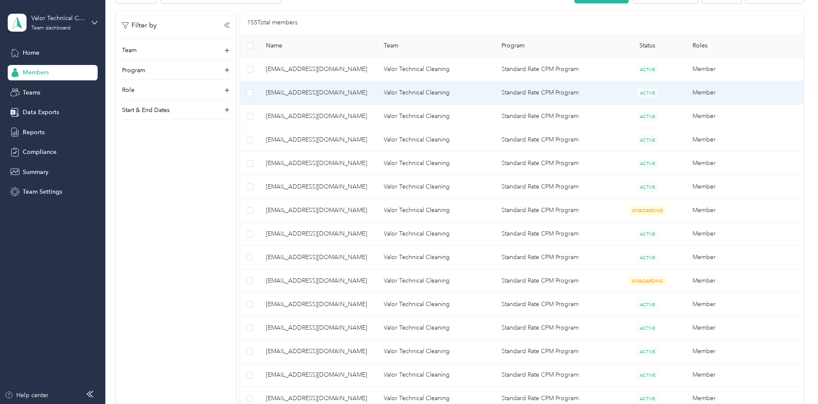
click at [350, 89] on span "[EMAIL_ADDRESS][DOMAIN_NAME]" at bounding box center [318, 92] width 104 height 9
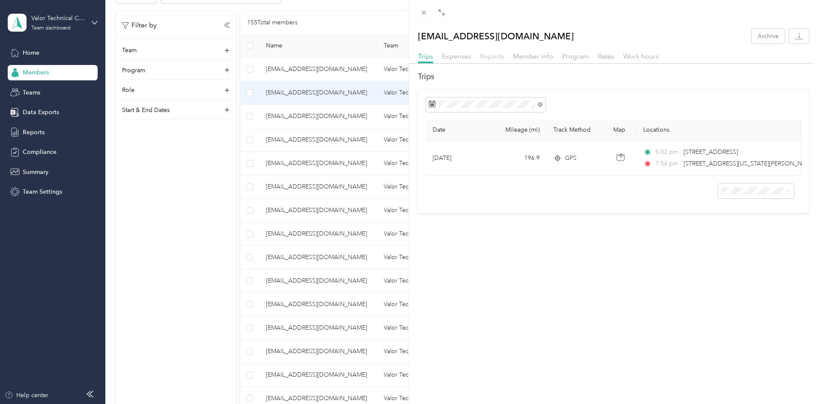
click at [488, 59] on span "Reports" at bounding box center [492, 56] width 24 height 8
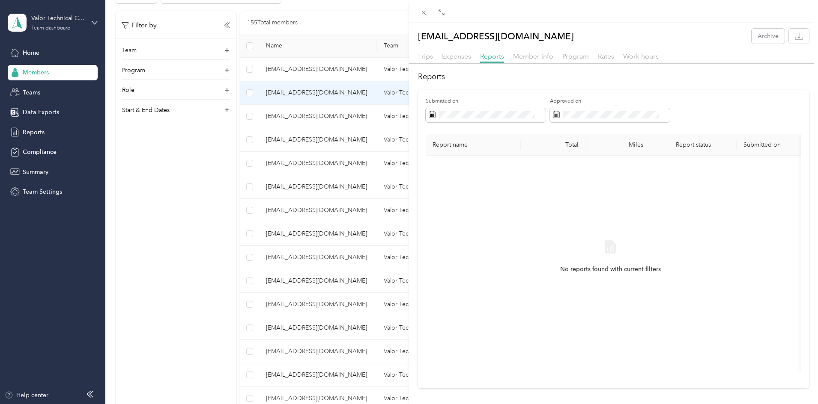
click at [375, 117] on div "[EMAIL_ADDRESS][DOMAIN_NAME] Archive Trips Expenses Reports Member info Program…" at bounding box center [409, 202] width 818 height 404
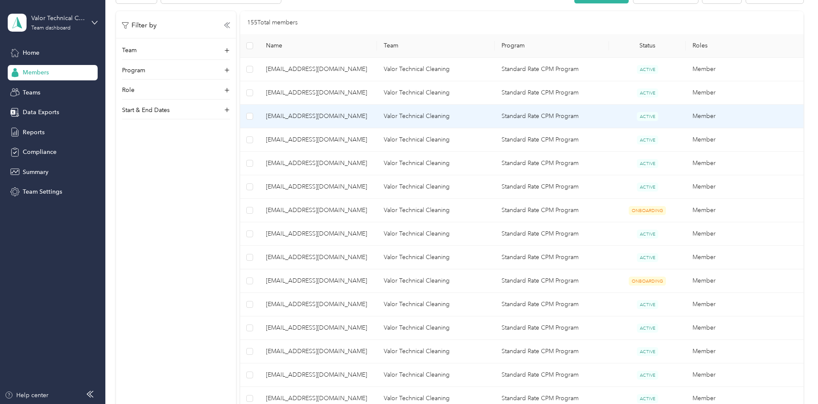
click at [355, 121] on span "[EMAIL_ADDRESS][DOMAIN_NAME]" at bounding box center [318, 116] width 104 height 9
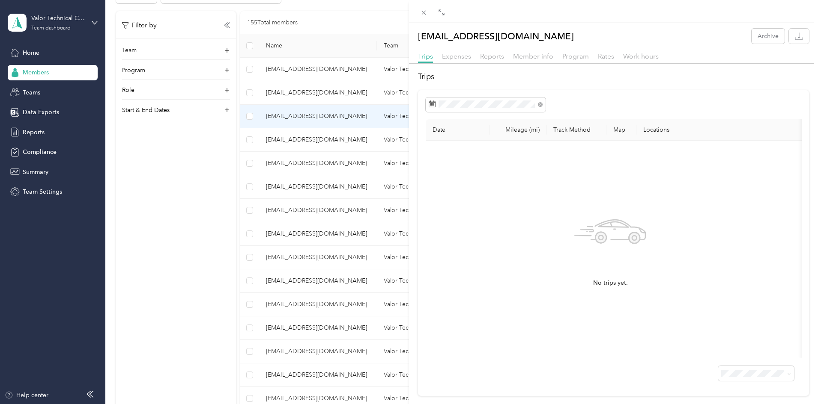
click at [477, 55] on div "Trips Expenses Reports Member info Program Rates Work hours" at bounding box center [613, 57] width 409 height 12
click at [484, 55] on span "Reports" at bounding box center [492, 56] width 24 height 8
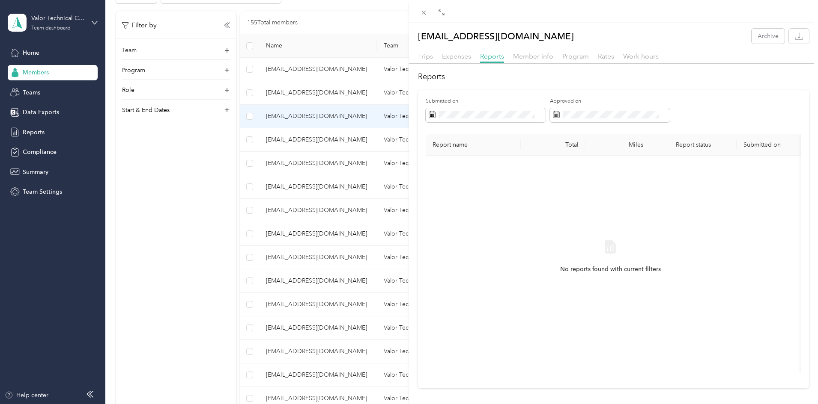
click at [247, 205] on div "[EMAIL_ADDRESS][DOMAIN_NAME] Archive Trips Expenses Reports Member info Program…" at bounding box center [409, 202] width 818 height 404
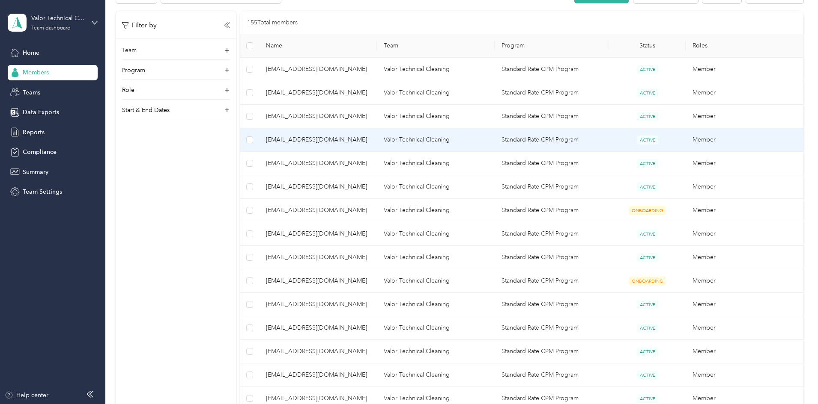
click at [362, 140] on span "[EMAIL_ADDRESS][DOMAIN_NAME]" at bounding box center [318, 139] width 104 height 9
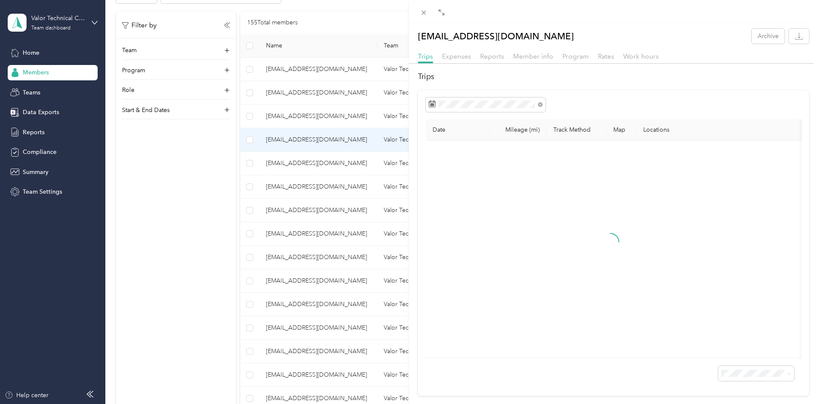
click at [492, 60] on div "Reports" at bounding box center [492, 56] width 24 height 11
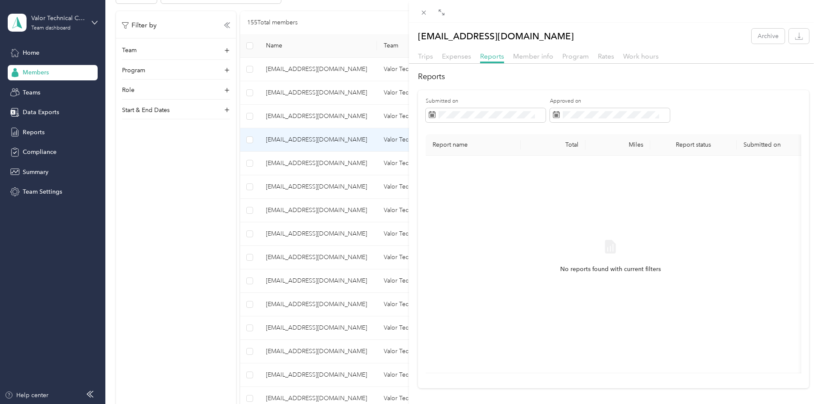
click at [363, 175] on div "[EMAIL_ADDRESS][DOMAIN_NAME] Archive Trips Expenses Reports Member info Program…" at bounding box center [409, 202] width 818 height 404
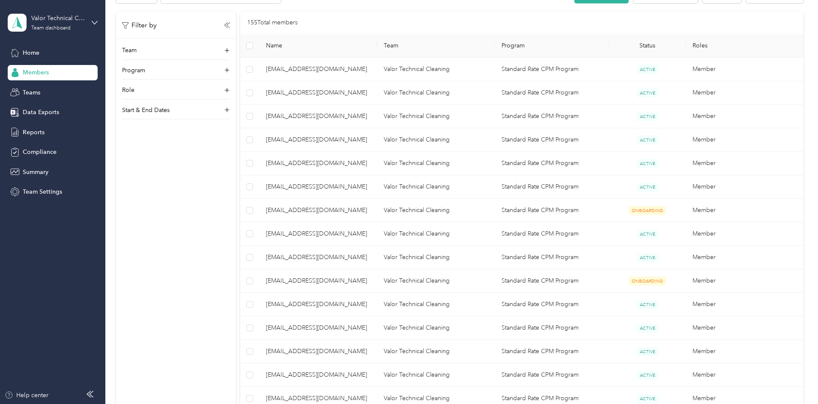
click at [351, 159] on span "[EMAIL_ADDRESS][DOMAIN_NAME]" at bounding box center [318, 163] width 104 height 9
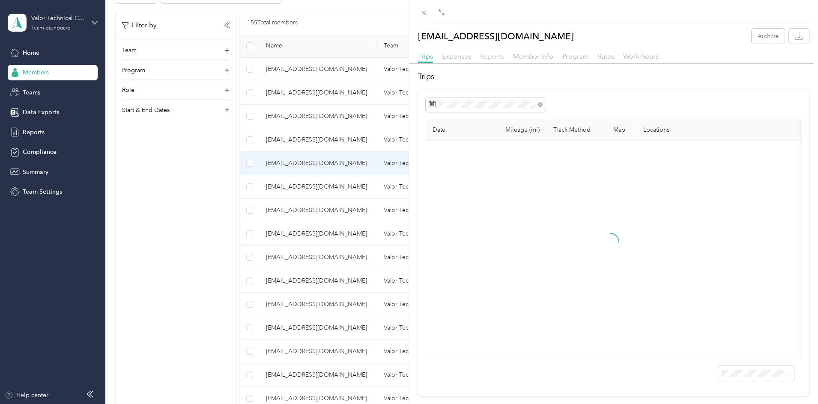
click at [489, 53] on span "Reports" at bounding box center [492, 56] width 24 height 8
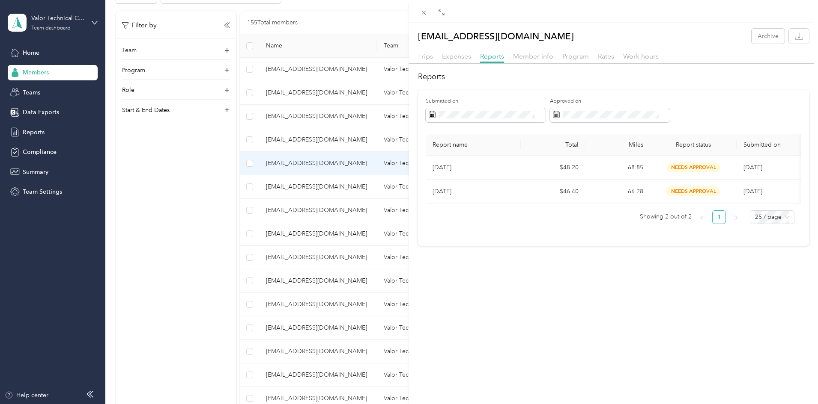
click at [342, 190] on div "[EMAIL_ADDRESS][DOMAIN_NAME] Archive Trips Expenses Reports Member info Program…" at bounding box center [409, 202] width 818 height 404
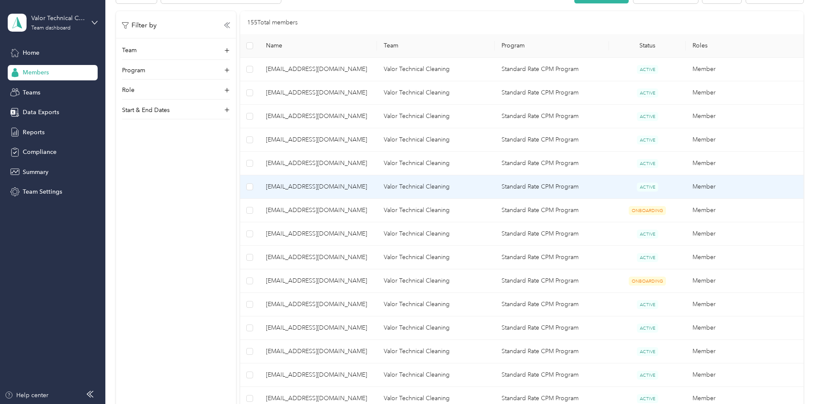
click at [345, 187] on span "[EMAIL_ADDRESS][DOMAIN_NAME]" at bounding box center [318, 186] width 104 height 9
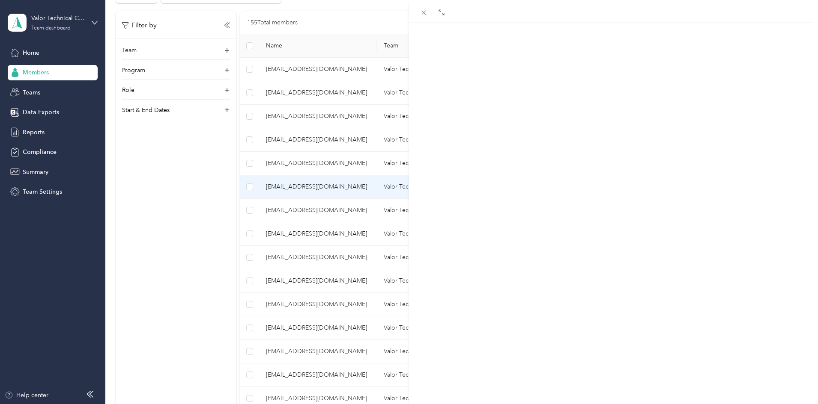
click at [339, 182] on div "[EMAIL_ADDRESS][DOMAIN_NAME] Archive Trips Expenses Reports Member info Program…" at bounding box center [409, 202] width 818 height 404
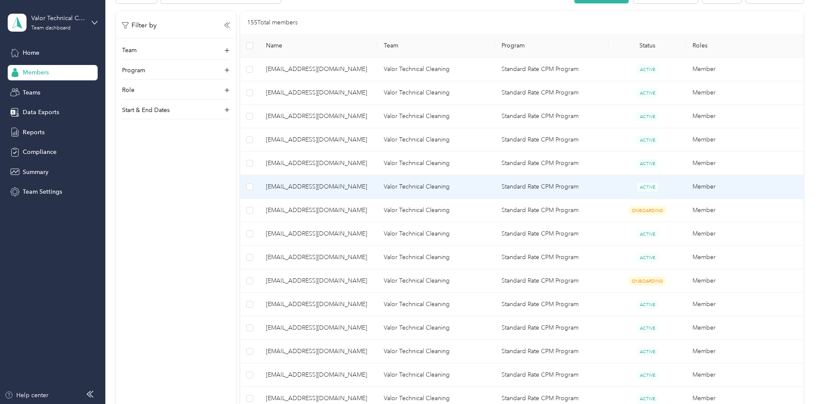
click at [335, 187] on span "[EMAIL_ADDRESS][DOMAIN_NAME]" at bounding box center [318, 186] width 104 height 9
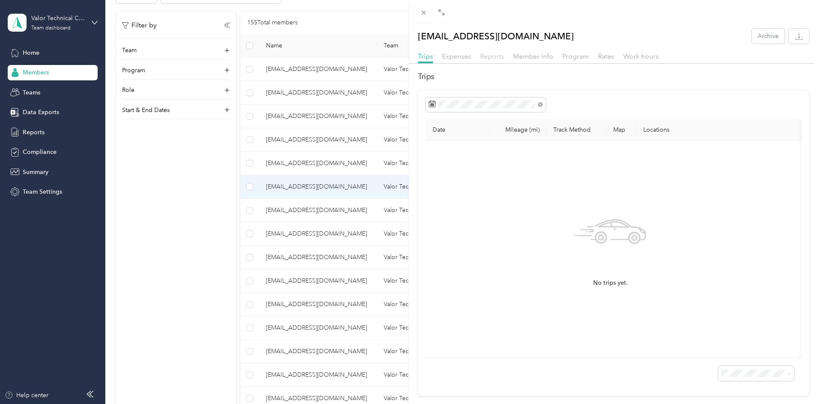
click at [488, 54] on span "Reports" at bounding box center [492, 56] width 24 height 8
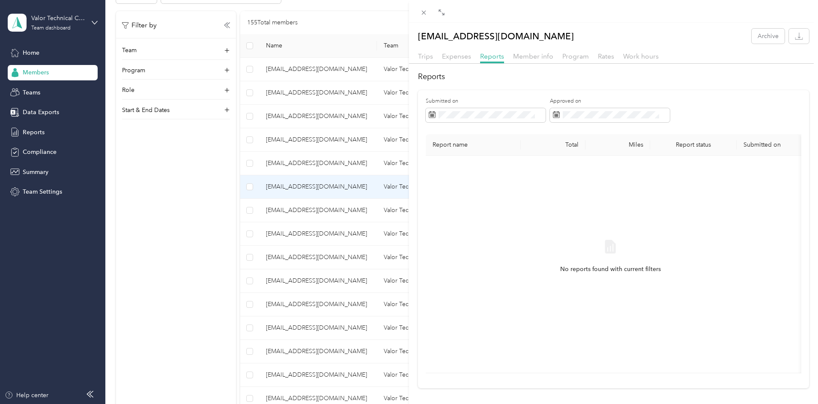
click at [250, 241] on div "[EMAIL_ADDRESS][DOMAIN_NAME] Archive Trips Expenses Reports Member info Program…" at bounding box center [409, 202] width 818 height 404
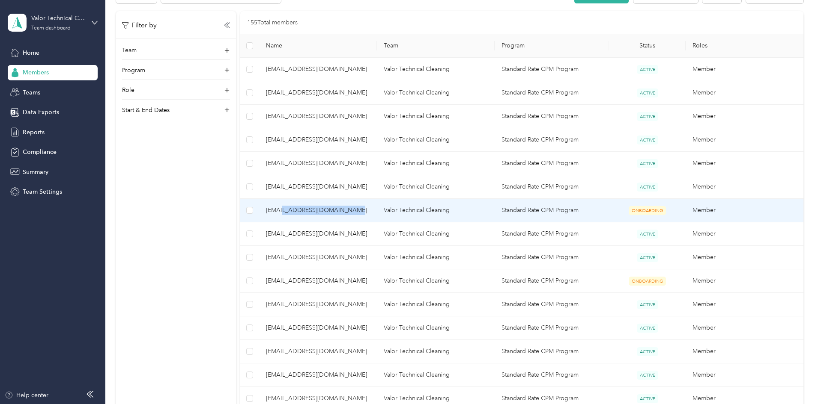
click at [365, 212] on span "[EMAIL_ADDRESS][DOMAIN_NAME]" at bounding box center [318, 210] width 104 height 9
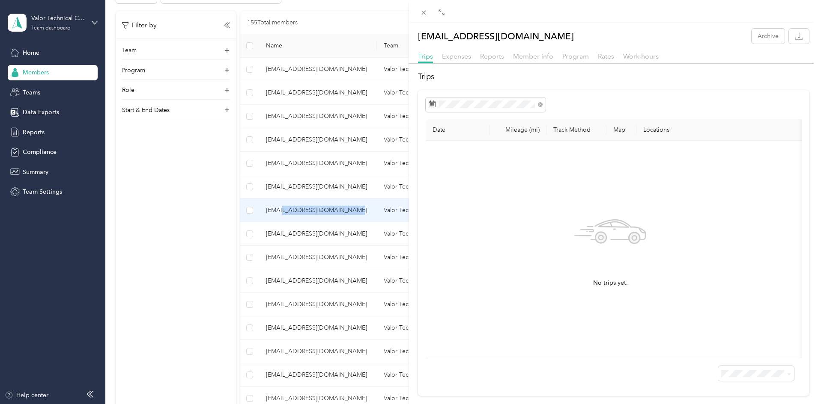
click at [499, 61] on div "Reports" at bounding box center [492, 56] width 24 height 11
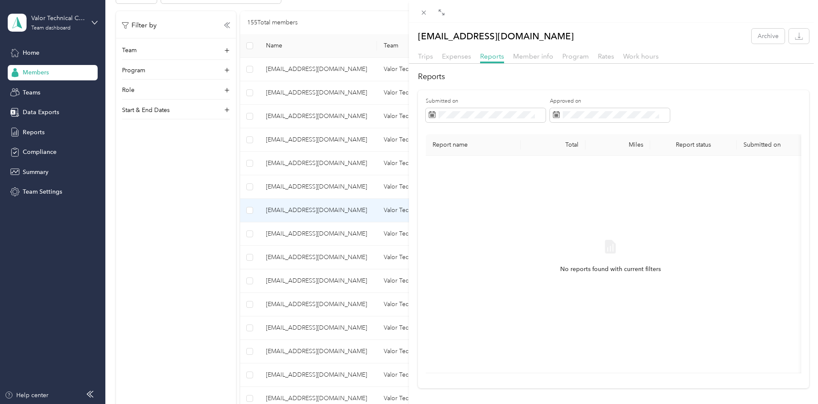
click at [287, 257] on div "[EMAIL_ADDRESS][DOMAIN_NAME] Archive Trips Expenses Reports Member info Program…" at bounding box center [409, 202] width 818 height 404
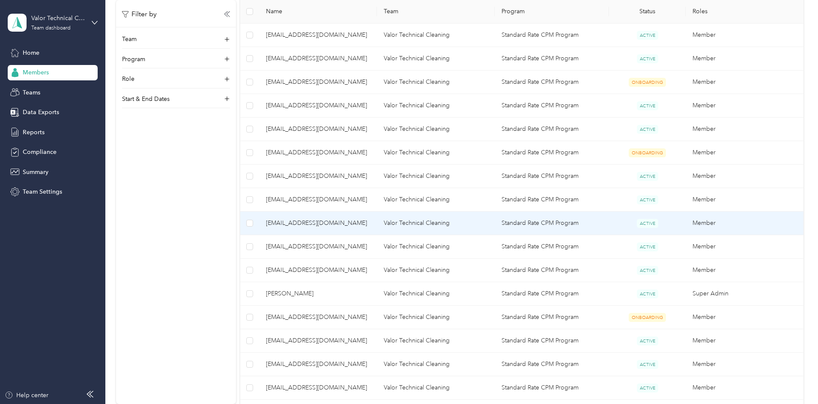
scroll to position [342, 0]
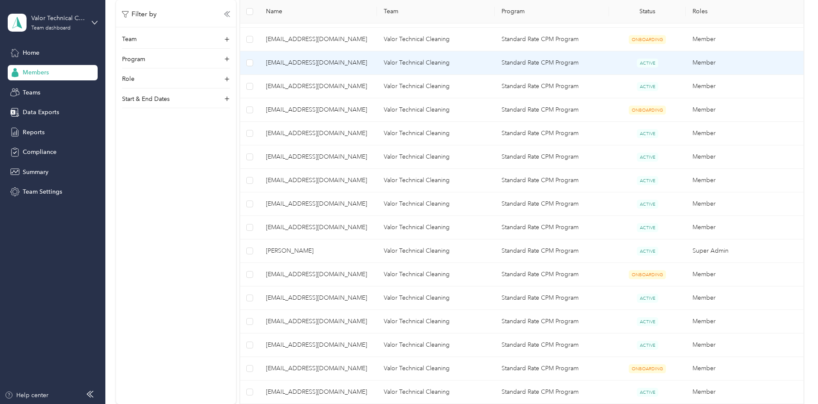
click at [348, 65] on span "[EMAIL_ADDRESS][DOMAIN_NAME]" at bounding box center [318, 62] width 104 height 9
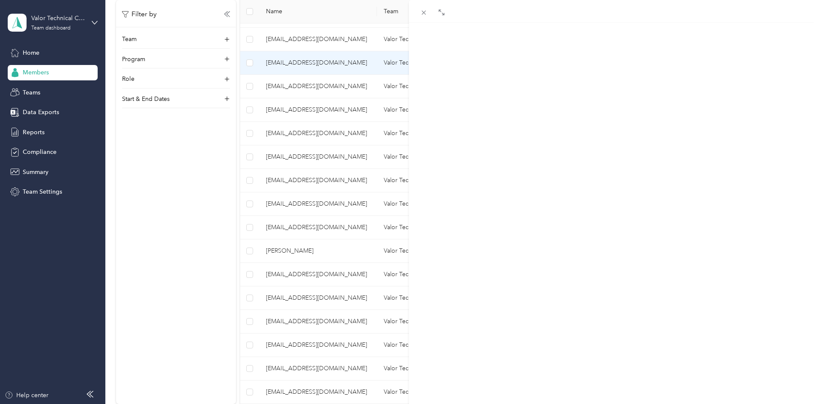
click at [491, 60] on div "Reports" at bounding box center [492, 56] width 24 height 11
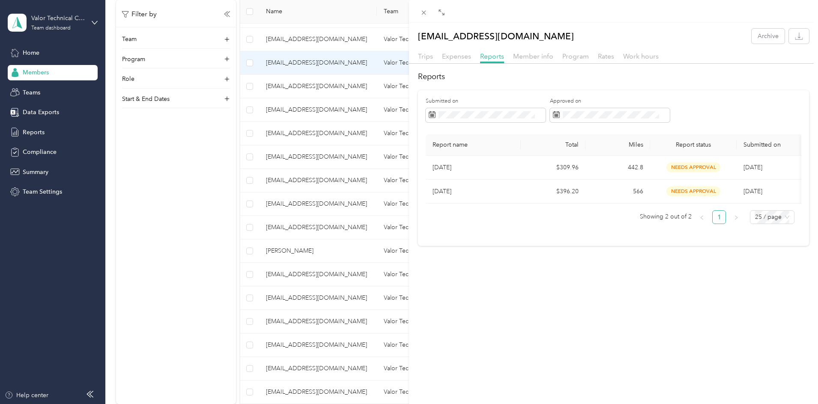
click at [206, 173] on div "[EMAIL_ADDRESS][DOMAIN_NAME] Archive Trips Expenses Reports Member info Program…" at bounding box center [409, 202] width 818 height 404
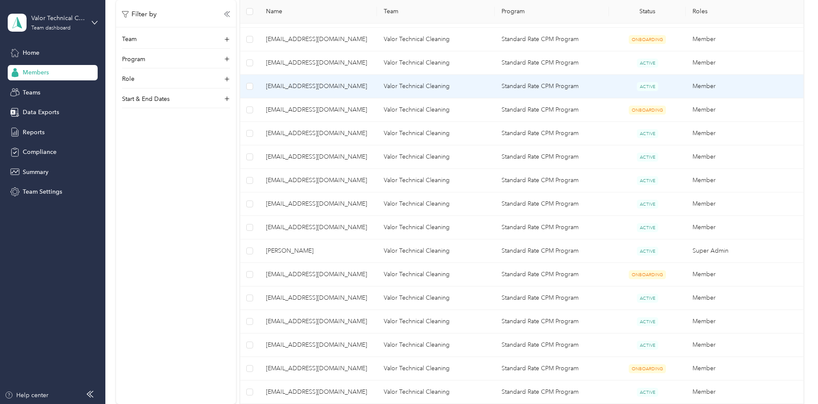
click at [351, 90] on span "[EMAIL_ADDRESS][DOMAIN_NAME]" at bounding box center [318, 86] width 104 height 9
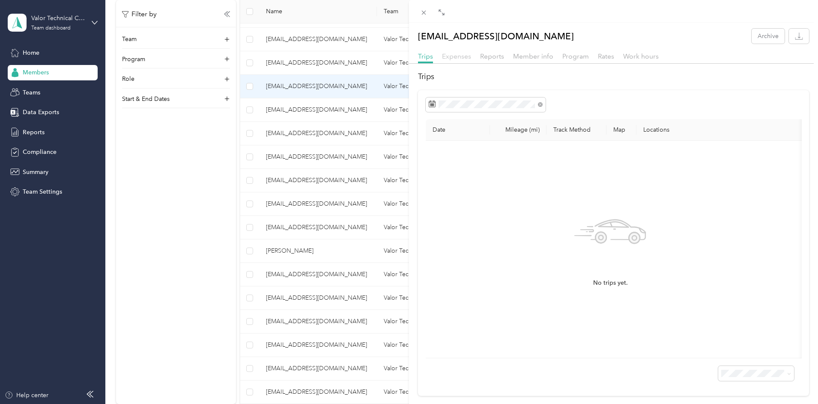
click at [456, 55] on span "Expenses" at bounding box center [456, 56] width 29 height 8
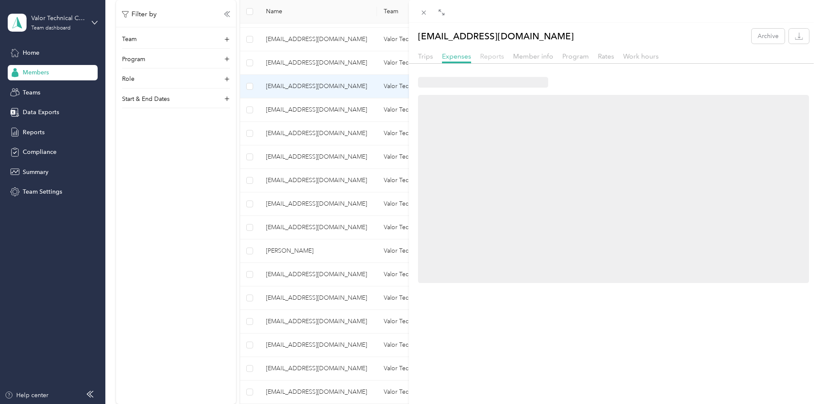
click at [490, 54] on span "Reports" at bounding box center [492, 56] width 24 height 8
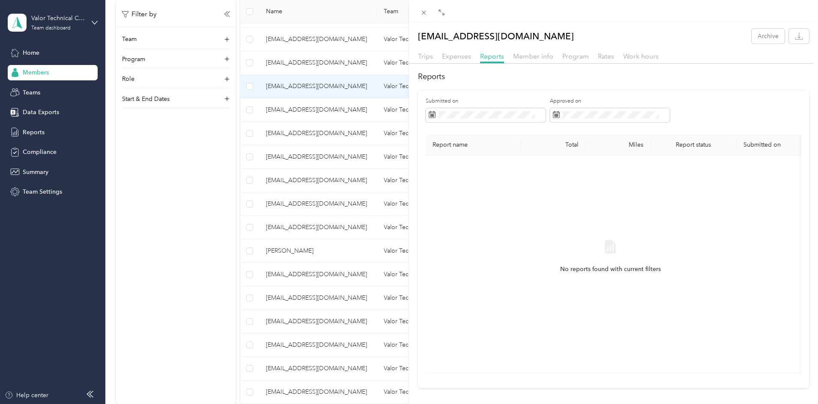
click at [249, 229] on div "[EMAIL_ADDRESS][DOMAIN_NAME] Archive Trips Expenses Reports Member info Program…" at bounding box center [409, 202] width 818 height 404
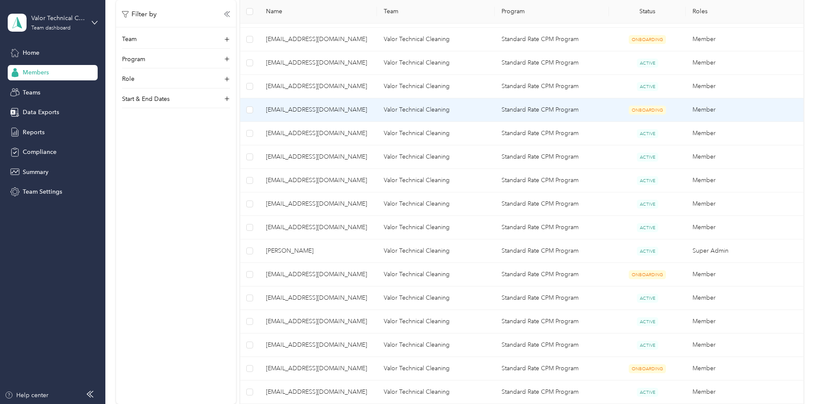
click at [353, 112] on span "[EMAIL_ADDRESS][DOMAIN_NAME]" at bounding box center [318, 109] width 104 height 9
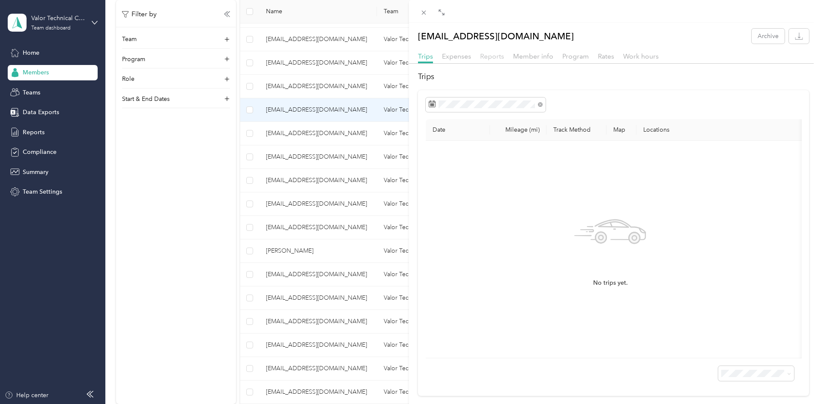
click at [497, 52] on span "Reports" at bounding box center [492, 56] width 24 height 8
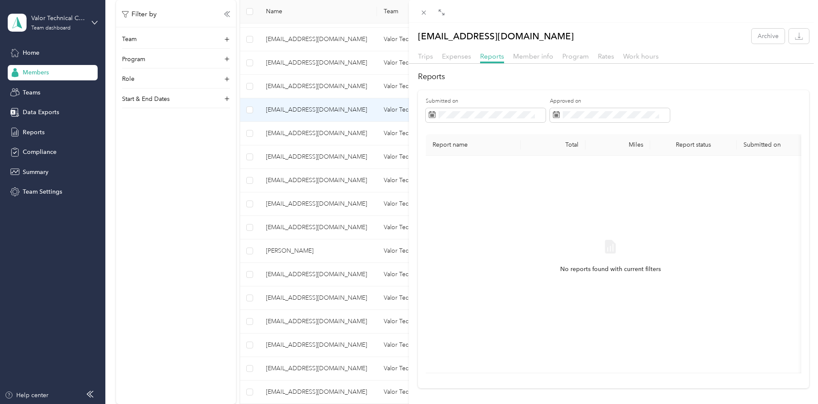
click at [274, 202] on div "[EMAIL_ADDRESS][DOMAIN_NAME] Archive Trips Expenses Reports Member info Program…" at bounding box center [409, 202] width 818 height 404
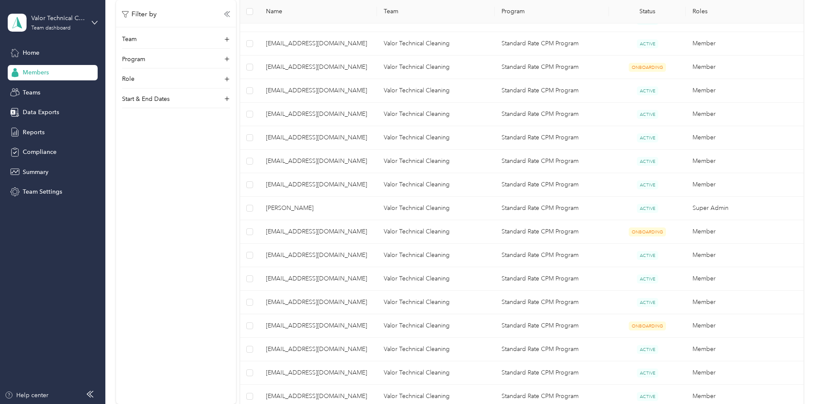
scroll to position [428, 0]
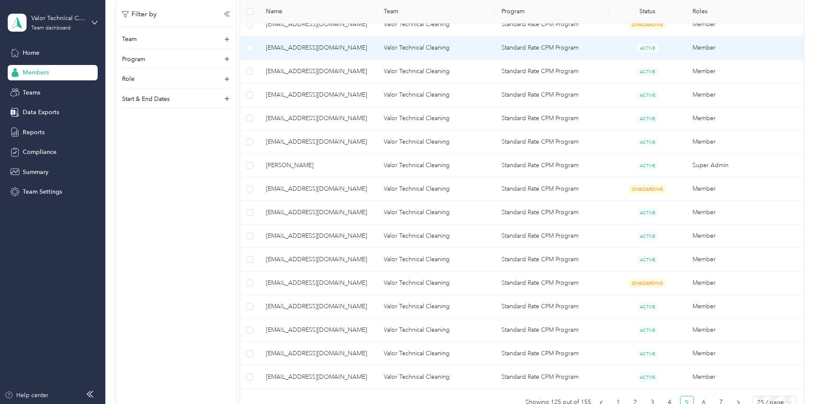
click at [370, 49] on span "[EMAIL_ADDRESS][DOMAIN_NAME]" at bounding box center [318, 47] width 104 height 9
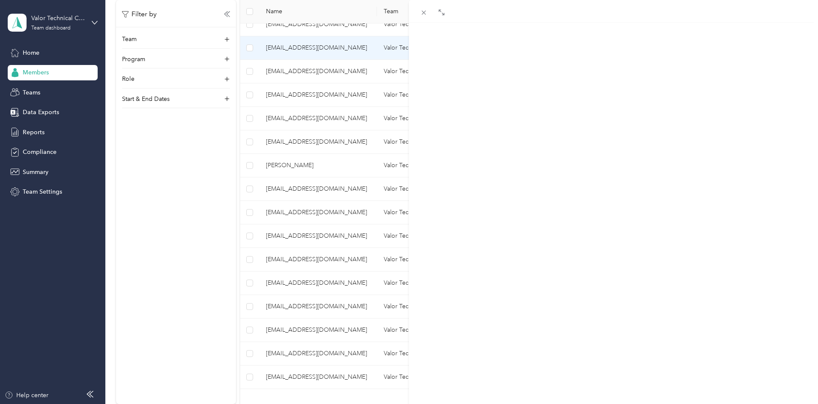
click at [494, 56] on span "Reports" at bounding box center [492, 56] width 24 height 8
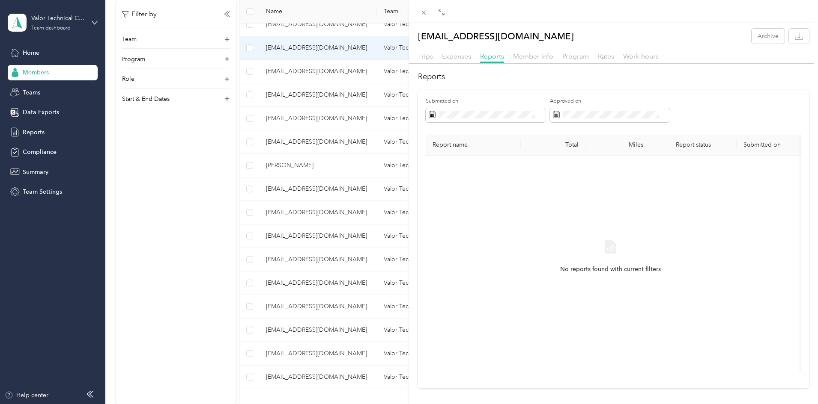
click at [343, 77] on div "[EMAIL_ADDRESS][DOMAIN_NAME] Archive Trips Expenses Reports Member info Program…" at bounding box center [409, 202] width 818 height 404
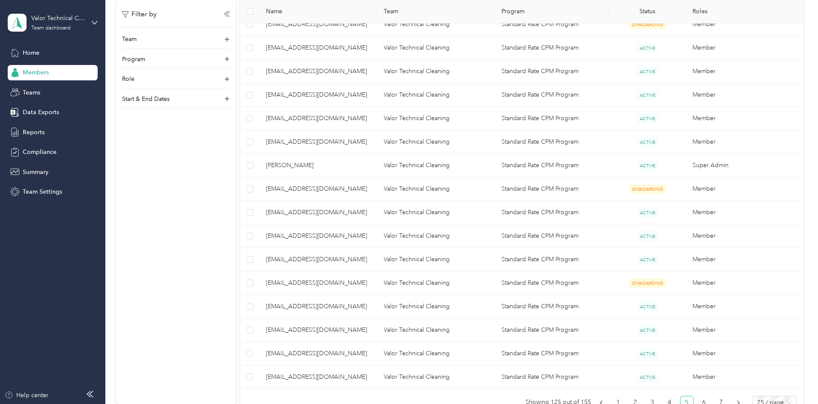
click at [343, 71] on div at bounding box center [409, 202] width 818 height 404
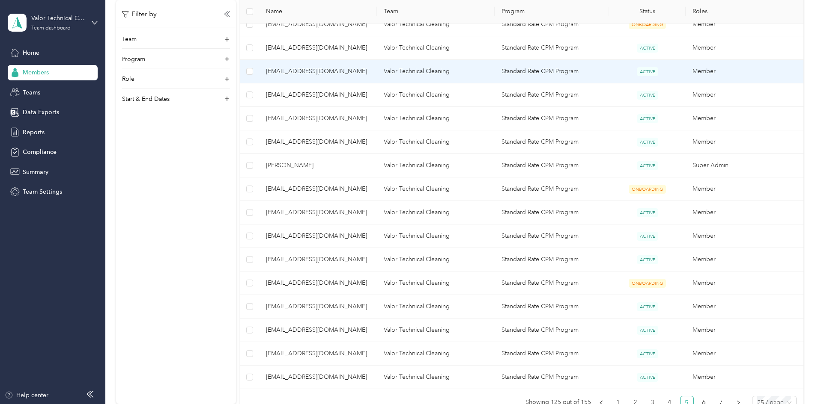
click at [343, 71] on span "[EMAIL_ADDRESS][DOMAIN_NAME]" at bounding box center [318, 71] width 104 height 9
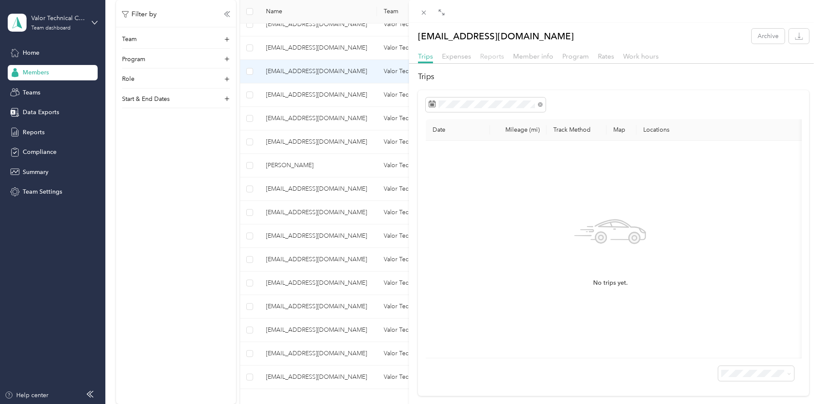
click at [490, 56] on span "Reports" at bounding box center [492, 56] width 24 height 8
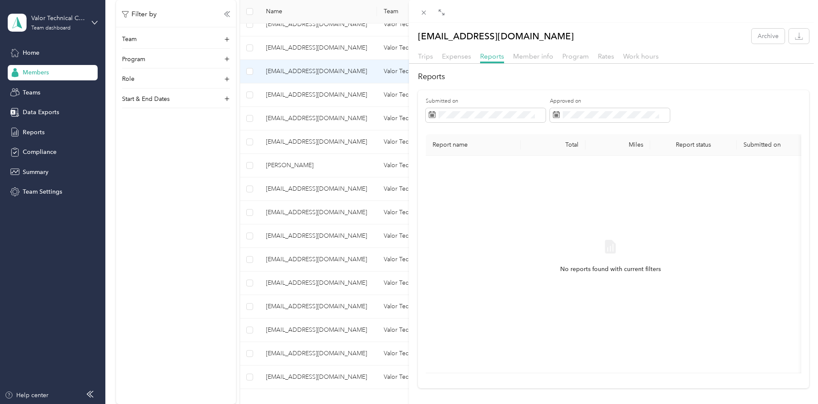
click at [233, 175] on div "[EMAIL_ADDRESS][DOMAIN_NAME] Archive Trips Expenses Reports Member info Program…" at bounding box center [409, 202] width 818 height 404
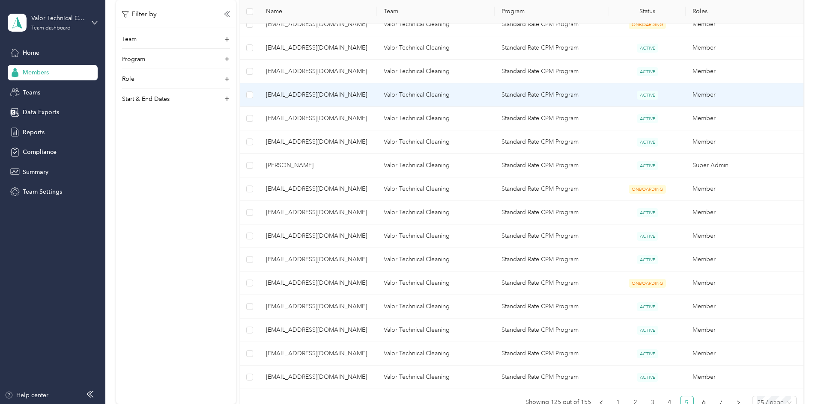
click at [354, 99] on span "[EMAIL_ADDRESS][DOMAIN_NAME]" at bounding box center [318, 94] width 104 height 9
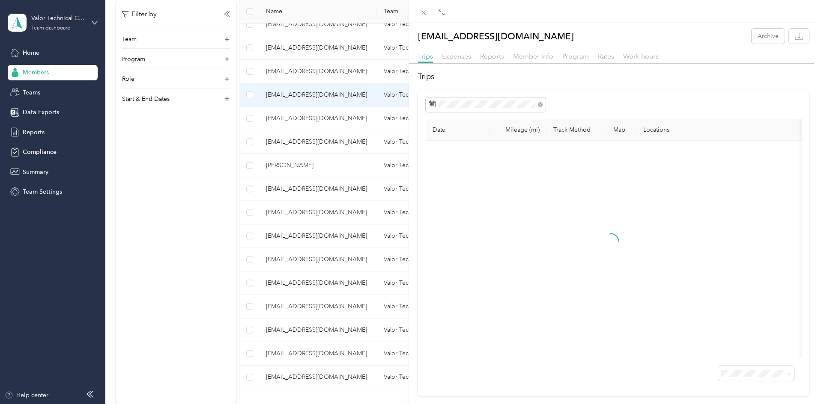
click at [497, 61] on div "Reports" at bounding box center [492, 56] width 24 height 11
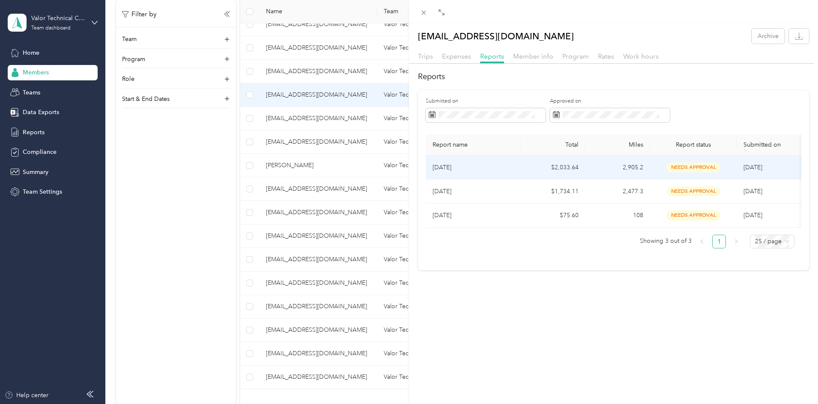
click at [498, 167] on p "[DATE]" at bounding box center [472, 167] width 81 height 9
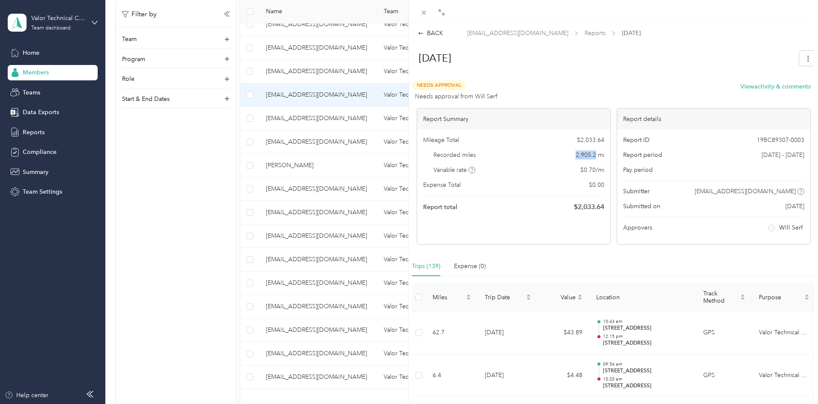
drag, startPoint x: 568, startPoint y: 155, endPoint x: 592, endPoint y: 157, distance: 24.4
click at [592, 157] on div "Recorded miles 2,905.2 mi" at bounding box center [513, 155] width 181 height 9
drag, startPoint x: 373, startPoint y: 128, endPoint x: 358, endPoint y: 121, distance: 16.3
click at [373, 128] on div "BACK [EMAIL_ADDRESS][DOMAIN_NAME] Reports [DATE] [DATE] Needs Approval Needs ap…" at bounding box center [409, 202] width 818 height 404
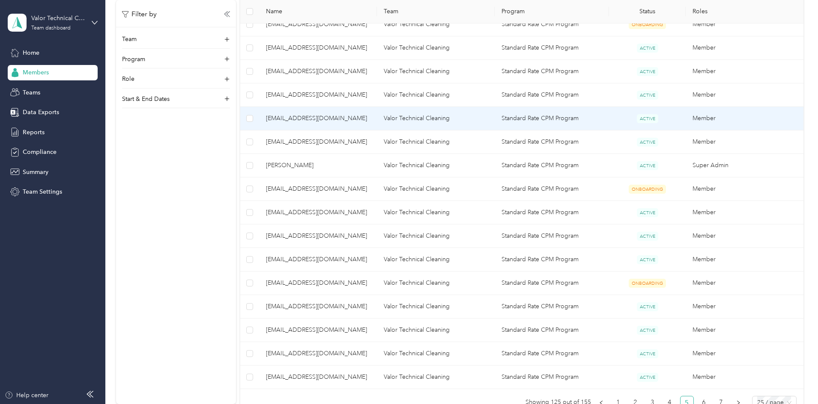
click at [355, 115] on span "[EMAIL_ADDRESS][DOMAIN_NAME]" at bounding box center [318, 118] width 104 height 9
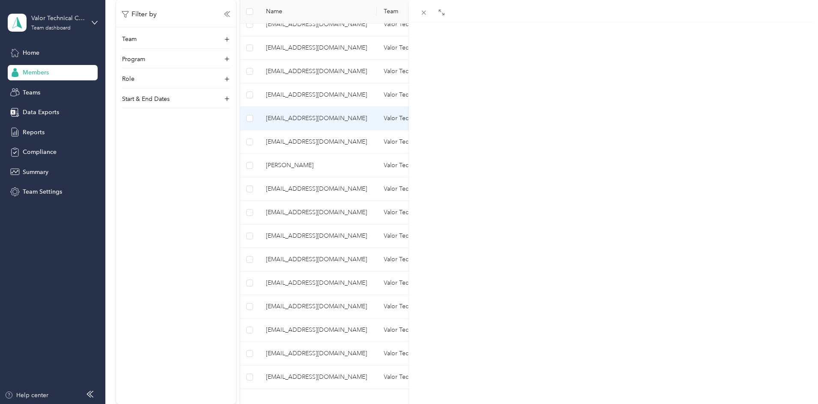
click at [482, 54] on span "Reports" at bounding box center [492, 56] width 24 height 8
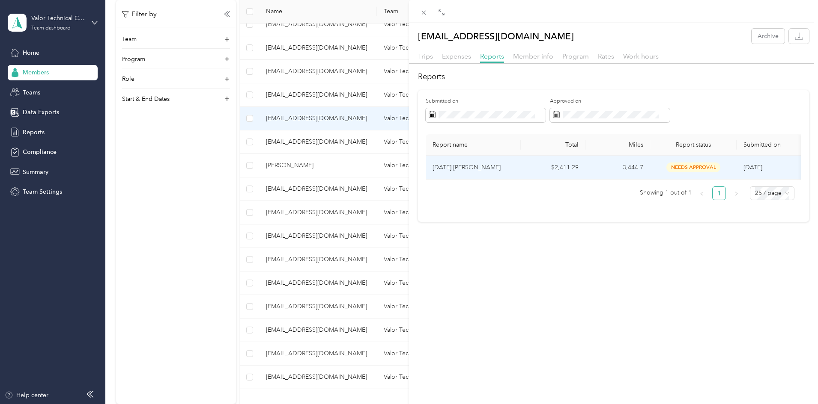
click at [530, 167] on td "$2,411.29" at bounding box center [552, 168] width 65 height 24
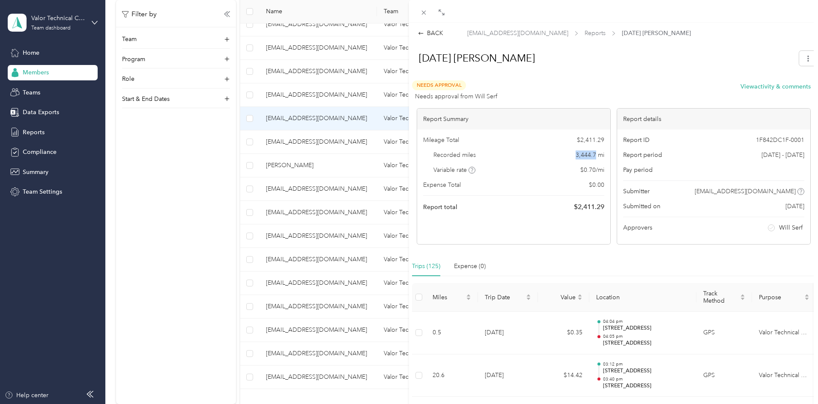
drag, startPoint x: 571, startPoint y: 155, endPoint x: 591, endPoint y: 156, distance: 19.7
click at [591, 156] on div "Recorded miles 3,444.7 mi" at bounding box center [513, 155] width 181 height 9
click at [298, 190] on div "BACK [EMAIL_ADDRESS][DOMAIN_NAME] Reports [DATE] [PERSON_NAME] [DATE] [PERSON_N…" at bounding box center [409, 202] width 818 height 404
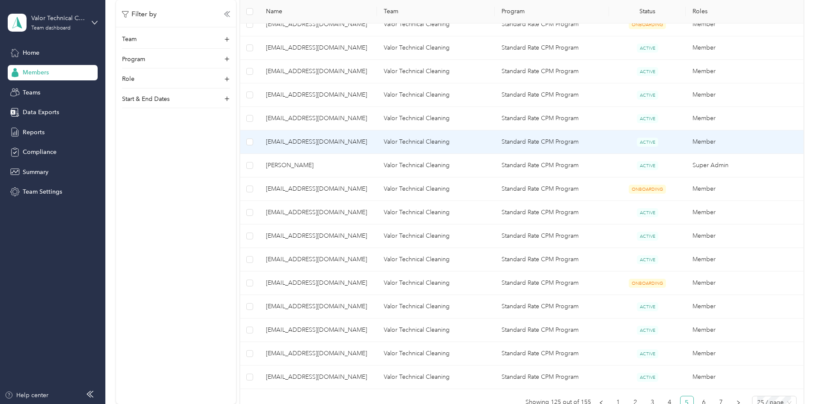
click at [370, 139] on span "[EMAIL_ADDRESS][DOMAIN_NAME]" at bounding box center [318, 141] width 104 height 9
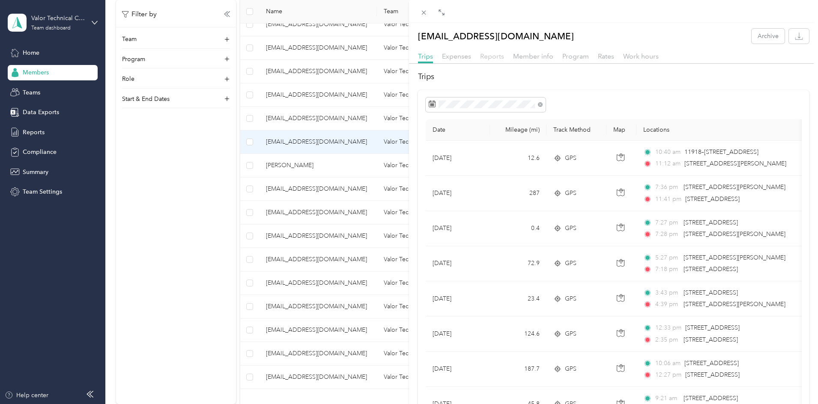
click at [500, 56] on span "Reports" at bounding box center [492, 56] width 24 height 8
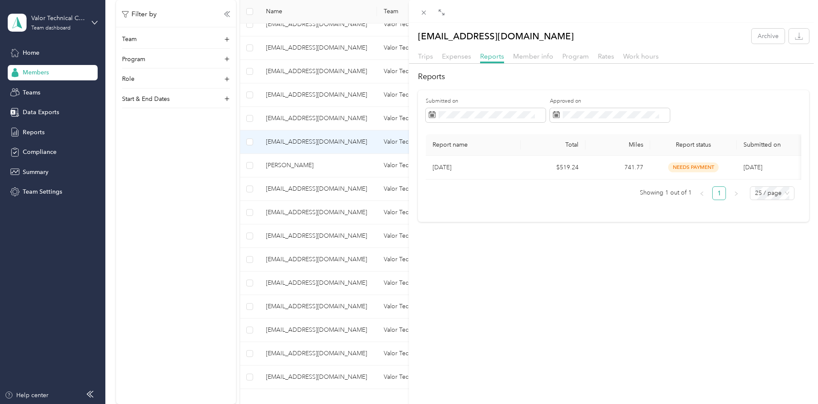
click at [226, 178] on div "[EMAIL_ADDRESS][DOMAIN_NAME] Archive Trips Expenses Reports Member info Program…" at bounding box center [409, 202] width 818 height 404
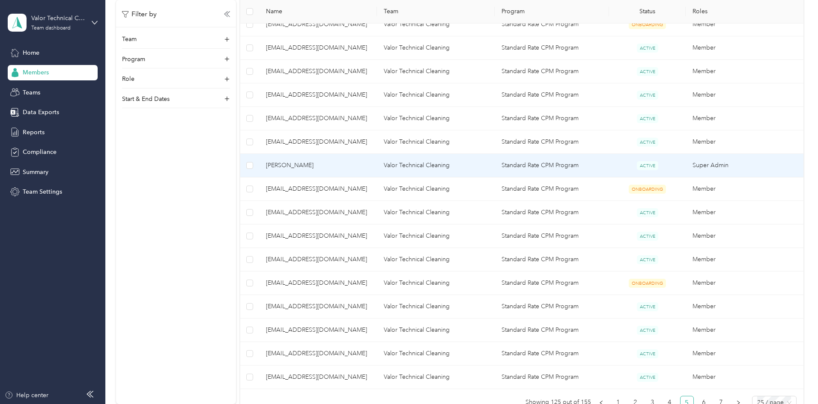
click at [334, 167] on span "[PERSON_NAME]" at bounding box center [318, 165] width 104 height 9
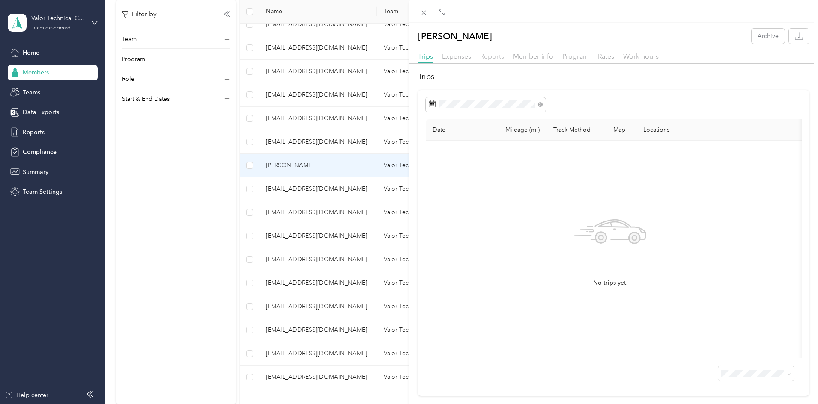
click at [495, 54] on span "Reports" at bounding box center [492, 56] width 24 height 8
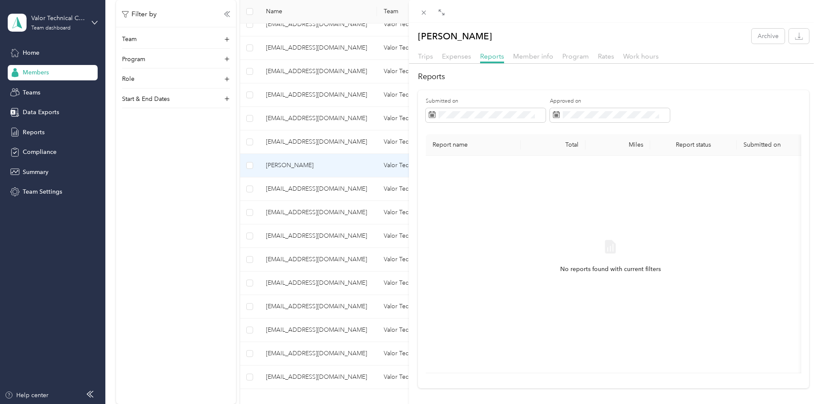
drag, startPoint x: 242, startPoint y: 223, endPoint x: 297, endPoint y: 223, distance: 54.8
click at [244, 223] on div "[PERSON_NAME] Archive Trips Expenses Reports Member info Program Rates Work hou…" at bounding box center [409, 202] width 818 height 404
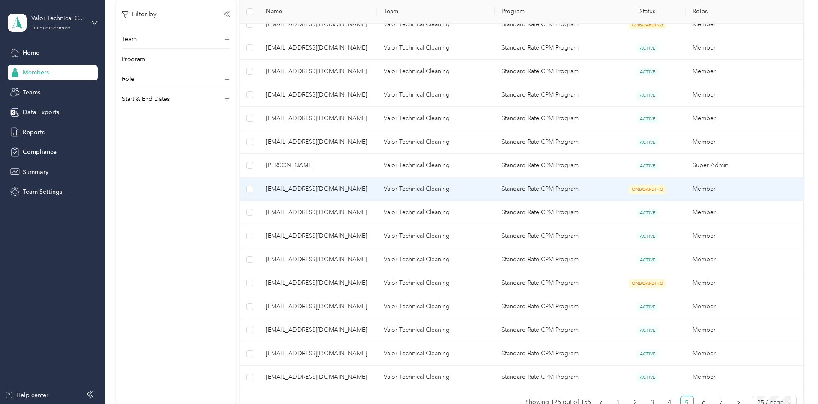
click at [348, 193] on span "[EMAIL_ADDRESS][DOMAIN_NAME]" at bounding box center [318, 188] width 104 height 9
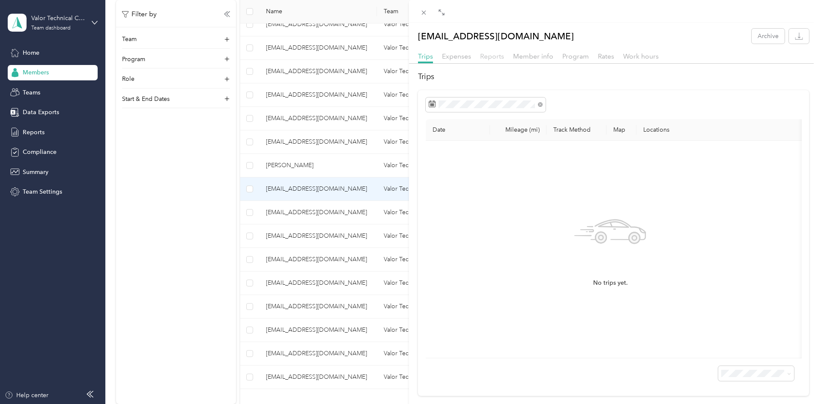
click at [498, 55] on span "Reports" at bounding box center [492, 56] width 24 height 8
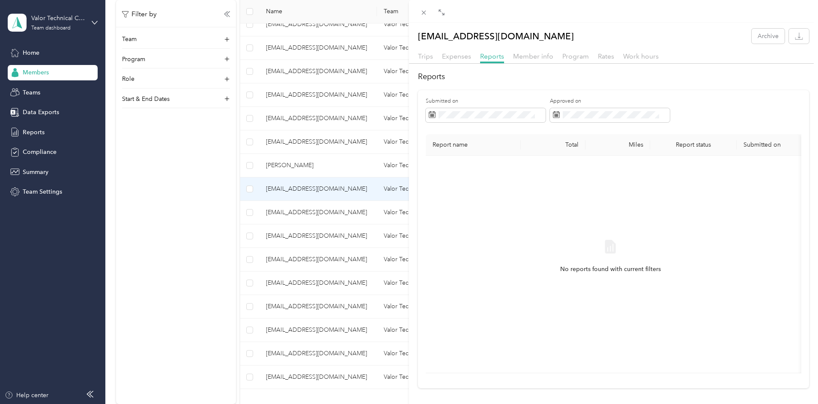
click at [226, 216] on div "[EMAIL_ADDRESS][DOMAIN_NAME] Archive Trips Expenses Reports Member info Program…" at bounding box center [409, 202] width 818 height 404
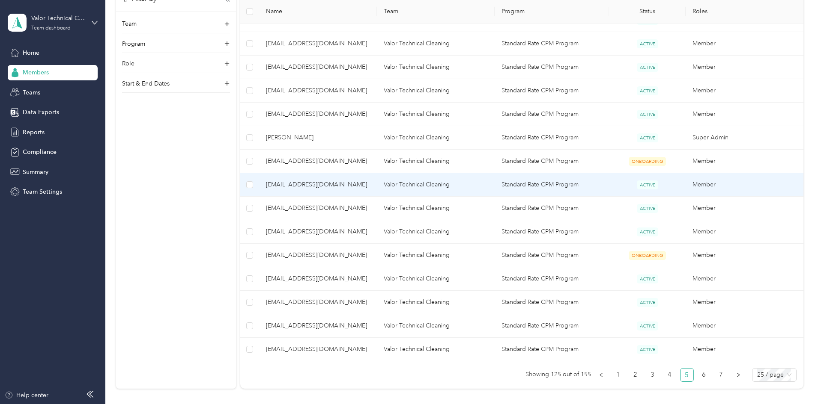
scroll to position [471, 0]
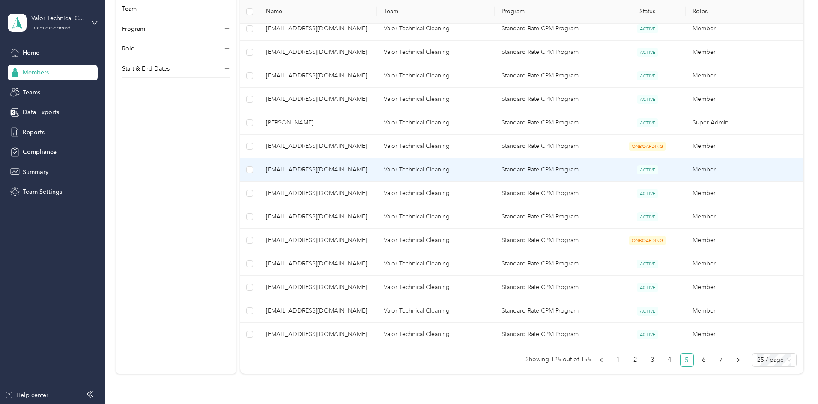
click at [345, 169] on span "[EMAIL_ADDRESS][DOMAIN_NAME]" at bounding box center [318, 169] width 104 height 9
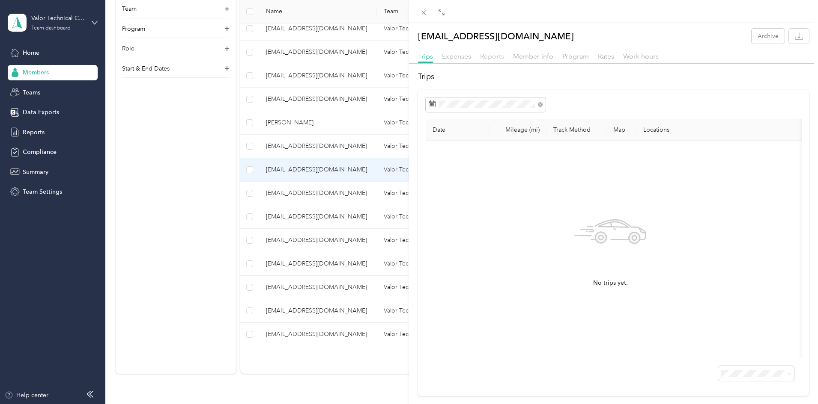
drag, startPoint x: 500, startPoint y: 54, endPoint x: 495, endPoint y: 59, distance: 6.4
click at [500, 54] on span "Reports" at bounding box center [492, 56] width 24 height 8
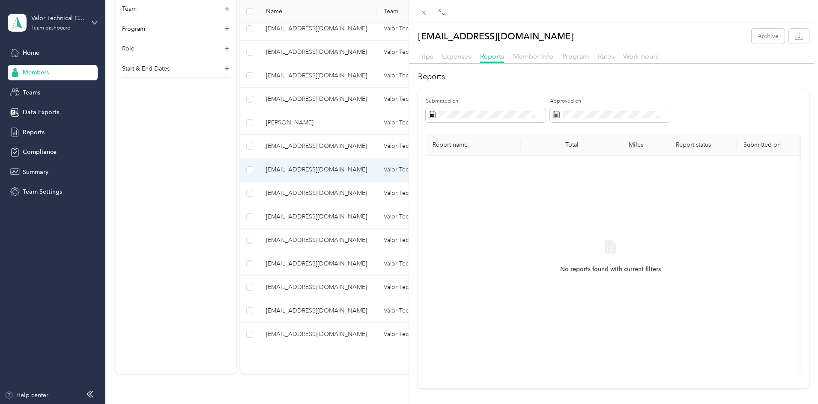
click at [284, 189] on div "[EMAIL_ADDRESS][DOMAIN_NAME] Archive Trips Expenses Reports Member info Program…" at bounding box center [409, 202] width 818 height 404
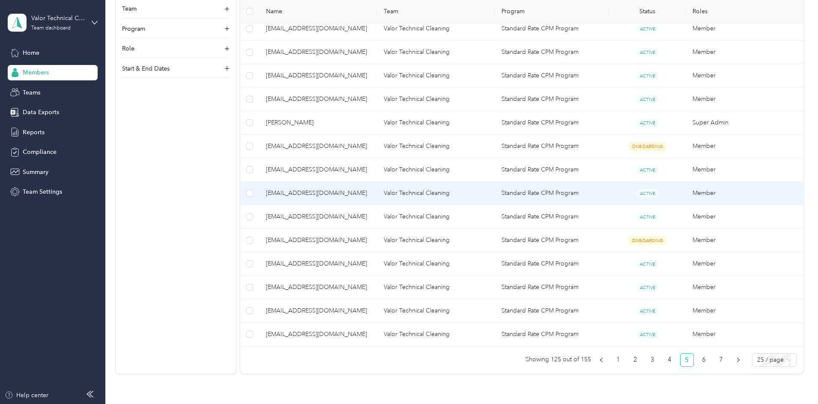
click at [356, 194] on span "[EMAIL_ADDRESS][DOMAIN_NAME]" at bounding box center [318, 193] width 104 height 9
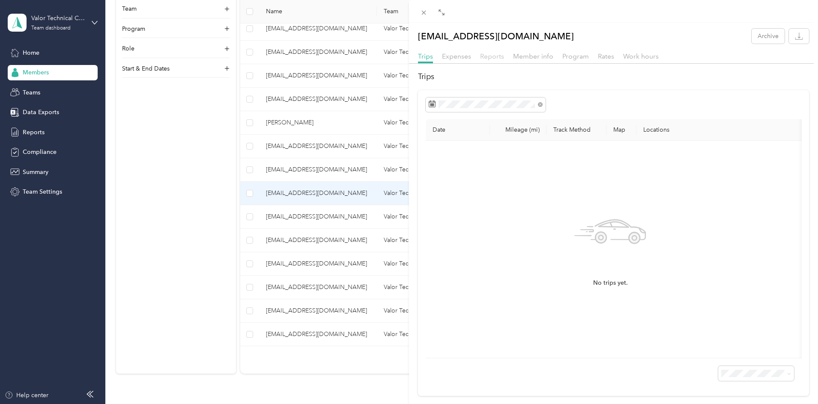
click at [493, 56] on span "Reports" at bounding box center [492, 56] width 24 height 8
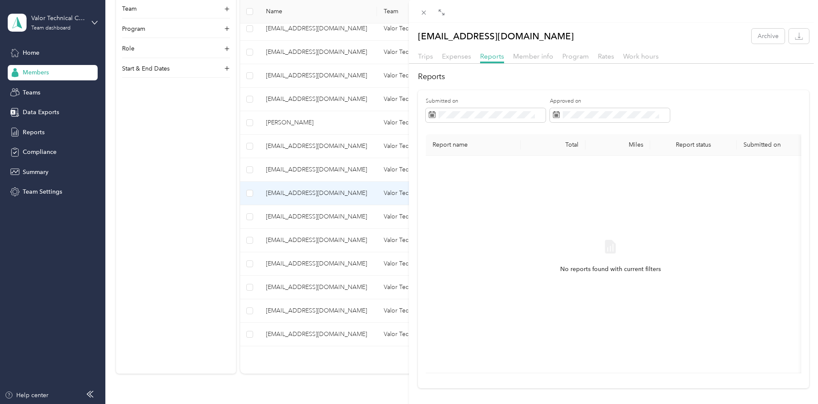
click at [327, 220] on div "[EMAIL_ADDRESS][DOMAIN_NAME] Archive Trips Expenses Reports Member info Program…" at bounding box center [409, 202] width 818 height 404
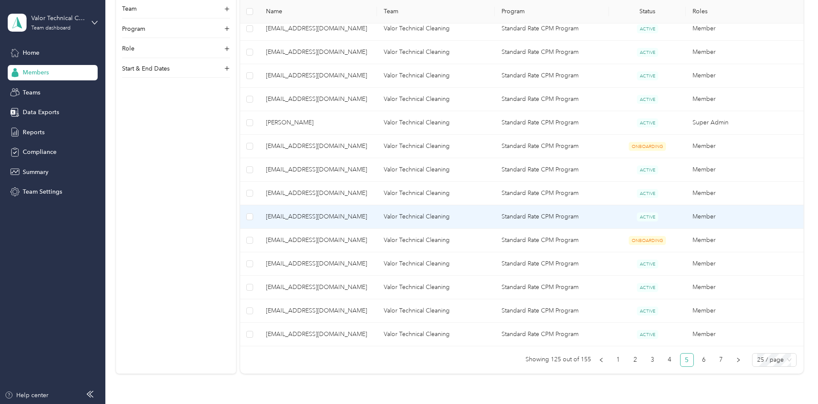
click at [360, 217] on span "[EMAIL_ADDRESS][DOMAIN_NAME]" at bounding box center [318, 216] width 104 height 9
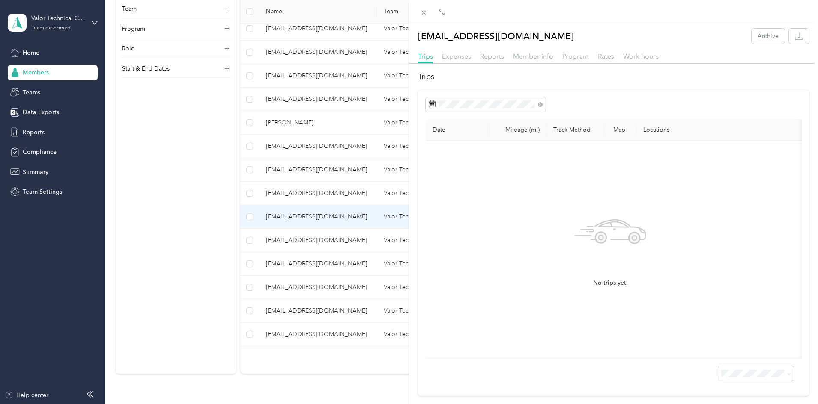
click at [472, 56] on div "Trips Expenses Reports Member info Program Rates Work hours" at bounding box center [613, 57] width 409 height 12
click at [481, 57] on span "Reports" at bounding box center [492, 56] width 24 height 8
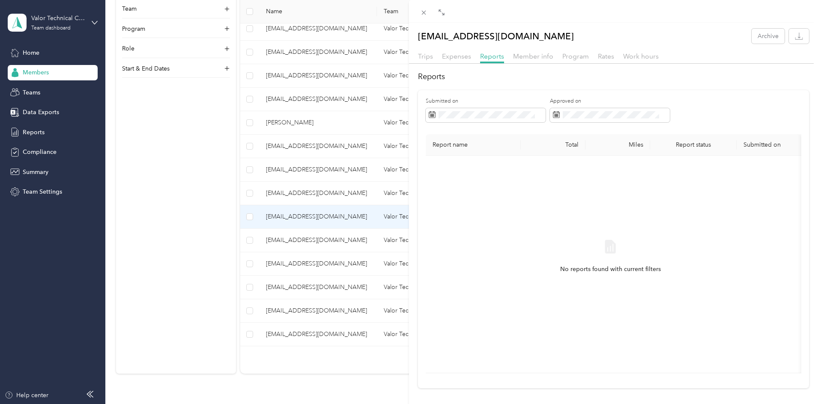
click at [355, 238] on div "[EMAIL_ADDRESS][DOMAIN_NAME] Archive Trips Expenses Reports Member info Program…" at bounding box center [409, 202] width 818 height 404
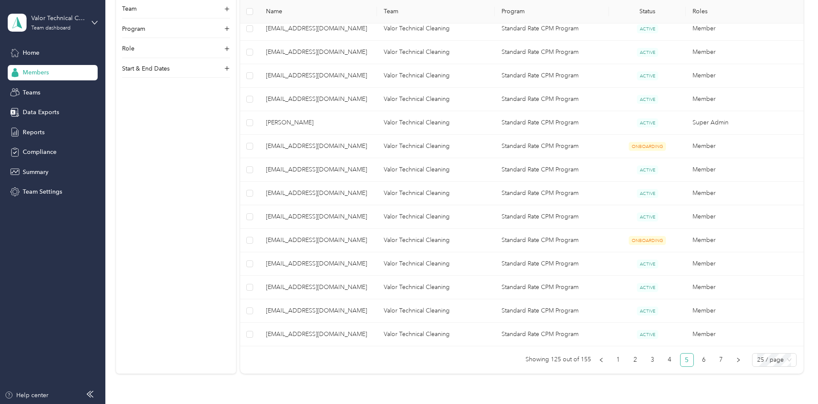
click at [354, 238] on div at bounding box center [409, 202] width 818 height 404
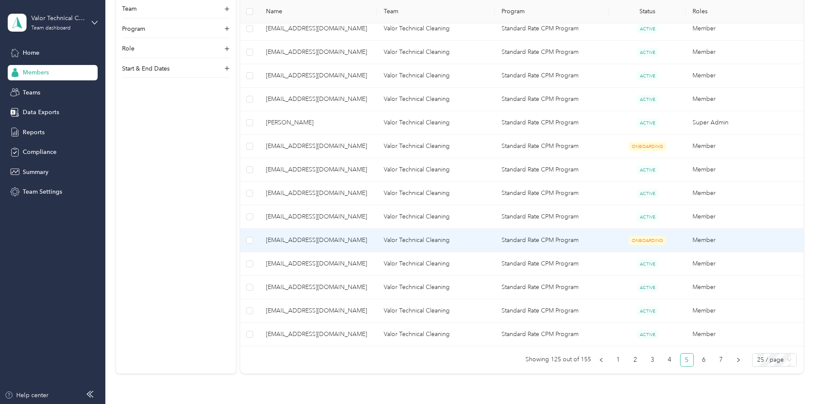
click at [353, 238] on span "[EMAIL_ADDRESS][DOMAIN_NAME]" at bounding box center [318, 240] width 104 height 9
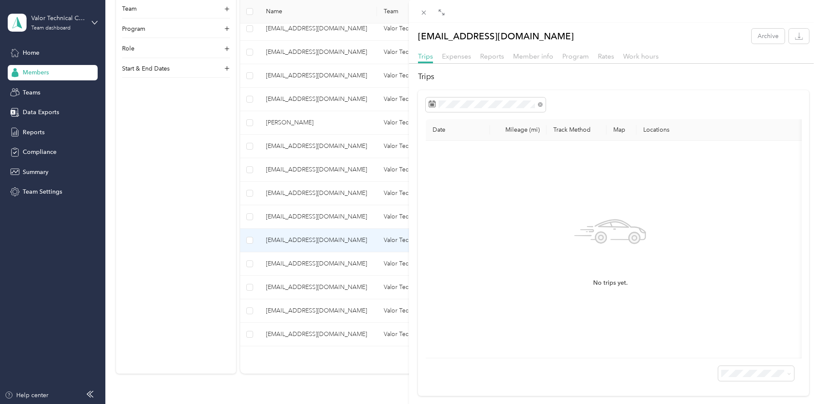
click at [497, 51] on div "Reports" at bounding box center [492, 56] width 24 height 11
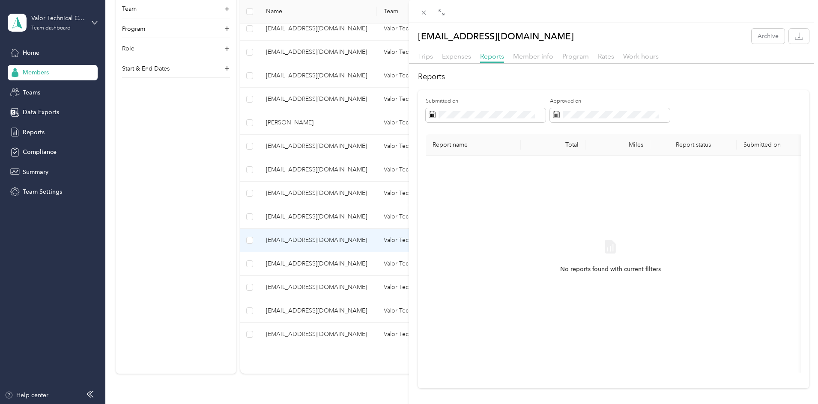
click at [216, 311] on div "[EMAIL_ADDRESS][DOMAIN_NAME] Archive Trips Expenses Reports Member info Program…" at bounding box center [409, 202] width 818 height 404
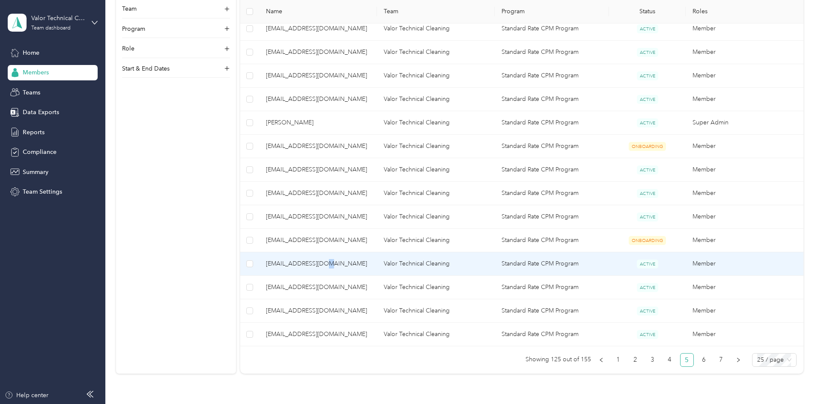
click at [373, 258] on td "[EMAIL_ADDRESS][DOMAIN_NAME]" at bounding box center [318, 265] width 118 height 24
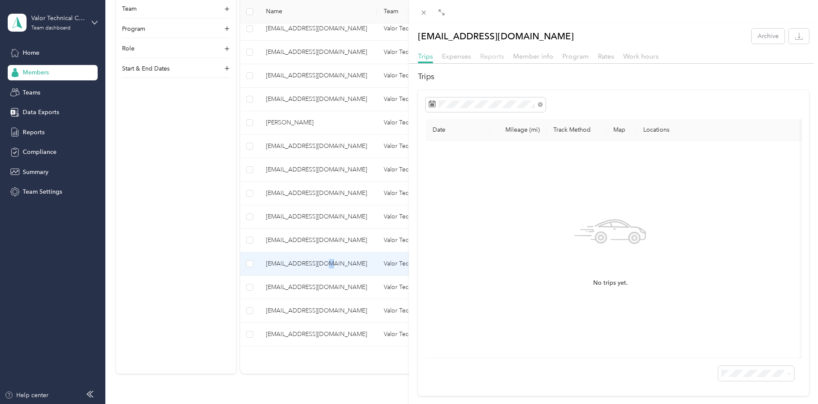
click at [488, 53] on span "Reports" at bounding box center [492, 56] width 24 height 8
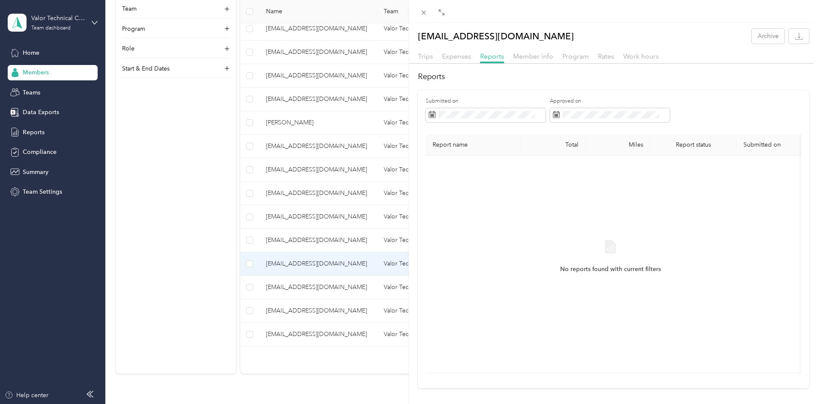
click at [246, 167] on div "[EMAIL_ADDRESS][DOMAIN_NAME] Archive Trips Expenses Reports Member info Program…" at bounding box center [409, 202] width 818 height 404
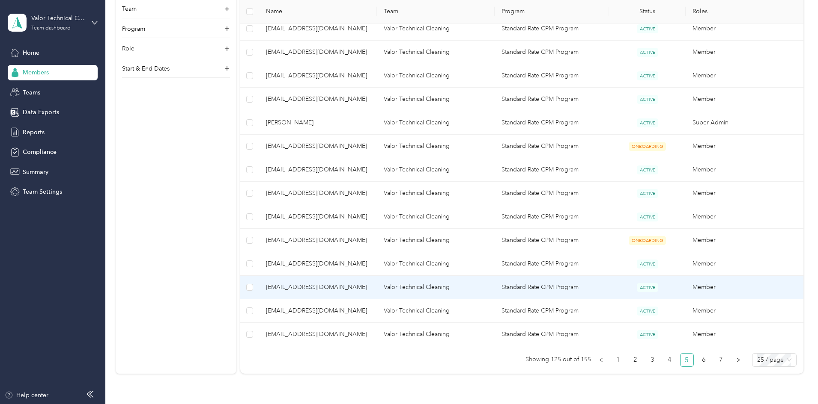
click at [345, 288] on span "[EMAIL_ADDRESS][DOMAIN_NAME]" at bounding box center [318, 287] width 104 height 9
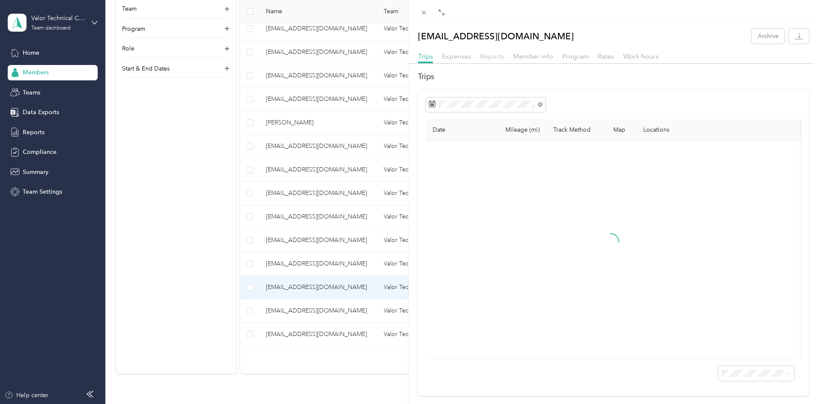
click at [488, 57] on span "Reports" at bounding box center [492, 56] width 24 height 8
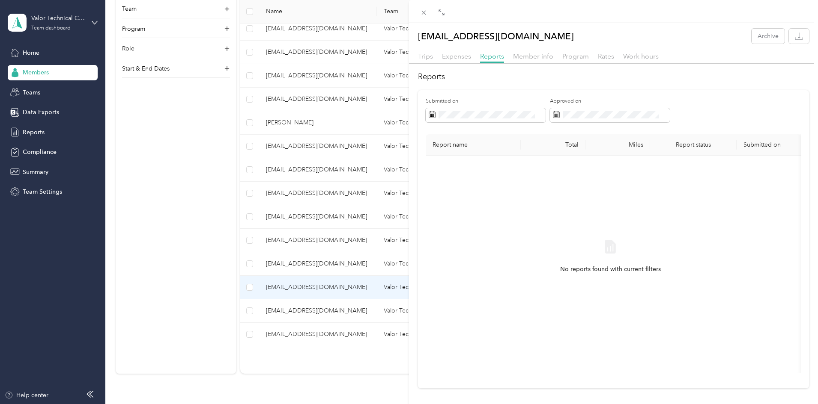
click at [365, 300] on div "[EMAIL_ADDRESS][DOMAIN_NAME] Archive Trips Expenses Reports Member info Program…" at bounding box center [409, 202] width 818 height 404
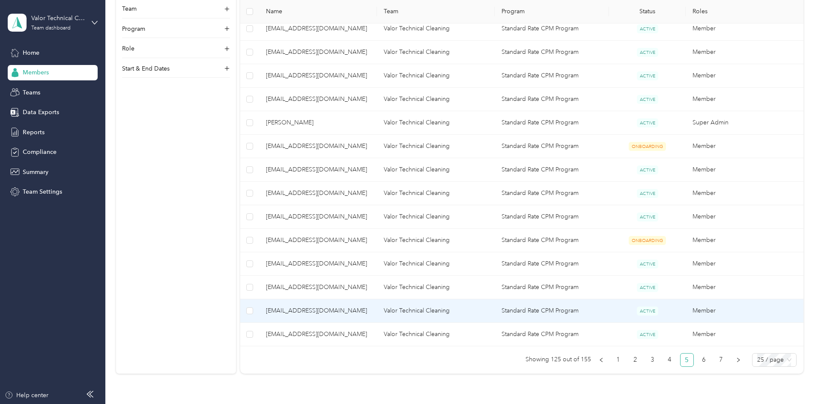
click at [346, 308] on span "[EMAIL_ADDRESS][DOMAIN_NAME]" at bounding box center [318, 310] width 104 height 9
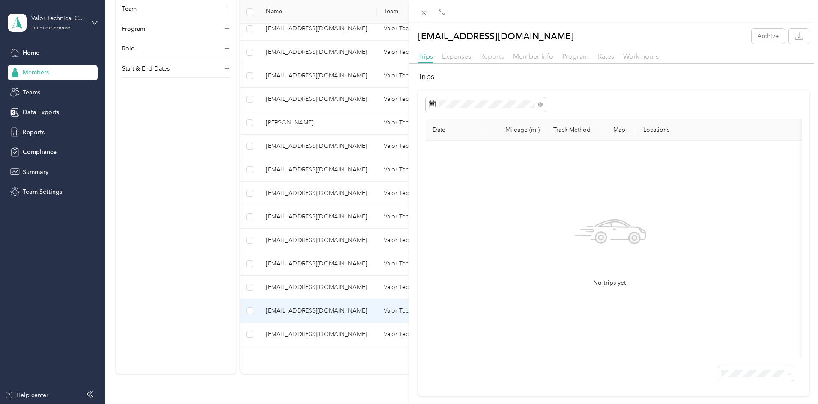
click at [484, 55] on span "Reports" at bounding box center [492, 56] width 24 height 8
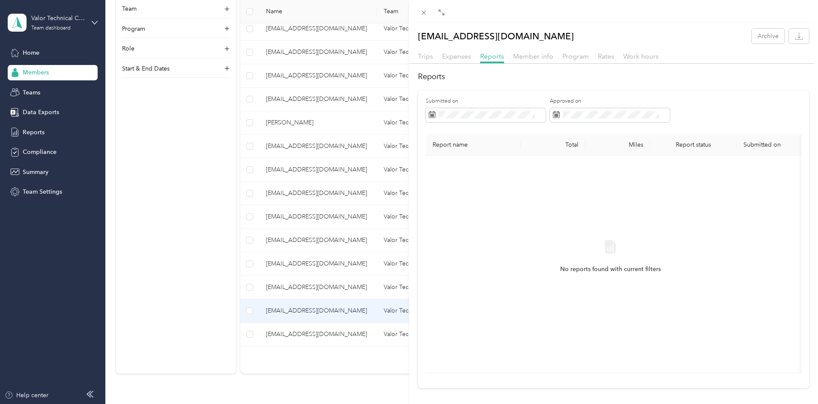
drag, startPoint x: 144, startPoint y: 249, endPoint x: 283, endPoint y: 308, distance: 150.2
click at [144, 249] on div "[EMAIL_ADDRESS][DOMAIN_NAME] Archive Trips Expenses Reports Member info Program…" at bounding box center [409, 202] width 818 height 404
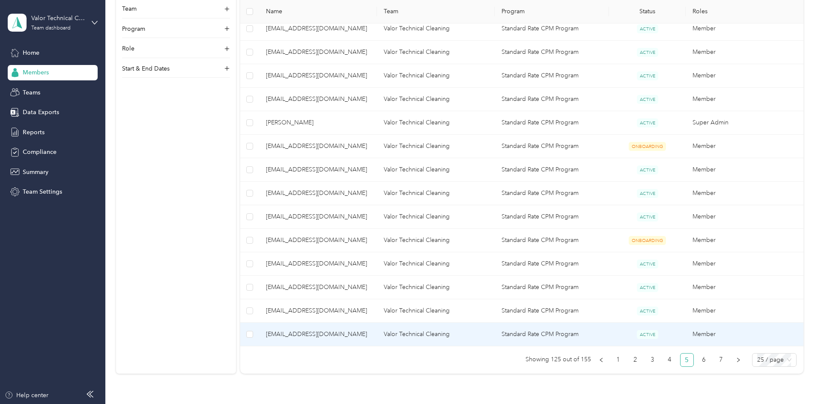
click at [339, 330] on span "[EMAIL_ADDRESS][DOMAIN_NAME]" at bounding box center [318, 334] width 104 height 9
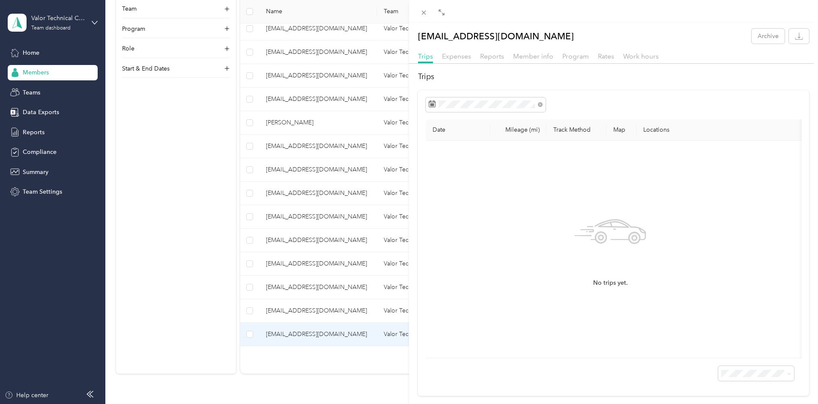
drag, startPoint x: 487, startPoint y: 57, endPoint x: 488, endPoint y: 51, distance: 6.4
click at [487, 57] on span "Reports" at bounding box center [492, 56] width 24 height 8
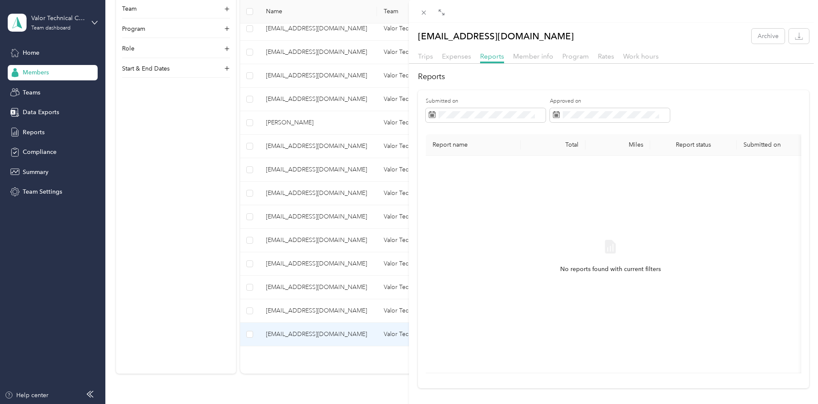
click at [247, 134] on div "[EMAIL_ADDRESS][DOMAIN_NAME] Archive Trips Expenses Reports Member info Program…" at bounding box center [409, 202] width 818 height 404
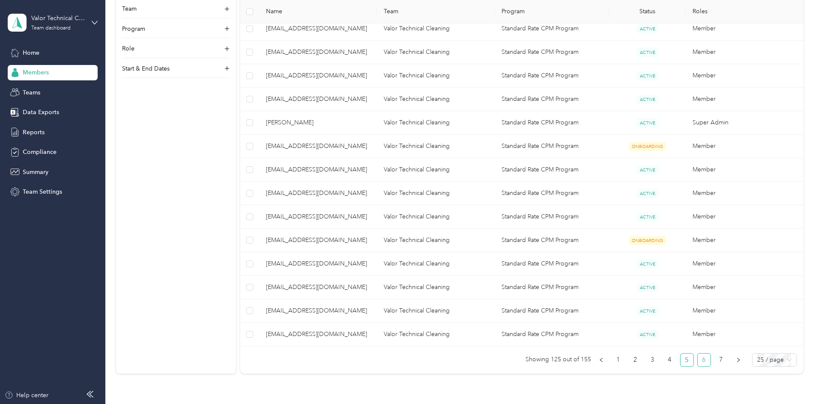
click at [697, 358] on link "6" at bounding box center [703, 360] width 13 height 13
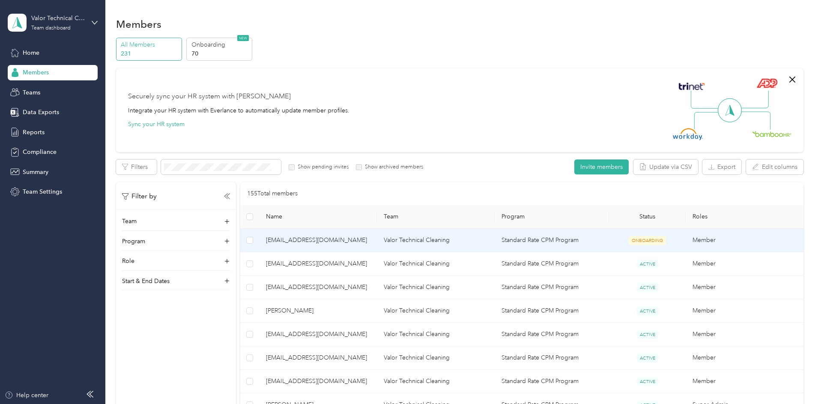
click at [366, 237] on span "[EMAIL_ADDRESS][DOMAIN_NAME]" at bounding box center [318, 240] width 104 height 9
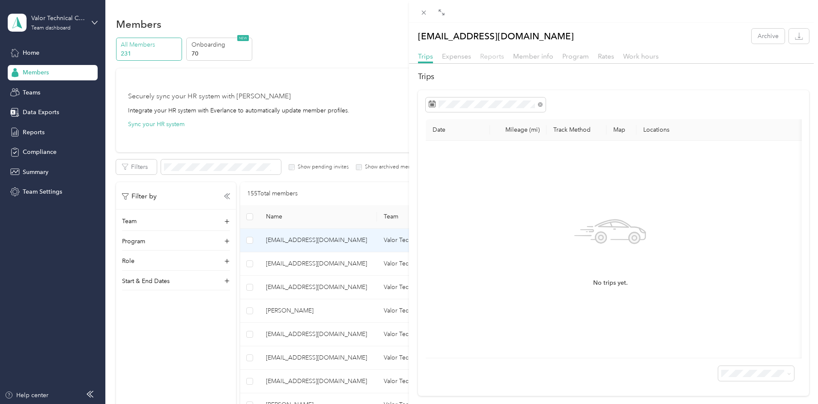
click at [482, 58] on span "Reports" at bounding box center [492, 56] width 24 height 8
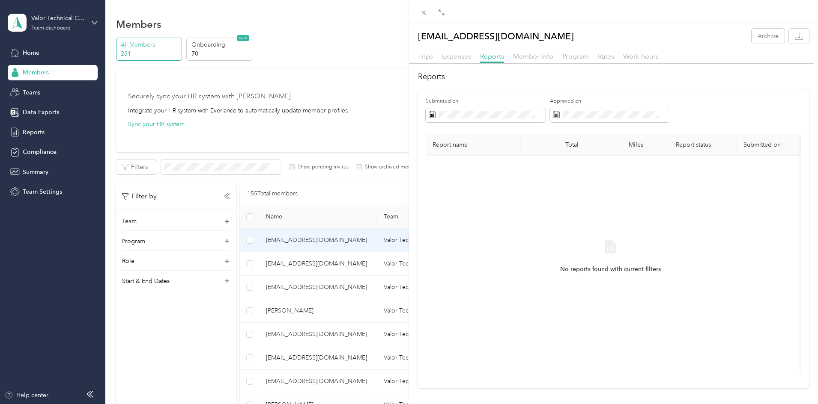
click at [339, 263] on div "[EMAIL_ADDRESS][DOMAIN_NAME] Archive Trips Expenses Reports Member info Program…" at bounding box center [409, 202] width 818 height 404
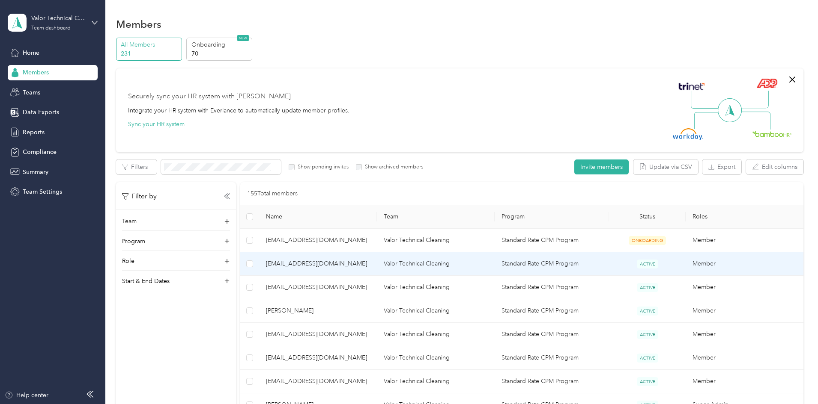
click at [362, 263] on span "[EMAIL_ADDRESS][DOMAIN_NAME]" at bounding box center [318, 263] width 104 height 9
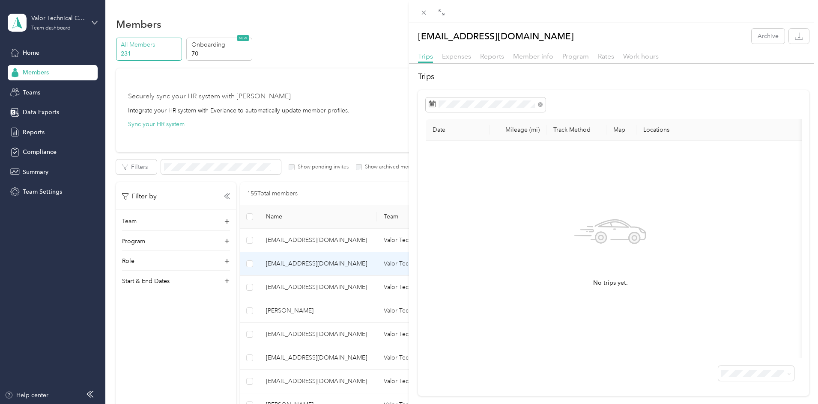
click at [497, 52] on div "Reports" at bounding box center [492, 56] width 24 height 11
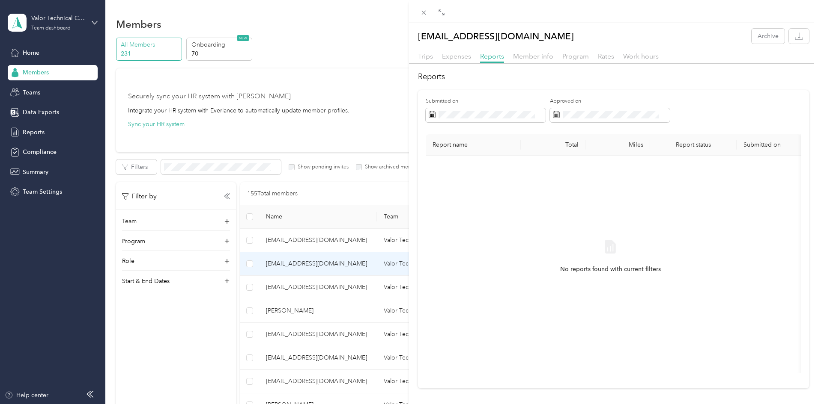
click at [353, 286] on div "[EMAIL_ADDRESS][DOMAIN_NAME] Archive Trips Expenses Reports Member info Program…" at bounding box center [409, 202] width 818 height 404
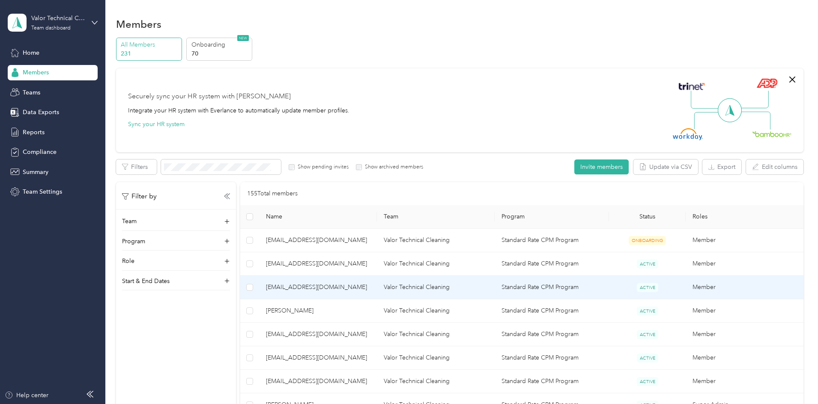
click at [353, 286] on span "[EMAIL_ADDRESS][DOMAIN_NAME]" at bounding box center [318, 287] width 104 height 9
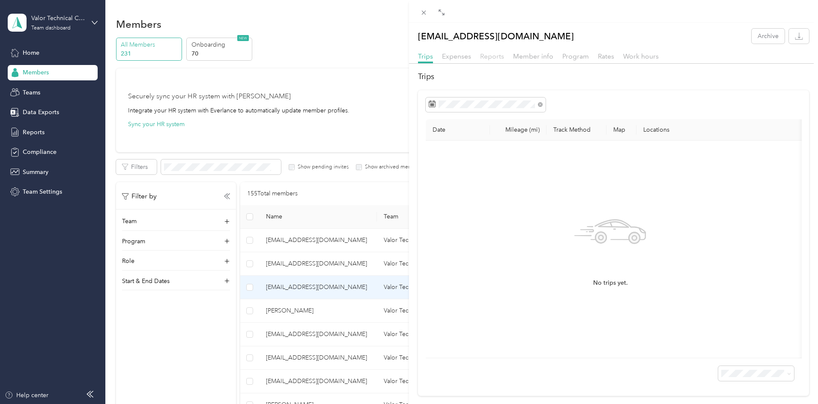
click at [499, 54] on span "Reports" at bounding box center [492, 56] width 24 height 8
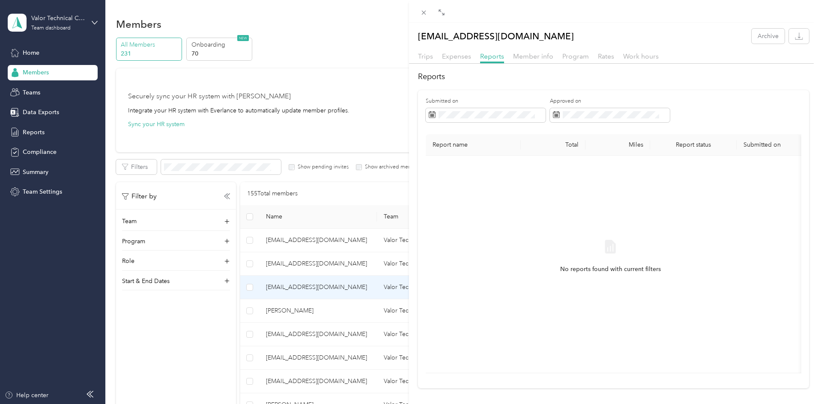
click at [255, 340] on div "[EMAIL_ADDRESS][DOMAIN_NAME] Archive Trips Expenses Reports Member info Program…" at bounding box center [409, 202] width 818 height 404
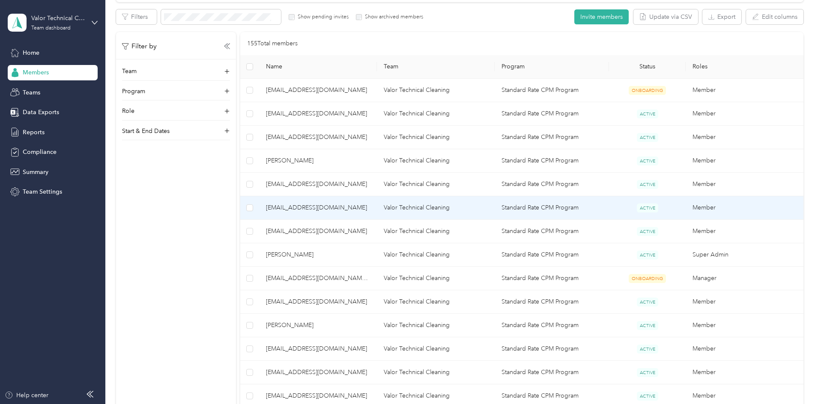
scroll to position [171, 0]
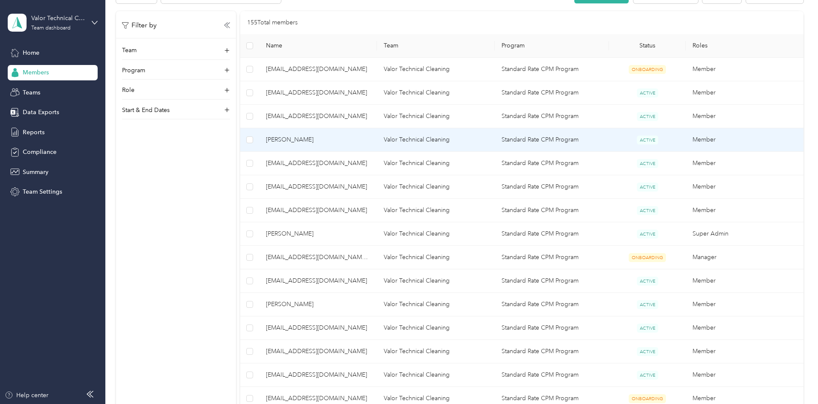
click at [365, 140] on span "[PERSON_NAME]" at bounding box center [318, 139] width 104 height 9
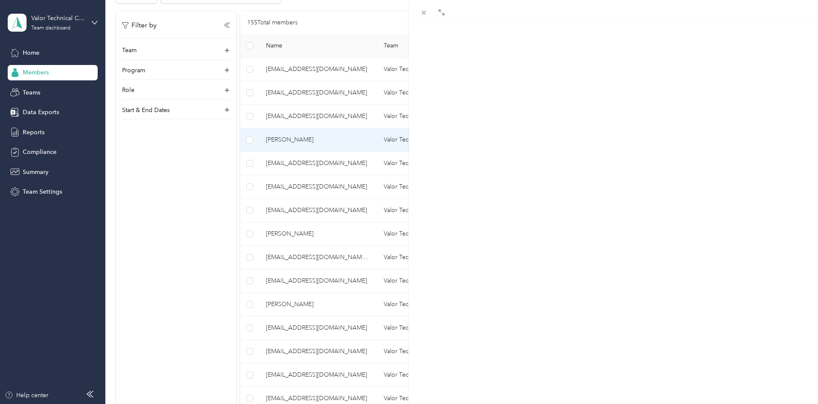
click at [491, 54] on span "Reports" at bounding box center [492, 56] width 24 height 8
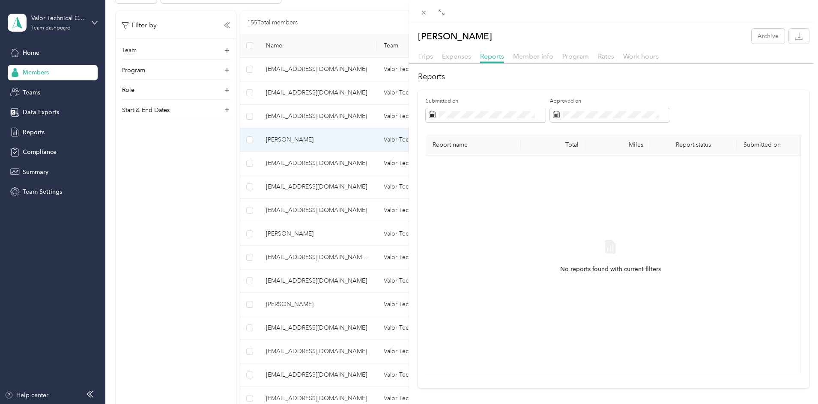
click at [224, 242] on div "[PERSON_NAME] Archive Trips Expenses Reports Member info Program Rates Work hou…" at bounding box center [409, 202] width 818 height 404
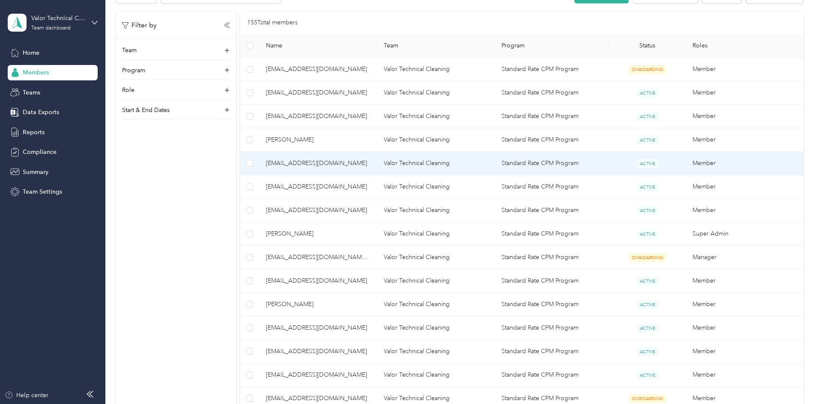
click at [366, 164] on span "[EMAIL_ADDRESS][DOMAIN_NAME]" at bounding box center [318, 163] width 104 height 9
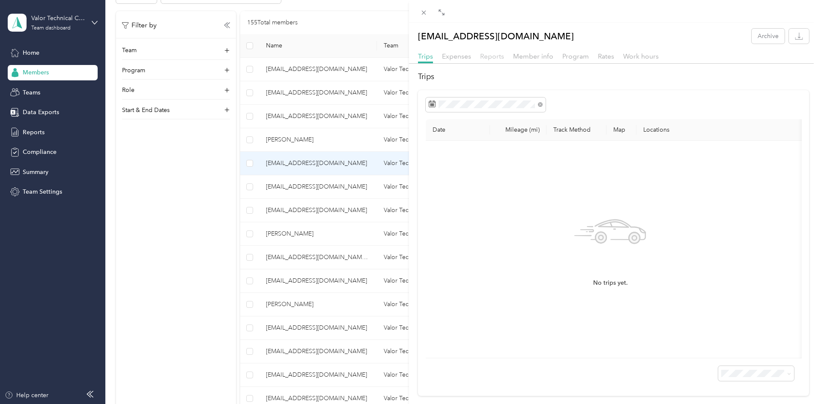
click at [490, 55] on span "Reports" at bounding box center [492, 56] width 24 height 8
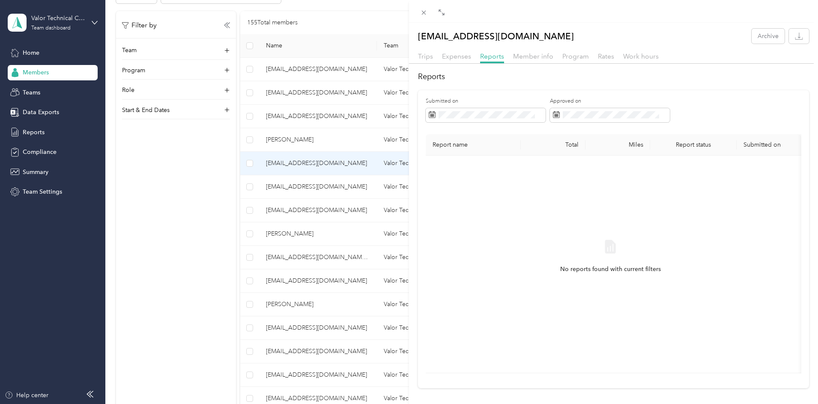
click at [232, 232] on div "[EMAIL_ADDRESS][DOMAIN_NAME] Archive Trips Expenses Reports Member info Program…" at bounding box center [409, 202] width 818 height 404
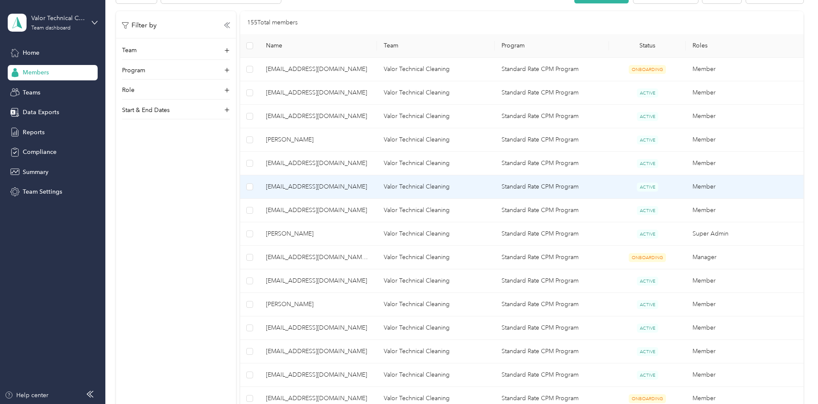
click at [369, 183] on span "[EMAIL_ADDRESS][DOMAIN_NAME]" at bounding box center [318, 186] width 104 height 9
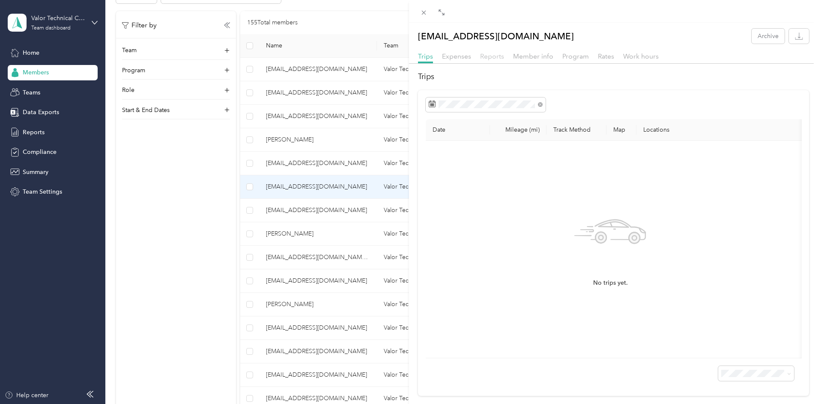
click at [491, 59] on span "Reports" at bounding box center [492, 56] width 24 height 8
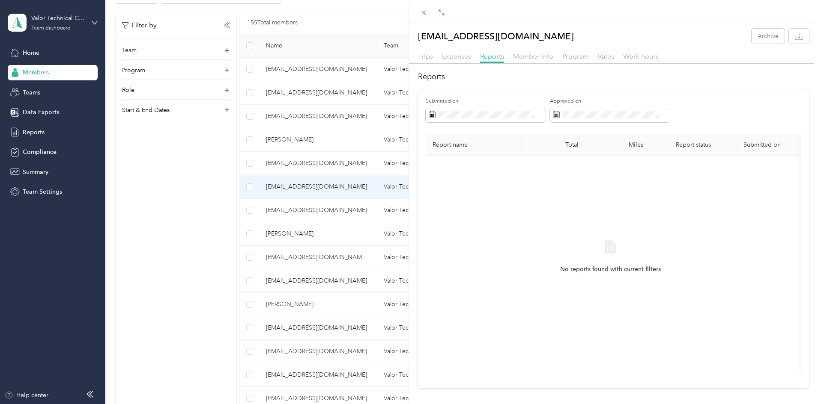
click at [268, 245] on div "[EMAIL_ADDRESS][DOMAIN_NAME] Archive Trips Expenses Reports Member info Program…" at bounding box center [409, 202] width 818 height 404
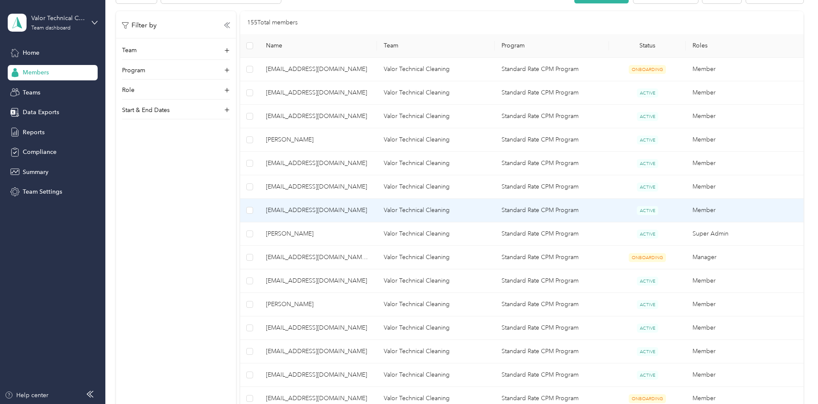
click at [360, 208] on span "[EMAIL_ADDRESS][DOMAIN_NAME]" at bounding box center [318, 210] width 104 height 9
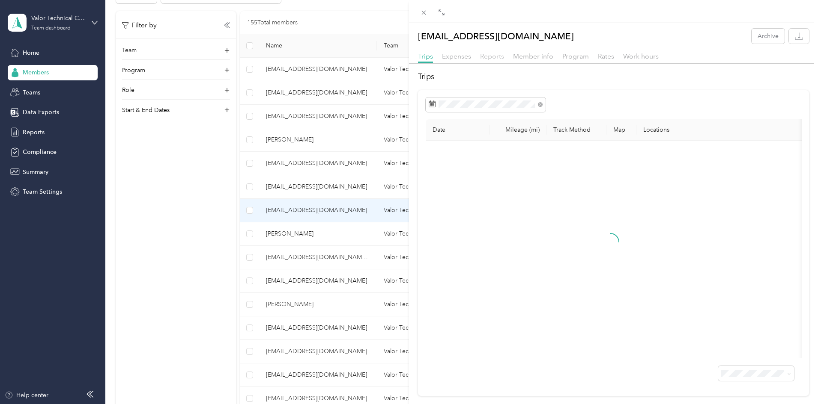
click at [498, 55] on span "Reports" at bounding box center [492, 56] width 24 height 8
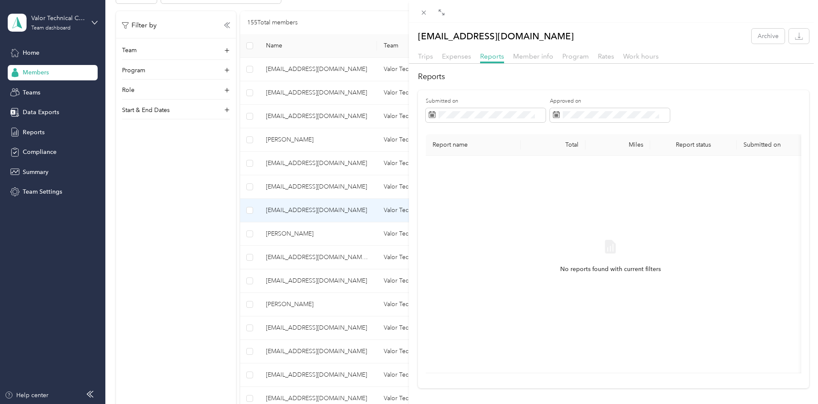
click at [211, 278] on div "[EMAIL_ADDRESS][DOMAIN_NAME] Archive Trips Expenses Reports Member info Program…" at bounding box center [409, 202] width 818 height 404
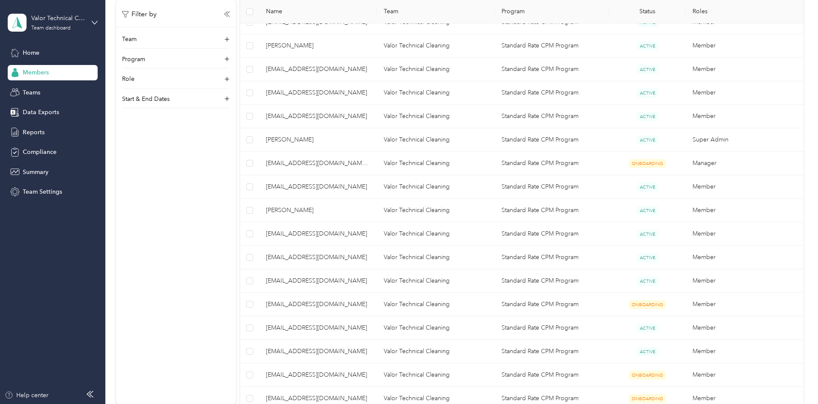
scroll to position [300, 0]
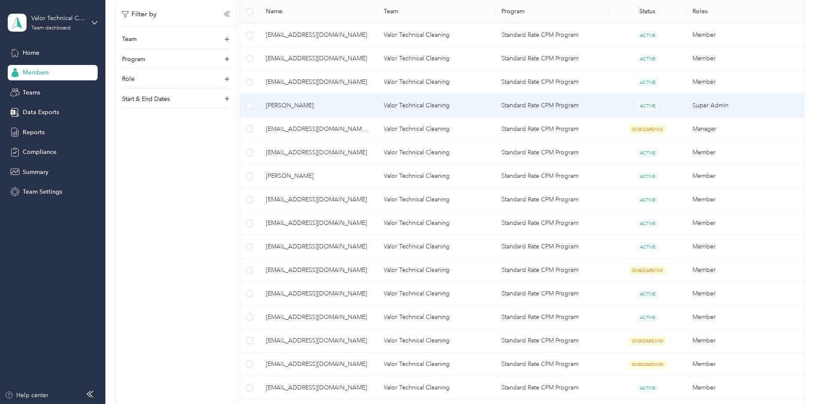
click at [347, 109] on span "[PERSON_NAME]" at bounding box center [318, 105] width 104 height 9
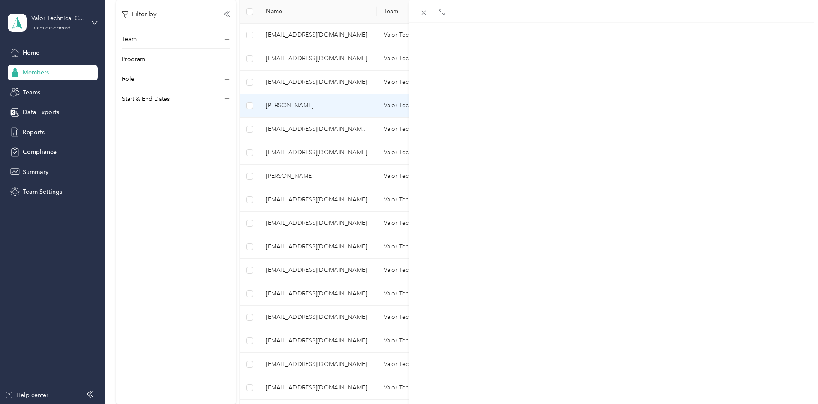
click at [484, 55] on span "Reports" at bounding box center [492, 56] width 24 height 8
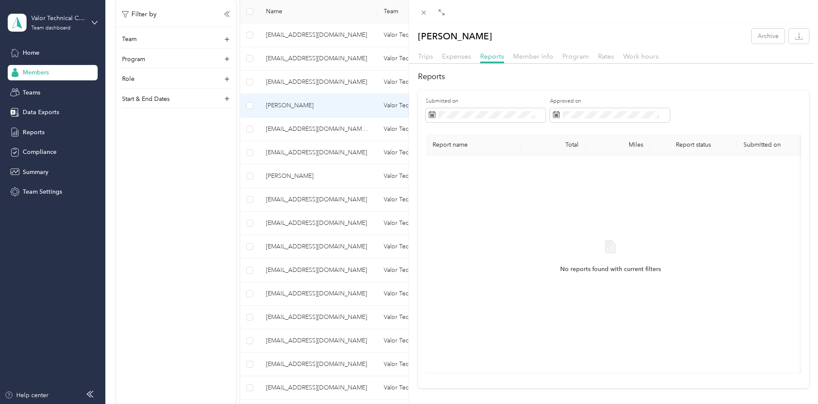
click at [327, 174] on div "[PERSON_NAME] Archive Trips Expenses Reports Member info Program Rates Work hou…" at bounding box center [409, 202] width 818 height 404
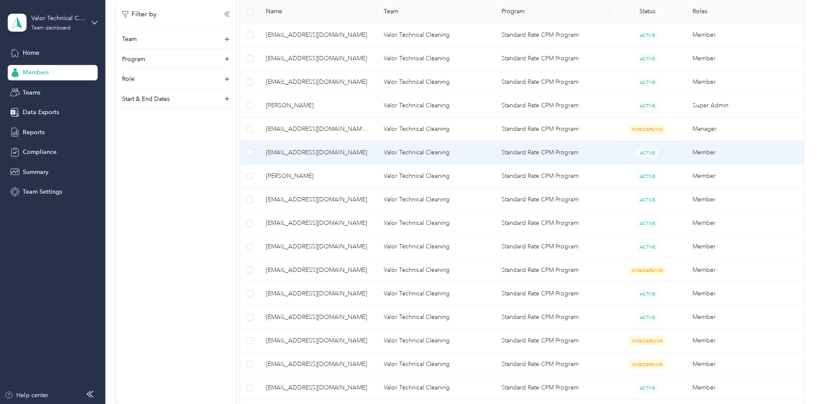
click at [348, 156] on span "[EMAIL_ADDRESS][DOMAIN_NAME]" at bounding box center [318, 152] width 104 height 9
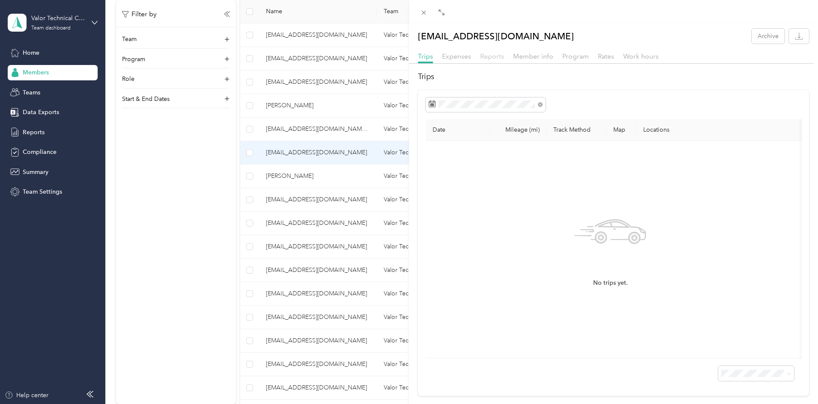
click at [490, 59] on span "Reports" at bounding box center [492, 56] width 24 height 8
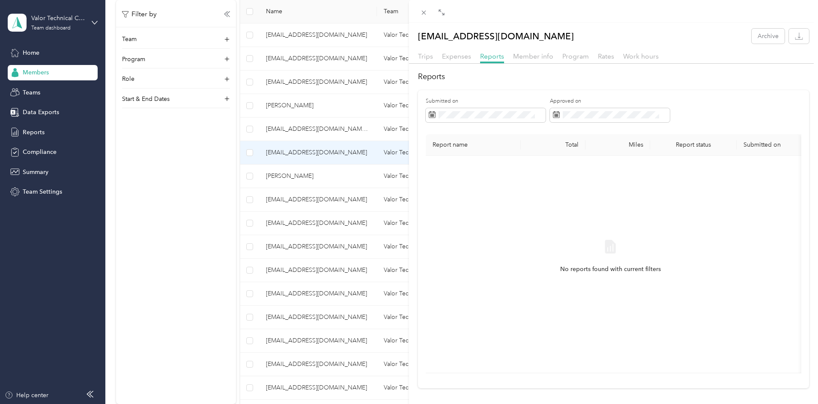
click at [288, 169] on div "[EMAIL_ADDRESS][DOMAIN_NAME] Archive Trips Expenses Reports Member info Program…" at bounding box center [409, 202] width 818 height 404
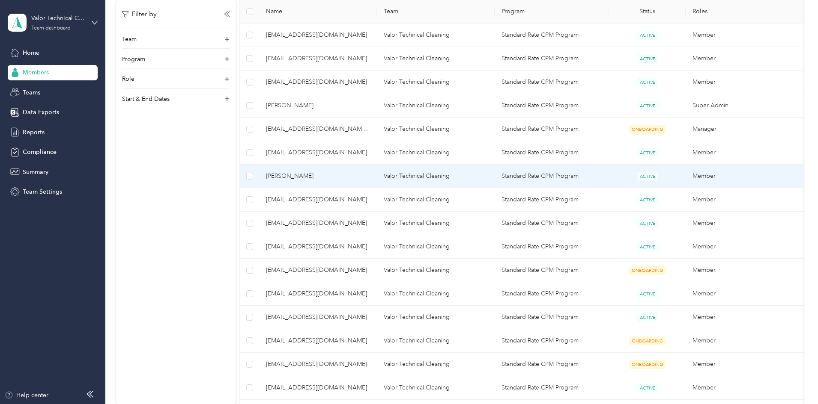
click at [370, 177] on span "[PERSON_NAME]" at bounding box center [318, 176] width 104 height 9
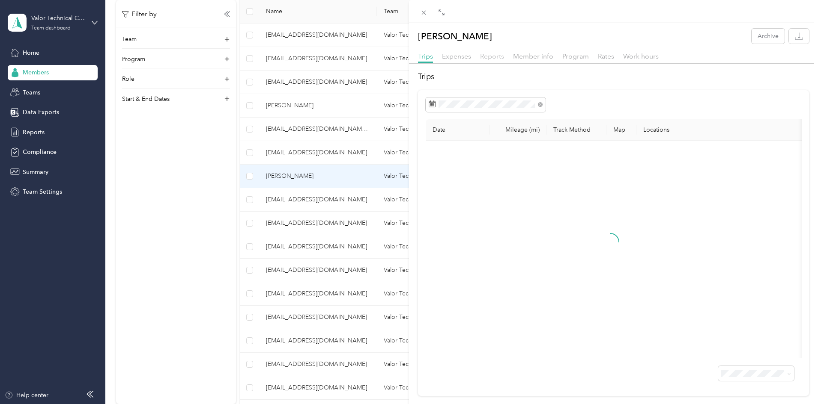
click at [495, 55] on span "Reports" at bounding box center [492, 56] width 24 height 8
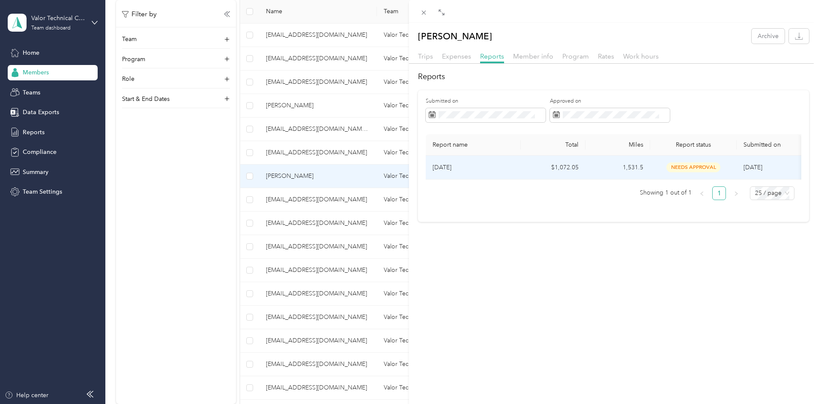
click at [508, 164] on p "[DATE]" at bounding box center [472, 167] width 81 height 9
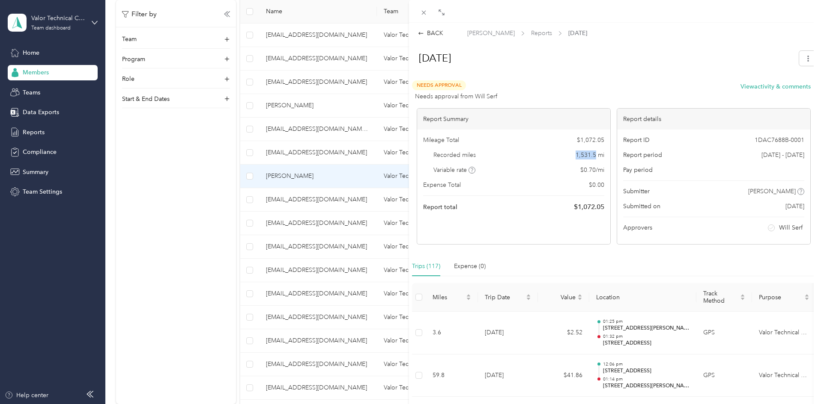
drag, startPoint x: 572, startPoint y: 155, endPoint x: 592, endPoint y: 155, distance: 20.5
click at [592, 155] on span "1,531.5 mi" at bounding box center [589, 155] width 29 height 9
click at [245, 253] on div "BACK [PERSON_NAME] Reports [DATE] [DATE] Needs Approval Needs approval from Wil…" at bounding box center [409, 202] width 818 height 404
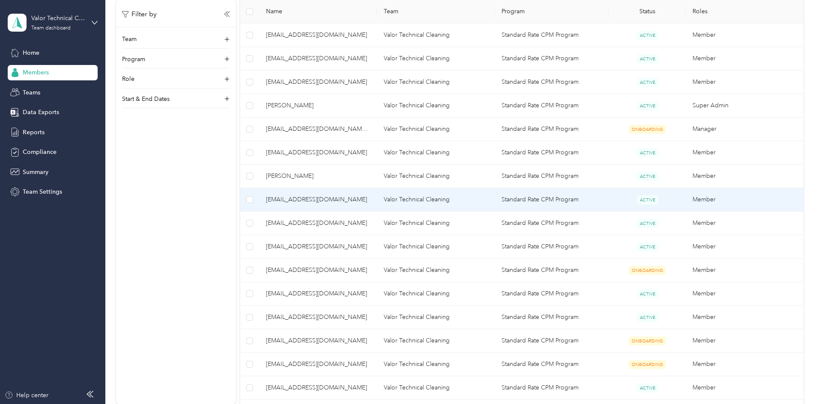
click at [347, 201] on span "[EMAIL_ADDRESS][DOMAIN_NAME]" at bounding box center [318, 199] width 104 height 9
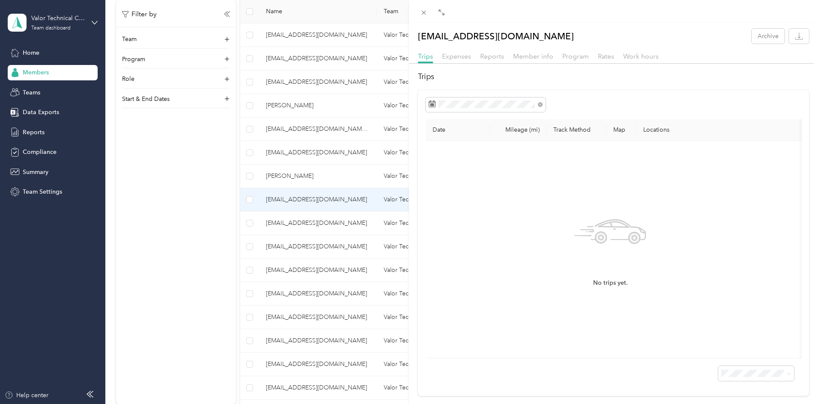
click at [490, 51] on div "Reports" at bounding box center [492, 56] width 24 height 11
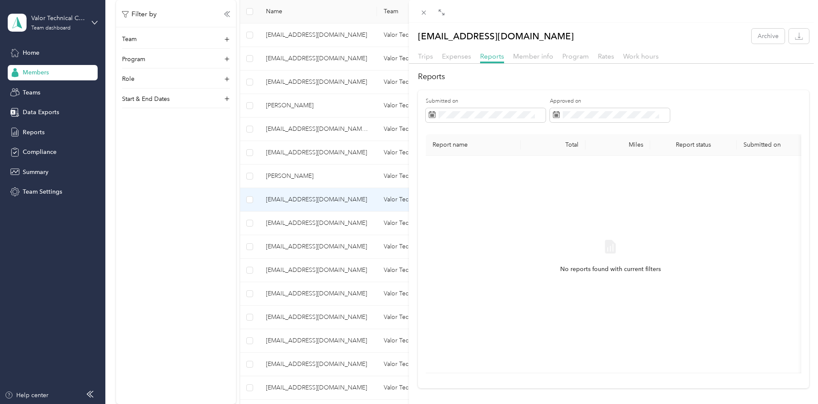
click at [245, 236] on div "[EMAIL_ADDRESS][DOMAIN_NAME] Archive Trips Expenses Reports Member info Program…" at bounding box center [409, 202] width 818 height 404
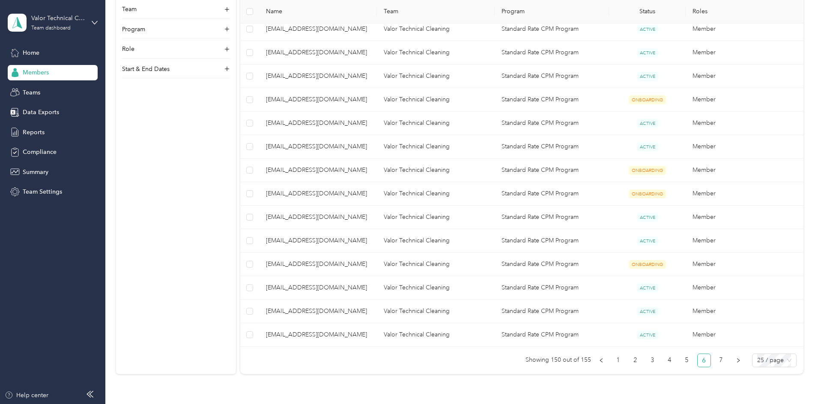
scroll to position [471, 0]
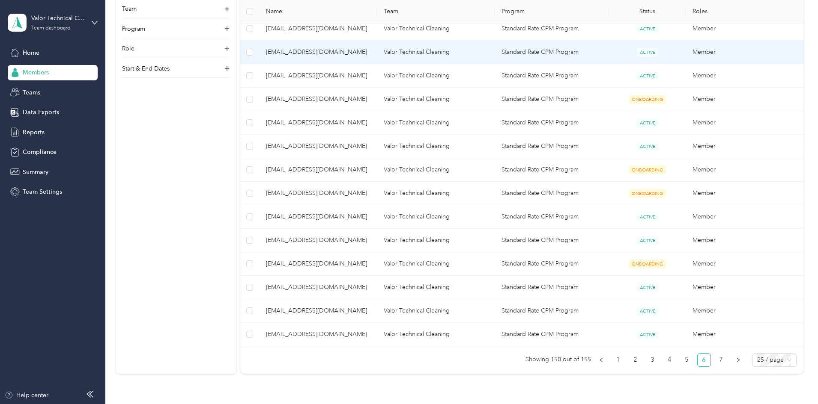
click at [367, 53] on span "[EMAIL_ADDRESS][DOMAIN_NAME]" at bounding box center [318, 52] width 104 height 9
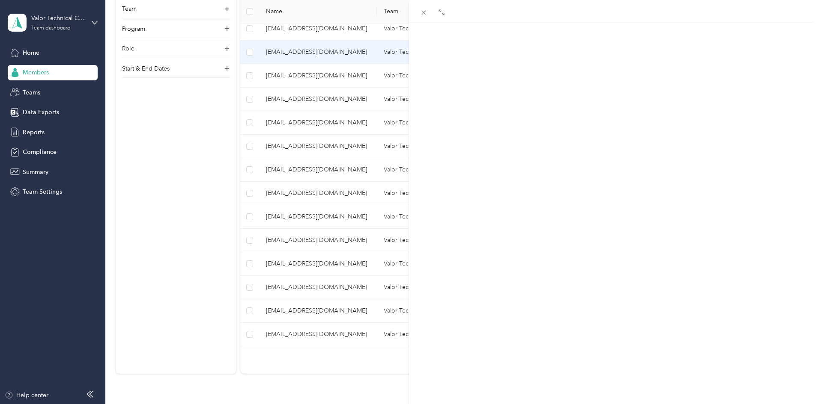
click at [502, 57] on span "Reports" at bounding box center [492, 56] width 24 height 8
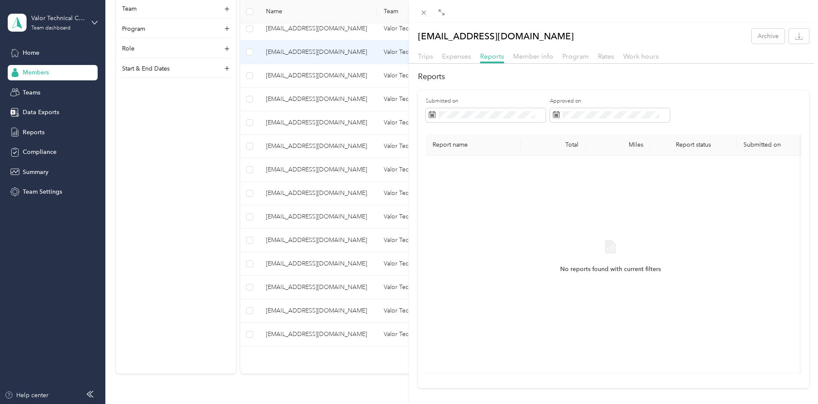
drag, startPoint x: 255, startPoint y: 133, endPoint x: 293, endPoint y: 101, distance: 49.8
click at [255, 133] on div "[EMAIL_ADDRESS][DOMAIN_NAME] Archive Trips Expenses Reports Member info Program…" at bounding box center [409, 202] width 818 height 404
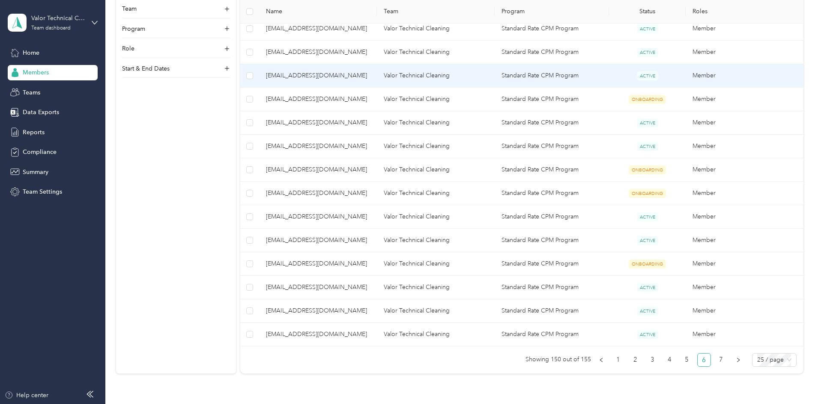
click at [361, 75] on span "[EMAIL_ADDRESS][DOMAIN_NAME]" at bounding box center [318, 75] width 104 height 9
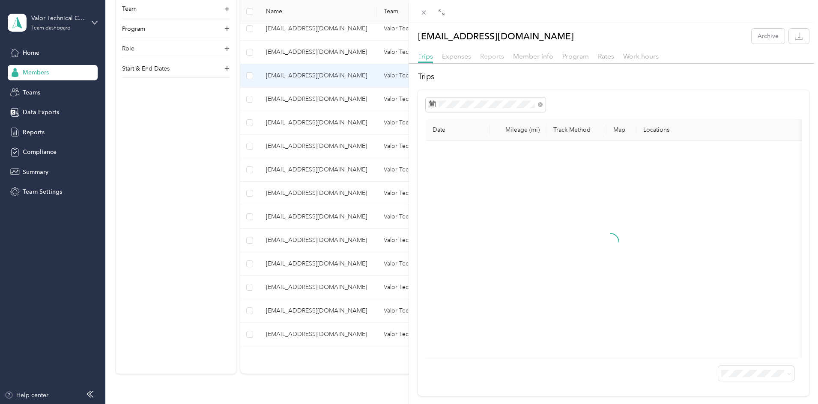
click at [497, 57] on span "Reports" at bounding box center [492, 56] width 24 height 8
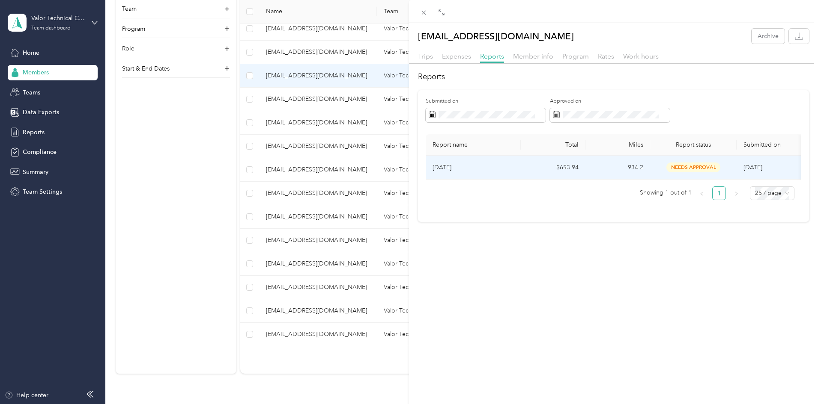
click at [493, 170] on p "[DATE]" at bounding box center [472, 167] width 81 height 9
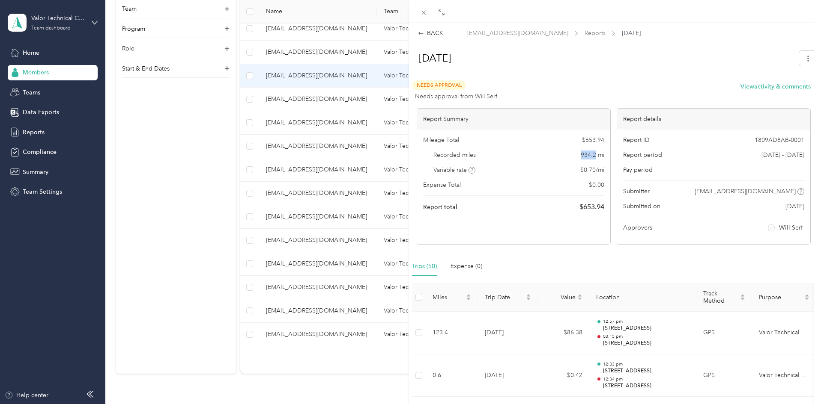
drag, startPoint x: 575, startPoint y: 153, endPoint x: 592, endPoint y: 155, distance: 17.7
click at [592, 155] on div "Recorded miles 934.2 mi" at bounding box center [513, 155] width 181 height 9
click at [334, 91] on div "BACK [EMAIL_ADDRESS][DOMAIN_NAME] Reports [DATE] [DATE] Needs Approval Needs ap…" at bounding box center [409, 202] width 818 height 404
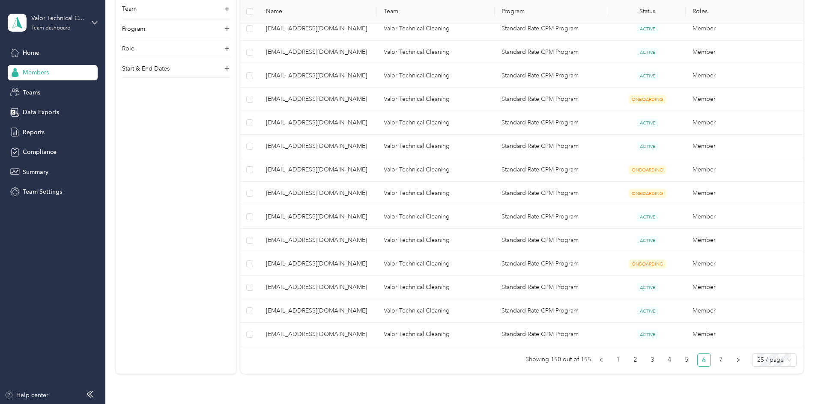
click at [339, 98] on span "[EMAIL_ADDRESS][DOMAIN_NAME]" at bounding box center [318, 99] width 104 height 9
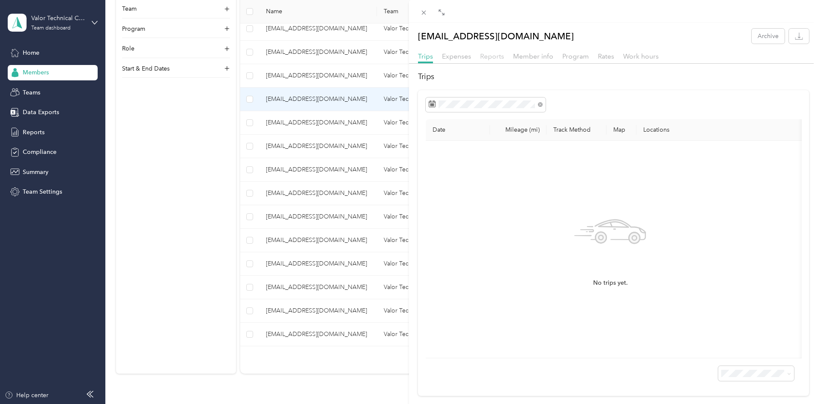
click at [490, 54] on span "Reports" at bounding box center [492, 56] width 24 height 8
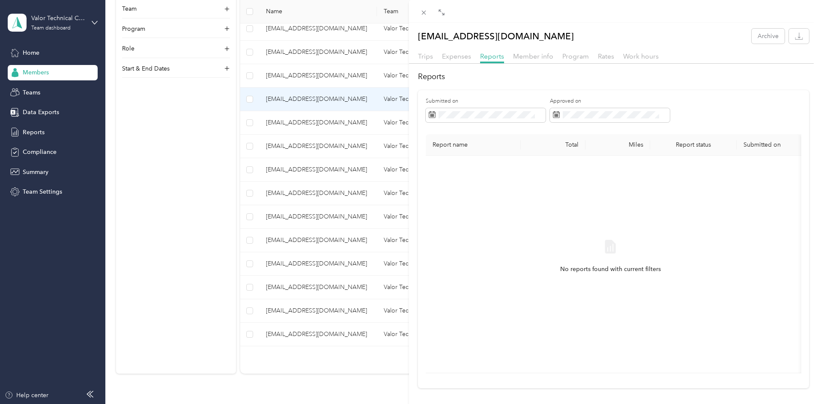
click at [286, 144] on div "[EMAIL_ADDRESS][DOMAIN_NAME] Archive Trips Expenses Reports Member info Program…" at bounding box center [409, 202] width 818 height 404
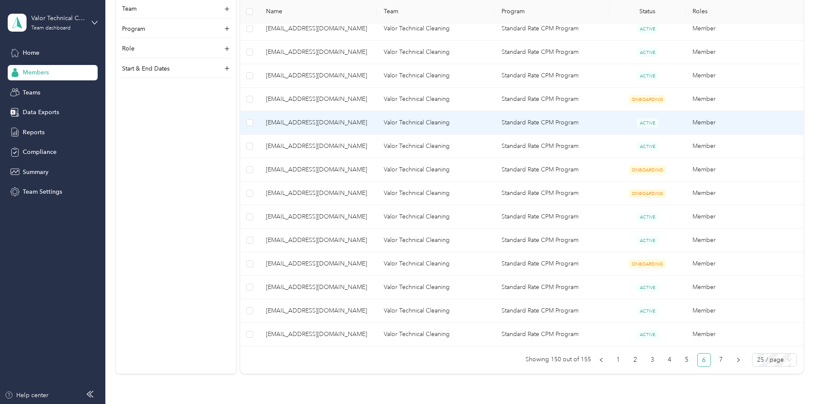
click at [355, 120] on span "[EMAIL_ADDRESS][DOMAIN_NAME]" at bounding box center [318, 122] width 104 height 9
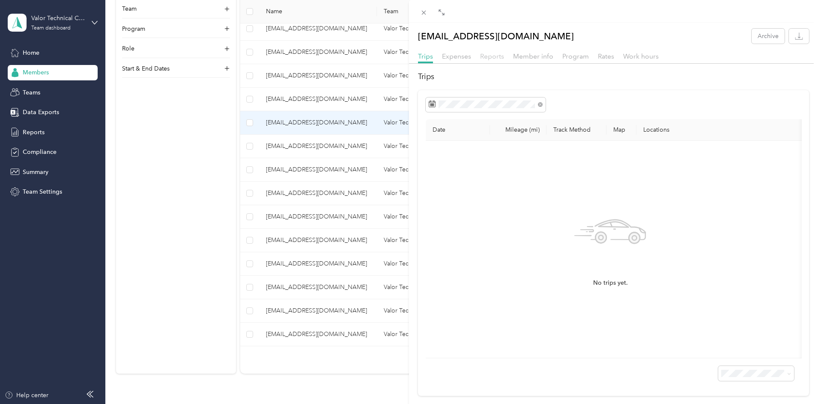
click at [496, 56] on span "Reports" at bounding box center [492, 56] width 24 height 8
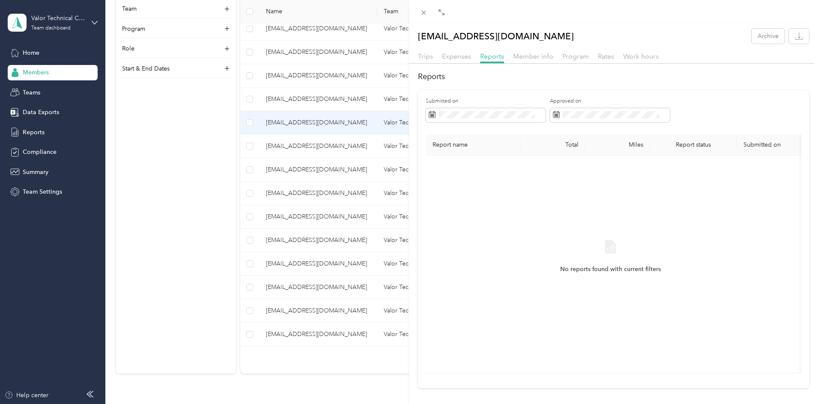
click at [264, 180] on div "[EMAIL_ADDRESS][DOMAIN_NAME] Archive Trips Expenses Reports Member info Program…" at bounding box center [409, 202] width 818 height 404
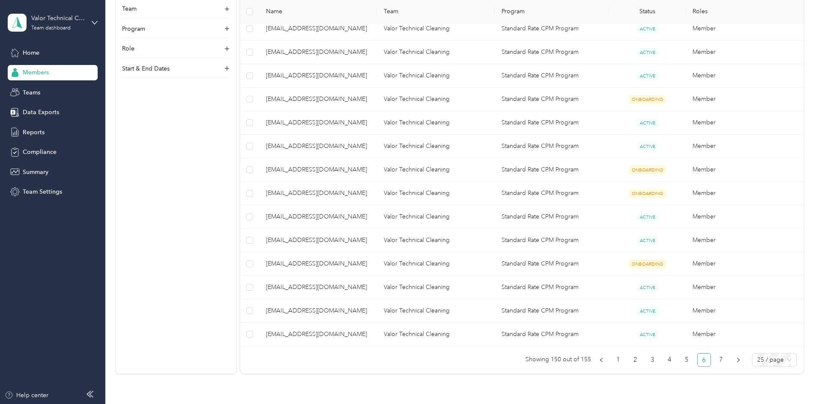
click at [354, 146] on span "[EMAIL_ADDRESS][DOMAIN_NAME]" at bounding box center [318, 146] width 104 height 9
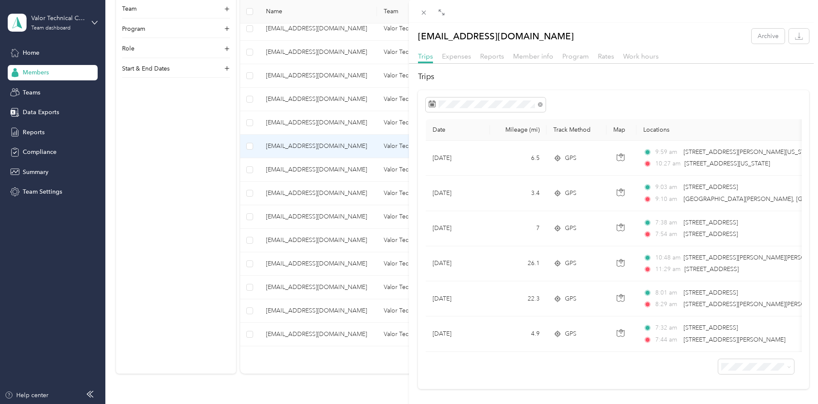
click at [501, 60] on div "Reports" at bounding box center [492, 56] width 24 height 11
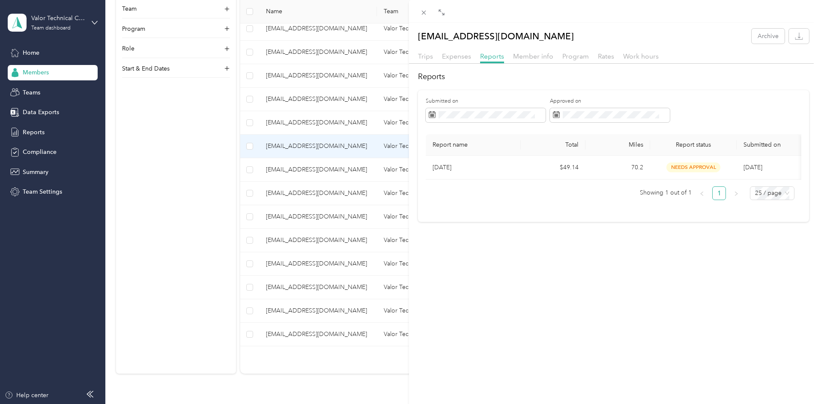
click at [614, 105] on div "Approved on" at bounding box center [610, 110] width 120 height 25
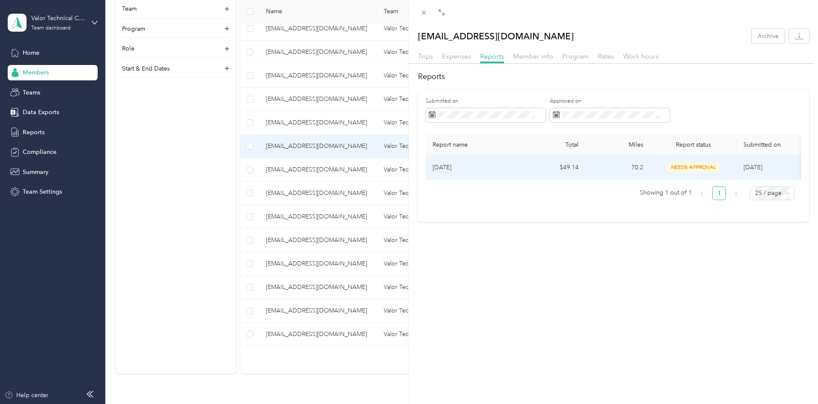
click at [479, 166] on p "[DATE]" at bounding box center [472, 167] width 81 height 9
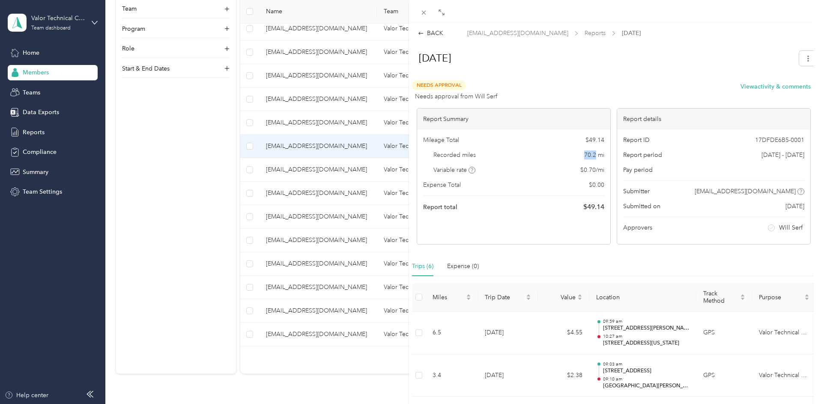
drag, startPoint x: 580, startPoint y: 156, endPoint x: 591, endPoint y: 156, distance: 11.6
click at [591, 156] on div "Recorded miles 70.2 mi" at bounding box center [513, 155] width 181 height 9
click at [214, 227] on div "BACK [EMAIL_ADDRESS][DOMAIN_NAME] Reports [DATE] [DATE] Needs Approval Needs ap…" at bounding box center [409, 202] width 818 height 404
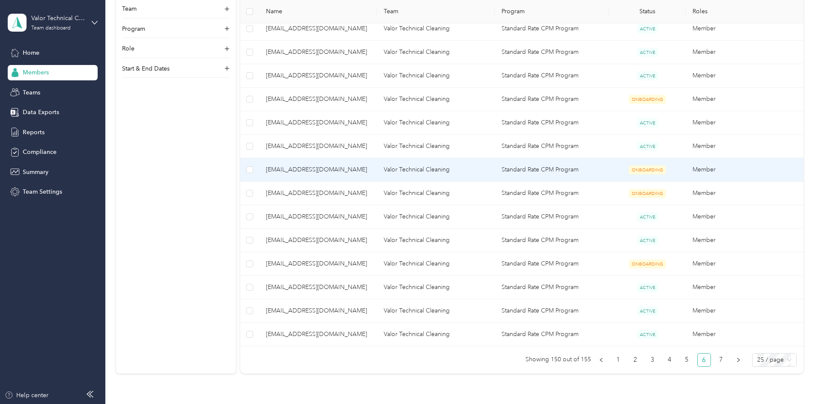
click at [355, 167] on span "[EMAIL_ADDRESS][DOMAIN_NAME]" at bounding box center [318, 169] width 104 height 9
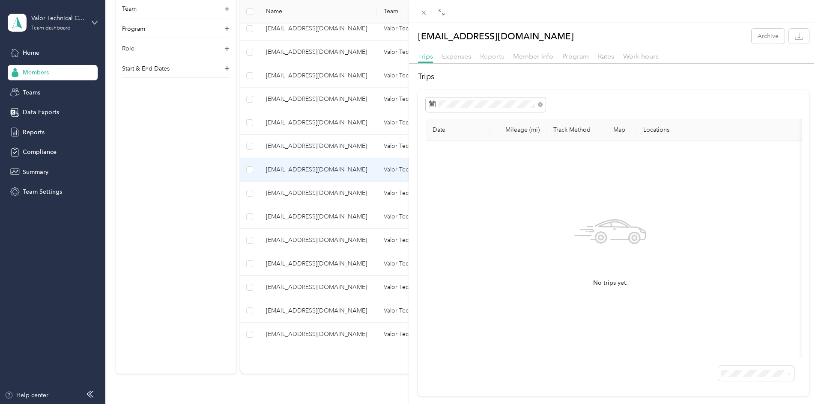
click at [501, 59] on span "Reports" at bounding box center [492, 56] width 24 height 8
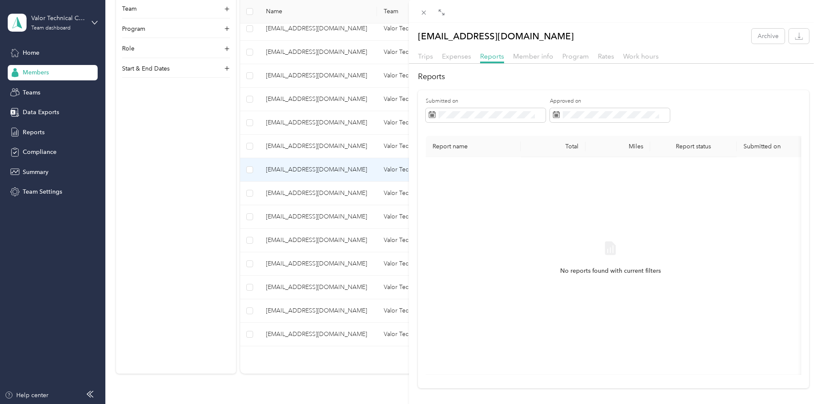
click at [246, 219] on div "[EMAIL_ADDRESS][DOMAIN_NAME] Archive Trips Expenses Reports Member info Program…" at bounding box center [409, 202] width 818 height 404
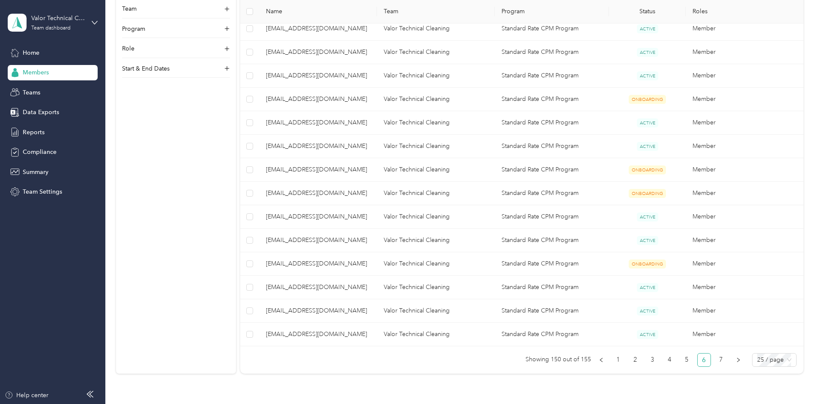
click at [349, 194] on span "[EMAIL_ADDRESS][DOMAIN_NAME]" at bounding box center [318, 193] width 104 height 9
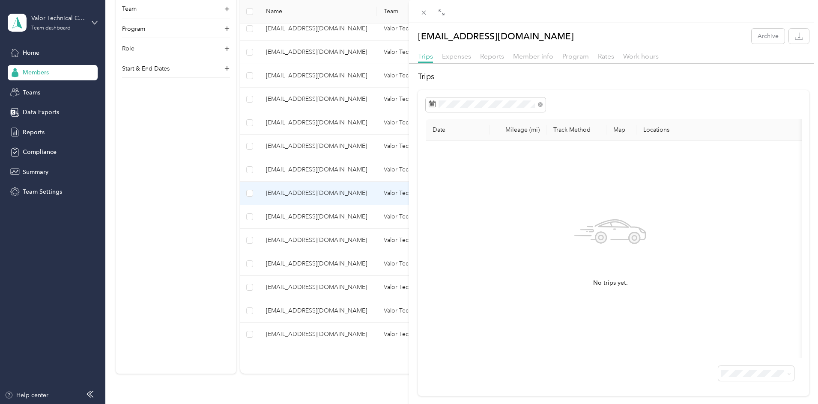
click at [494, 62] on div "Trips Expenses Reports Member info Program Rates Work hours" at bounding box center [613, 57] width 409 height 12
click at [499, 57] on span "Reports" at bounding box center [492, 56] width 24 height 8
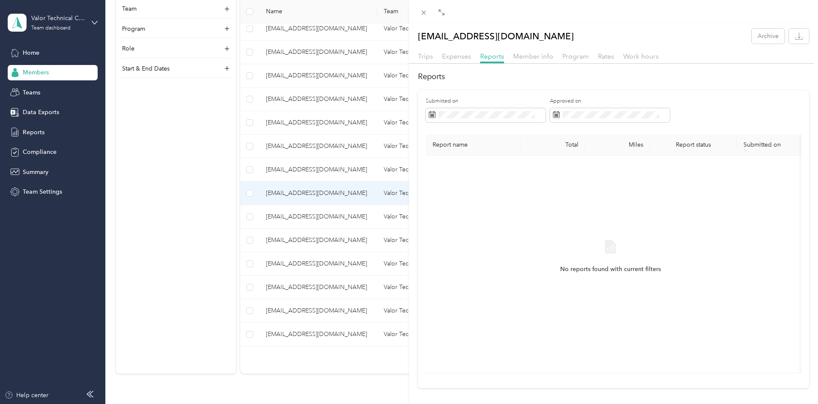
click at [268, 180] on div "[EMAIL_ADDRESS][DOMAIN_NAME] Archive Trips Expenses Reports Member info Program…" at bounding box center [409, 202] width 818 height 404
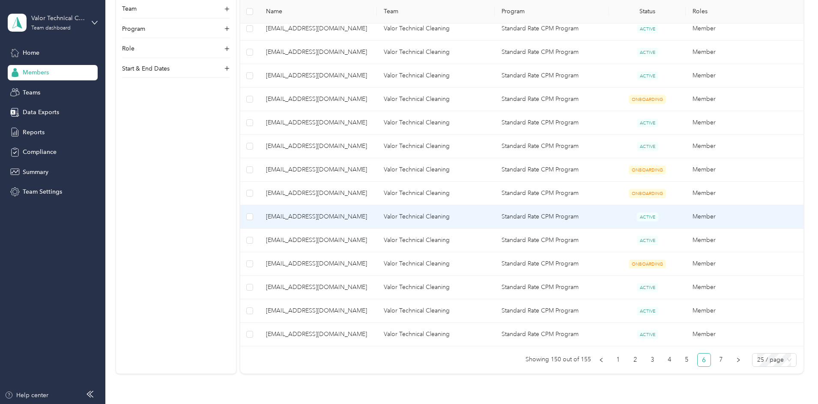
click at [344, 218] on span "[EMAIL_ADDRESS][DOMAIN_NAME]" at bounding box center [318, 216] width 104 height 9
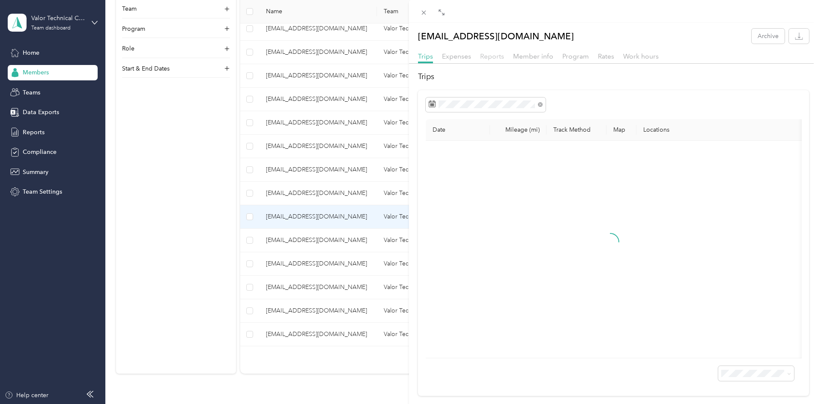
click at [491, 55] on span "Reports" at bounding box center [492, 56] width 24 height 8
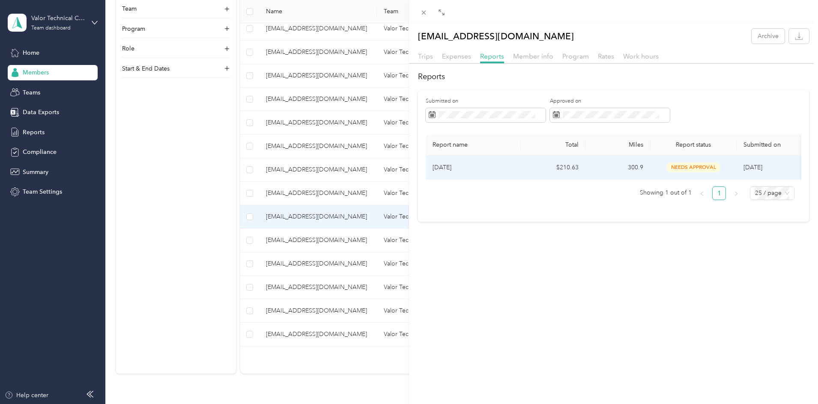
click at [478, 168] on p "[DATE]" at bounding box center [472, 167] width 81 height 9
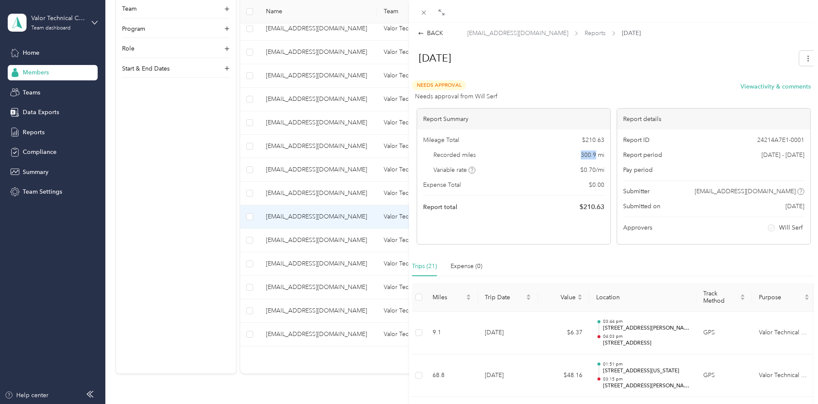
drag, startPoint x: 576, startPoint y: 155, endPoint x: 592, endPoint y: 155, distance: 16.7
click at [592, 155] on div "Recorded miles 300.9 mi" at bounding box center [513, 155] width 181 height 9
click at [271, 270] on div "BACK [EMAIL_ADDRESS][DOMAIN_NAME] Reports [DATE] [DATE] Needs Approval Needs ap…" at bounding box center [409, 202] width 818 height 404
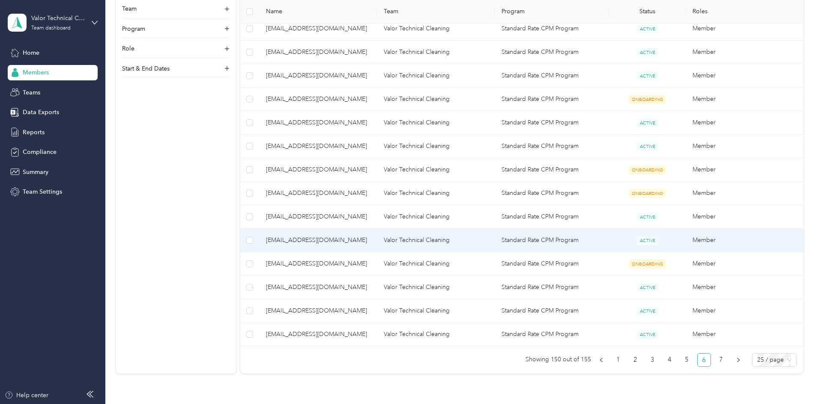
click at [344, 240] on span "[EMAIL_ADDRESS][DOMAIN_NAME]" at bounding box center [318, 240] width 104 height 9
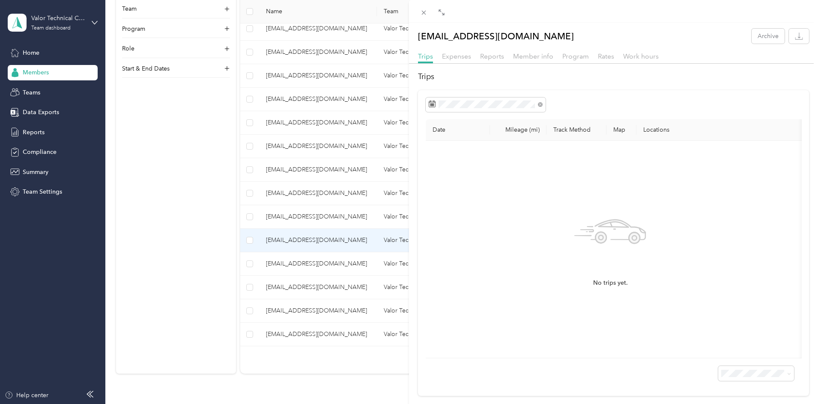
click at [495, 62] on div "Trips Expenses Reports Member info Program Rates Work hours" at bounding box center [613, 57] width 409 height 12
click at [494, 58] on span "Reports" at bounding box center [492, 56] width 24 height 8
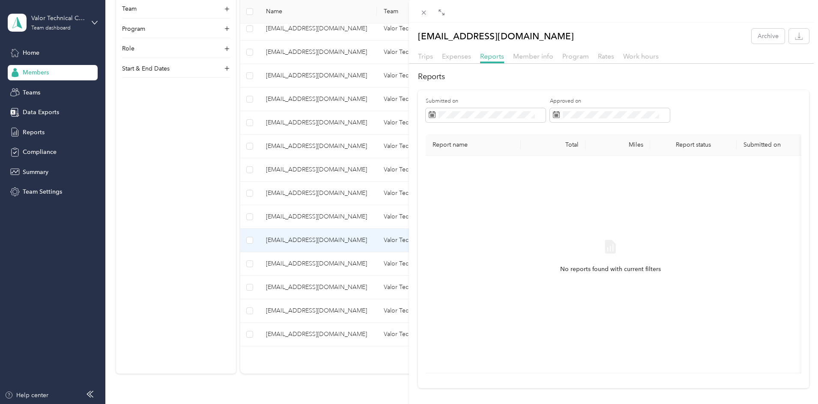
drag, startPoint x: 222, startPoint y: 330, endPoint x: 248, endPoint y: 303, distance: 38.2
click at [223, 330] on div "[EMAIL_ADDRESS][DOMAIN_NAME] Archive Trips Expenses Reports Member info Program…" at bounding box center [409, 202] width 818 height 404
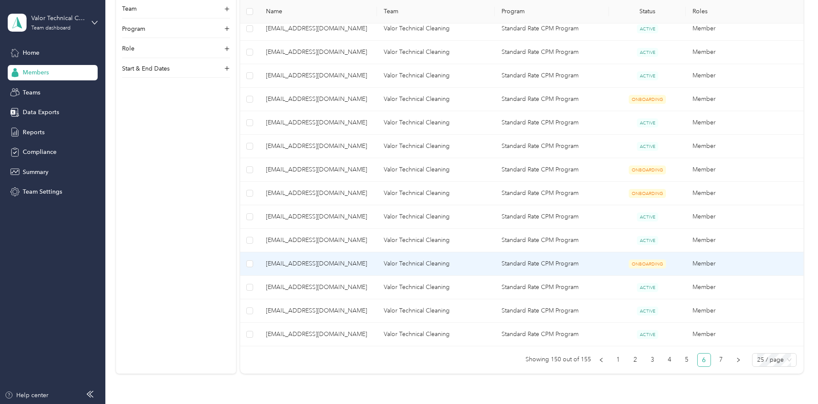
click at [338, 262] on span "[EMAIL_ADDRESS][DOMAIN_NAME]" at bounding box center [318, 263] width 104 height 9
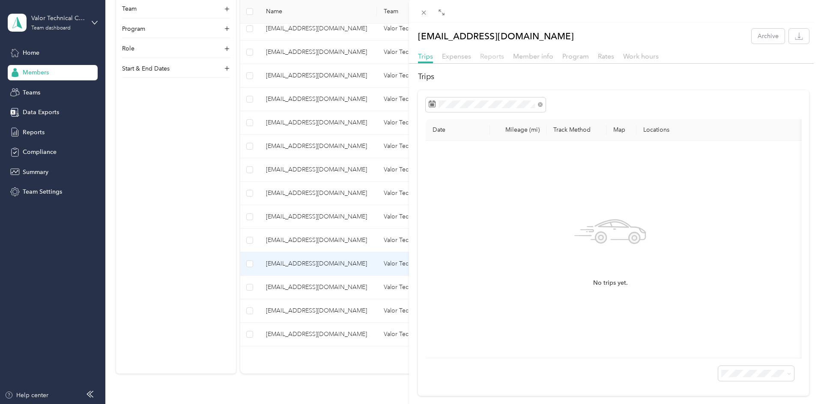
click at [490, 56] on span "Reports" at bounding box center [492, 56] width 24 height 8
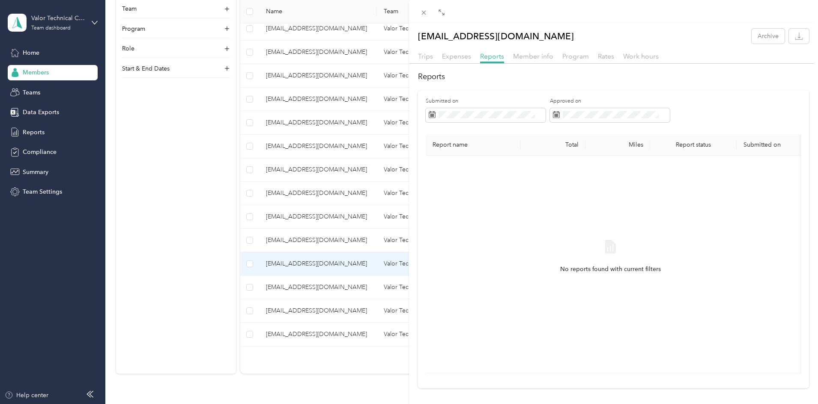
click at [246, 297] on div "[EMAIL_ADDRESS][DOMAIN_NAME] Archive Trips Expenses Reports Member info Program…" at bounding box center [409, 202] width 818 height 404
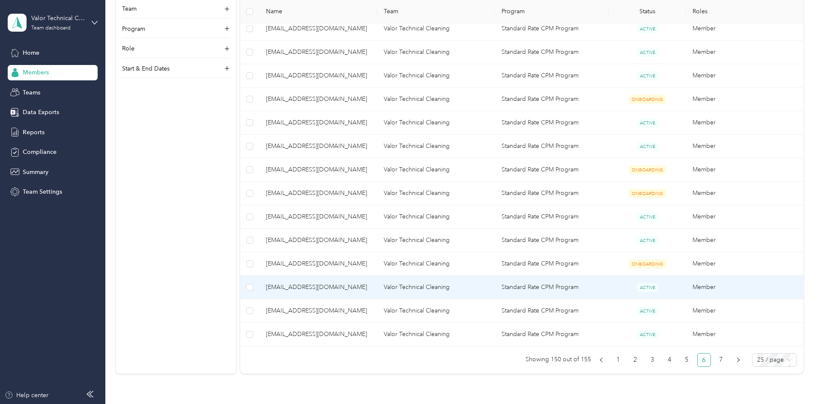
click at [364, 287] on span "[EMAIL_ADDRESS][DOMAIN_NAME]" at bounding box center [318, 287] width 104 height 9
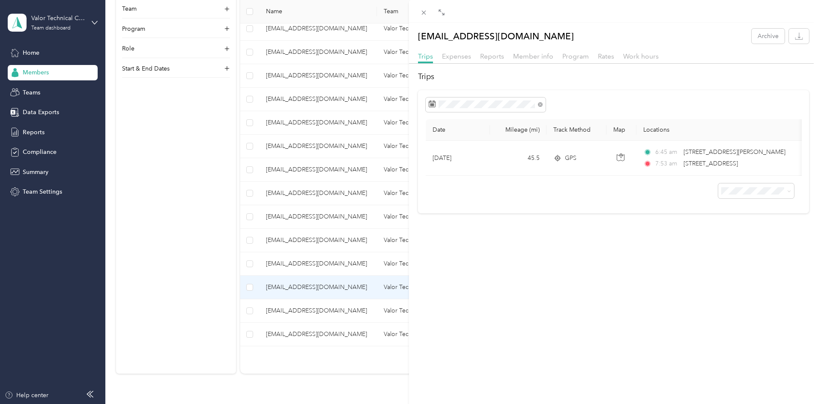
click at [498, 50] on div "[EMAIL_ADDRESS][DOMAIN_NAME] Archive Trips Expenses Reports Member info Program…" at bounding box center [613, 121] width 409 height 185
click at [495, 55] on span "Reports" at bounding box center [492, 56] width 24 height 8
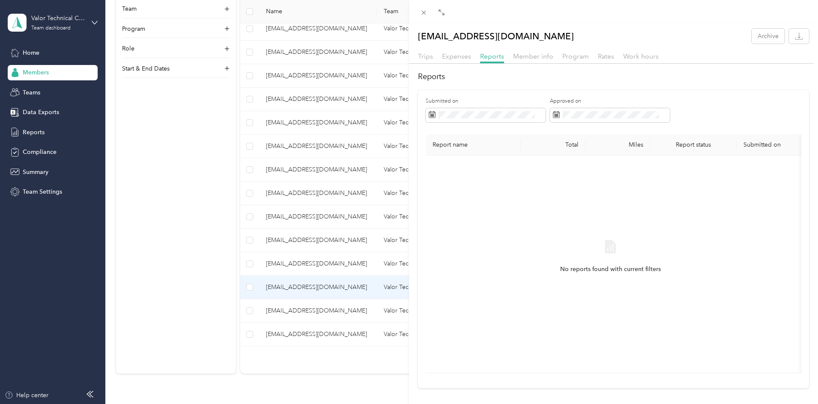
click at [259, 320] on div "[EMAIL_ADDRESS][DOMAIN_NAME] Archive Trips Expenses Reports Member info Program…" at bounding box center [409, 202] width 818 height 404
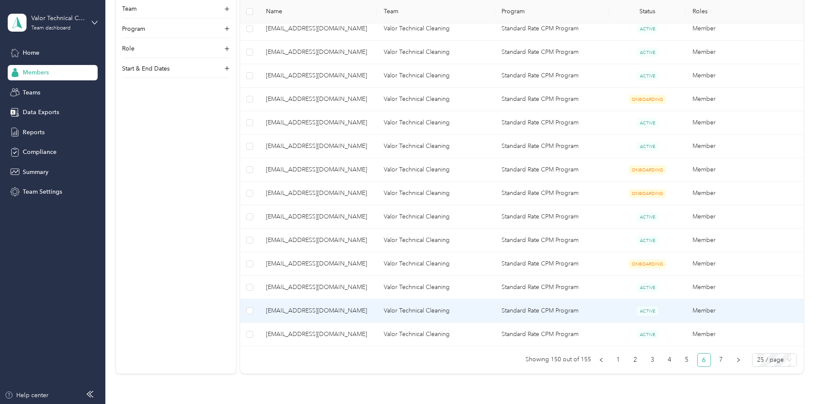
click at [370, 309] on span "[EMAIL_ADDRESS][DOMAIN_NAME]" at bounding box center [318, 310] width 104 height 9
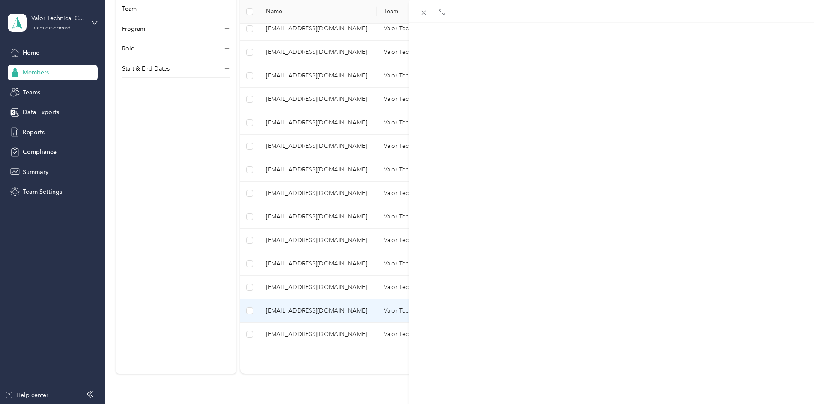
click at [497, 59] on span "Reports" at bounding box center [492, 56] width 24 height 8
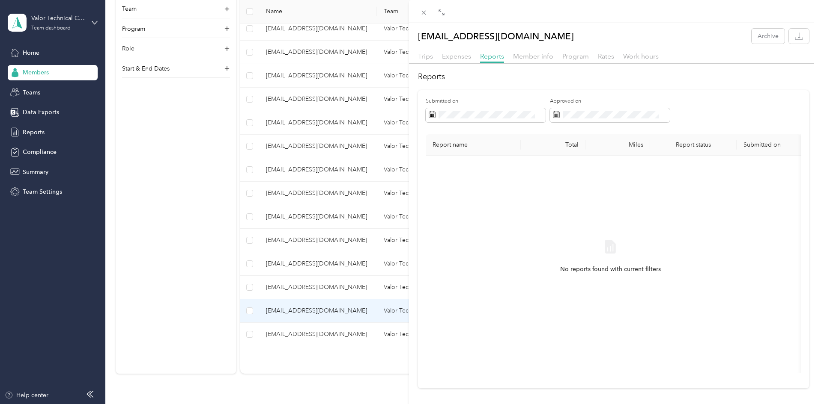
click at [239, 245] on div "[EMAIL_ADDRESS][DOMAIN_NAME] Archive Trips Expenses Reports Member info Program…" at bounding box center [409, 202] width 818 height 404
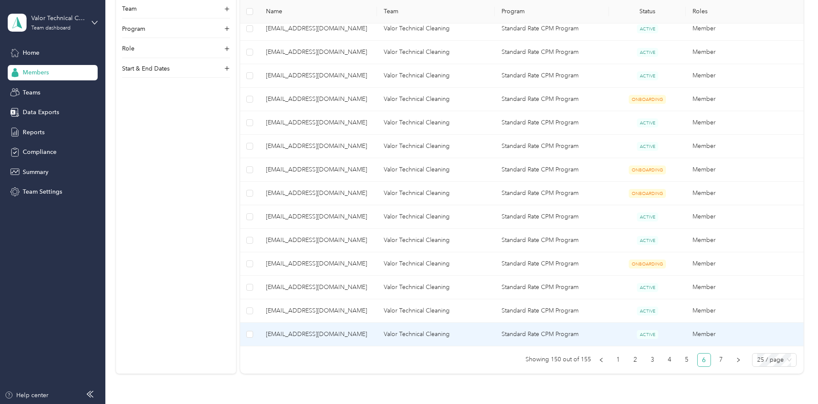
click at [353, 335] on span "[EMAIL_ADDRESS][DOMAIN_NAME]" at bounding box center [318, 334] width 104 height 9
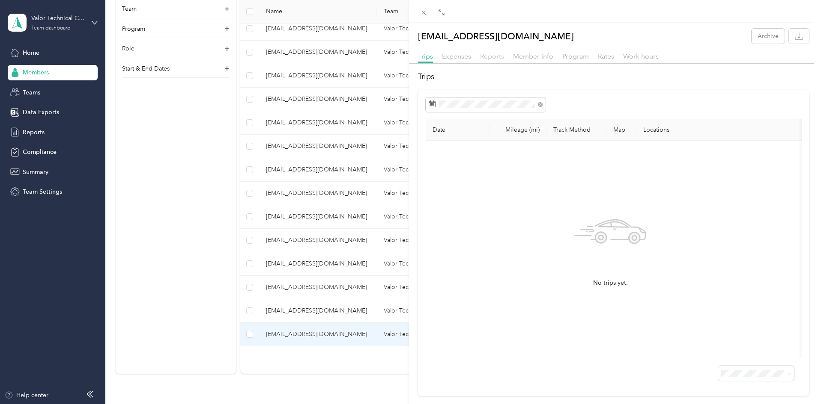
click at [492, 58] on span "Reports" at bounding box center [492, 56] width 24 height 8
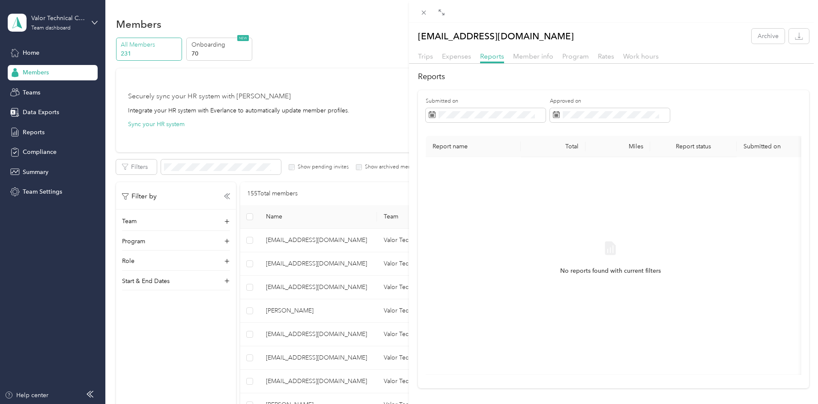
scroll to position [471, 0]
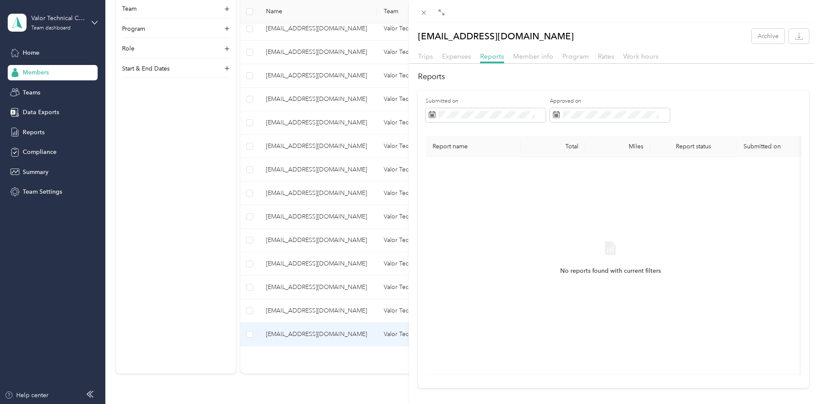
click at [216, 192] on div "aarmendariz@valortechnicalcleaning.com Archive Trips Expenses Reports Member in…" at bounding box center [409, 202] width 818 height 404
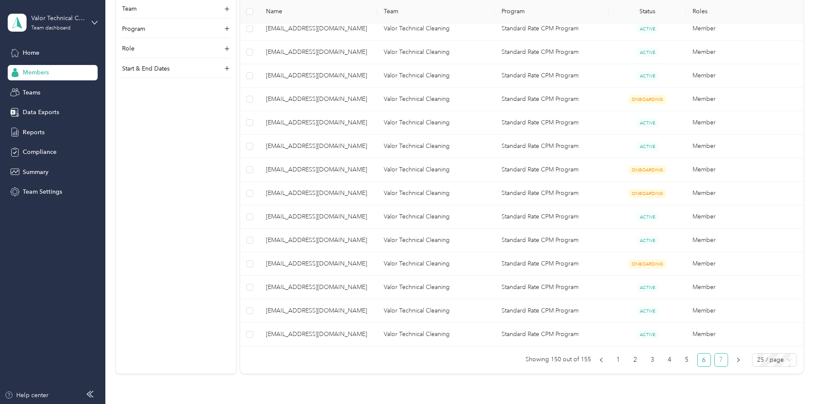
click at [714, 360] on link "7" at bounding box center [720, 360] width 13 height 13
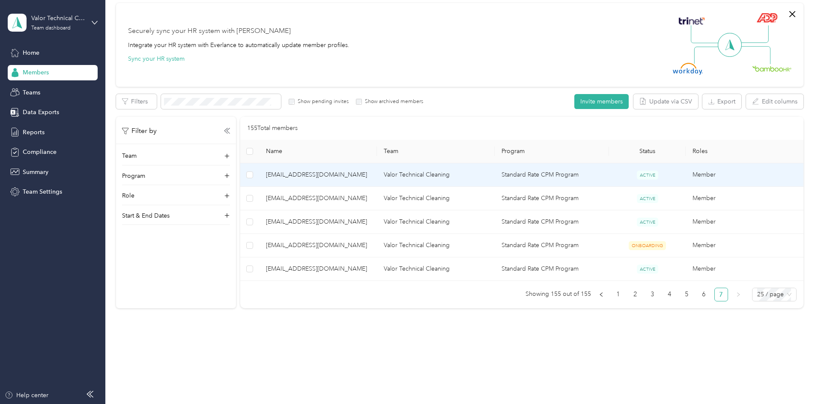
click at [361, 177] on span "aespinoza@valortechnicalcleaning.com" at bounding box center [318, 174] width 104 height 9
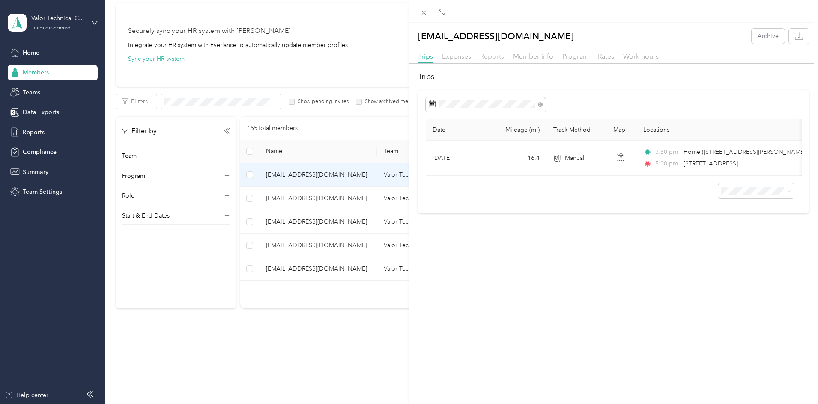
click at [496, 56] on span "Reports" at bounding box center [492, 56] width 24 height 8
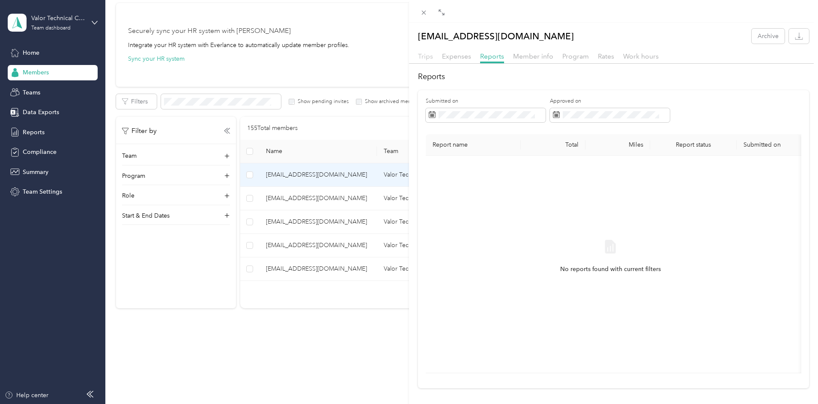
click at [427, 54] on span "Trips" at bounding box center [425, 56] width 15 height 8
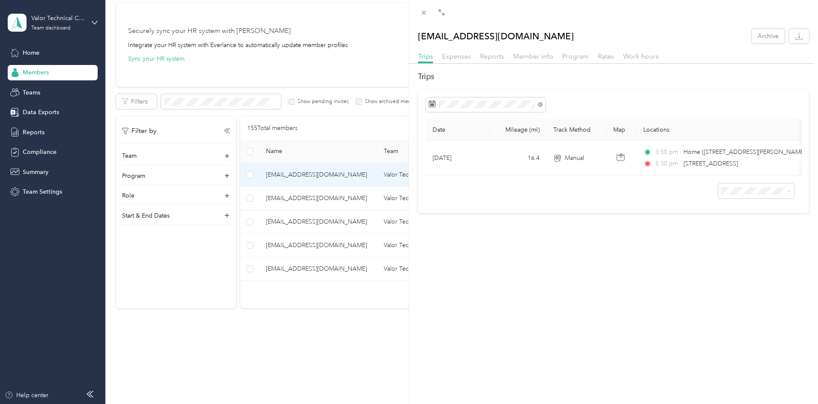
click at [354, 192] on div "aespinoza@valortechnicalcleaning.com Archive Trips Expenses Reports Member info…" at bounding box center [409, 202] width 818 height 404
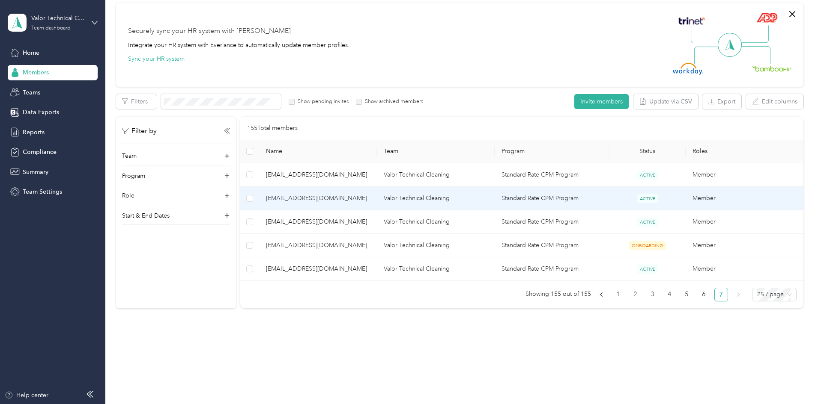
click at [351, 199] on span "evasquez@valortechnicalcleaning.com" at bounding box center [318, 198] width 104 height 9
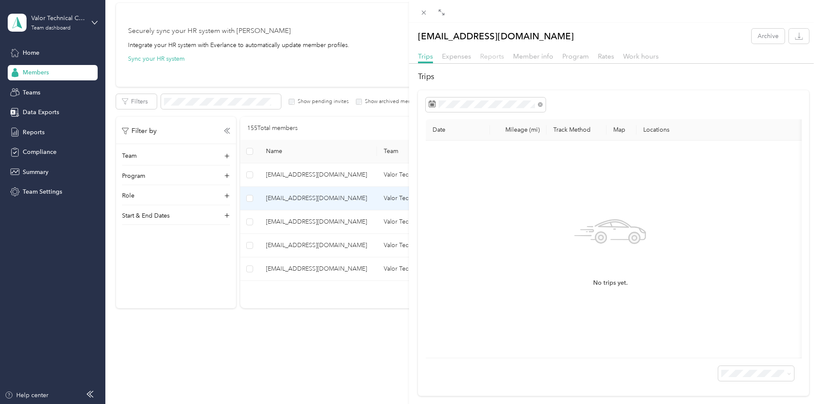
click at [485, 58] on span "Reports" at bounding box center [492, 56] width 24 height 8
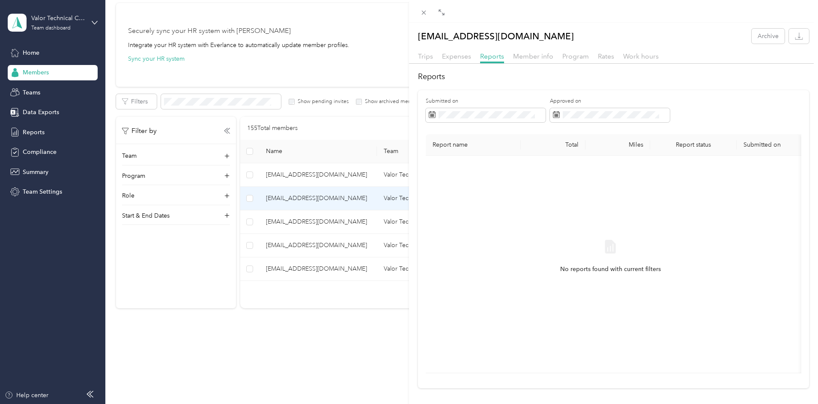
click at [344, 220] on div "evasquez@valortechnicalcleaning.com Archive Trips Expenses Reports Member info …" at bounding box center [409, 202] width 818 height 404
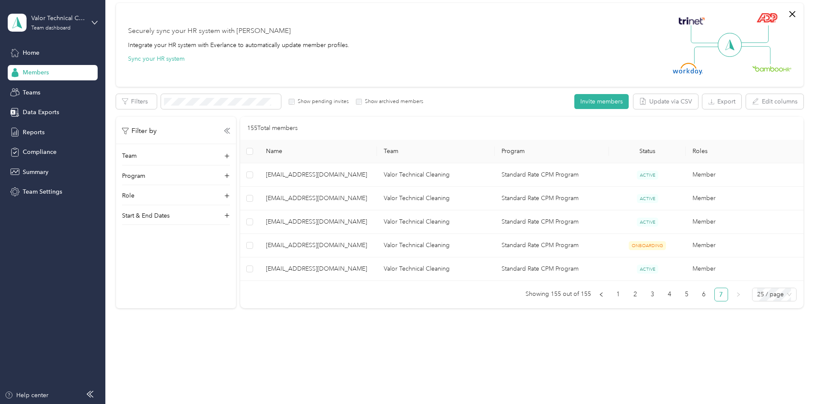
click at [344, 220] on div at bounding box center [409, 202] width 818 height 404
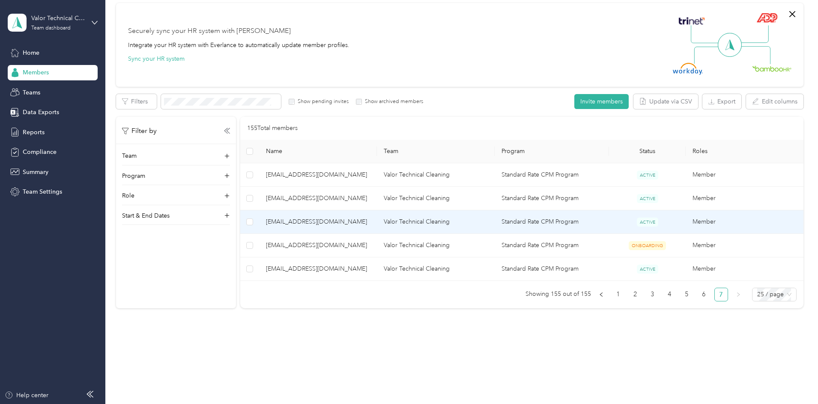
click at [346, 221] on span "tsanchez@valortechnicalcleaning.com" at bounding box center [318, 221] width 104 height 9
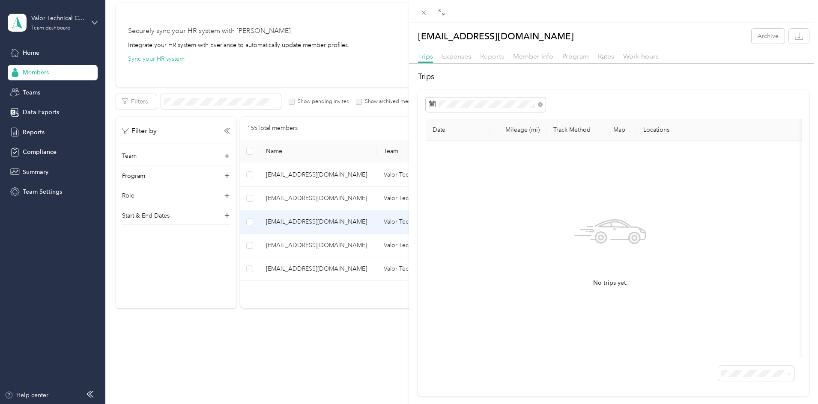
click at [499, 55] on span "Reports" at bounding box center [492, 56] width 24 height 8
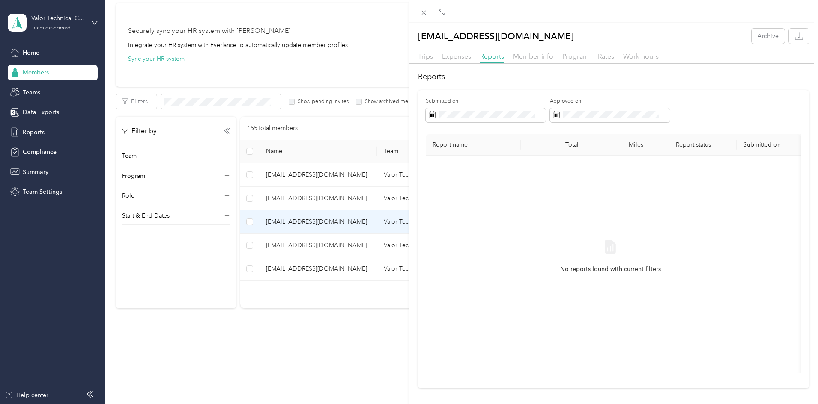
click at [344, 302] on div "tsanchez@valortechnicalcleaning.com Archive Trips Expenses Reports Member info …" at bounding box center [409, 202] width 818 height 404
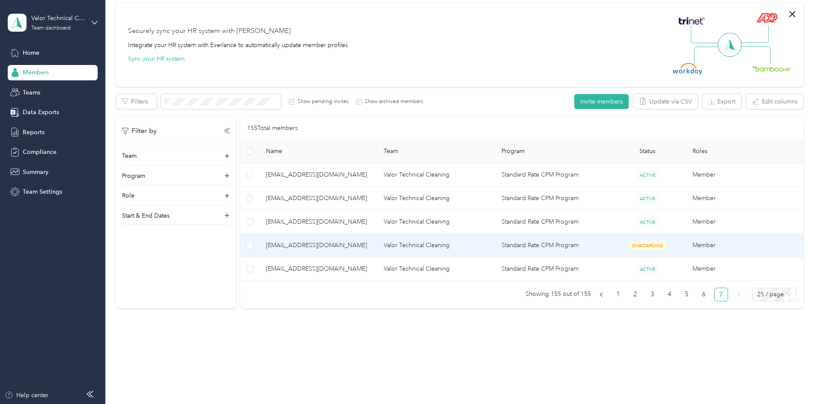
click at [357, 245] on span "mshone@valortechnicalcleaning.com" at bounding box center [318, 245] width 104 height 9
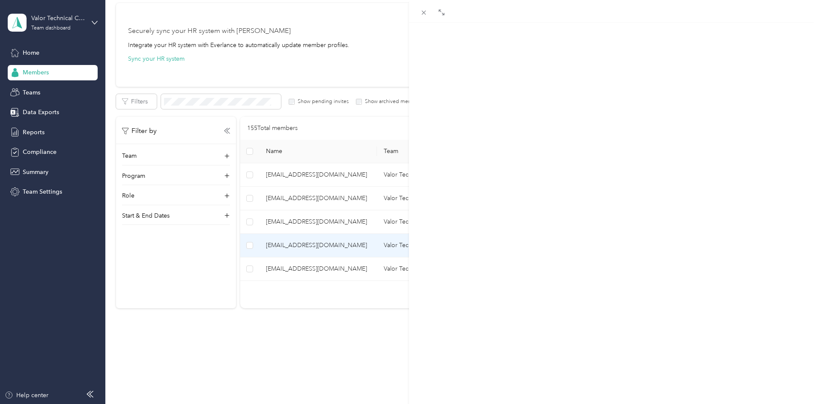
click at [490, 52] on span "Reports" at bounding box center [492, 56] width 24 height 8
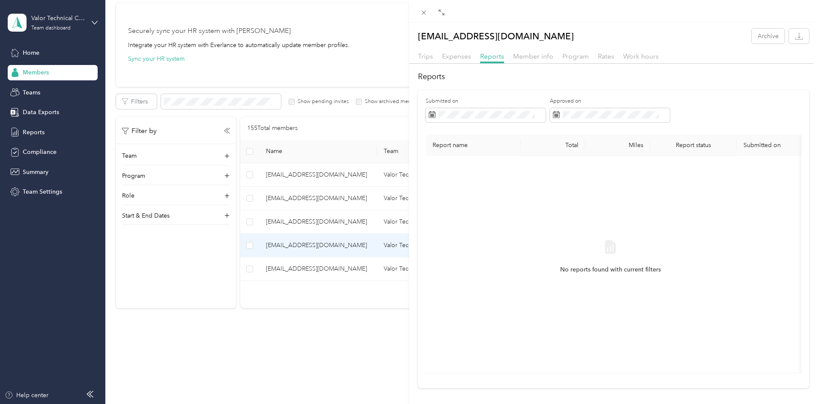
click at [358, 317] on div "mshone@valortechnicalcleaning.com Archive Trips Expenses Reports Member info Pr…" at bounding box center [409, 202] width 818 height 404
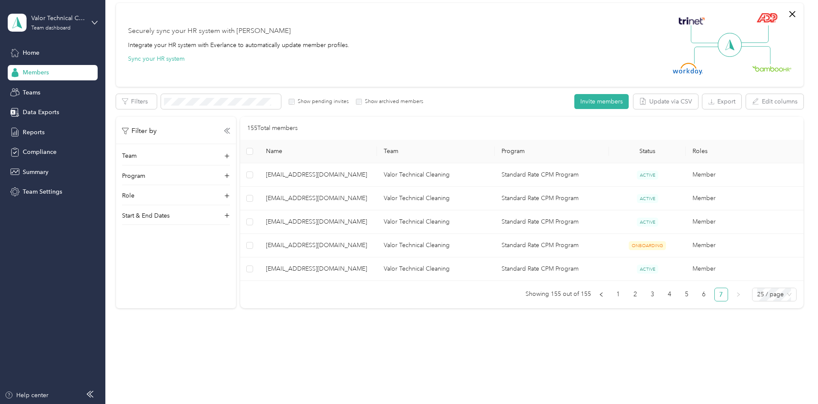
click at [350, 268] on span "cleu@valortechnicalcleaning.com" at bounding box center [318, 269] width 104 height 9
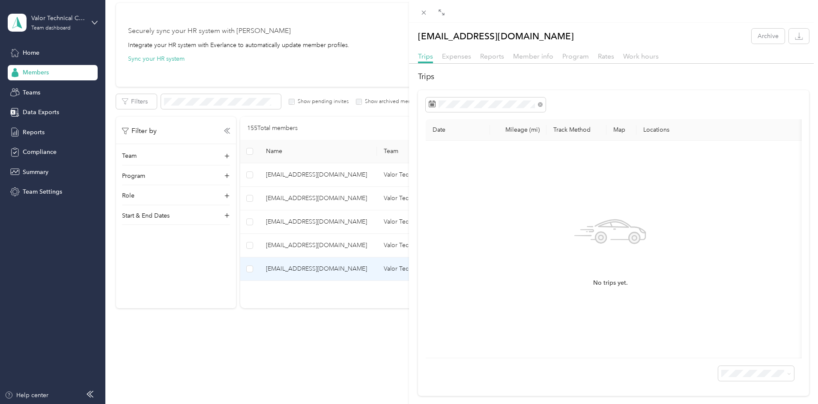
click at [496, 60] on div "Reports" at bounding box center [492, 56] width 24 height 11
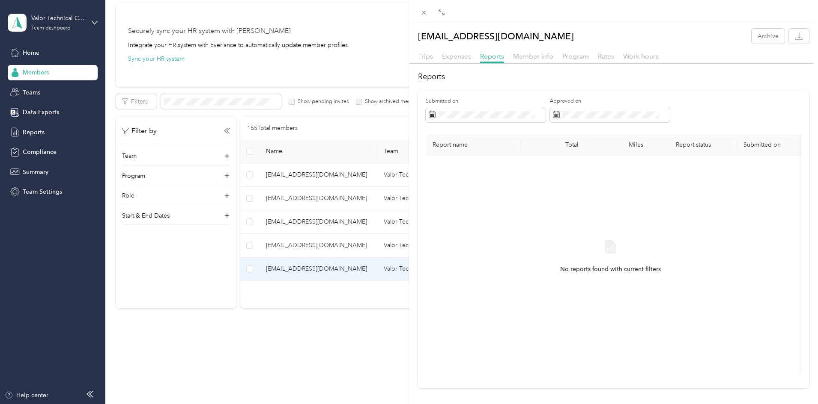
click at [301, 332] on div "cleu@valortechnicalcleaning.com Archive Trips Expenses Reports Member info Prog…" at bounding box center [409, 202] width 818 height 404
